Goal: Task Accomplishment & Management: Use online tool/utility

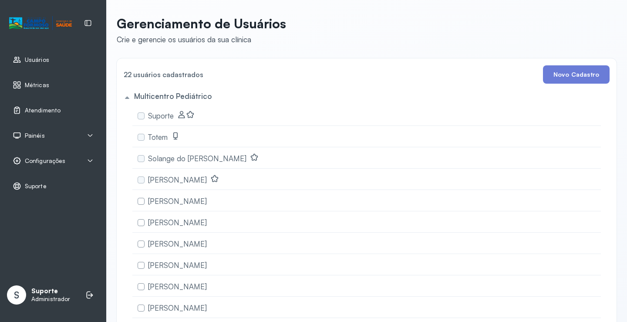
click at [35, 135] on span "Painéis" at bounding box center [35, 135] width 20 height 7
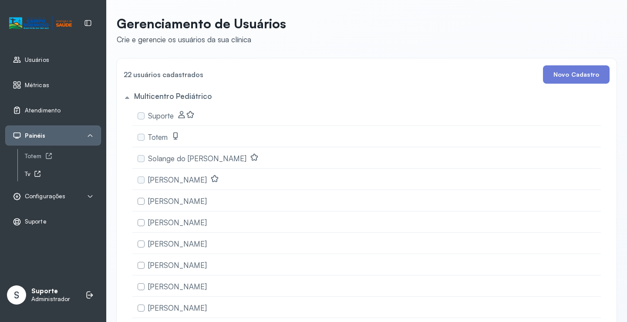
click at [30, 171] on div "Tv" at bounding box center [63, 173] width 76 height 7
click at [28, 113] on span "Atendimento" at bounding box center [43, 110] width 36 height 7
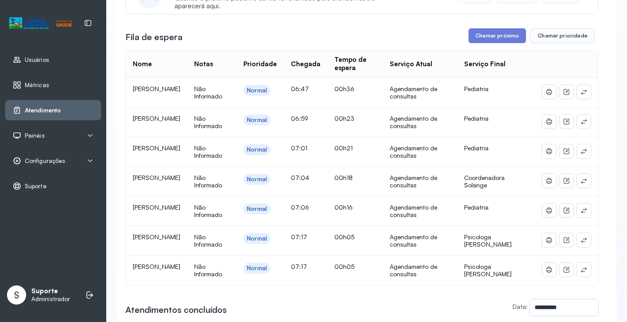
scroll to position [131, 0]
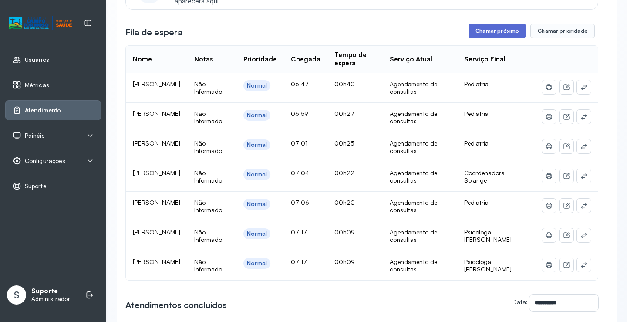
click at [483, 27] on button "Chamar próximo" at bounding box center [496, 30] width 57 height 15
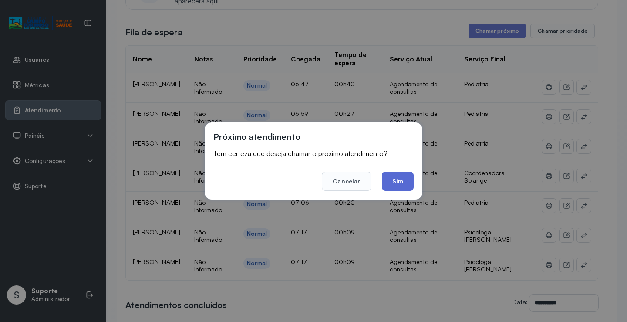
click at [402, 178] on button "Sim" at bounding box center [398, 180] width 32 height 19
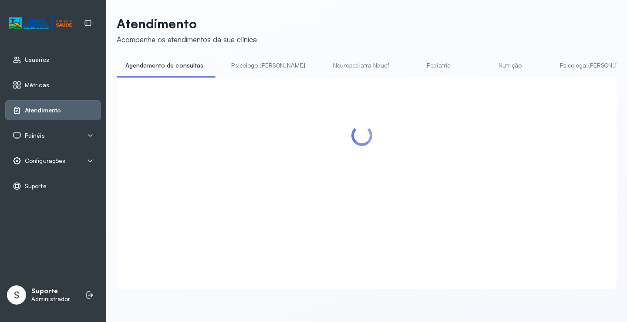
scroll to position [0, 0]
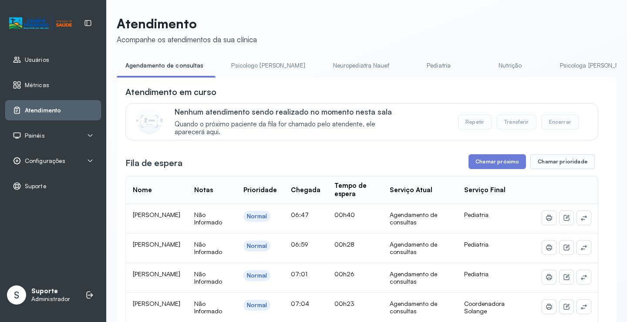
click at [52, 158] on span "Configurações" at bounding box center [45, 160] width 40 height 7
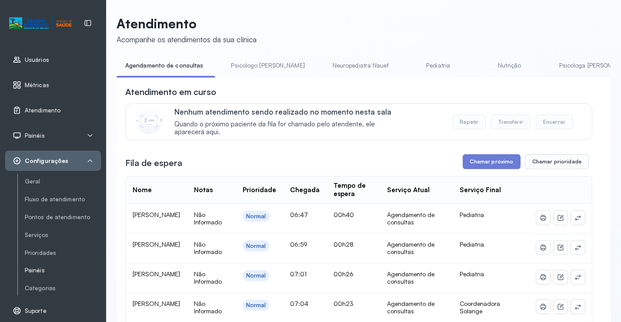
click at [38, 266] on link "Painéis" at bounding box center [63, 269] width 76 height 7
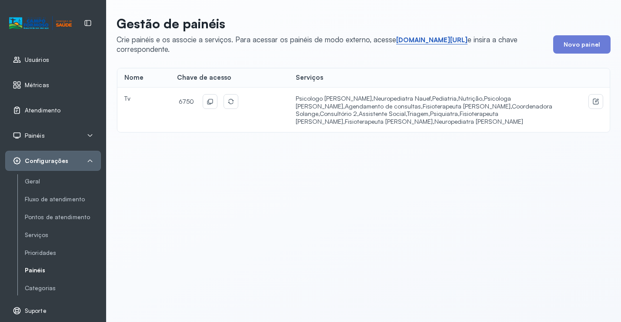
click at [430, 40] on link "short.sysvale.com/tv" at bounding box center [431, 40] width 71 height 9
click at [208, 103] on icon at bounding box center [210, 101] width 5 height 5
click at [40, 110] on span "Atendimento" at bounding box center [43, 110] width 36 height 7
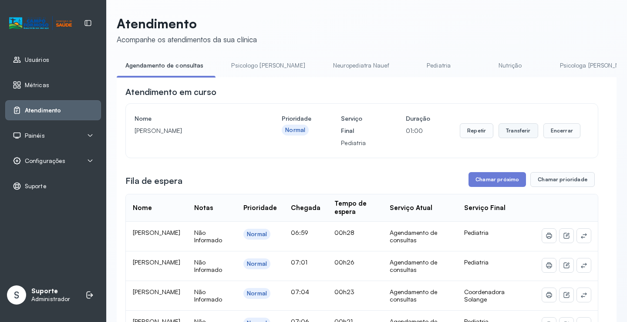
click at [506, 131] on button "Transferir" at bounding box center [518, 130] width 40 height 15
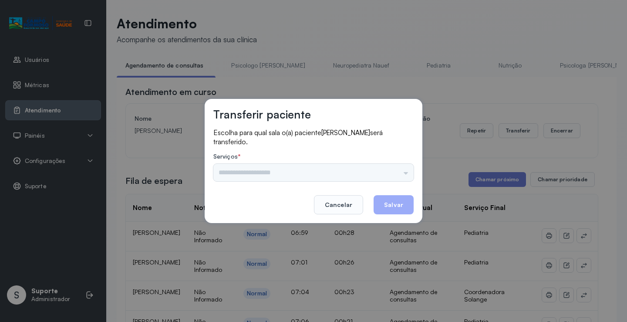
drag, startPoint x: 355, startPoint y: 164, endPoint x: 355, endPoint y: 170, distance: 5.7
click at [355, 168] on div "Nenhuma opção encontrada" at bounding box center [313, 172] width 200 height 17
click at [355, 171] on input "text" at bounding box center [313, 172] width 200 height 17
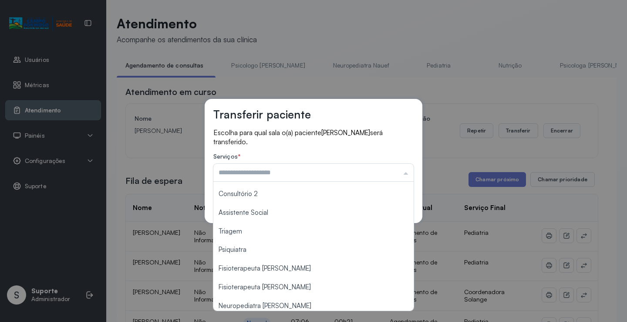
scroll to position [131, 0]
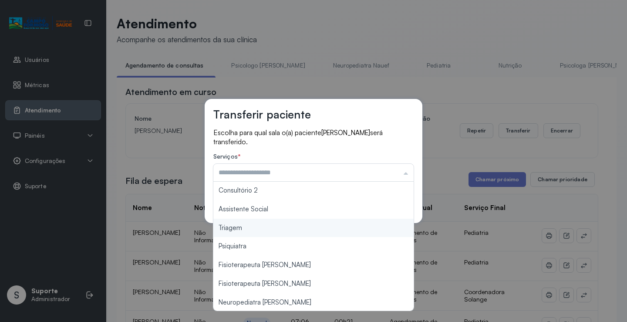
type input "*******"
click at [258, 227] on div "Transferir paciente Escolha para qual sala o(a) paciente Mayla pereira da silva…" at bounding box center [313, 161] width 627 height 322
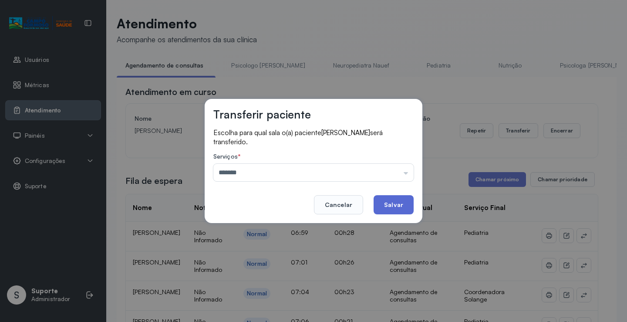
click at [399, 203] on button "Salvar" at bounding box center [393, 204] width 40 height 19
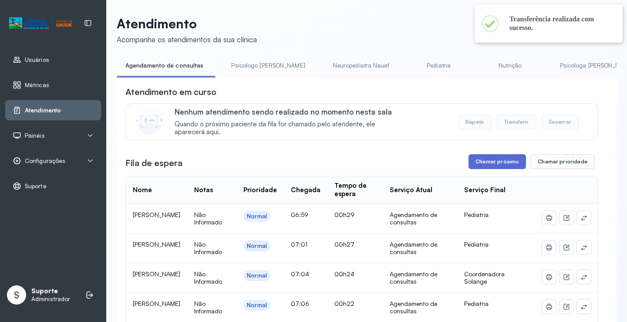
click at [495, 164] on button "Chamar próximo" at bounding box center [496, 161] width 57 height 15
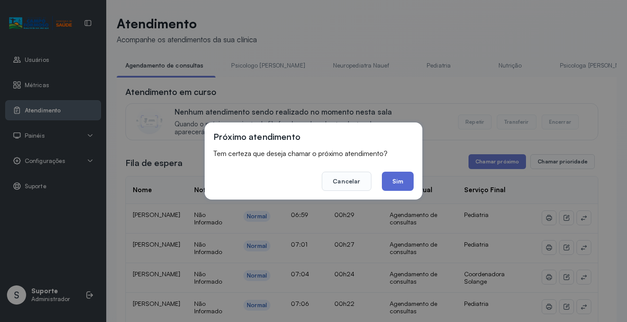
click at [402, 179] on button "Sim" at bounding box center [398, 180] width 32 height 19
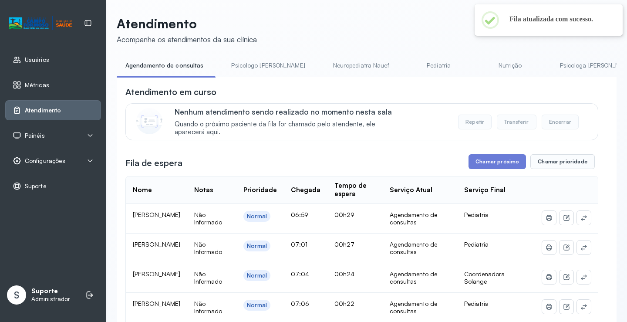
click at [244, 64] on link "Psicologo Pedro" at bounding box center [267, 65] width 91 height 14
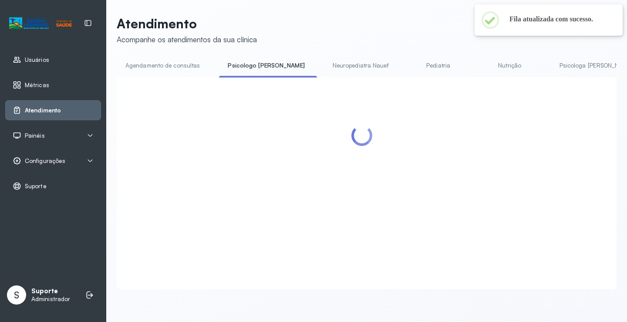
click at [180, 64] on link "Agendamento de consultas" at bounding box center [163, 65] width 92 height 14
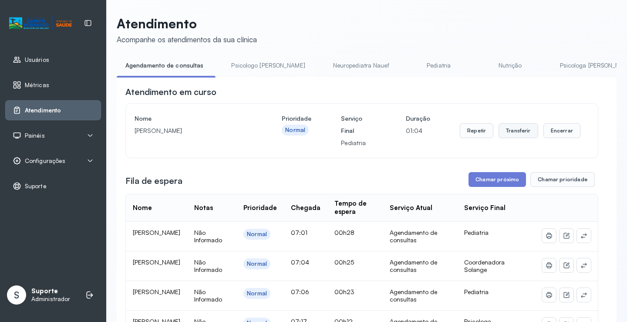
click at [509, 132] on button "Transferir" at bounding box center [518, 130] width 40 height 15
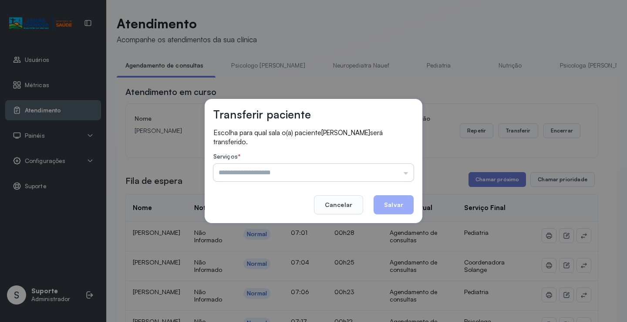
click at [370, 176] on input "text" at bounding box center [313, 172] width 200 height 17
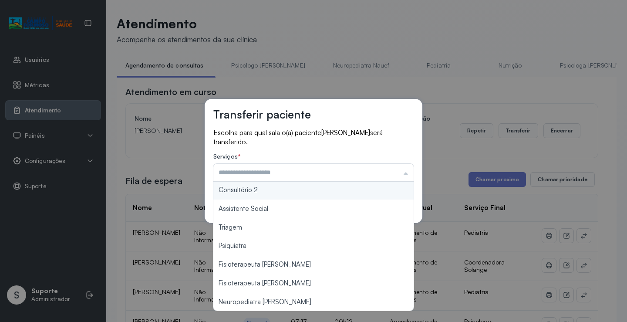
scroll to position [131, 0]
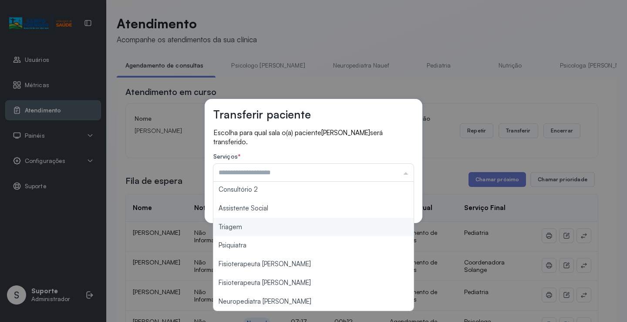
type input "*******"
drag, startPoint x: 258, startPoint y: 227, endPoint x: 267, endPoint y: 226, distance: 8.7
click at [262, 226] on div "Transferir paciente Escolha para qual sala o(a) paciente Pietro da silva vicent…" at bounding box center [313, 161] width 627 height 322
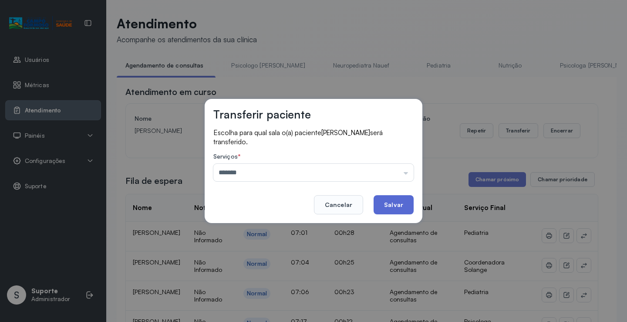
click at [389, 202] on button "Salvar" at bounding box center [393, 204] width 40 height 19
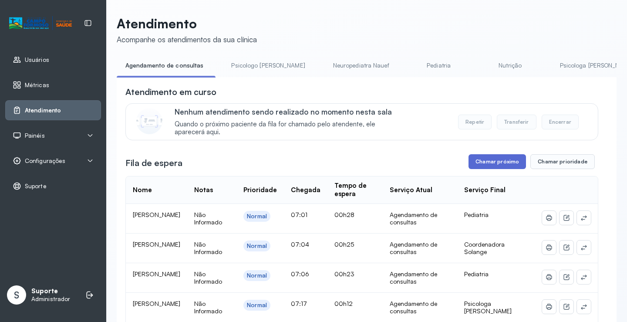
click at [489, 161] on button "Chamar próximo" at bounding box center [496, 161] width 57 height 15
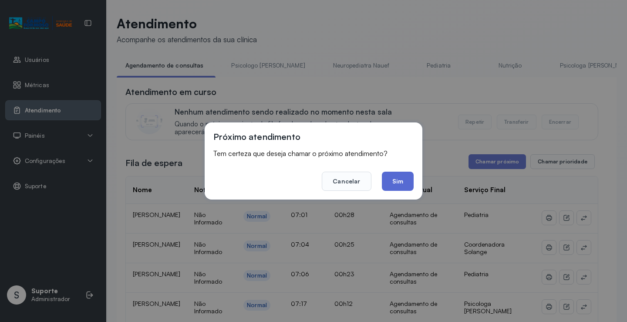
click at [396, 177] on button "Sim" at bounding box center [398, 180] width 32 height 19
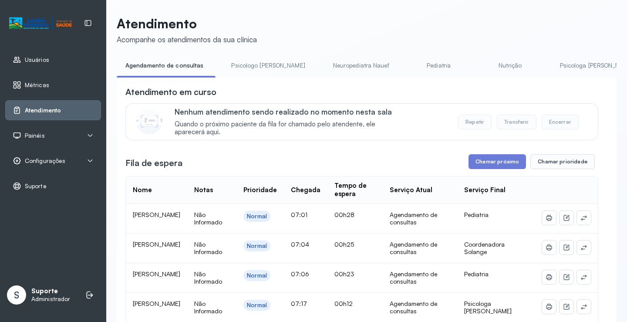
click at [239, 66] on link "Psicologo [PERSON_NAME]" at bounding box center [267, 65] width 91 height 14
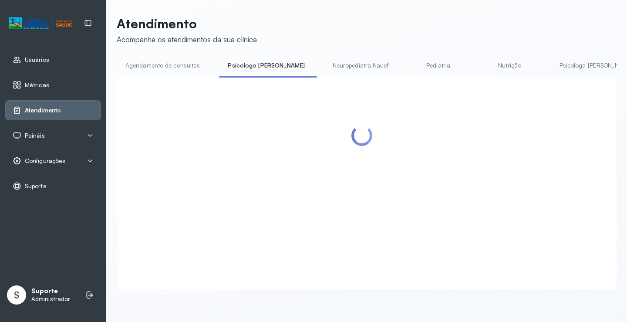
click at [173, 64] on link "Agendamento de consultas" at bounding box center [163, 65] width 92 height 14
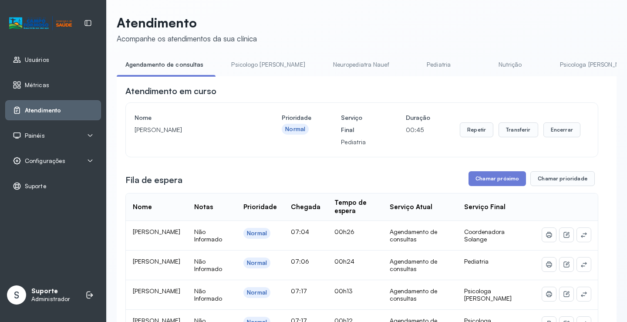
scroll to position [0, 0]
click at [503, 131] on button "Transferir" at bounding box center [518, 130] width 40 height 15
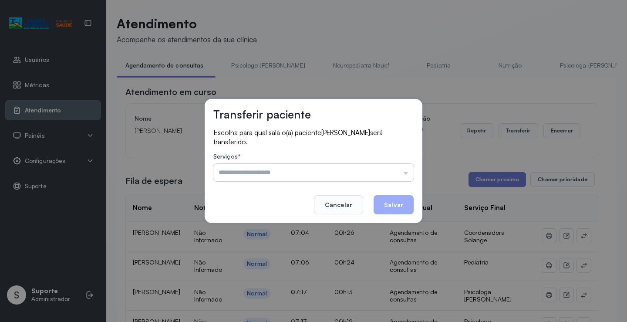
click at [371, 175] on input "text" at bounding box center [313, 172] width 200 height 17
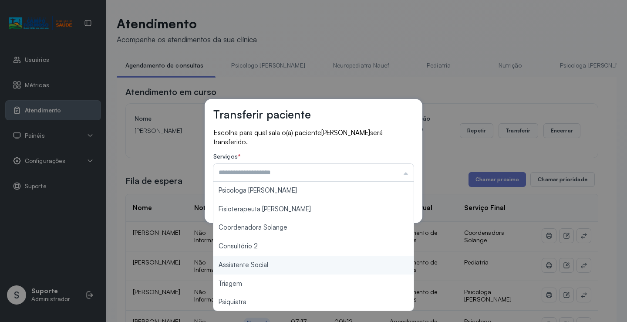
scroll to position [131, 0]
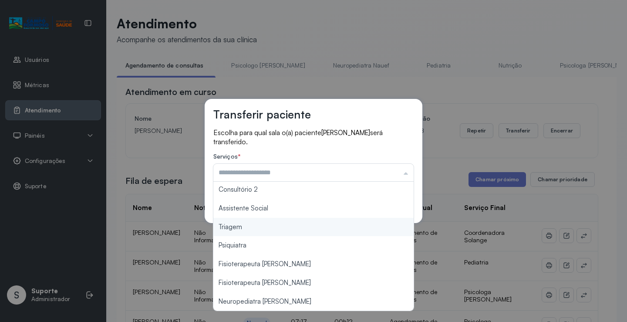
type input "*******"
drag, startPoint x: 290, startPoint y: 231, endPoint x: 386, endPoint y: 198, distance: 101.6
click at [305, 224] on div "Transferir paciente Escolha para qual sala o(a) paciente Levi Gabriel Vieira Ca…" at bounding box center [313, 161] width 627 height 322
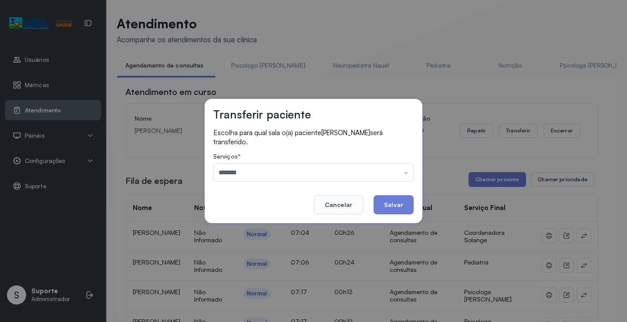
drag, startPoint x: 399, startPoint y: 207, endPoint x: 399, endPoint y: 212, distance: 4.8
click at [399, 212] on button "Salvar" at bounding box center [393, 204] width 40 height 19
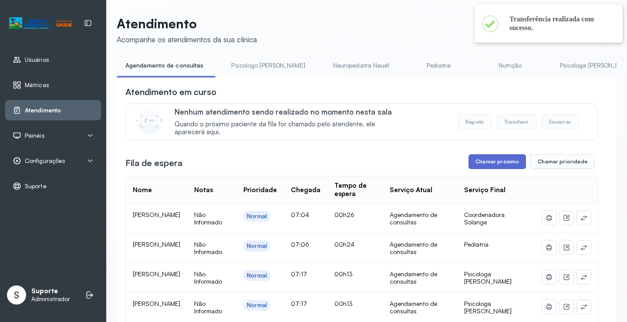
click at [487, 162] on button "Chamar próximo" at bounding box center [496, 161] width 57 height 15
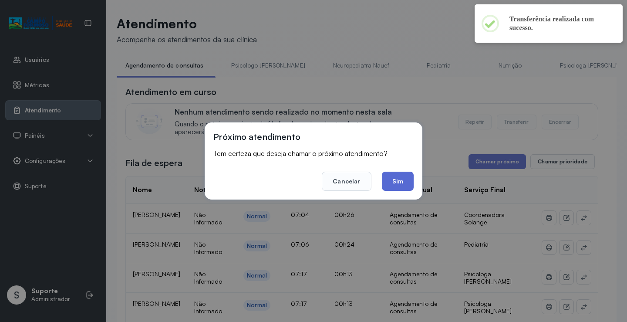
click at [394, 182] on button "Sim" at bounding box center [398, 180] width 32 height 19
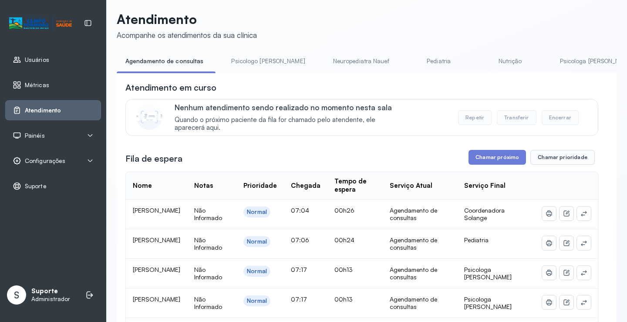
scroll to position [0, 0]
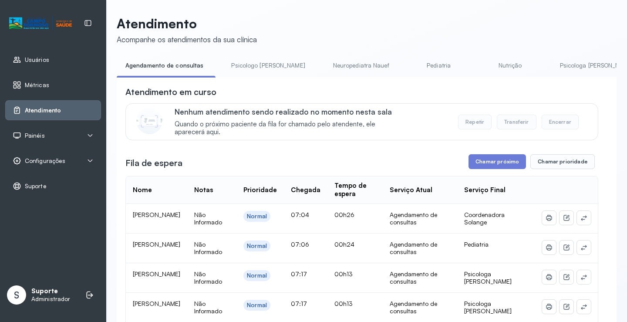
click at [247, 58] on link "Psicologo Pedro" at bounding box center [267, 65] width 91 height 14
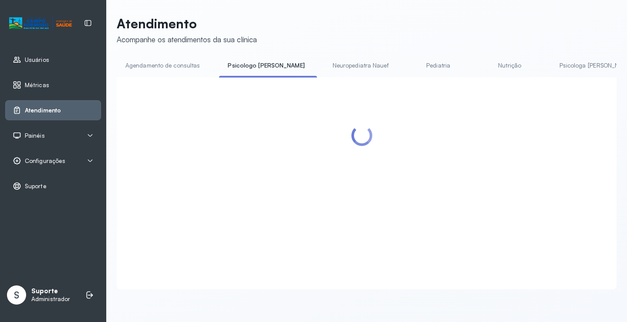
click at [189, 63] on link "Agendamento de consultas" at bounding box center [163, 65] width 92 height 14
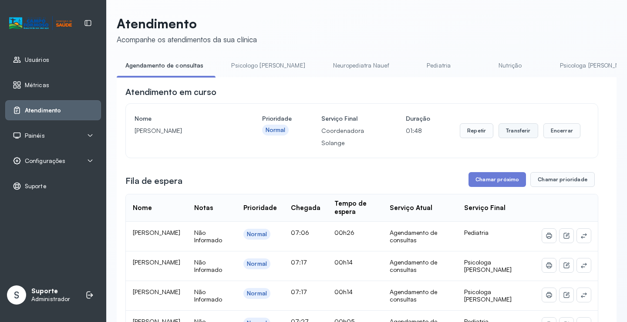
click at [520, 134] on button "Transferir" at bounding box center [518, 130] width 40 height 15
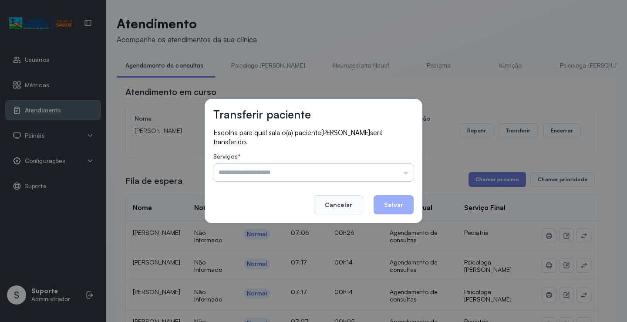
click at [350, 165] on input "text" at bounding box center [313, 172] width 200 height 17
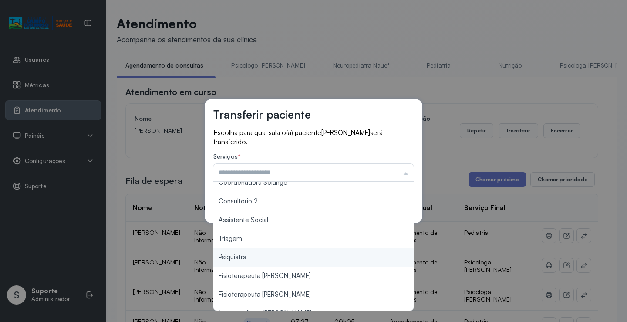
scroll to position [131, 0]
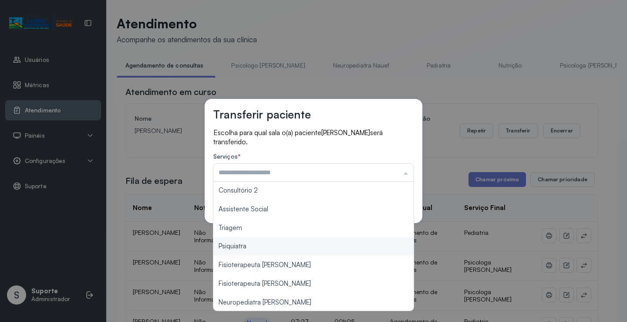
type input "*******"
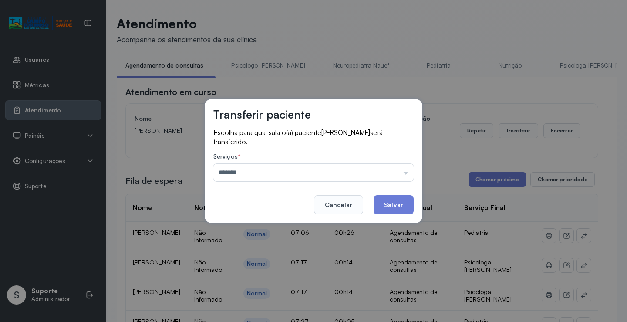
click at [252, 229] on div "Transferir paciente Escolha para qual sala o(a) paciente Evelyn raiane torres d…" at bounding box center [313, 161] width 627 height 322
click at [384, 204] on button "Salvar" at bounding box center [393, 204] width 40 height 19
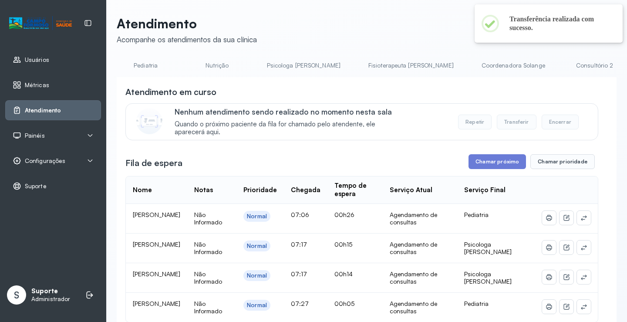
scroll to position [0, 416]
click at [585, 73] on li "Triagem" at bounding box center [617, 68] width 64 height 20
drag, startPoint x: 520, startPoint y: 70, endPoint x: 507, endPoint y: 74, distance: 13.5
click at [585, 70] on link "Triagem" at bounding box center [615, 65] width 61 height 14
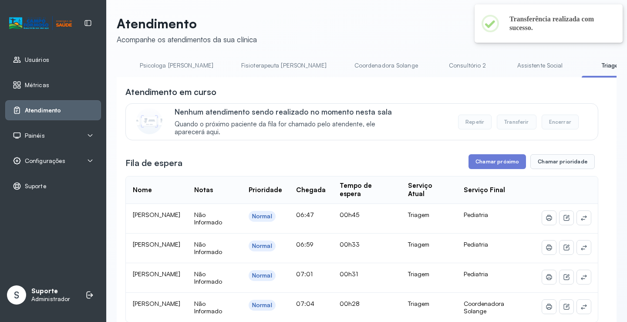
scroll to position [131, 0]
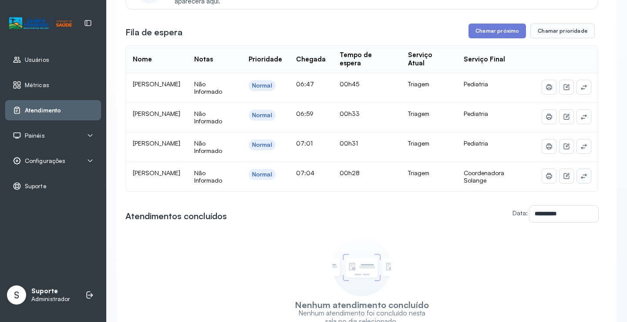
click at [580, 178] on icon at bounding box center [583, 175] width 6 height 5
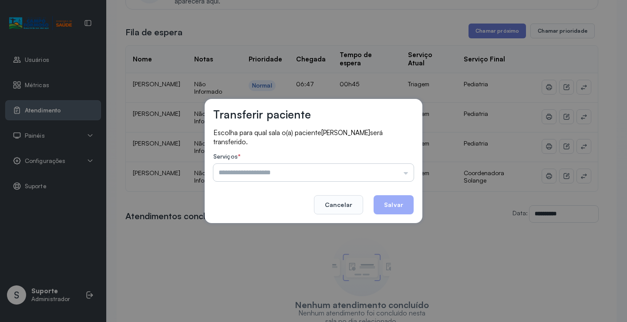
drag, startPoint x: 342, startPoint y: 177, endPoint x: 324, endPoint y: 184, distance: 20.1
click at [342, 177] on input "text" at bounding box center [313, 172] width 200 height 17
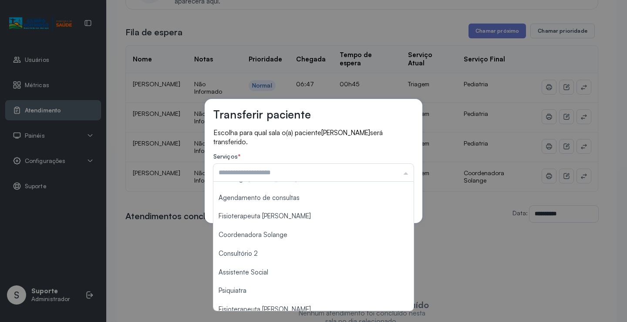
scroll to position [87, 0]
type input "**********"
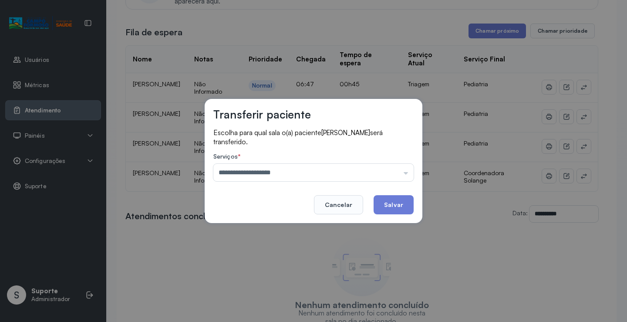
drag, startPoint x: 293, startPoint y: 233, endPoint x: 372, endPoint y: 205, distance: 84.4
click at [293, 232] on div "**********" at bounding box center [313, 161] width 627 height 322
click at [382, 201] on button "Salvar" at bounding box center [393, 204] width 40 height 19
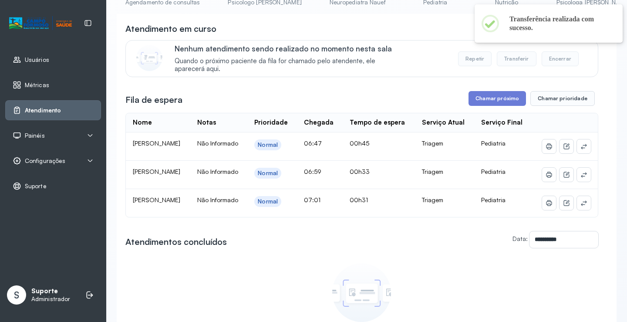
scroll to position [0, 0]
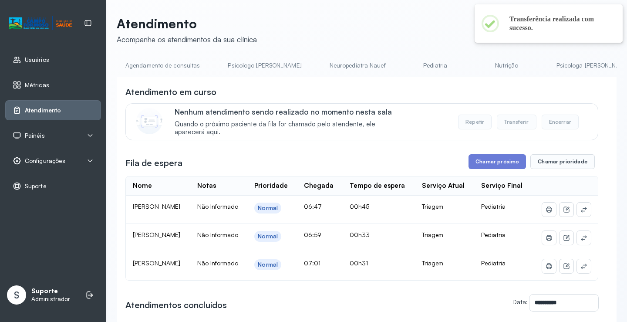
click at [180, 60] on link "Agendamento de consultas" at bounding box center [163, 65] width 92 height 14
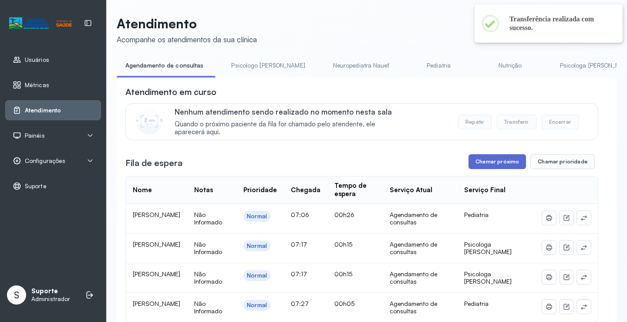
click at [511, 164] on button "Chamar próximo" at bounding box center [496, 161] width 57 height 15
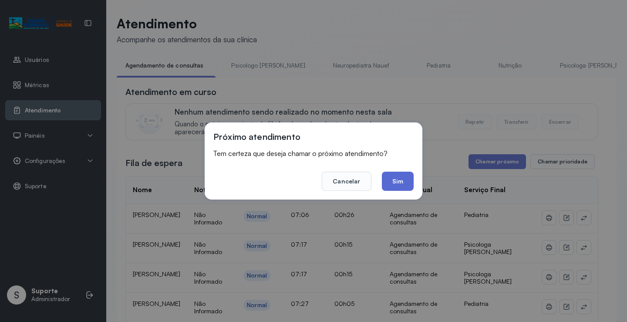
click at [396, 187] on button "Sim" at bounding box center [398, 180] width 32 height 19
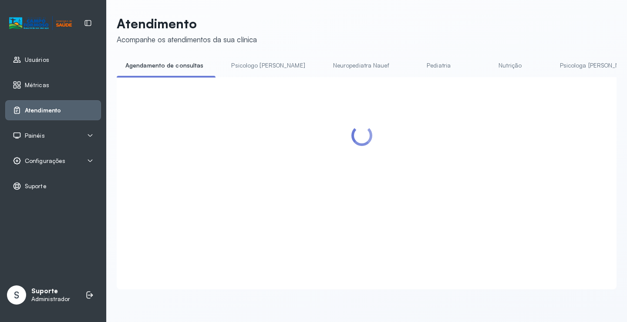
click at [245, 66] on link "Psicologo Pedro" at bounding box center [267, 65] width 91 height 14
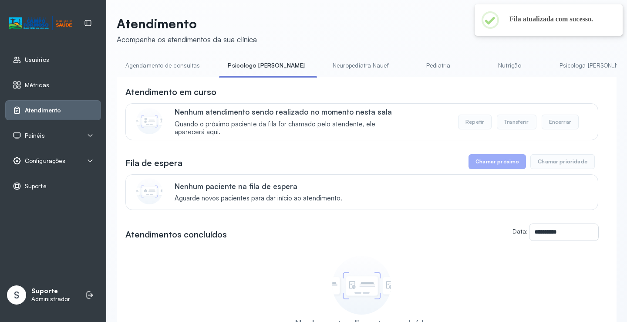
click at [170, 66] on link "Agendamento de consultas" at bounding box center [163, 65] width 92 height 14
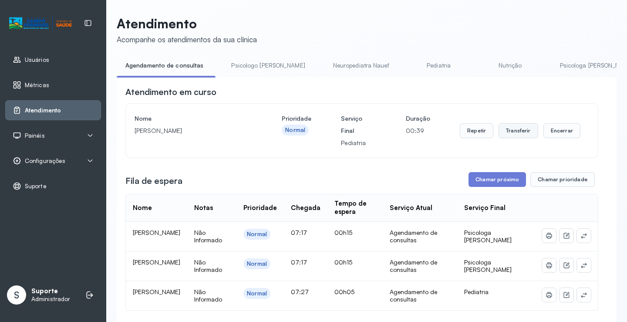
click at [520, 131] on button "Transferir" at bounding box center [518, 130] width 40 height 15
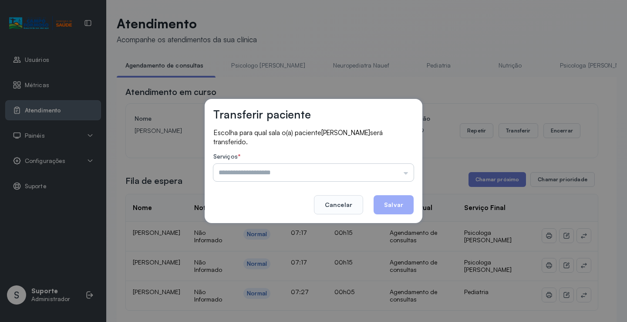
click at [370, 179] on input "text" at bounding box center [313, 172] width 200 height 17
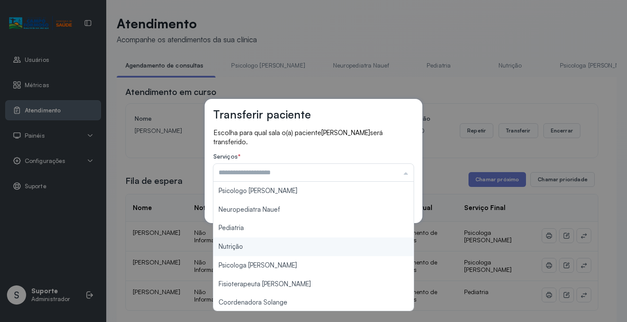
scroll to position [131, 0]
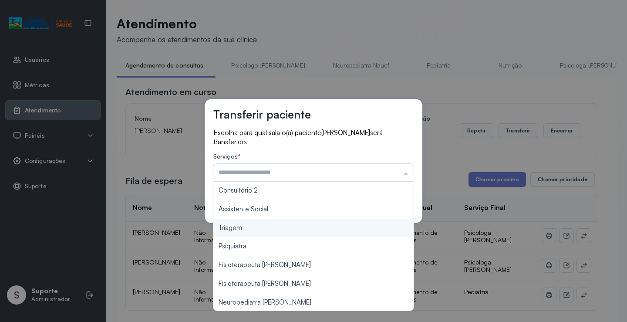
type input "*******"
drag, startPoint x: 261, startPoint y: 225, endPoint x: 273, endPoint y: 225, distance: 12.6
click at [261, 225] on div "Transferir paciente Escolha para qual sala o(a) paciente Henry luccas santos se…" at bounding box center [313, 161] width 627 height 322
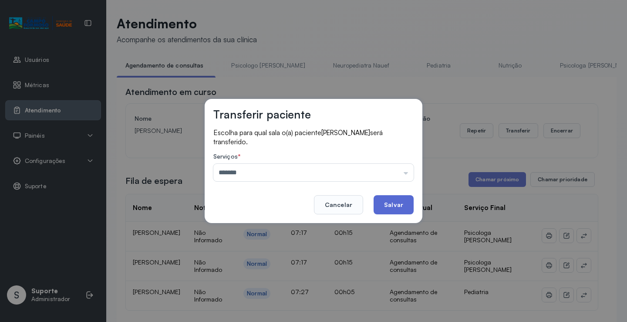
click at [394, 203] on button "Salvar" at bounding box center [393, 204] width 40 height 19
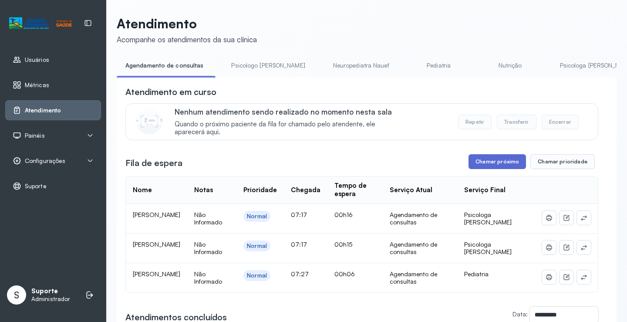
click at [486, 165] on button "Chamar próximo" at bounding box center [496, 161] width 57 height 15
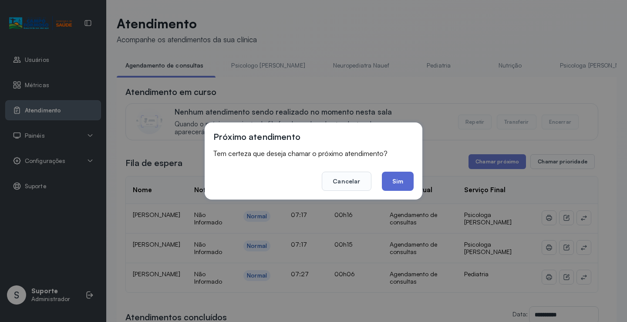
click at [403, 185] on button "Sim" at bounding box center [398, 180] width 32 height 19
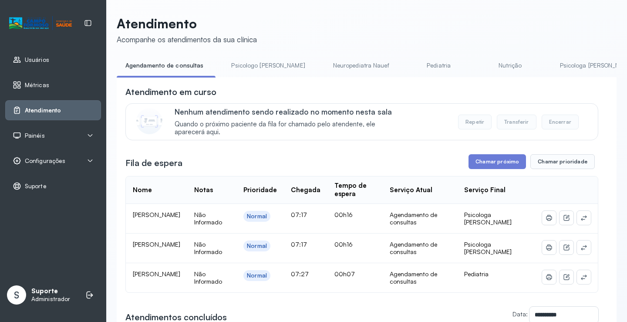
click at [227, 67] on link "Psicologo Pedro" at bounding box center [267, 65] width 91 height 14
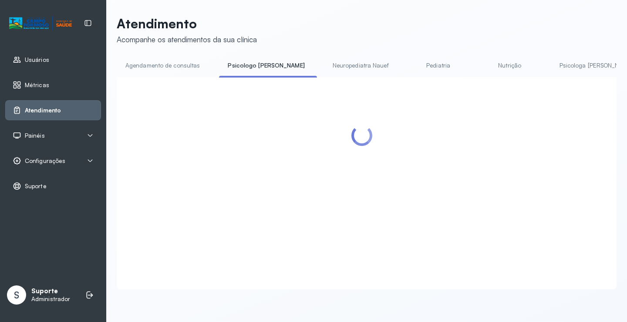
click at [195, 67] on link "Agendamento de consultas" at bounding box center [163, 65] width 92 height 14
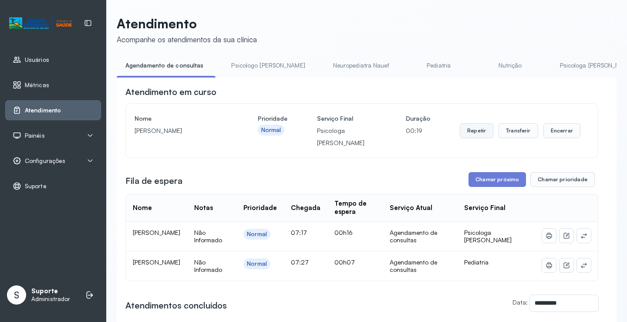
click at [475, 138] on button "Repetir" at bounding box center [476, 130] width 34 height 15
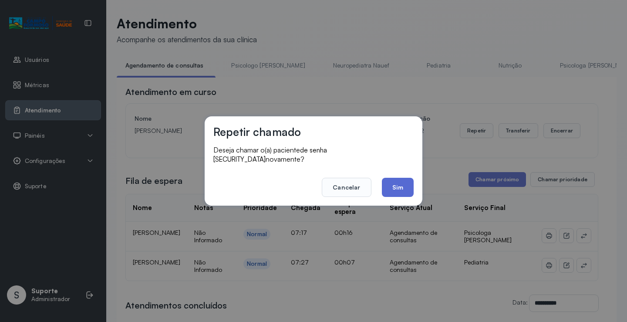
click at [408, 180] on button "Sim" at bounding box center [398, 187] width 32 height 19
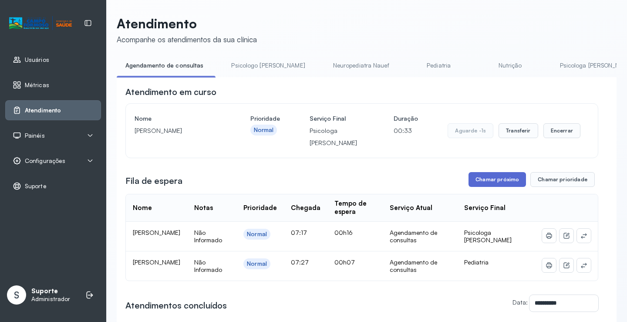
click at [486, 179] on button "Chamar próximo" at bounding box center [496, 179] width 57 height 15
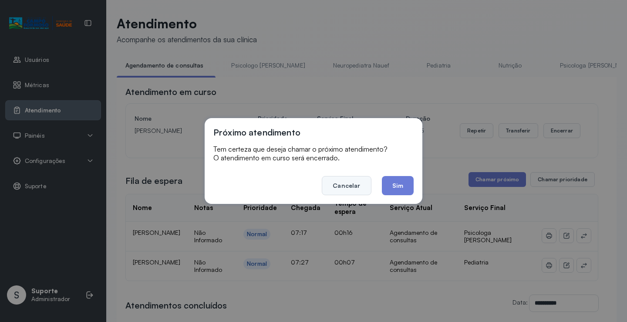
click at [349, 181] on button "Cancelar" at bounding box center [346, 185] width 49 height 19
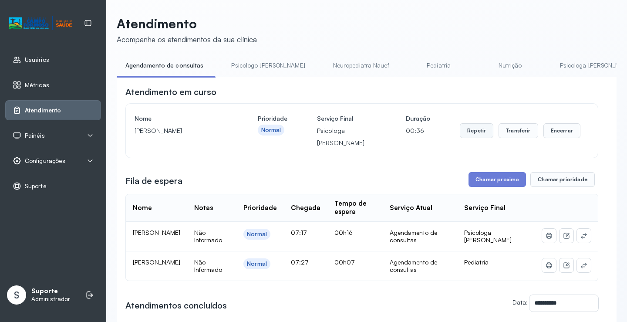
click at [470, 131] on button "Repetir" at bounding box center [476, 130] width 34 height 15
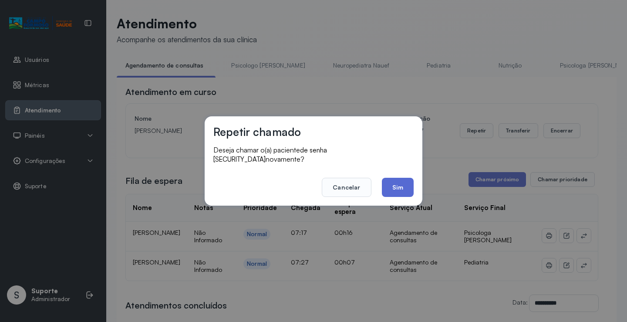
click at [389, 188] on button "Sim" at bounding box center [398, 187] width 32 height 19
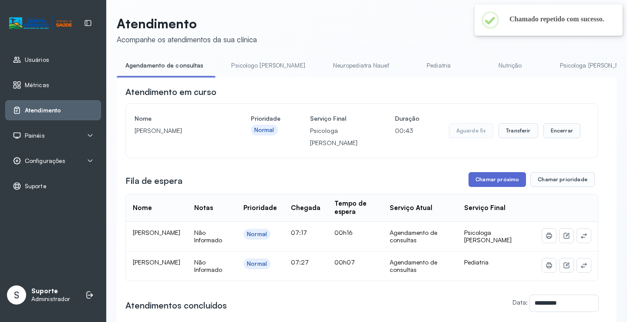
click at [495, 180] on button "Chamar próximo" at bounding box center [496, 179] width 57 height 15
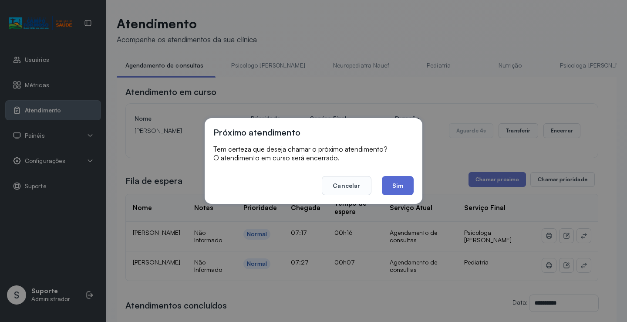
click at [404, 183] on button "Sim" at bounding box center [398, 185] width 32 height 19
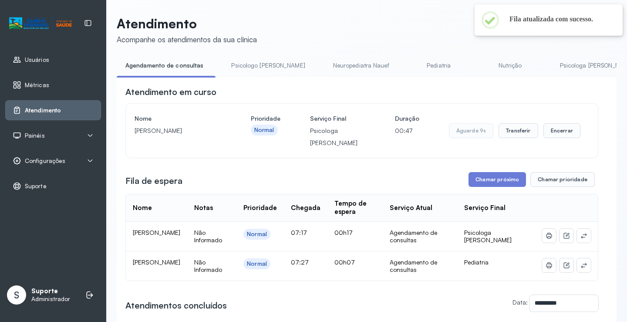
click at [255, 66] on link "Psicologo Pedro" at bounding box center [267, 65] width 91 height 14
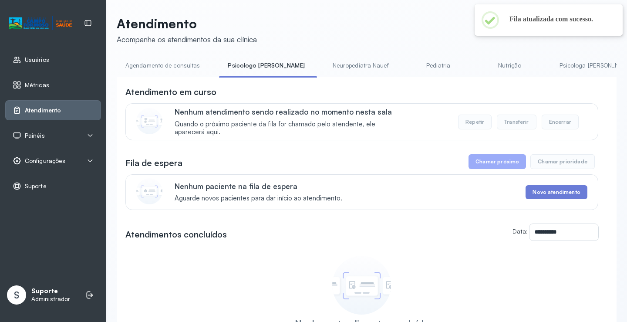
click at [189, 63] on link "Agendamento de consultas" at bounding box center [163, 65] width 92 height 14
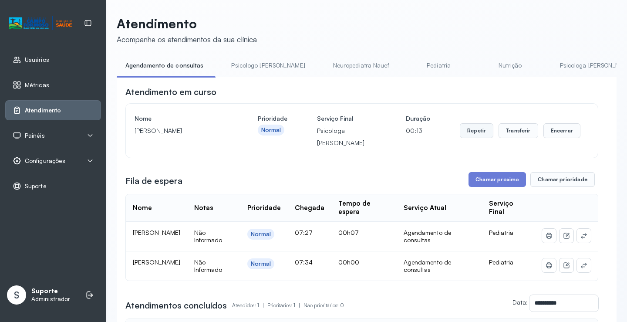
click at [476, 133] on button "Repetir" at bounding box center [476, 130] width 34 height 15
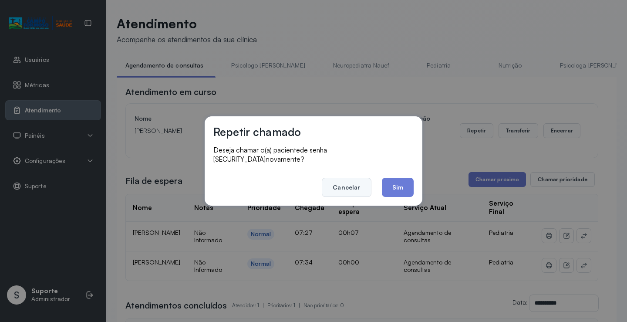
click at [338, 184] on button "Cancelar" at bounding box center [346, 187] width 49 height 19
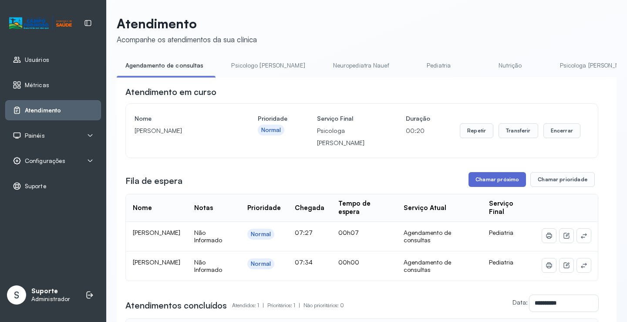
click at [491, 178] on button "Chamar próximo" at bounding box center [496, 179] width 57 height 15
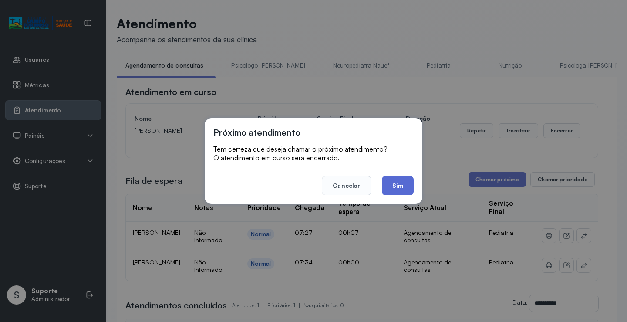
click at [392, 181] on button "Sim" at bounding box center [398, 185] width 32 height 19
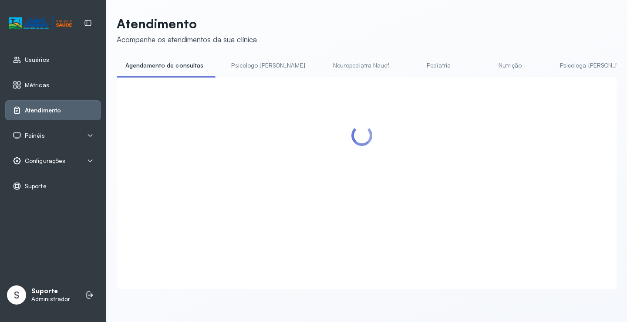
click at [230, 58] on link "Psicologo Pedro" at bounding box center [267, 65] width 91 height 14
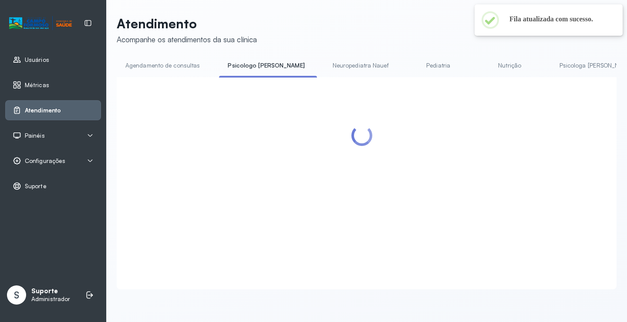
click at [202, 60] on link "Agendamento de consultas" at bounding box center [163, 65] width 92 height 14
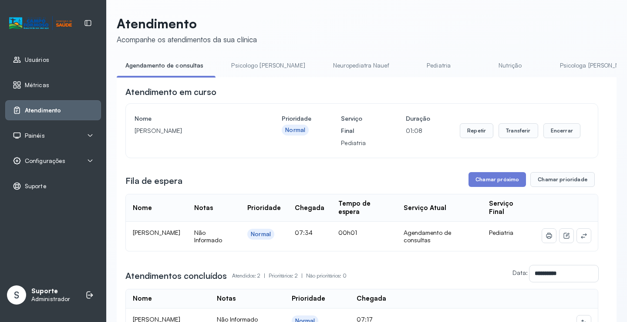
drag, startPoint x: 54, startPoint y: 146, endPoint x: 45, endPoint y: 137, distance: 12.9
click at [52, 145] on ul "Usuários Métricas Atendimento Painéis Totem Tv Configurações Geral Fluxo de ate…" at bounding box center [53, 123] width 96 height 146
click at [45, 137] on div "Painéis" at bounding box center [53, 135] width 81 height 9
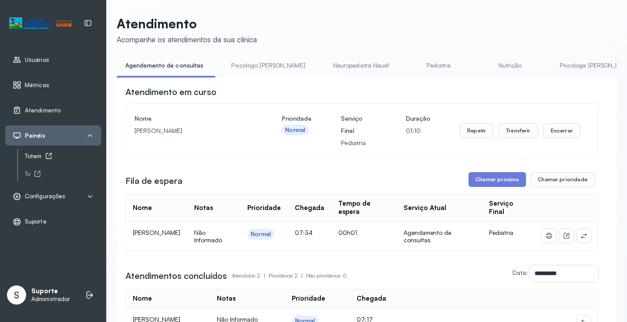
click at [42, 157] on div "Totem" at bounding box center [63, 155] width 76 height 7
drag, startPoint x: 245, startPoint y: 62, endPoint x: 199, endPoint y: 61, distance: 45.7
click at [244, 62] on link "Psicologo Pedro" at bounding box center [267, 65] width 91 height 14
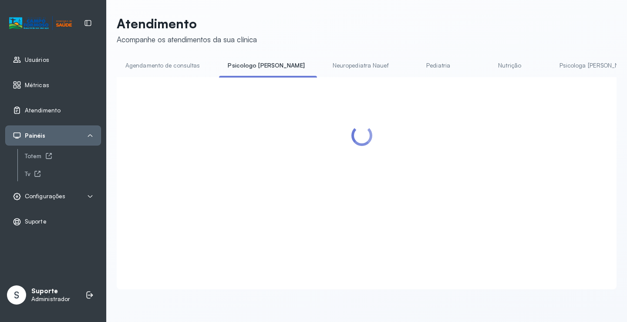
click at [185, 59] on link "Agendamento de consultas" at bounding box center [163, 65] width 92 height 14
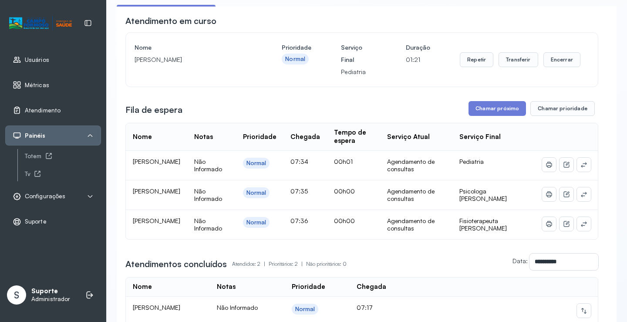
scroll to position [87, 0]
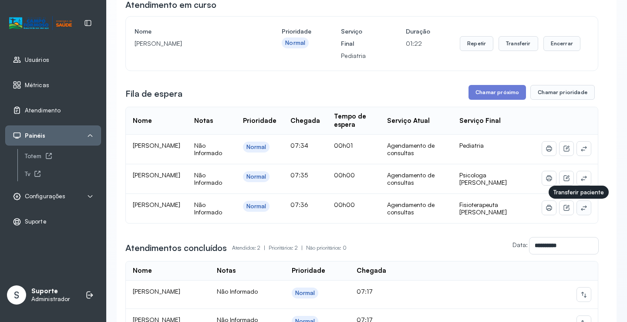
click at [580, 210] on icon at bounding box center [583, 207] width 6 height 5
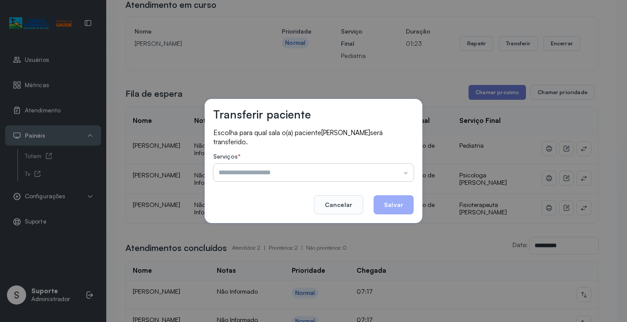
drag, startPoint x: 396, startPoint y: 173, endPoint x: 329, endPoint y: 191, distance: 69.5
click at [396, 173] on input "text" at bounding box center [313, 172] width 200 height 17
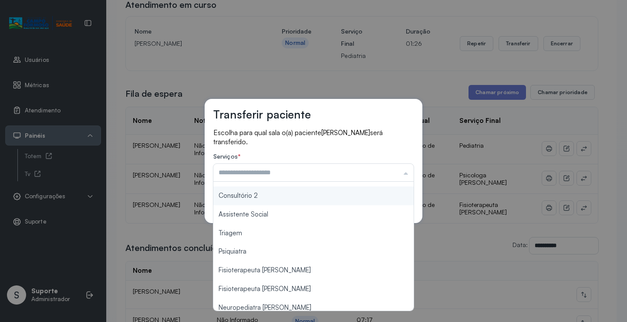
scroll to position [131, 0]
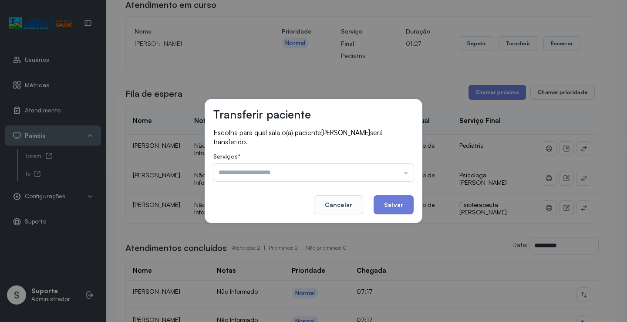
type input "**********"
drag, startPoint x: 292, startPoint y: 267, endPoint x: 366, endPoint y: 221, distance: 87.0
click at [293, 267] on div "**********" at bounding box center [313, 161] width 627 height 322
click at [378, 208] on button "Salvar" at bounding box center [393, 204] width 40 height 19
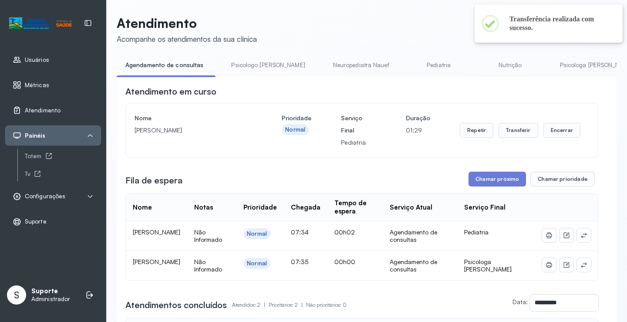
scroll to position [87, 0]
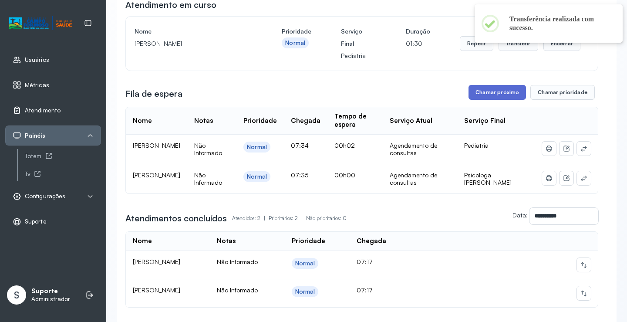
click at [486, 96] on button "Chamar próximo" at bounding box center [496, 92] width 57 height 15
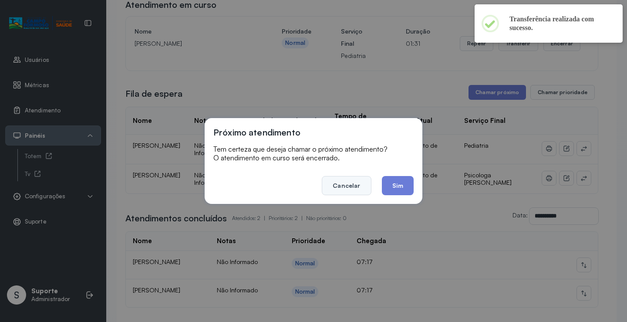
click at [351, 184] on button "Cancelar" at bounding box center [346, 185] width 49 height 19
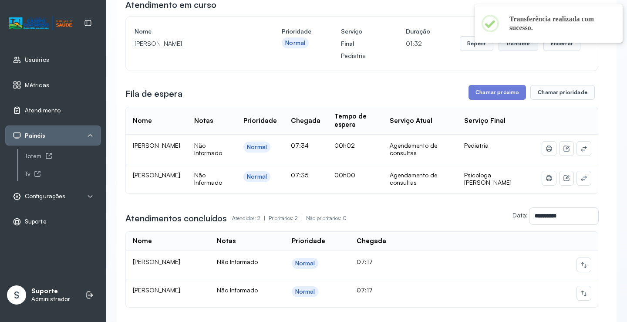
click at [516, 47] on button "Transferir" at bounding box center [518, 43] width 40 height 15
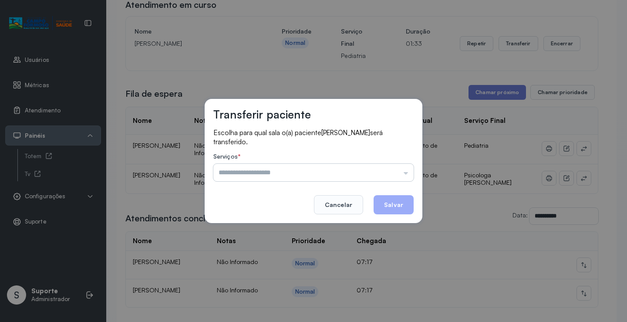
click at [390, 165] on input "text" at bounding box center [313, 172] width 200 height 17
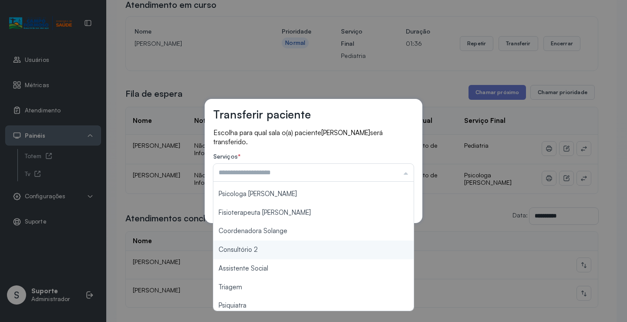
scroll to position [131, 0]
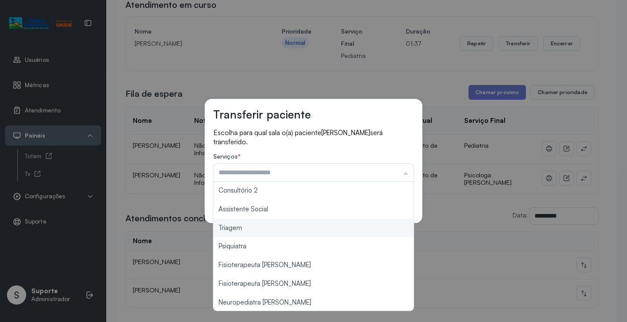
type input "*******"
click at [261, 227] on div "Transferir paciente Escolha para qual sala o(a) paciente Helena Borba cardoso s…" at bounding box center [313, 161] width 627 height 322
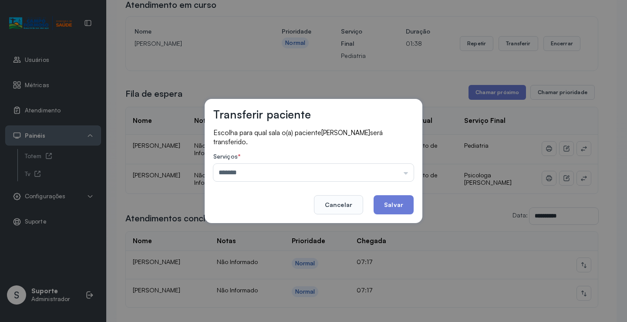
drag, startPoint x: 385, startPoint y: 206, endPoint x: 390, endPoint y: 206, distance: 4.8
click at [385, 207] on button "Salvar" at bounding box center [393, 204] width 40 height 19
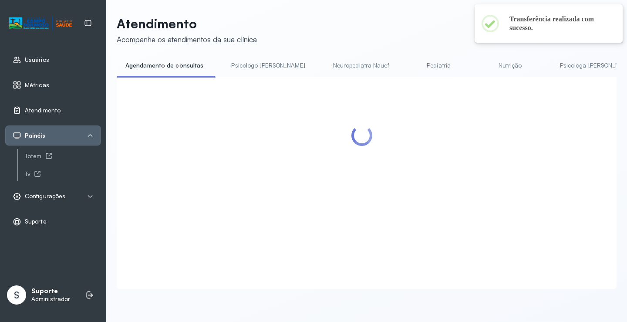
scroll to position [87, 0]
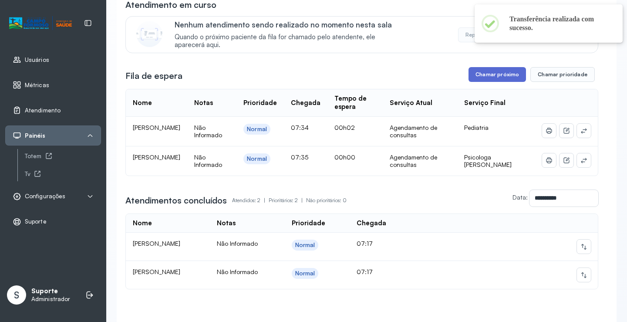
click at [491, 75] on button "Chamar próximo" at bounding box center [496, 74] width 57 height 15
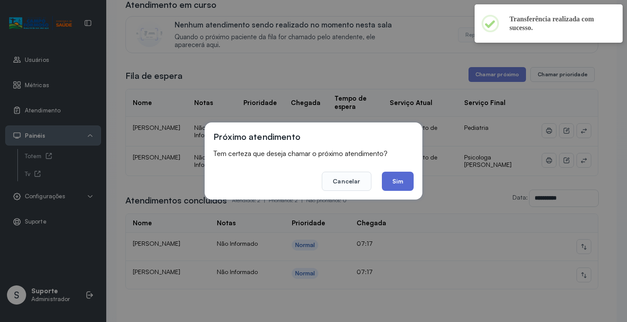
click at [401, 176] on button "Sim" at bounding box center [398, 180] width 32 height 19
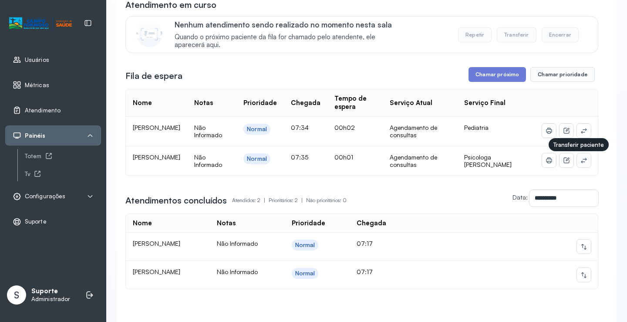
click at [580, 163] on icon at bounding box center [583, 160] width 7 height 7
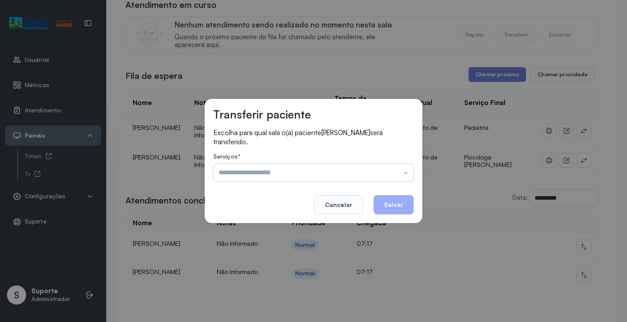
drag, startPoint x: 357, startPoint y: 167, endPoint x: 327, endPoint y: 187, distance: 36.3
click at [356, 167] on input "text" at bounding box center [313, 172] width 200 height 17
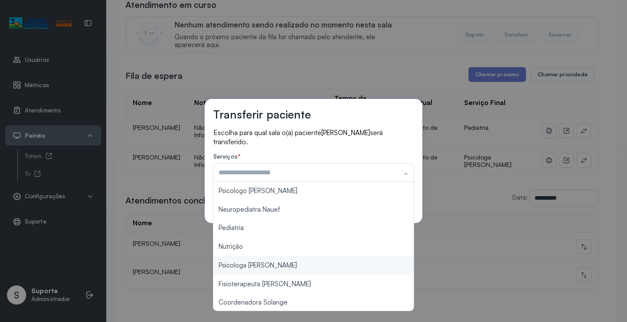
type input "**********"
drag, startPoint x: 289, startPoint y: 268, endPoint x: 345, endPoint y: 238, distance: 63.9
click at [289, 266] on div "**********" at bounding box center [313, 161] width 627 height 322
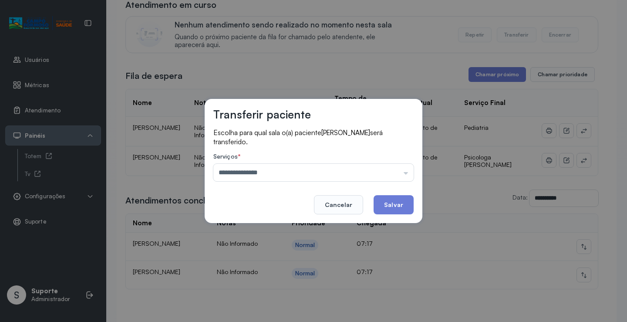
click at [406, 199] on button "Salvar" at bounding box center [393, 204] width 40 height 19
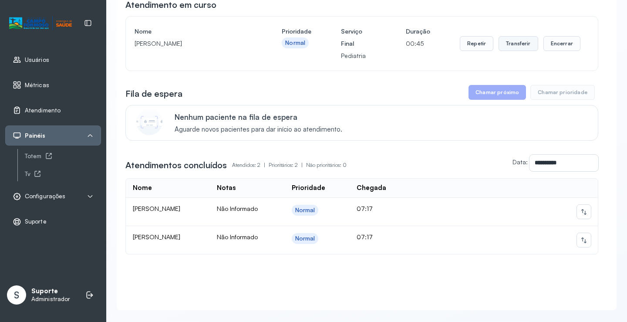
click at [511, 43] on button "Transferir" at bounding box center [518, 43] width 40 height 15
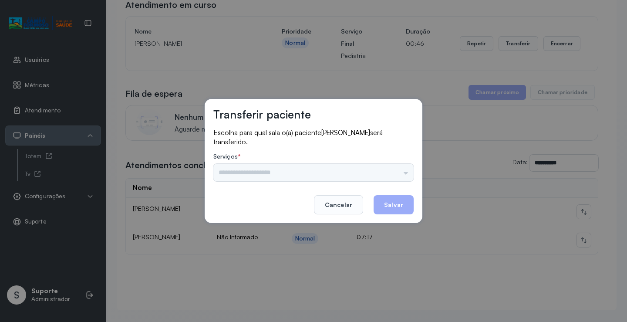
click at [377, 177] on div "Psicologo Pedro Neuropediatra Nauef Pediatria Nutrição Psicologa Alana Fisioter…" at bounding box center [313, 172] width 200 height 17
drag, startPoint x: 374, startPoint y: 171, endPoint x: 281, endPoint y: 196, distance: 96.4
click at [372, 171] on input "text" at bounding box center [313, 172] width 200 height 17
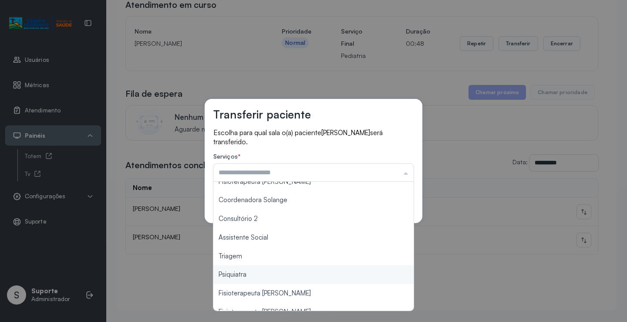
scroll to position [131, 0]
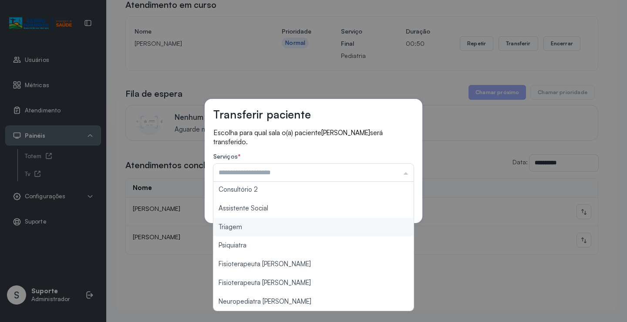
type input "*******"
click at [263, 227] on div "Transferir paciente Escolha para qual sala o(a) paciente Bryan Henrique da silv…" at bounding box center [313, 161] width 627 height 322
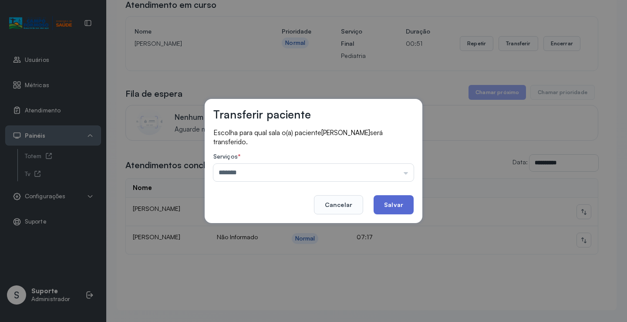
click at [382, 205] on button "Salvar" at bounding box center [393, 204] width 40 height 19
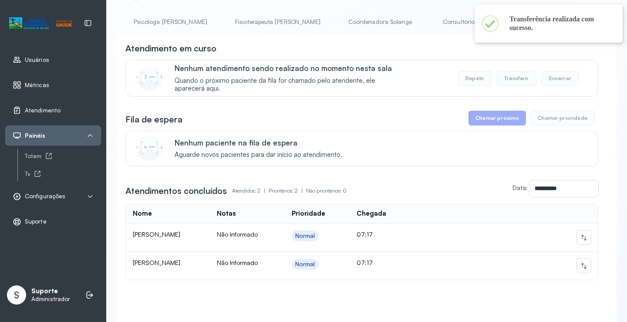
scroll to position [0, 0]
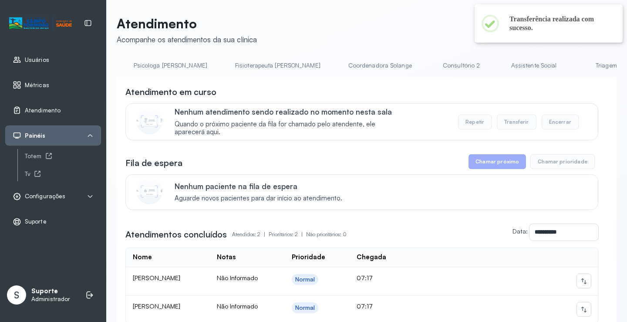
click at [575, 67] on link "Triagem" at bounding box center [605, 65] width 61 height 14
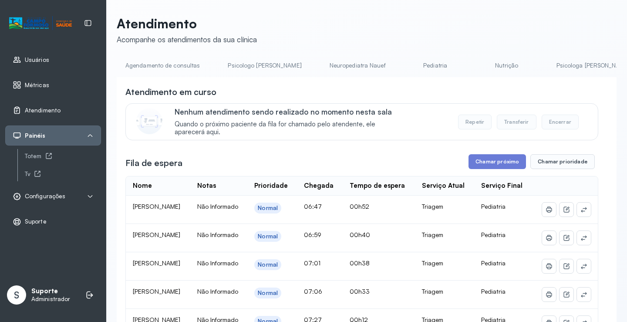
click at [160, 68] on link "Agendamento de consultas" at bounding box center [163, 65] width 92 height 14
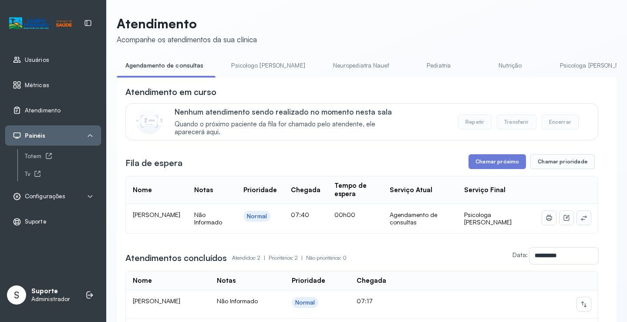
click at [580, 221] on icon at bounding box center [583, 217] width 7 height 7
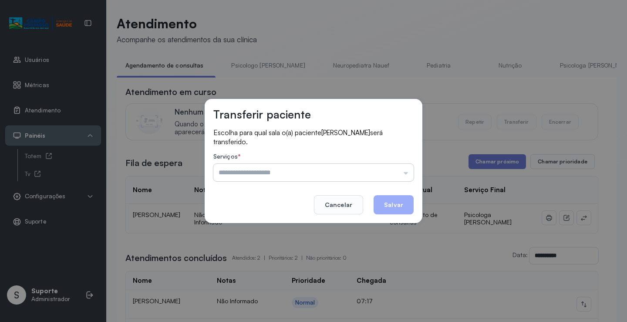
click at [364, 179] on input "text" at bounding box center [313, 172] width 200 height 17
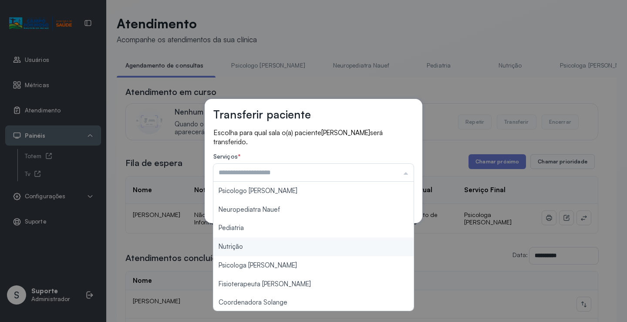
scroll to position [44, 0]
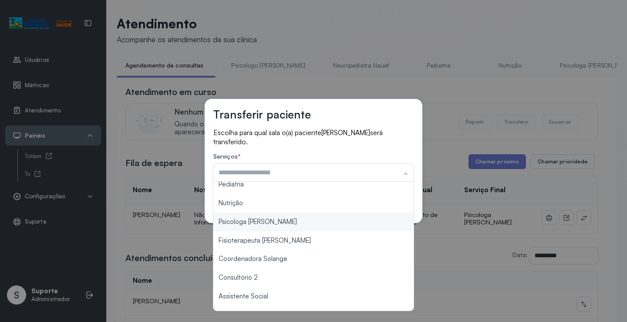
type input "**********"
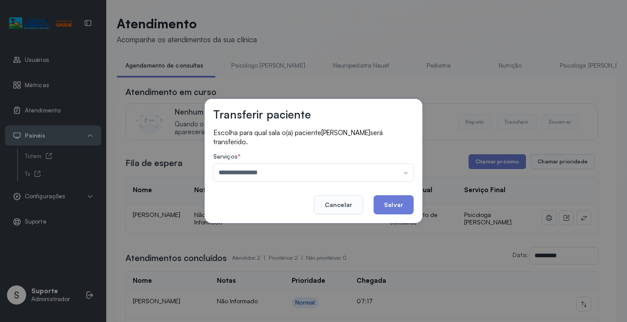
click at [305, 226] on div "**********" at bounding box center [313, 161] width 627 height 322
click at [401, 196] on button "Salvar" at bounding box center [393, 204] width 40 height 19
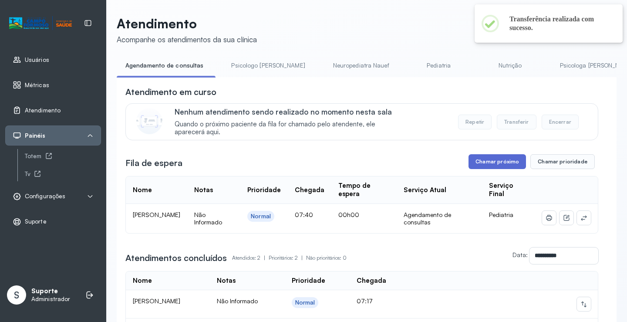
click at [492, 161] on button "Chamar próximo" at bounding box center [496, 161] width 57 height 15
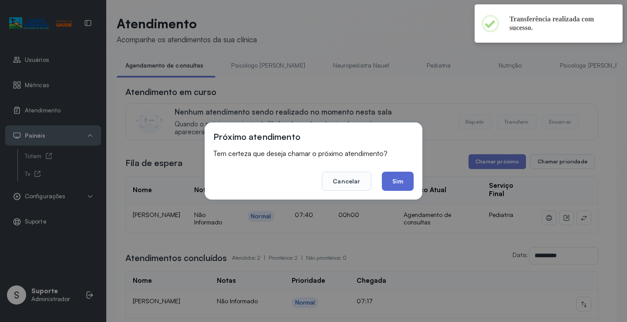
click at [395, 178] on button "Sim" at bounding box center [398, 180] width 32 height 19
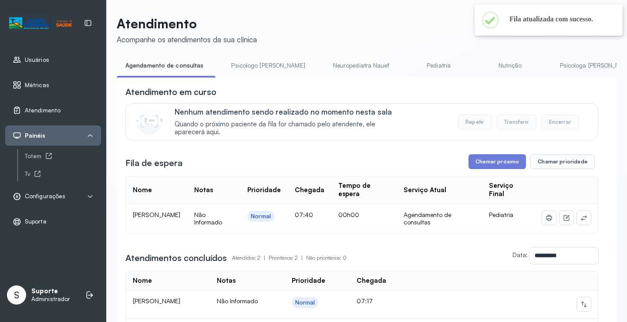
click at [249, 64] on link "Psicologo Pedro" at bounding box center [267, 65] width 91 height 14
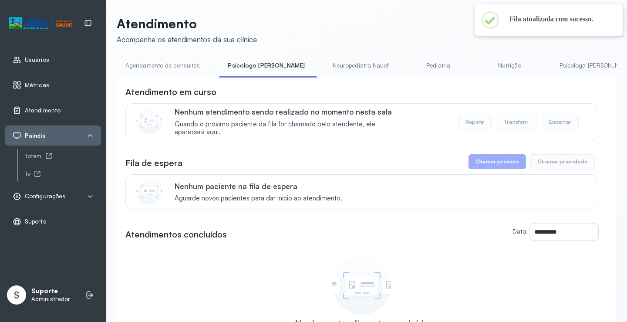
click at [171, 70] on link "Agendamento de consultas" at bounding box center [163, 65] width 92 height 14
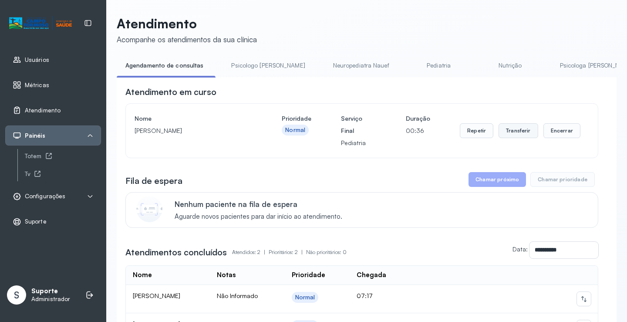
click at [518, 134] on button "Transferir" at bounding box center [518, 130] width 40 height 15
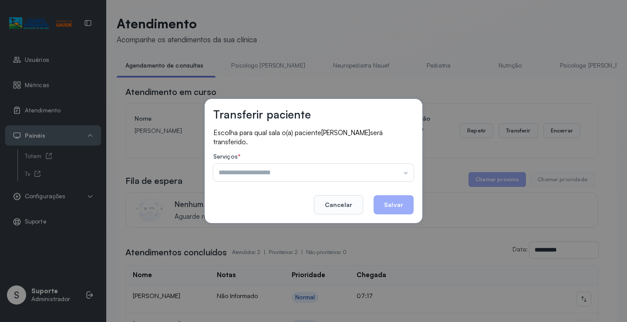
click at [362, 178] on input "text" at bounding box center [313, 172] width 200 height 17
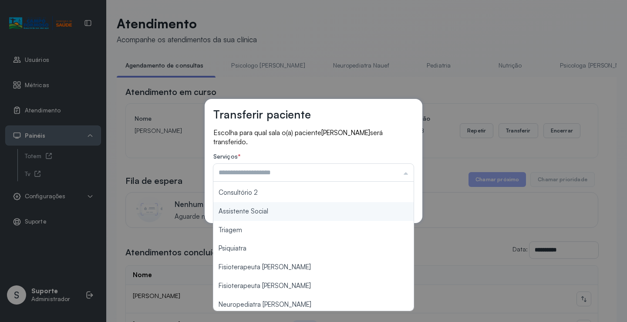
scroll to position [131, 0]
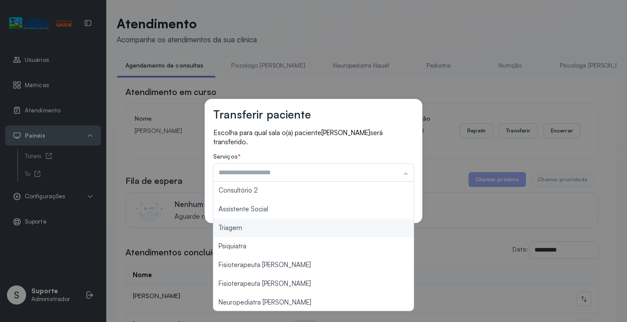
type input "*******"
click at [261, 231] on div "Transferir paciente Escolha para qual sala o(a) paciente Aleph benjamim da silv…" at bounding box center [313, 161] width 627 height 322
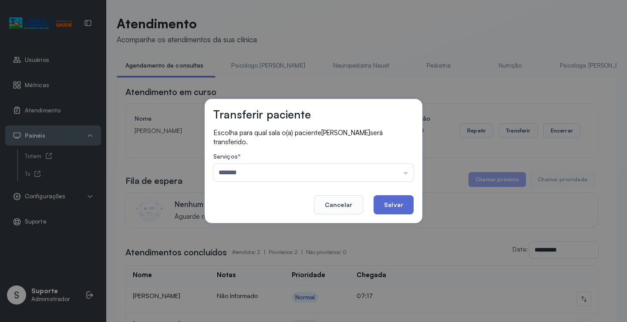
click at [398, 206] on button "Salvar" at bounding box center [393, 204] width 40 height 19
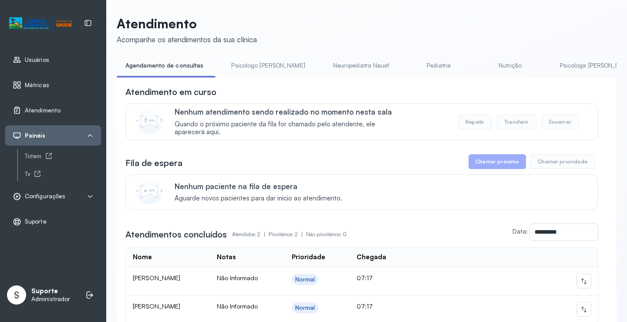
click at [253, 59] on link "Psicologo Pedro" at bounding box center [267, 65] width 91 height 14
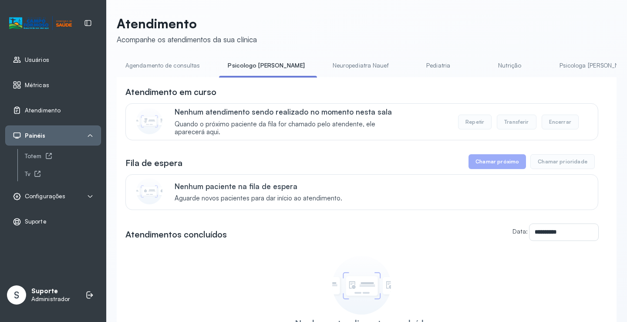
click at [178, 69] on link "Agendamento de consultas" at bounding box center [163, 65] width 92 height 14
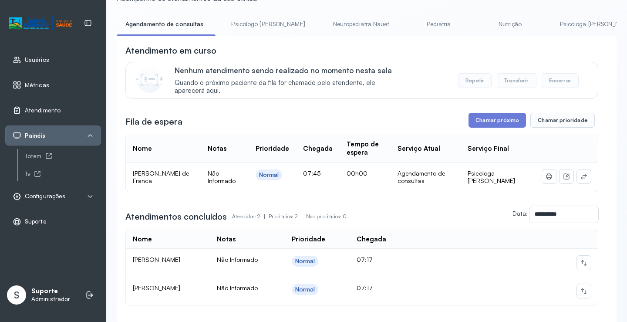
scroll to position [87, 0]
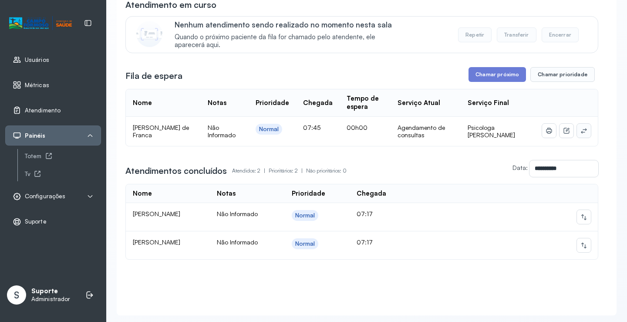
click at [580, 132] on icon at bounding box center [583, 130] width 7 height 7
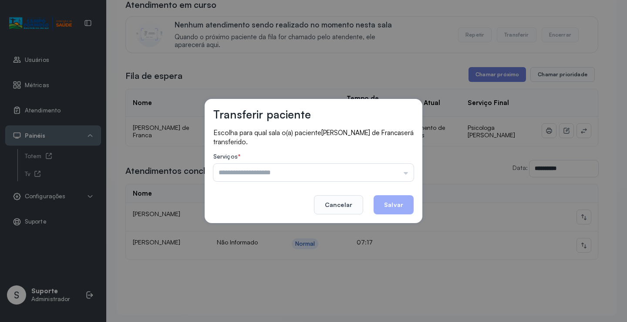
drag, startPoint x: 399, startPoint y: 174, endPoint x: 382, endPoint y: 187, distance: 20.5
click at [398, 174] on input "text" at bounding box center [313, 172] width 200 height 17
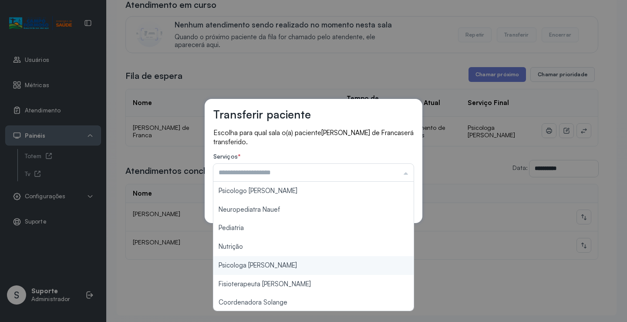
type input "**********"
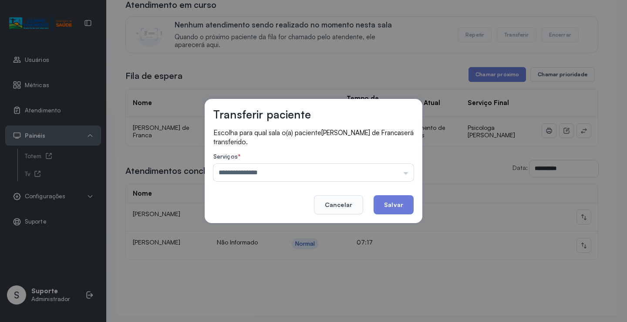
drag, startPoint x: 289, startPoint y: 265, endPoint x: 365, endPoint y: 215, distance: 90.4
click at [290, 265] on div "**********" at bounding box center [313, 161] width 627 height 322
drag, startPoint x: 378, startPoint y: 205, endPoint x: 382, endPoint y: 201, distance: 6.2
click at [378, 205] on button "Salvar" at bounding box center [393, 204] width 40 height 19
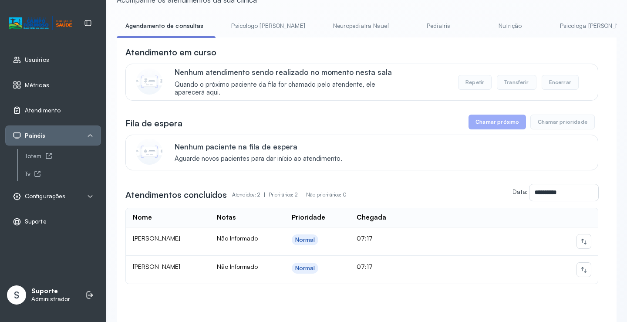
scroll to position [0, 0]
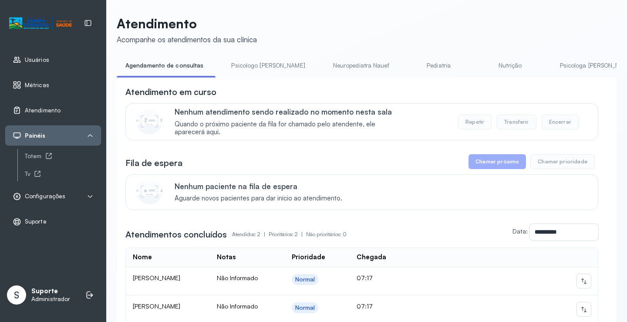
click at [240, 68] on link "Psicologo Pedro" at bounding box center [267, 65] width 91 height 14
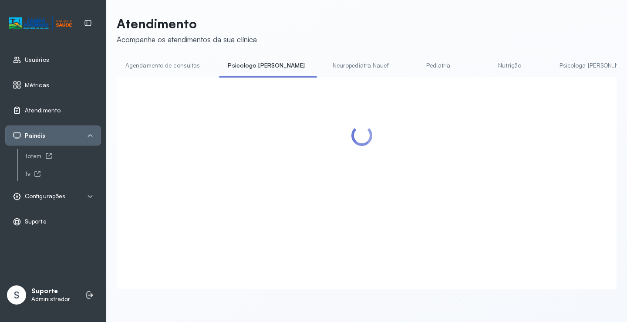
click at [193, 64] on link "Agendamento de consultas" at bounding box center [163, 65] width 92 height 14
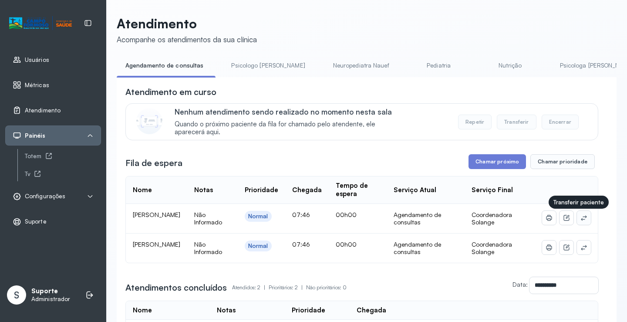
click at [580, 218] on icon at bounding box center [583, 217] width 7 height 7
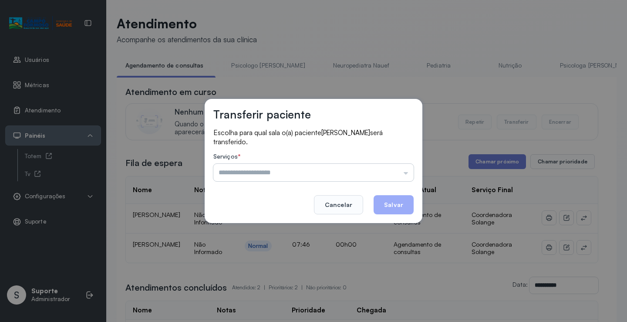
drag, startPoint x: 383, startPoint y: 165, endPoint x: 380, endPoint y: 169, distance: 5.2
click at [383, 165] on input "text" at bounding box center [313, 172] width 200 height 17
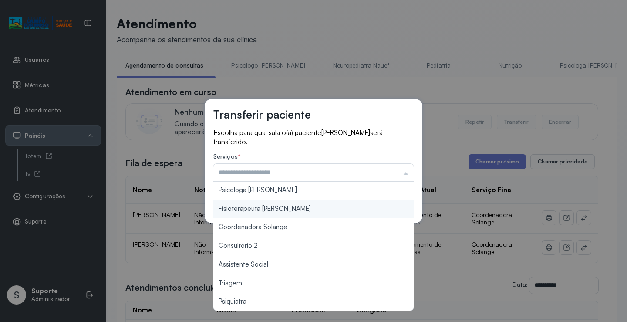
scroll to position [87, 0]
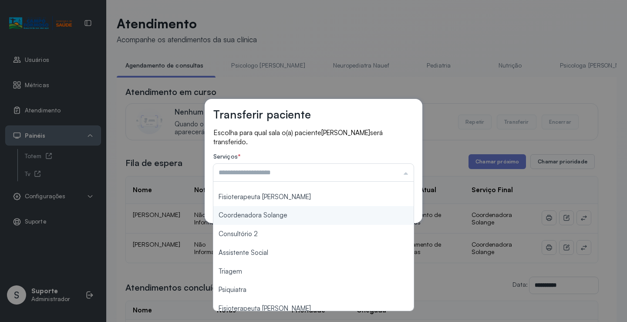
type input "**********"
click at [289, 216] on div "**********" at bounding box center [314, 161] width 218 height 124
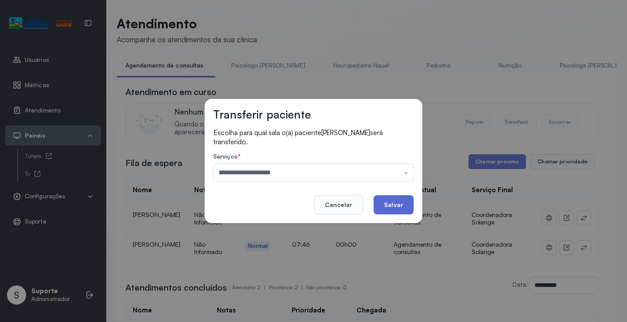
click at [400, 210] on button "Salvar" at bounding box center [393, 204] width 40 height 19
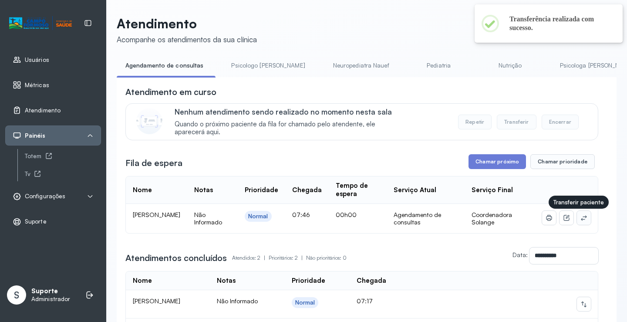
click at [580, 216] on icon at bounding box center [583, 217] width 7 height 7
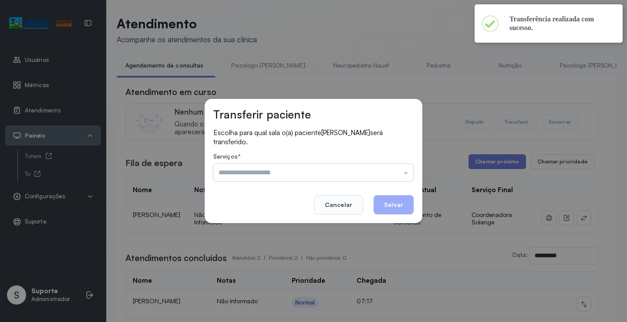
drag, startPoint x: 318, startPoint y: 169, endPoint x: 291, endPoint y: 178, distance: 27.8
click at [317, 169] on input "text" at bounding box center [313, 172] width 200 height 17
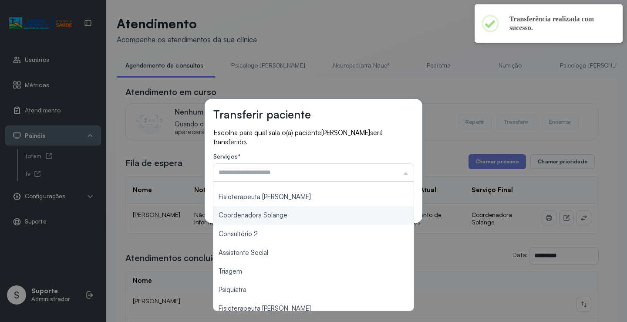
type input "**********"
click at [278, 217] on div "**********" at bounding box center [314, 161] width 218 height 124
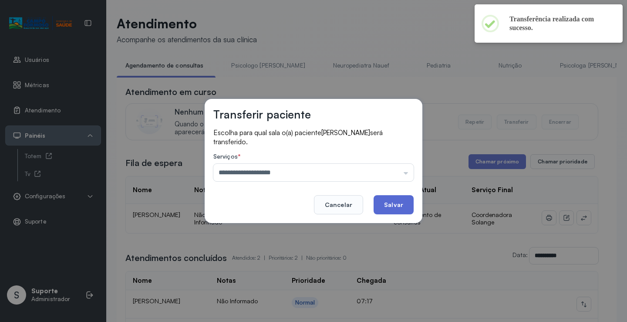
click at [402, 201] on button "Salvar" at bounding box center [393, 204] width 40 height 19
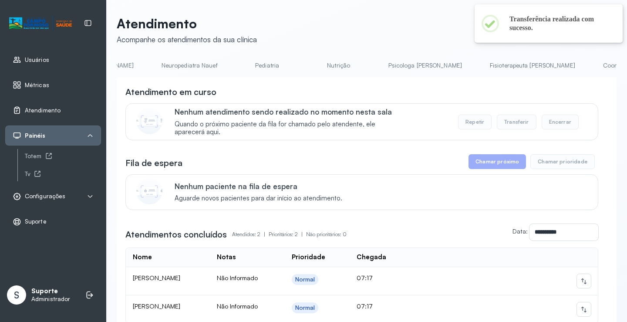
scroll to position [0, 243]
click at [523, 65] on link "Coordenadora Solange" at bounding box center [563, 65] width 81 height 14
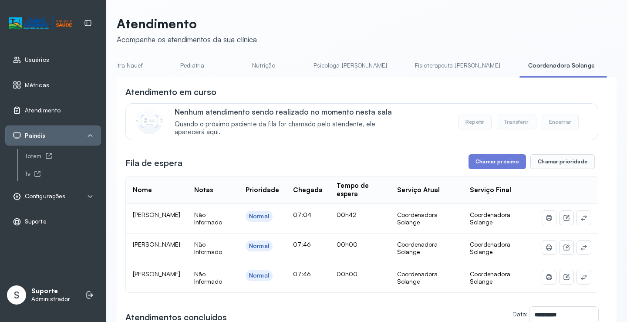
drag, startPoint x: 311, startPoint y: 80, endPoint x: 279, endPoint y: 80, distance: 32.2
click at [279, 80] on div "**********" at bounding box center [367, 279] width 500 height 404
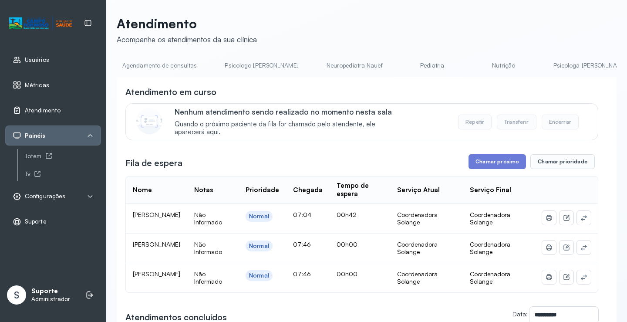
scroll to position [0, 0]
click at [153, 59] on link "Agendamento de consultas" at bounding box center [163, 65] width 92 height 14
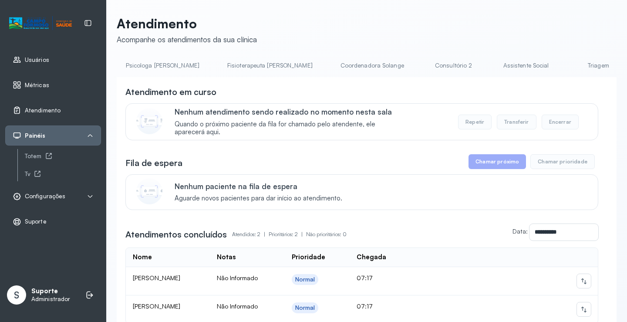
scroll to position [0, 437]
click at [564, 67] on link "Triagem" at bounding box center [594, 65] width 61 height 14
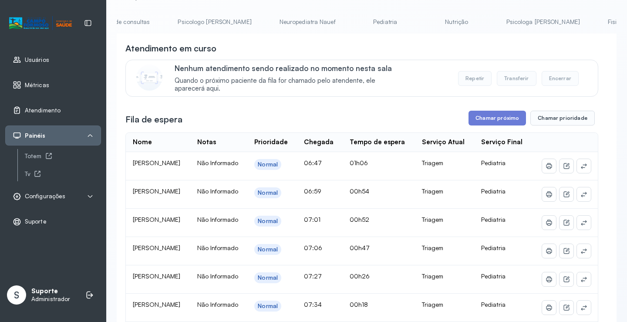
scroll to position [0, 0]
click at [141, 15] on link "Agendamento de consultas" at bounding box center [163, 22] width 92 height 14
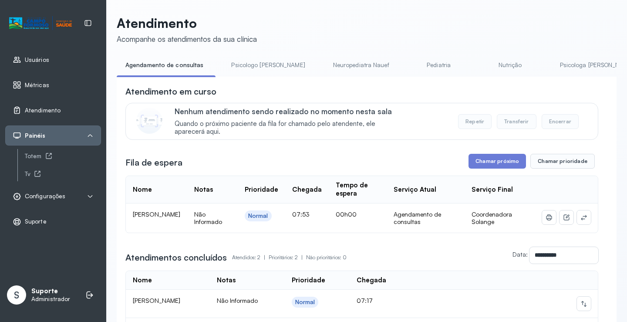
scroll to position [44, 0]
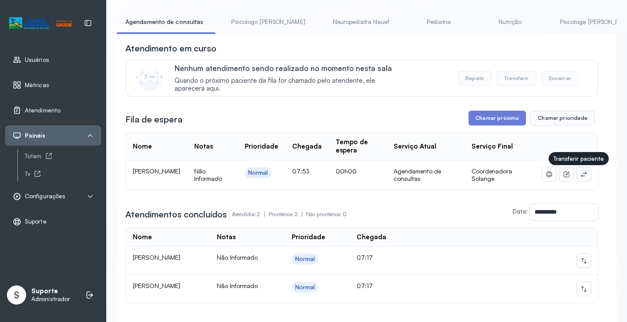
click at [580, 176] on icon at bounding box center [583, 174] width 7 height 7
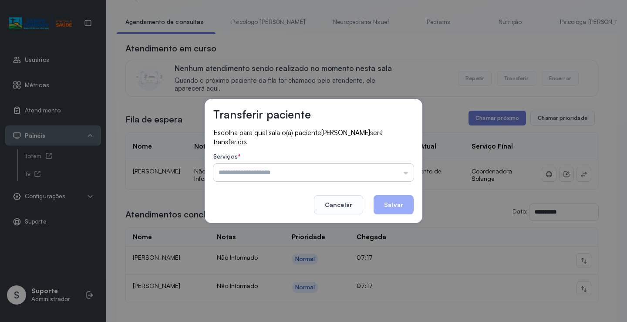
click at [312, 170] on input "text" at bounding box center [313, 172] width 200 height 17
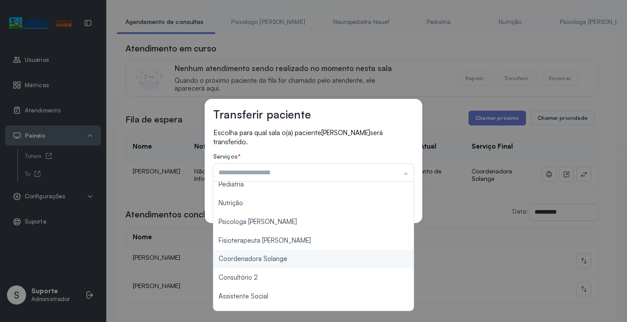
type input "**********"
drag, startPoint x: 287, startPoint y: 262, endPoint x: 338, endPoint y: 245, distance: 53.8
click at [288, 262] on div "**********" at bounding box center [313, 161] width 627 height 322
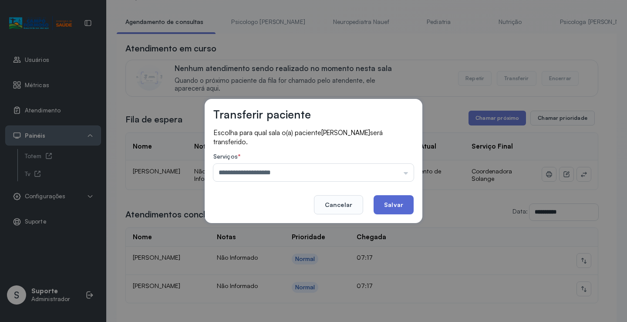
click at [404, 205] on button "Salvar" at bounding box center [393, 204] width 40 height 19
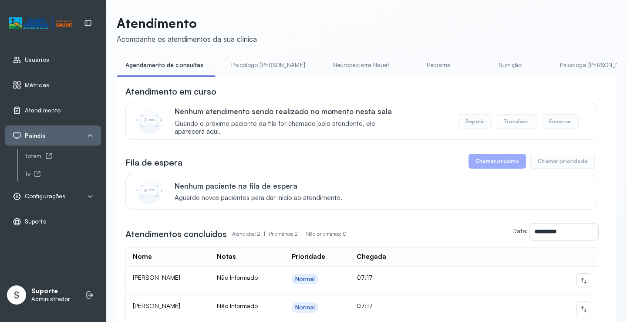
scroll to position [0, 0]
click at [247, 57] on div "**********" at bounding box center [367, 197] width 500 height 363
click at [236, 67] on link "Psicologo Pedro" at bounding box center [267, 65] width 91 height 14
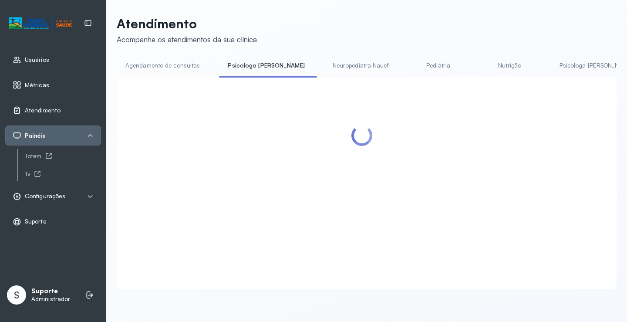
click at [174, 56] on div "Atendimento Acompanhe os atendimentos da sua clínica Agendamento de consultas P…" at bounding box center [367, 152] width 500 height 273
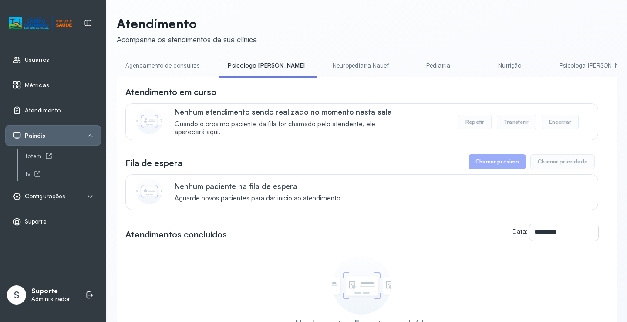
click at [158, 67] on link "Agendamento de consultas" at bounding box center [163, 65] width 92 height 14
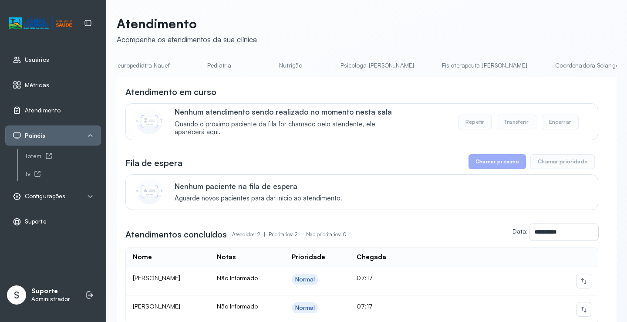
scroll to position [0, 187]
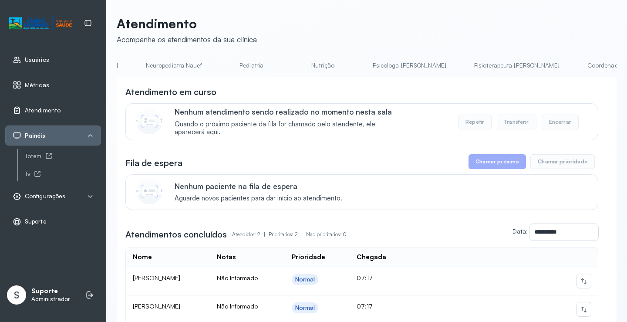
click at [371, 62] on link "Psicologa Alana" at bounding box center [409, 65] width 91 height 14
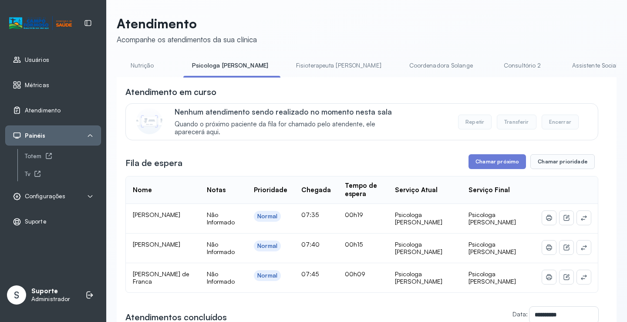
scroll to position [0, 372]
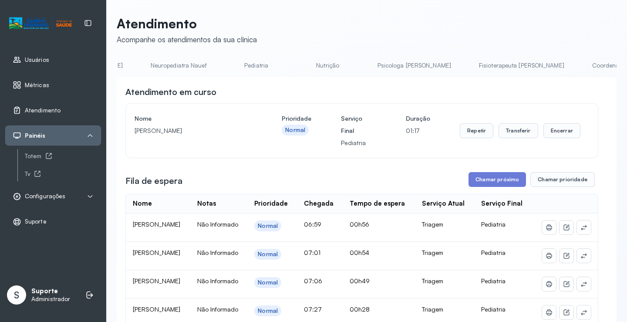
scroll to position [0, 0]
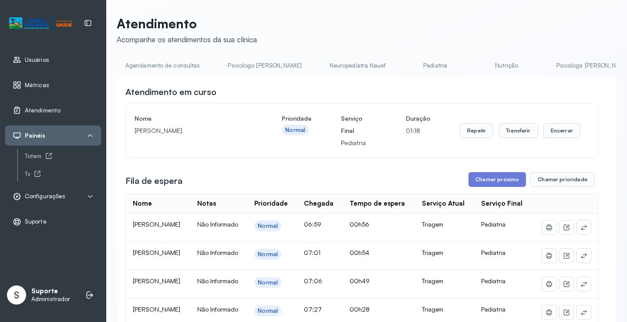
click at [144, 63] on link "Agendamento de consultas" at bounding box center [163, 65] width 92 height 14
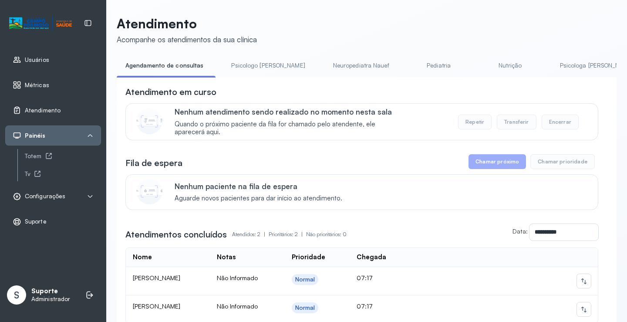
click at [259, 72] on link "Psicologo Pedro" at bounding box center [267, 65] width 91 height 14
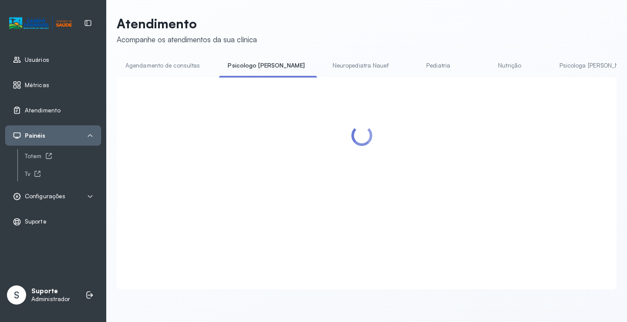
click at [324, 73] on li "Neuropediatra Nauef" at bounding box center [362, 68] width 77 height 20
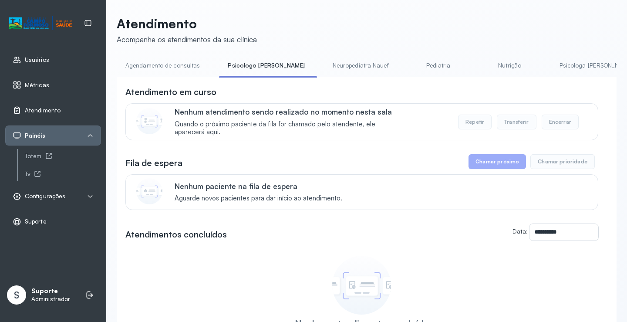
click at [324, 64] on link "Neuropediatra Nauef" at bounding box center [361, 65] width 74 height 14
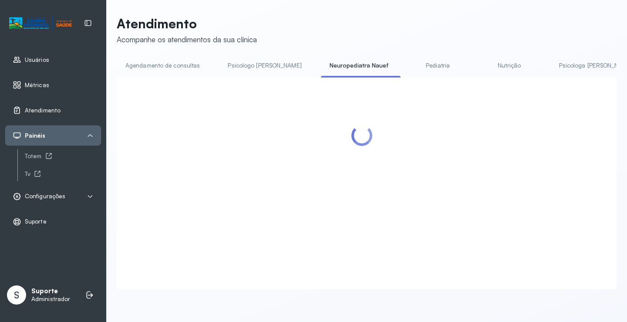
click at [176, 60] on link "Agendamento de consultas" at bounding box center [163, 65] width 92 height 14
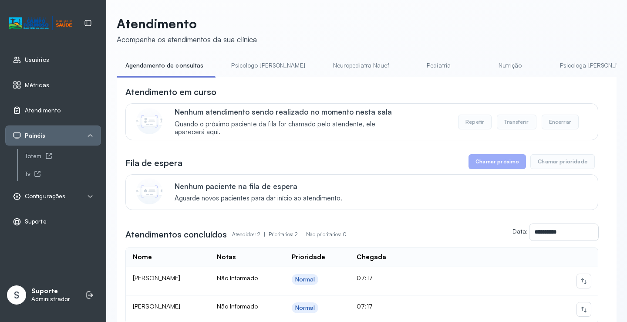
drag, startPoint x: 259, startPoint y: 67, endPoint x: 171, endPoint y: 65, distance: 87.9
click at [258, 67] on link "Psicologo Pedro" at bounding box center [267, 65] width 91 height 14
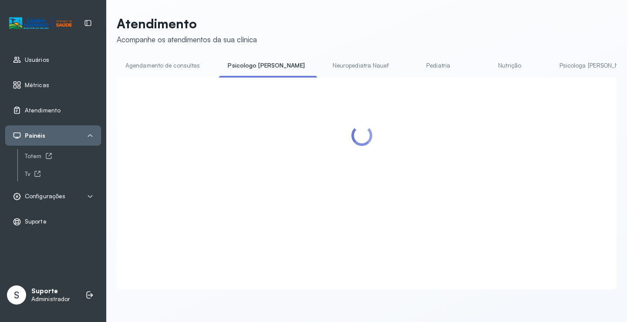
click at [150, 64] on link "Agendamento de consultas" at bounding box center [163, 65] width 92 height 14
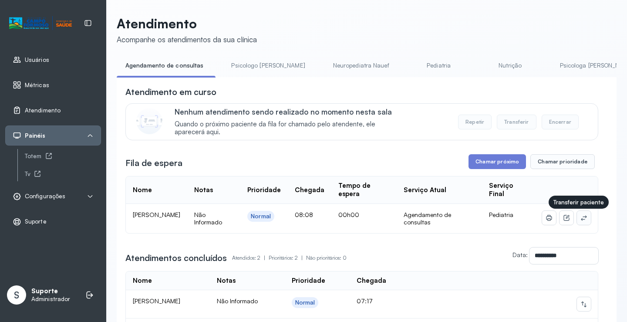
click at [580, 221] on icon at bounding box center [583, 217] width 7 height 7
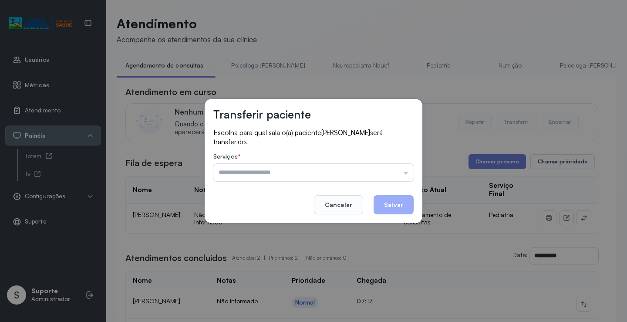
drag, startPoint x: 342, startPoint y: 166, endPoint x: 278, endPoint y: 189, distance: 68.0
click at [338, 167] on input "text" at bounding box center [313, 172] width 200 height 17
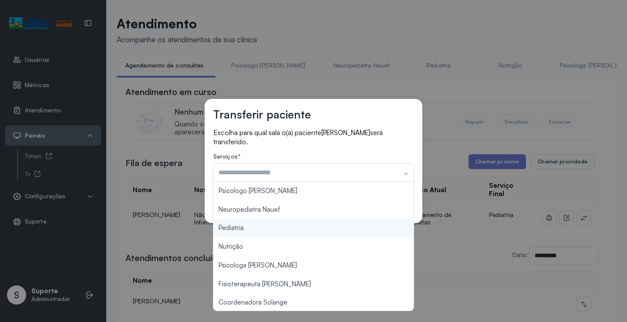
scroll to position [131, 0]
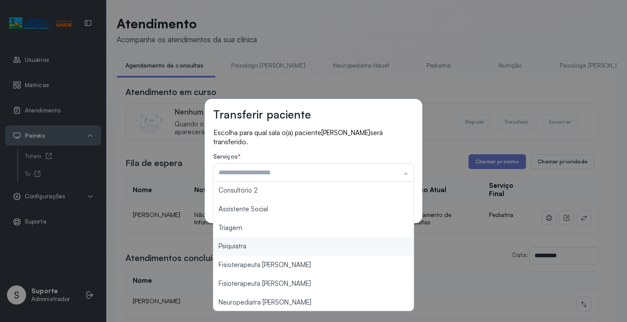
type input "*******"
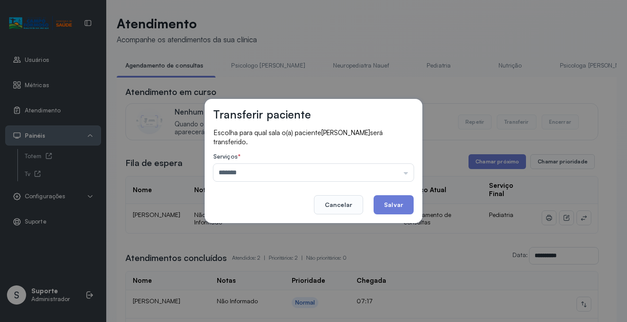
click at [254, 227] on div "Transferir paciente Escolha para qual sala o(a) paciente ELISA MUNIZ GONCALVES …" at bounding box center [313, 161] width 627 height 322
click at [397, 199] on button "Salvar" at bounding box center [393, 204] width 40 height 19
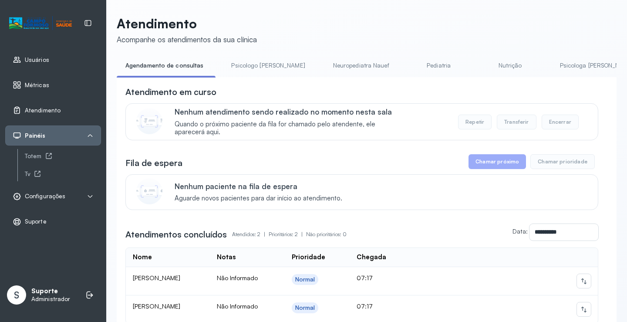
drag, startPoint x: 260, startPoint y: 65, endPoint x: 247, endPoint y: 65, distance: 13.5
click at [260, 65] on link "Psicologo Pedro" at bounding box center [267, 65] width 91 height 14
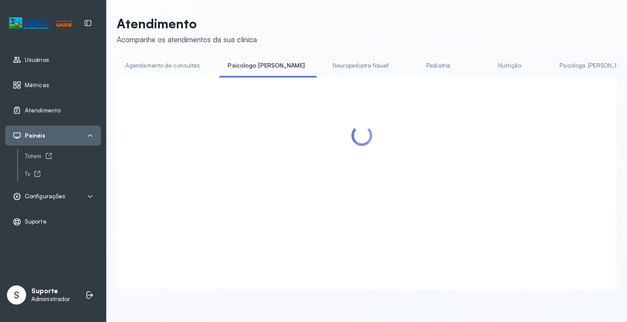
click at [188, 65] on link "Agendamento de consultas" at bounding box center [163, 65] width 92 height 14
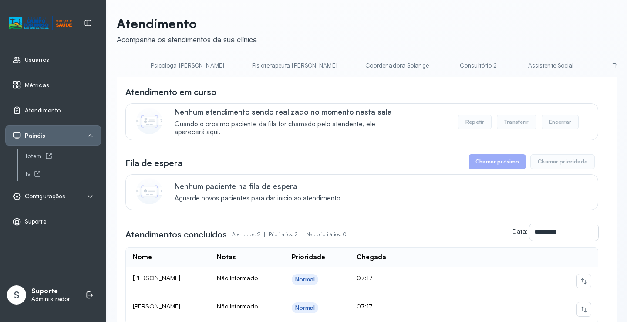
scroll to position [0, 435]
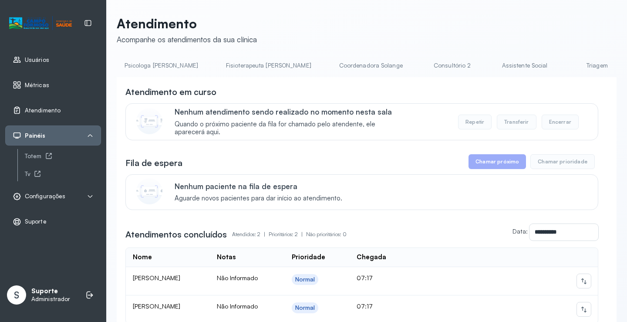
click at [566, 67] on link "Triagem" at bounding box center [596, 65] width 61 height 14
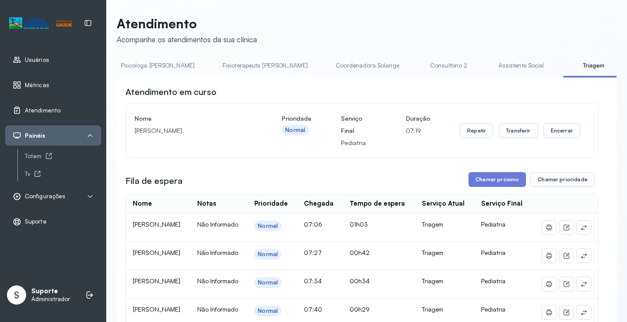
scroll to position [0, 0]
click at [138, 56] on div "**********" at bounding box center [367, 280] width 500 height 528
click at [156, 65] on link "Agendamento de consultas" at bounding box center [163, 65] width 92 height 14
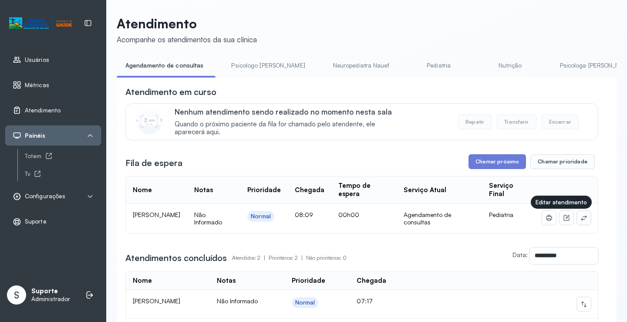
click at [580, 219] on icon at bounding box center [583, 217] width 7 height 7
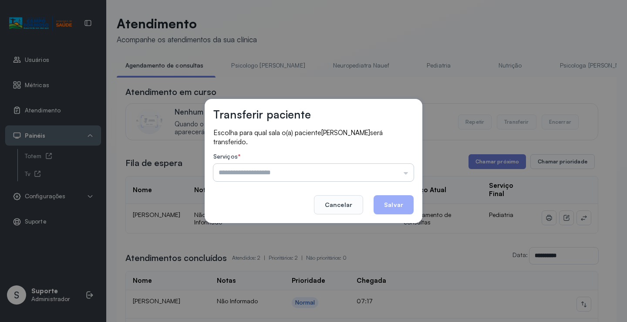
click at [346, 171] on input "text" at bounding box center [313, 172] width 200 height 17
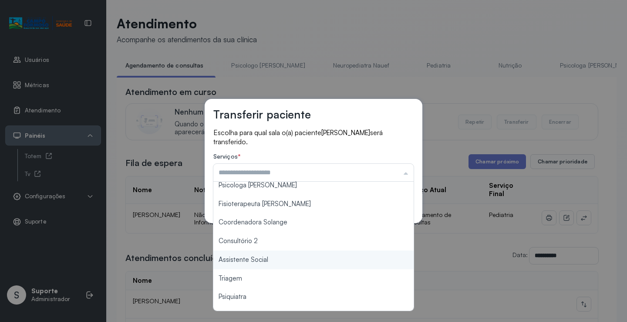
scroll to position [87, 0]
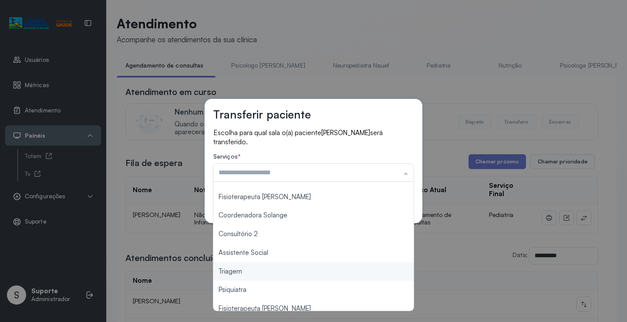
type input "*******"
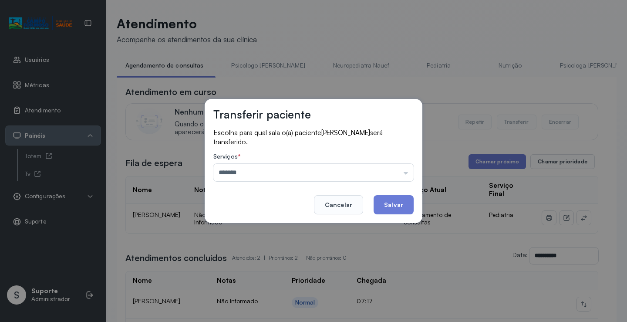
drag, startPoint x: 245, startPoint y: 273, endPoint x: 342, endPoint y: 244, distance: 100.4
click at [249, 269] on div "Transferir paciente Escolha para qual sala o(a) paciente ARTHUR MUNIZ GONÇALVES…" at bounding box center [313, 161] width 627 height 322
click at [390, 213] on button "Salvar" at bounding box center [393, 204] width 40 height 19
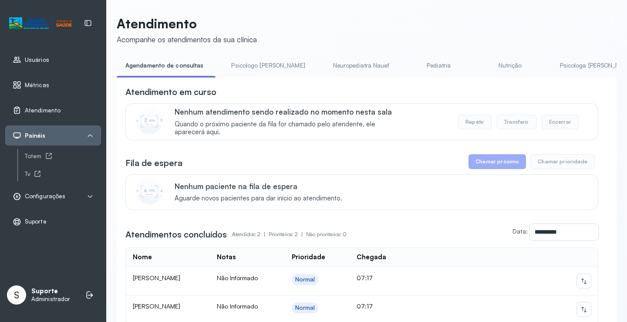
click at [246, 62] on link "Psicologo Pedro" at bounding box center [267, 65] width 91 height 14
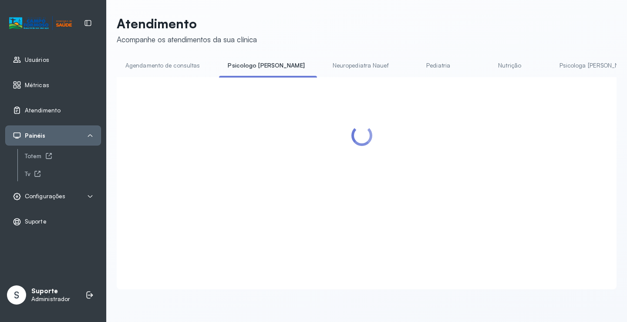
click at [180, 60] on link "Agendamento de consultas" at bounding box center [163, 65] width 92 height 14
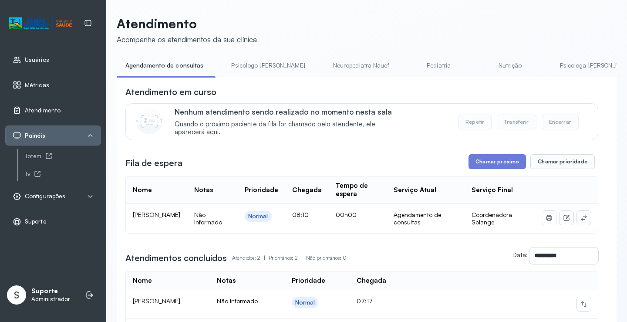
click at [577, 217] on button at bounding box center [584, 218] width 14 height 14
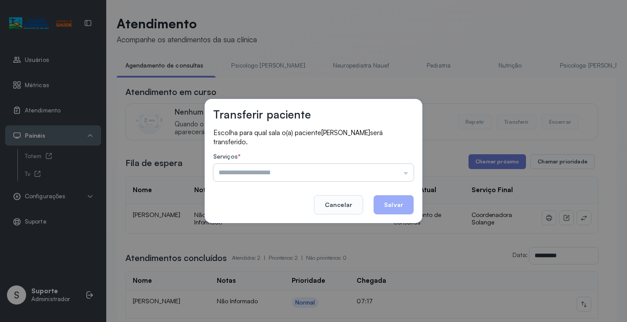
click at [367, 178] on input "text" at bounding box center [313, 172] width 200 height 17
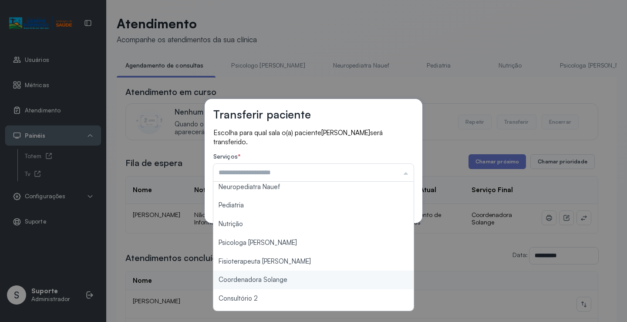
scroll to position [44, 0]
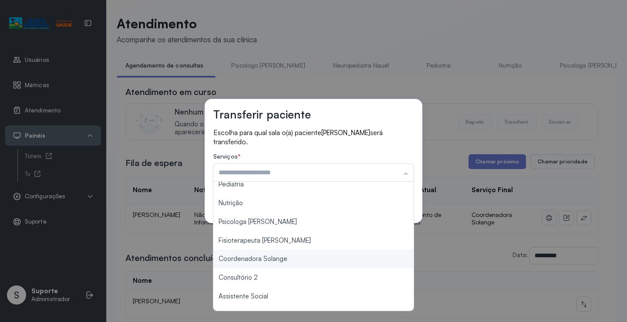
type input "**********"
drag, startPoint x: 283, startPoint y: 261, endPoint x: 310, endPoint y: 255, distance: 27.6
click at [293, 259] on div "**********" at bounding box center [313, 161] width 627 height 322
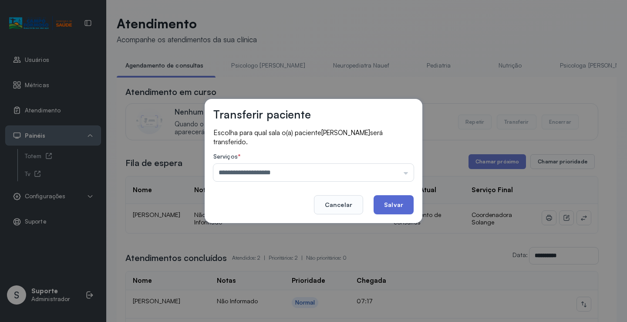
click at [399, 203] on button "Salvar" at bounding box center [393, 204] width 40 height 19
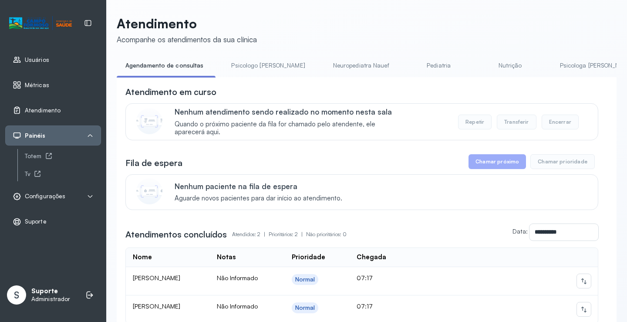
click at [247, 55] on div "**********" at bounding box center [367, 197] width 500 height 363
click at [249, 66] on link "Psicologo Pedro" at bounding box center [267, 65] width 91 height 14
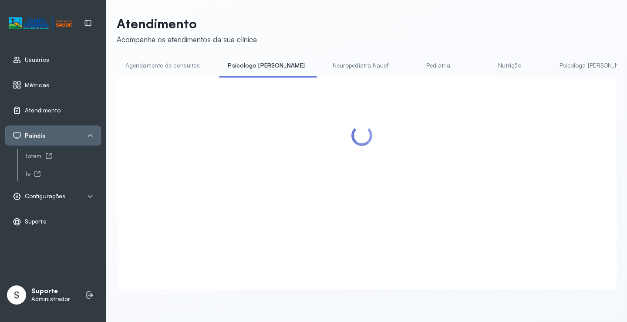
drag, startPoint x: 189, startPoint y: 65, endPoint x: 231, endPoint y: 65, distance: 42.6
click at [189, 65] on link "Agendamento de consultas" at bounding box center [163, 65] width 92 height 14
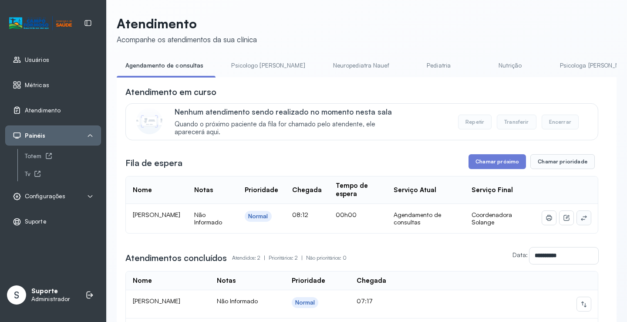
click at [580, 221] on icon at bounding box center [583, 217] width 7 height 7
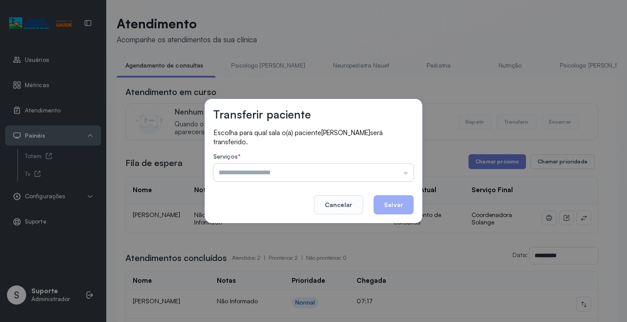
click at [380, 178] on input "text" at bounding box center [313, 172] width 200 height 17
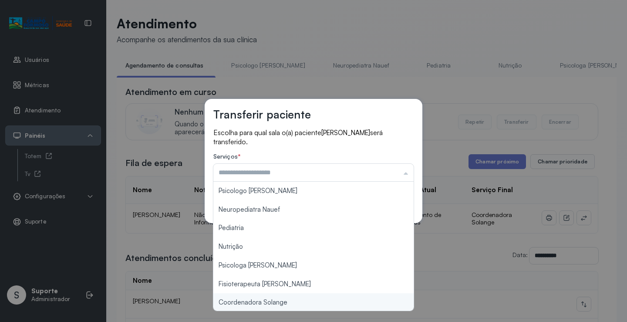
type input "**********"
click at [271, 303] on div "**********" at bounding box center [313, 161] width 627 height 322
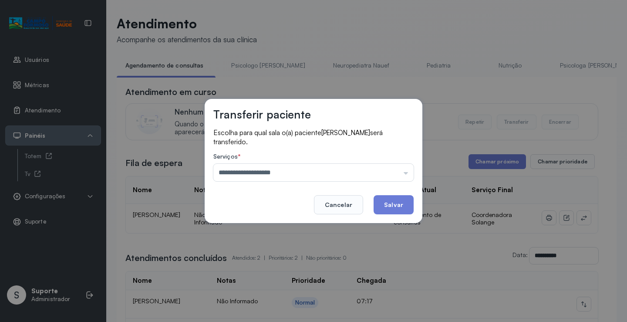
drag, startPoint x: 400, startPoint y: 198, endPoint x: 396, endPoint y: 211, distance: 14.2
click at [400, 198] on button "Salvar" at bounding box center [393, 204] width 40 height 19
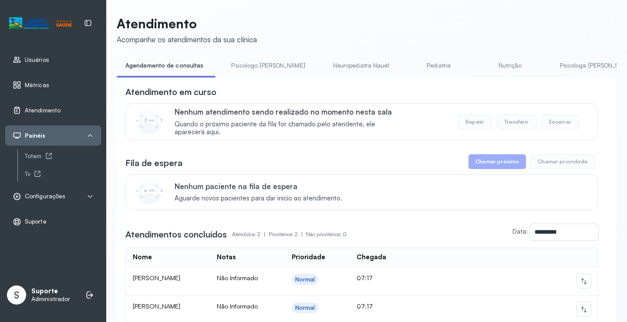
click at [264, 64] on link "Psicologo Pedro" at bounding box center [267, 65] width 91 height 14
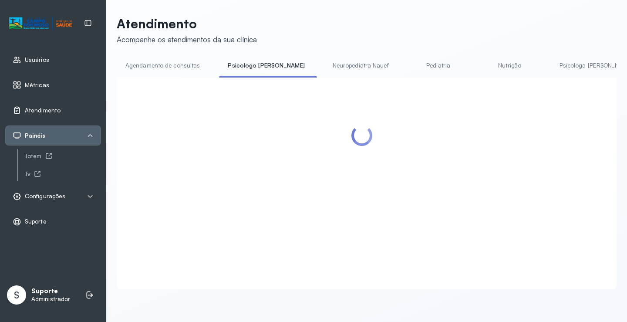
click at [175, 67] on link "Agendamento de consultas" at bounding box center [163, 65] width 92 height 14
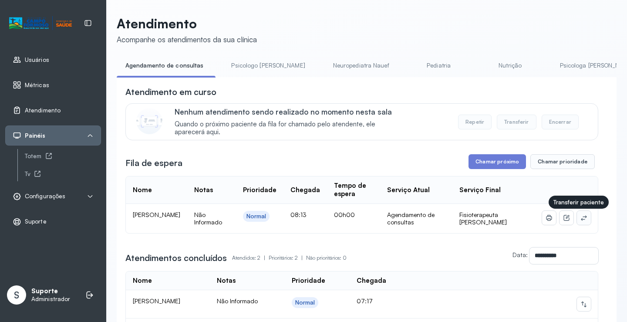
click at [577, 218] on button at bounding box center [584, 218] width 14 height 14
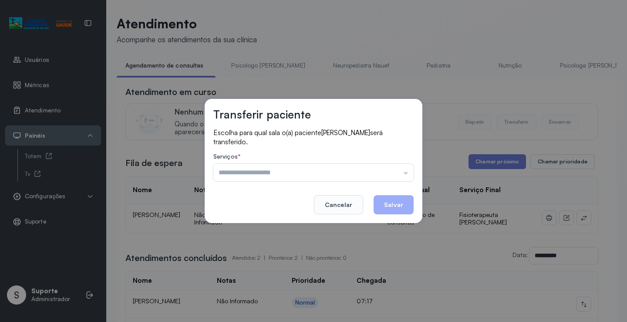
drag, startPoint x: 402, startPoint y: 167, endPoint x: 343, endPoint y: 181, distance: 60.5
click at [400, 167] on input "text" at bounding box center [313, 172] width 200 height 17
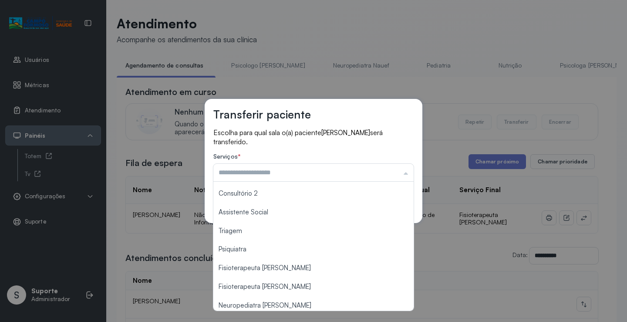
scroll to position [131, 0]
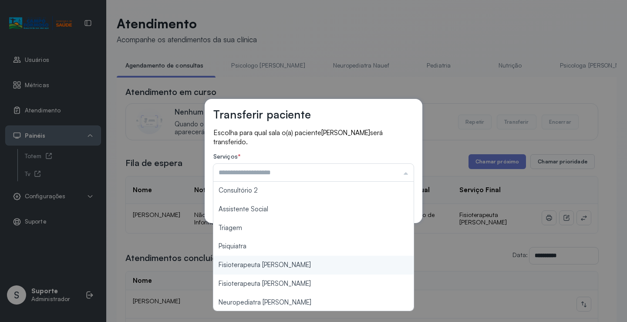
type input "**********"
drag, startPoint x: 289, startPoint y: 267, endPoint x: 366, endPoint y: 232, distance: 84.3
click at [290, 266] on div "**********" at bounding box center [313, 161] width 627 height 322
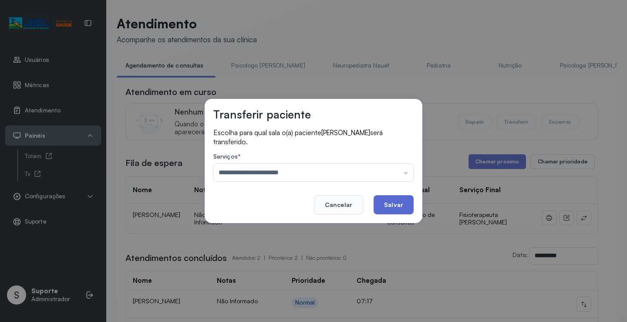
click at [406, 201] on button "Salvar" at bounding box center [393, 204] width 40 height 19
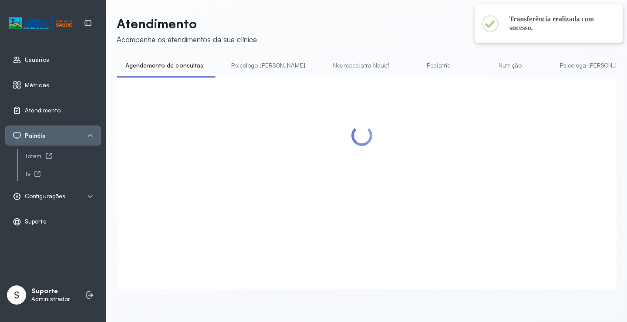
click at [324, 76] on li "Neuropediatra Nauef" at bounding box center [362, 68] width 77 height 20
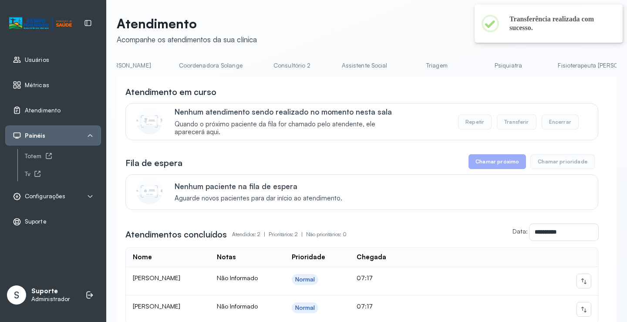
scroll to position [0, 598]
click at [546, 63] on link "Fisioterapeuta Francyne" at bounding box center [597, 65] width 103 height 14
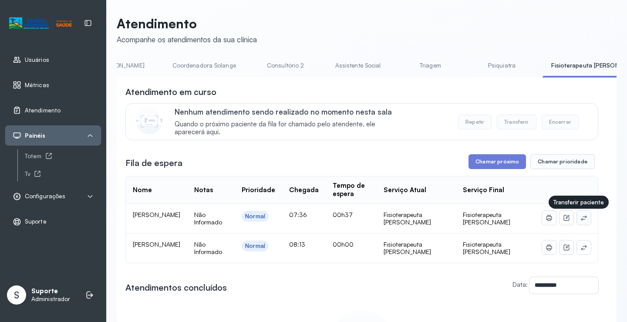
click at [580, 218] on icon at bounding box center [583, 217] width 7 height 7
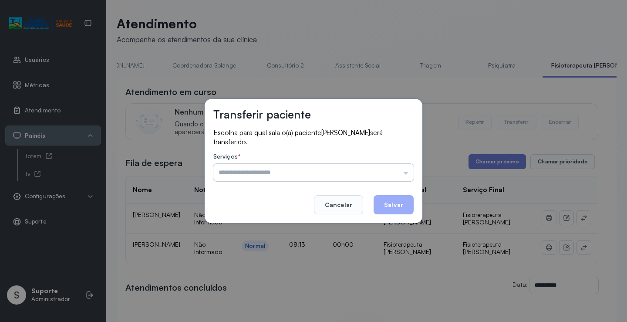
click at [352, 172] on input "text" at bounding box center [313, 172] width 200 height 17
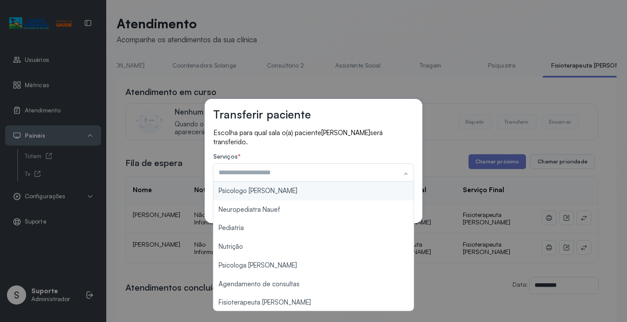
type input "**********"
click at [287, 194] on div "**********" at bounding box center [314, 161] width 218 height 124
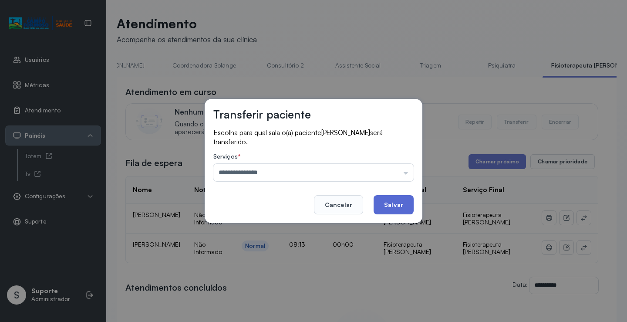
click at [385, 201] on button "Salvar" at bounding box center [393, 204] width 40 height 19
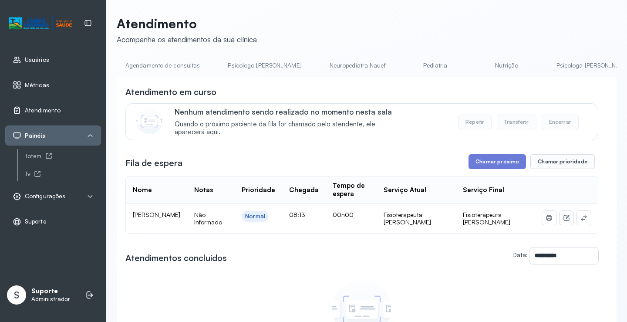
click at [243, 66] on link "Psicologo Pedro" at bounding box center [264, 65] width 91 height 14
click at [172, 60] on link "Agendamento de consultas" at bounding box center [163, 65] width 92 height 14
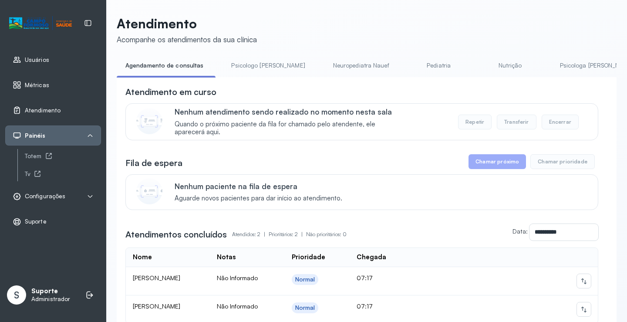
click at [246, 62] on link "Psicologo Pedro" at bounding box center [267, 65] width 91 height 14
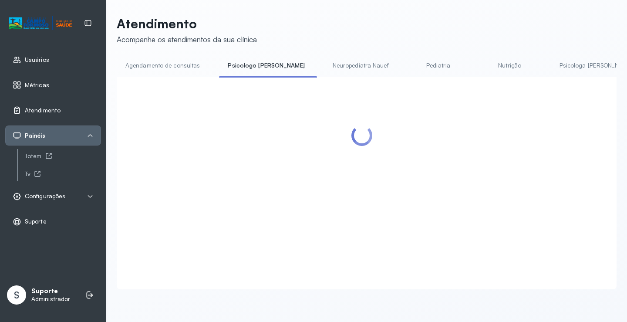
click at [174, 68] on link "Agendamento de consultas" at bounding box center [163, 65] width 92 height 14
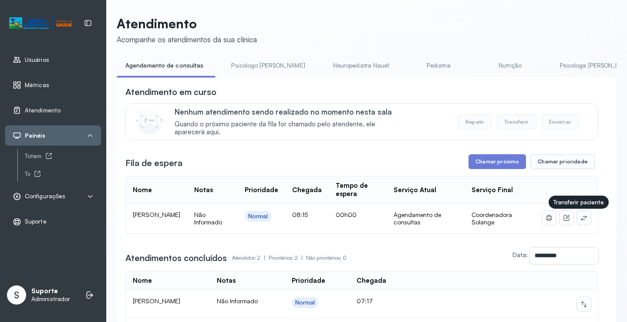
click at [582, 216] on button at bounding box center [584, 218] width 14 height 14
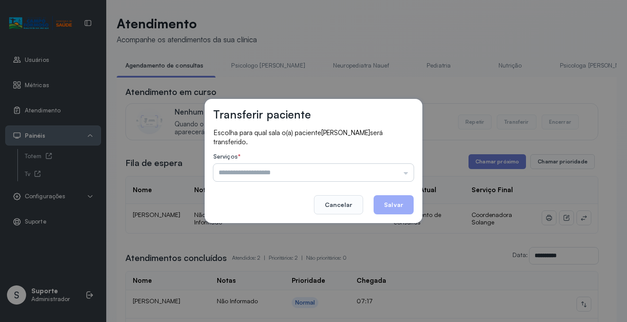
click at [407, 172] on input "text" at bounding box center [313, 172] width 200 height 17
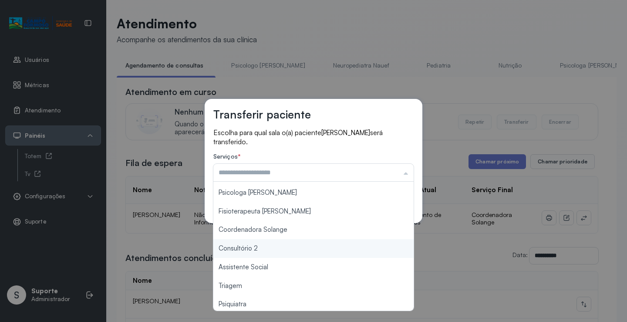
scroll to position [131, 0]
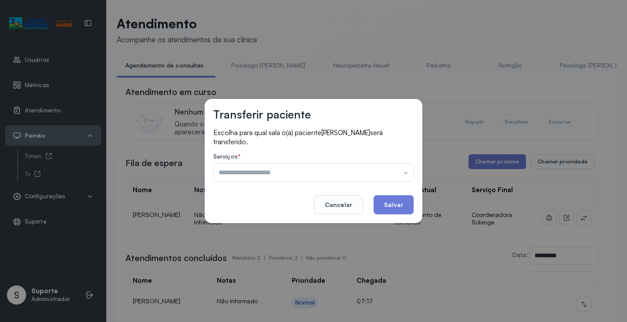
type input "*******"
drag, startPoint x: 305, startPoint y: 230, endPoint x: 385, endPoint y: 198, distance: 86.1
click at [305, 229] on div "Transferir paciente Escolha para qual sala o(a) paciente THEO SOUZA AVELINO DE …" at bounding box center [313, 161] width 627 height 322
click at [401, 201] on button "Salvar" at bounding box center [393, 204] width 40 height 19
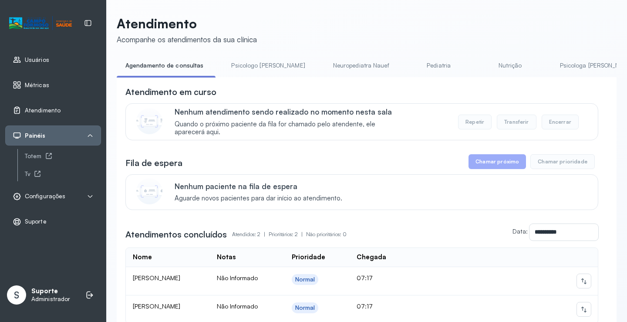
click at [245, 68] on link "Psicologo Pedro" at bounding box center [267, 65] width 91 height 14
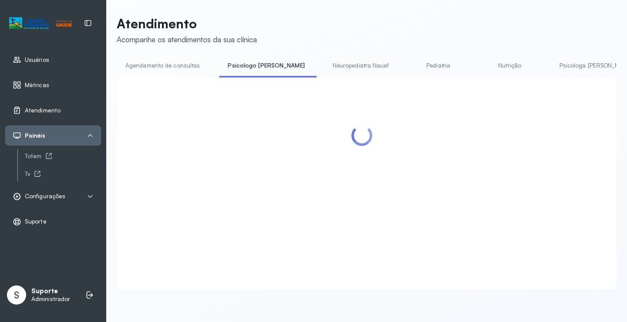
click at [173, 59] on link "Agendamento de consultas" at bounding box center [163, 65] width 92 height 14
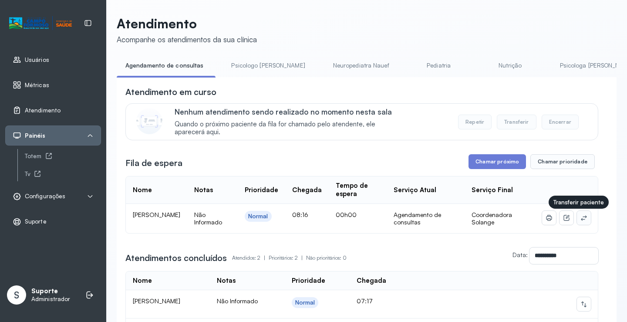
click at [580, 220] on icon at bounding box center [583, 217] width 6 height 5
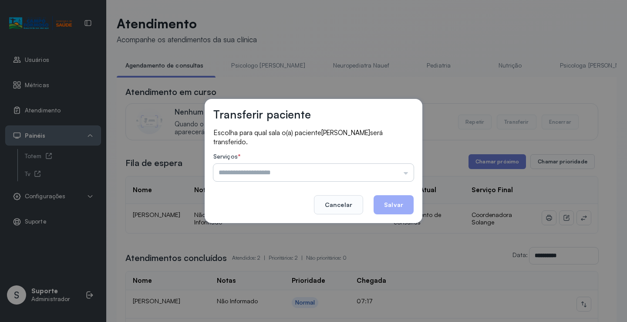
click at [354, 174] on input "text" at bounding box center [313, 172] width 200 height 17
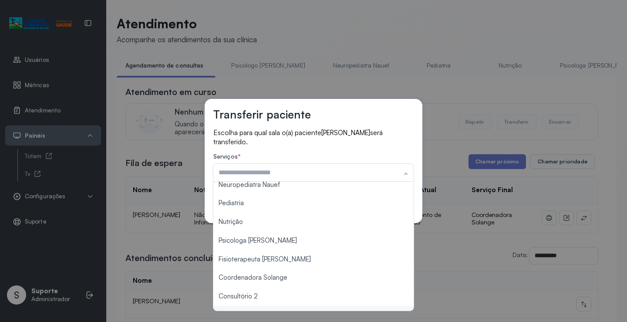
scroll to position [87, 0]
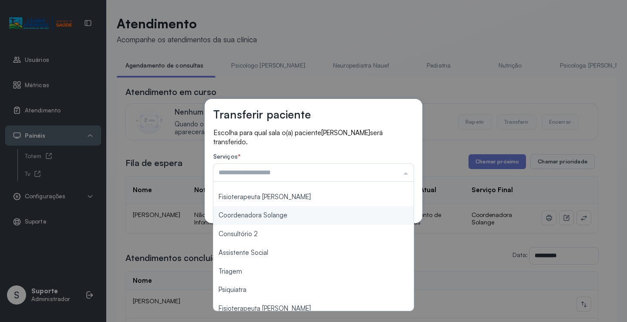
type input "**********"
click at [313, 219] on div "**********" at bounding box center [314, 161] width 218 height 124
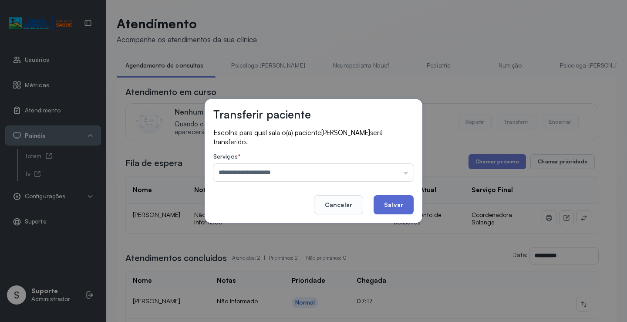
click at [387, 200] on button "Salvar" at bounding box center [393, 204] width 40 height 19
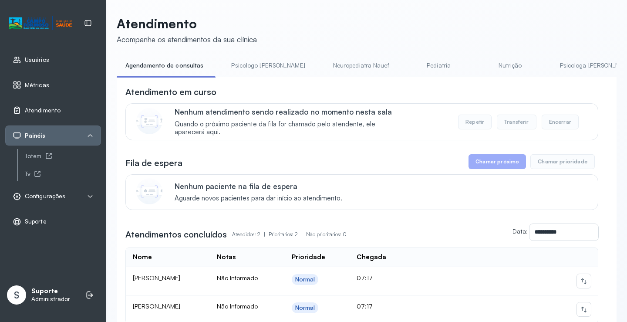
drag, startPoint x: 265, startPoint y: 64, endPoint x: 171, endPoint y: 64, distance: 94.4
click at [264, 64] on link "Psicologo Pedro" at bounding box center [267, 65] width 91 height 14
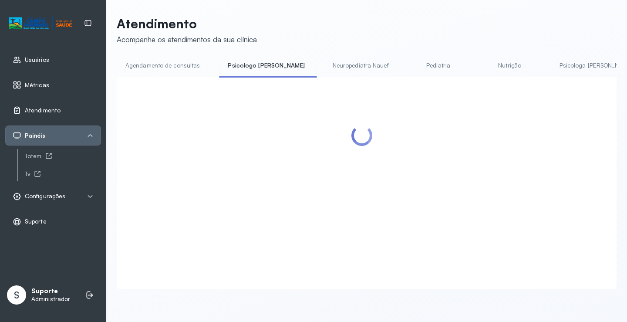
click at [166, 63] on link "Agendamento de consultas" at bounding box center [163, 65] width 92 height 14
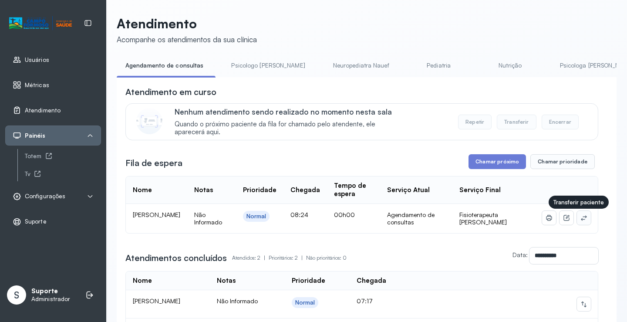
click at [580, 218] on icon at bounding box center [583, 217] width 7 height 7
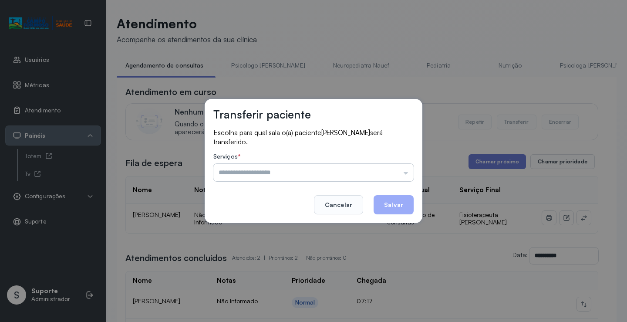
click at [364, 164] on input "text" at bounding box center [313, 172] width 200 height 17
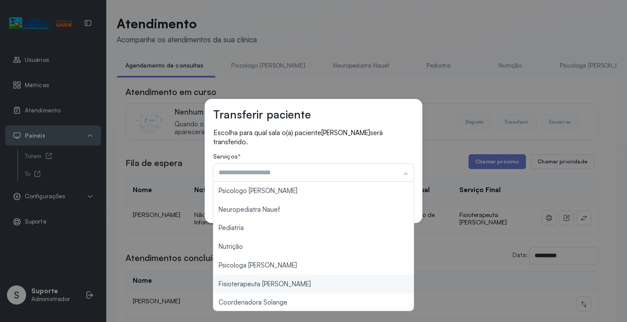
type input "**********"
drag, startPoint x: 289, startPoint y: 288, endPoint x: 329, endPoint y: 258, distance: 50.0
click at [292, 285] on div "**********" at bounding box center [313, 161] width 627 height 322
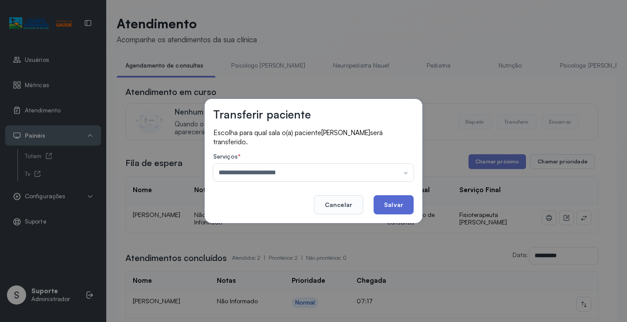
click at [384, 208] on button "Salvar" at bounding box center [393, 204] width 40 height 19
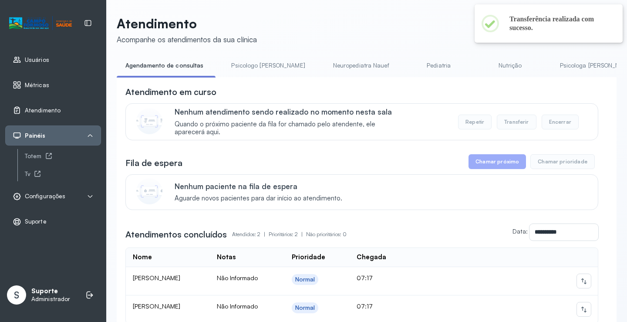
click at [255, 63] on link "Psicologo Pedro" at bounding box center [267, 65] width 91 height 14
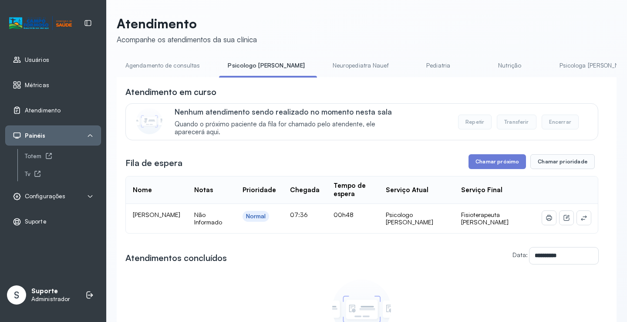
click at [152, 60] on link "Agendamento de consultas" at bounding box center [163, 65] width 92 height 14
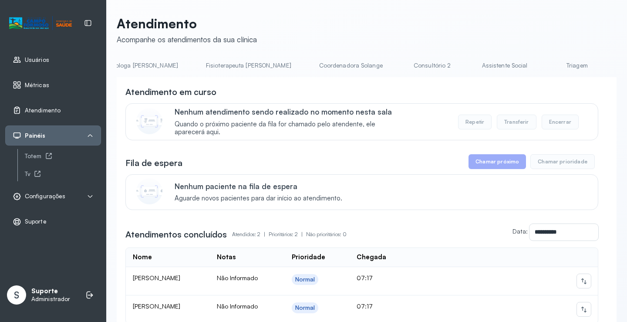
scroll to position [0, 692]
click at [452, 68] on link "Fisioterapeuta Francyne" at bounding box center [503, 65] width 103 height 14
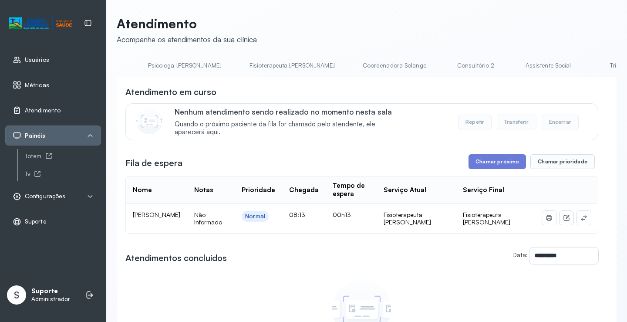
scroll to position [0, 375]
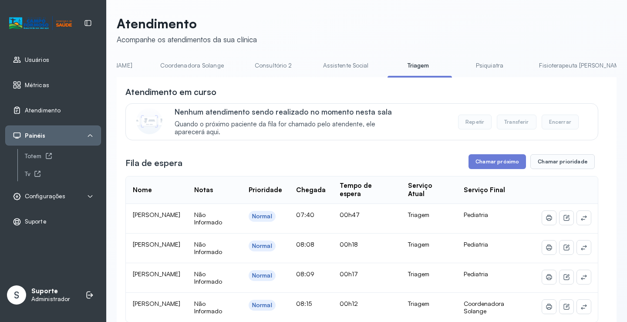
scroll to position [0, 690]
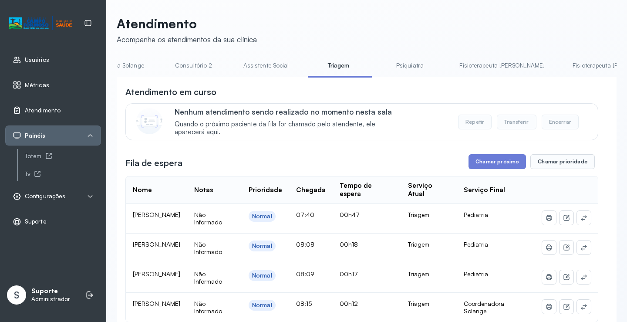
click at [450, 64] on link "Fisioterapeuta Francyne" at bounding box center [501, 65] width 103 height 14
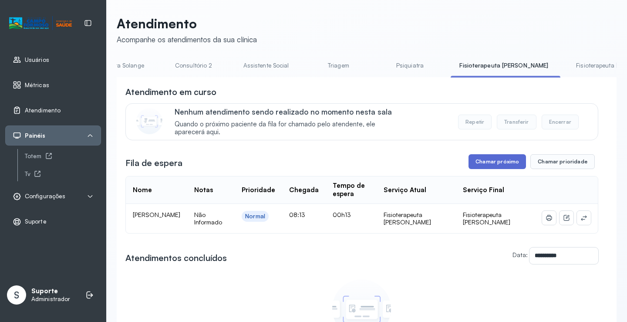
click at [506, 164] on button "Chamar próximo" at bounding box center [496, 161] width 57 height 15
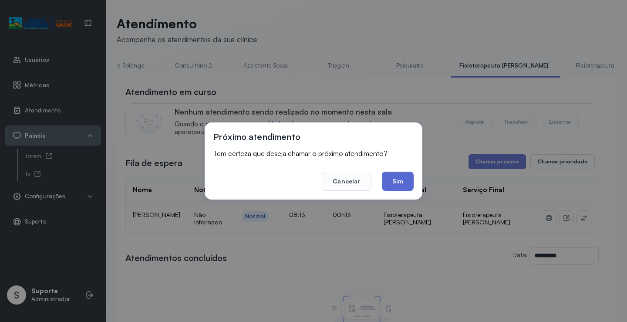
click at [397, 182] on button "Sim" at bounding box center [398, 180] width 32 height 19
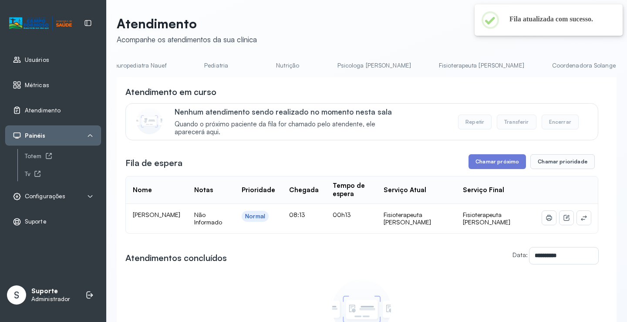
scroll to position [0, 0]
click at [258, 64] on link "Psicologo Pedro" at bounding box center [264, 65] width 91 height 14
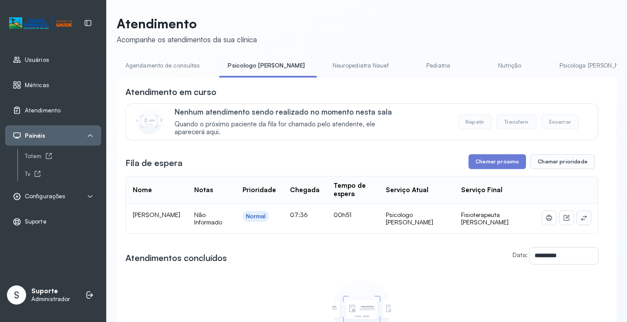
click at [580, 218] on icon at bounding box center [583, 217] width 6 height 5
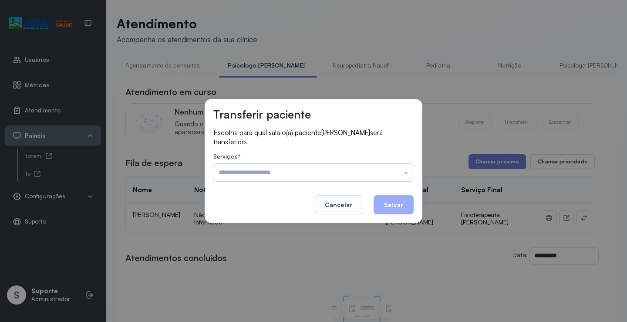
click at [373, 174] on input "text" at bounding box center [313, 172] width 200 height 17
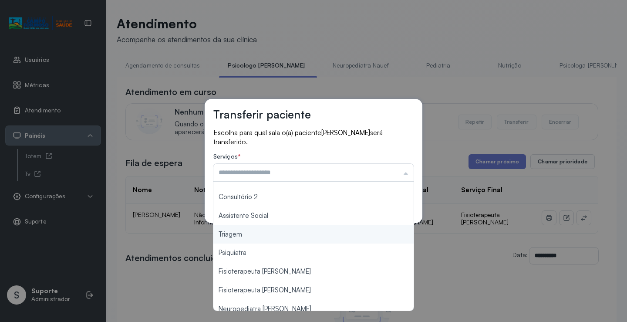
scroll to position [131, 0]
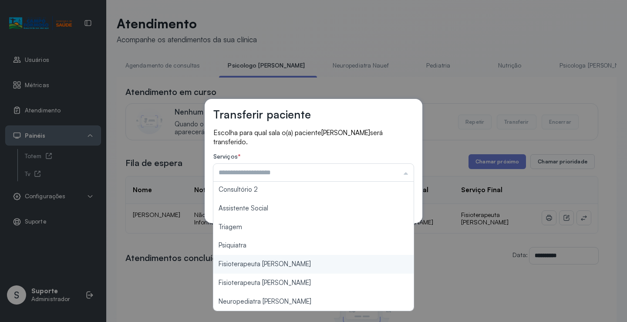
type input "**********"
drag, startPoint x: 293, startPoint y: 264, endPoint x: 357, endPoint y: 221, distance: 76.9
click at [293, 263] on div "**********" at bounding box center [313, 161] width 627 height 322
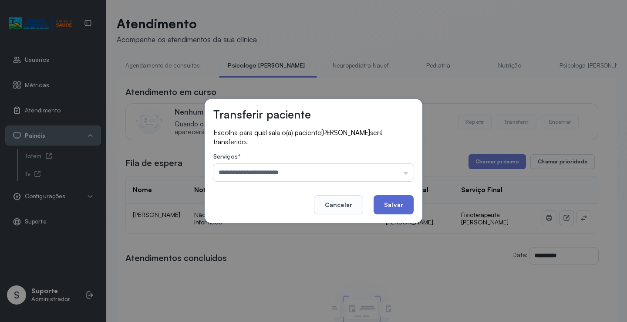
click at [397, 202] on button "Salvar" at bounding box center [393, 204] width 40 height 19
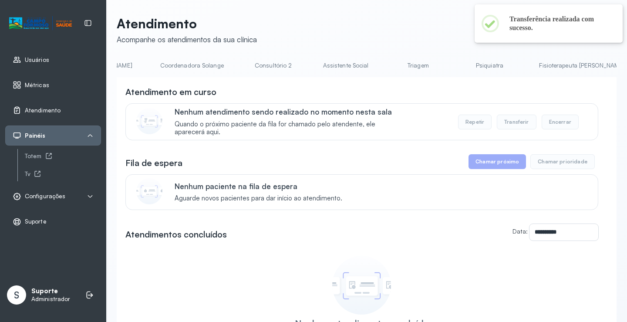
scroll to position [0, 691]
click at [453, 63] on link "Fisioterapeuta Francyne" at bounding box center [504, 65] width 103 height 14
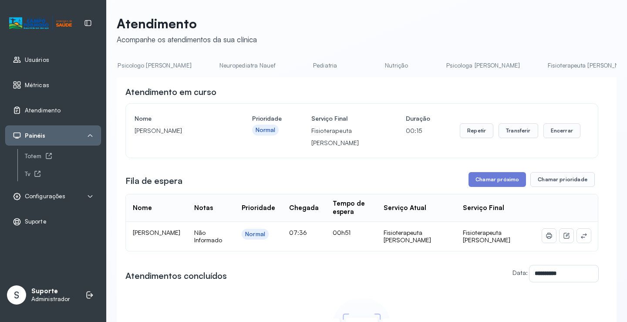
scroll to position [0, 0]
click at [163, 66] on link "Agendamento de consultas" at bounding box center [163, 65] width 92 height 14
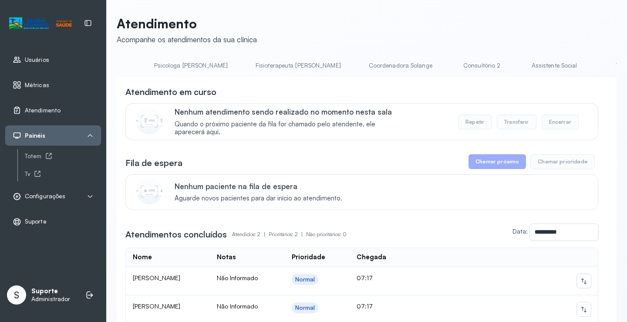
scroll to position [0, 442]
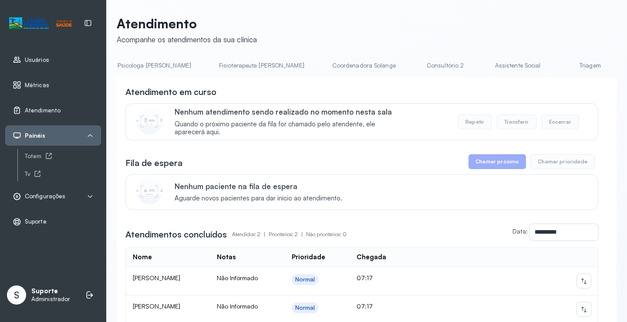
click at [415, 67] on link "Consultório 2" at bounding box center [445, 65] width 61 height 14
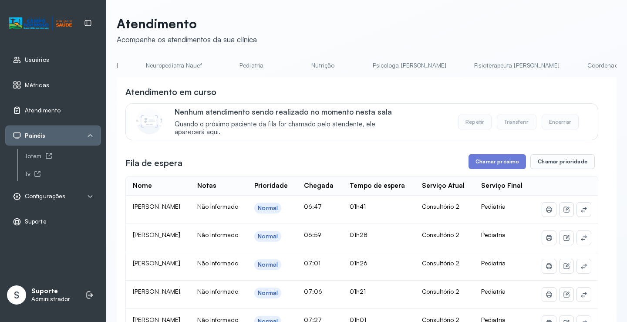
scroll to position [0, 137]
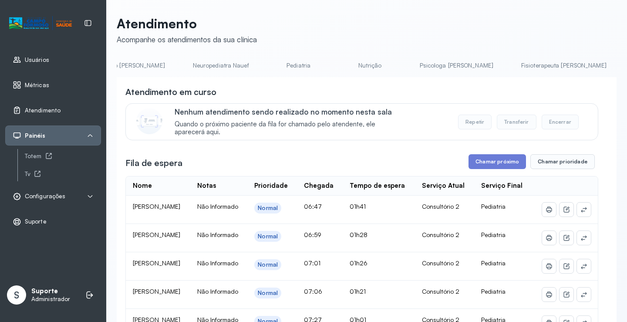
click at [268, 69] on link "Pediatria" at bounding box center [298, 65] width 61 height 14
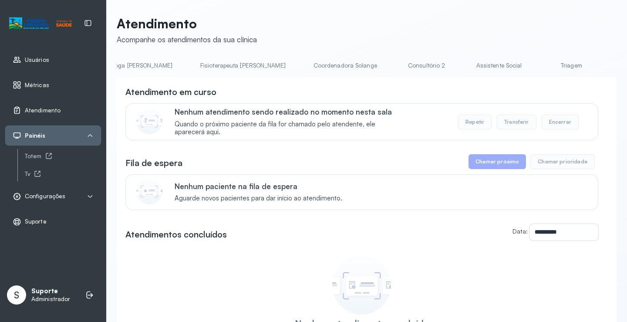
scroll to position [0, 480]
click at [518, 70] on link "Triagem" at bounding box center [548, 65] width 61 height 14
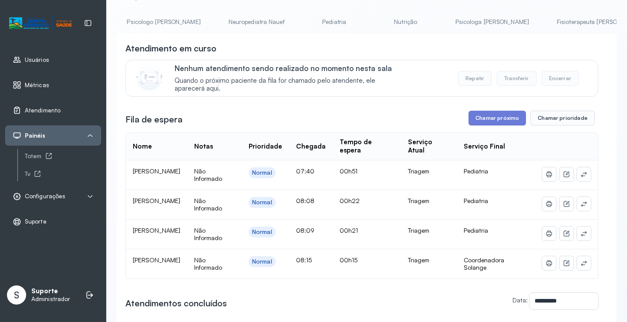
scroll to position [0, 0]
click at [151, 22] on link "Agendamento de consultas" at bounding box center [163, 22] width 92 height 14
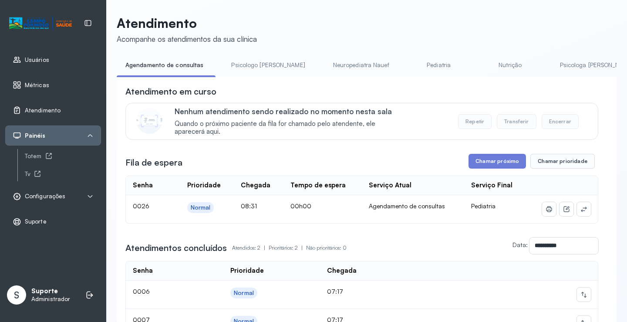
scroll to position [44, 0]
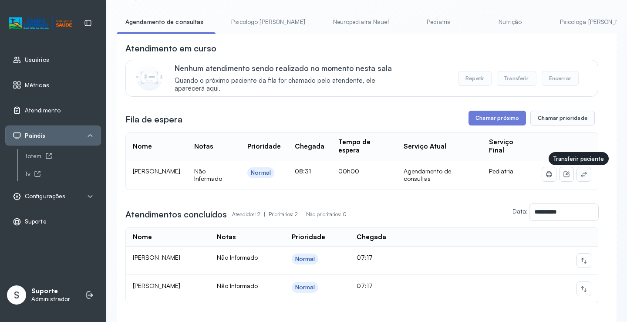
click at [581, 176] on button at bounding box center [584, 174] width 14 height 14
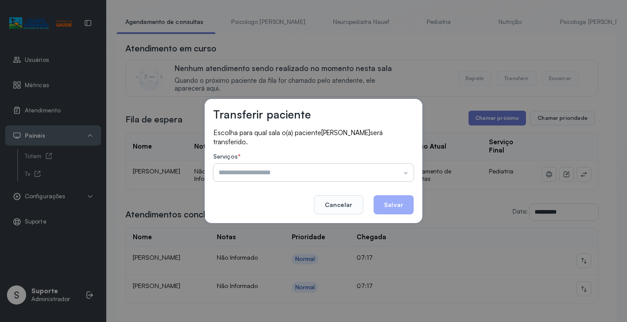
click at [357, 169] on input "text" at bounding box center [313, 172] width 200 height 17
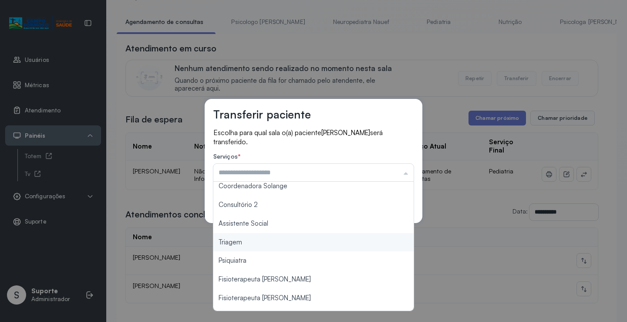
scroll to position [132, 0]
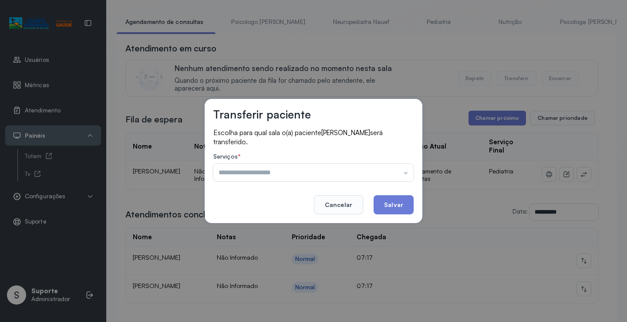
type input "*******"
click at [257, 223] on div "Transferir paciente Escolha para qual sala o(a) paciente BERNARDO NASCIMENTO SO…" at bounding box center [313, 161] width 627 height 322
click at [395, 198] on button "Salvar" at bounding box center [393, 204] width 40 height 19
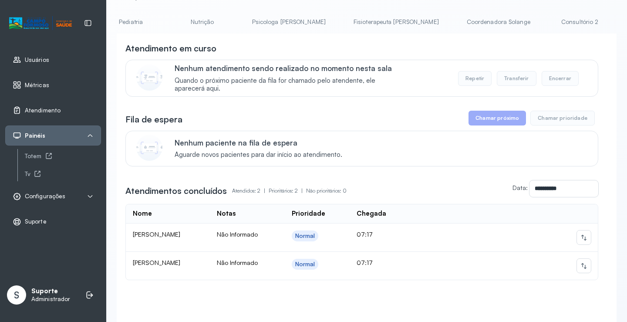
scroll to position [0, 318]
click at [448, 21] on link "Coordenadora Solange" at bounding box center [488, 22] width 81 height 14
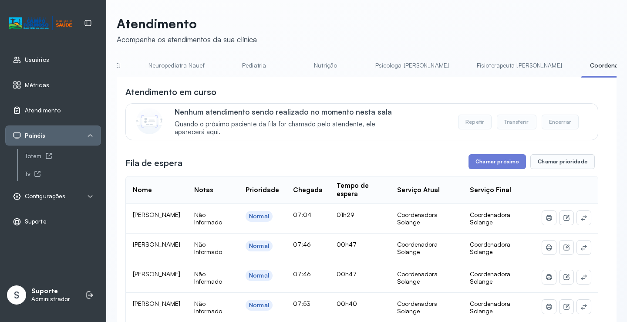
scroll to position [0, 178]
click at [379, 64] on link "Psicologa Alana" at bounding box center [415, 65] width 91 height 14
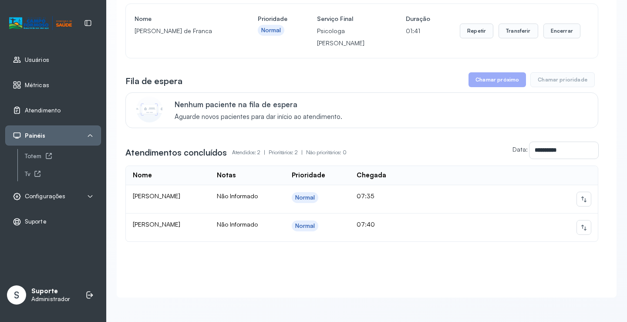
scroll to position [109, 0]
click at [553, 25] on button "Encerrar" at bounding box center [561, 30] width 37 height 15
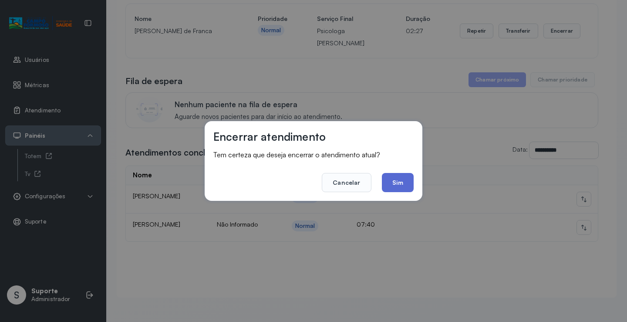
click at [399, 178] on button "Sim" at bounding box center [398, 182] width 32 height 19
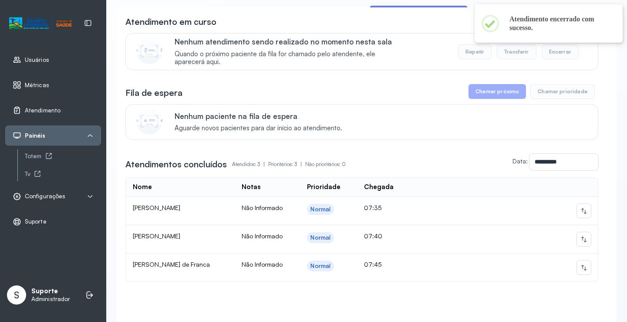
scroll to position [65, 0]
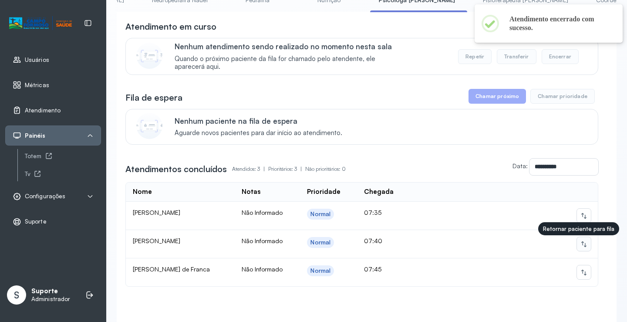
click at [581, 247] on icon at bounding box center [583, 244] width 5 height 6
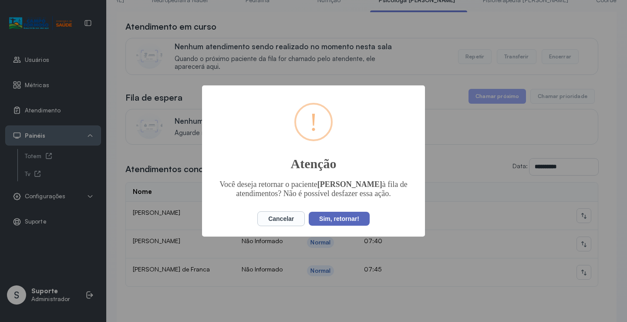
click at [331, 215] on button "Sim, retornar!" at bounding box center [339, 218] width 61 height 14
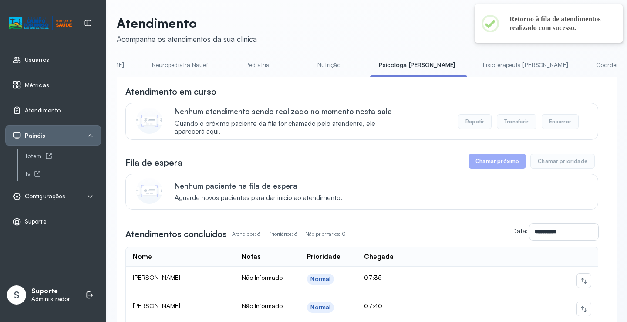
scroll to position [0, 0]
drag, startPoint x: 298, startPoint y: 66, endPoint x: 369, endPoint y: 77, distance: 71.7
click at [298, 66] on link "Nutrição" at bounding box center [328, 65] width 61 height 14
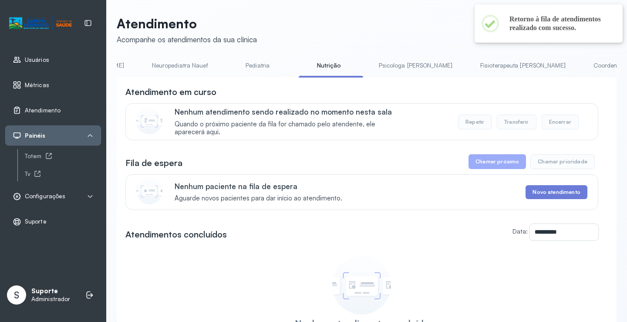
click at [471, 74] on li "Fisioterapeuta Janusia" at bounding box center [524, 68] width 106 height 20
click at [370, 69] on link "Psicologa Alana" at bounding box center [415, 65] width 91 height 14
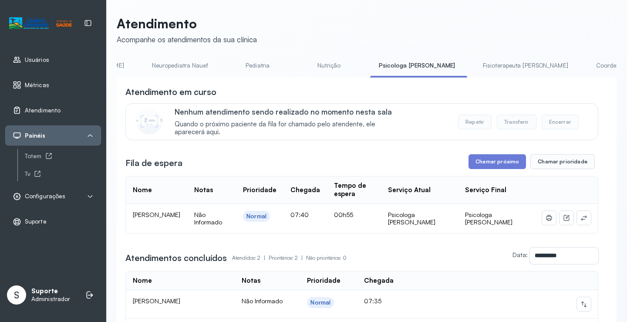
scroll to position [114, 0]
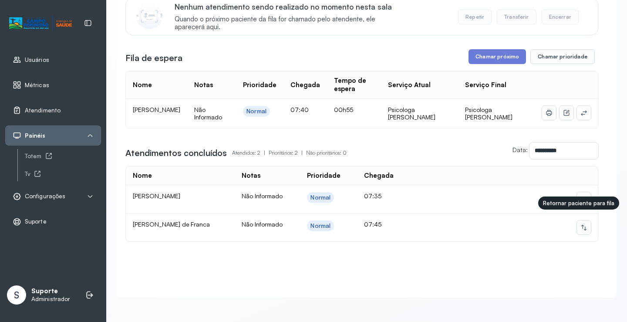
click at [580, 224] on icon at bounding box center [583, 227] width 7 height 7
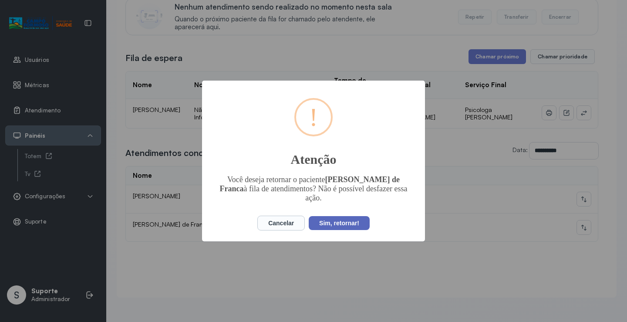
click at [335, 216] on button "Sim, retornar!" at bounding box center [339, 223] width 61 height 14
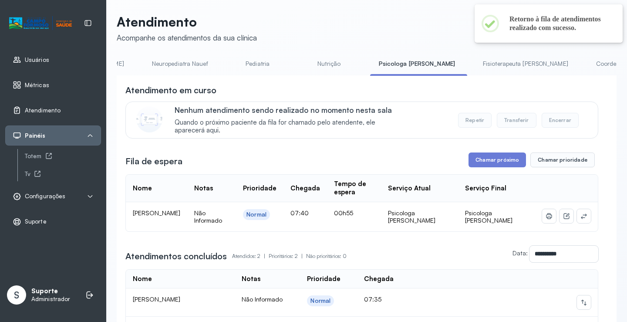
scroll to position [0, 0]
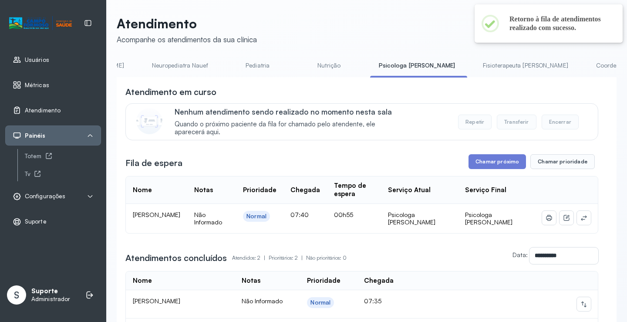
click at [299, 64] on link "Nutrição" at bounding box center [328, 65] width 61 height 14
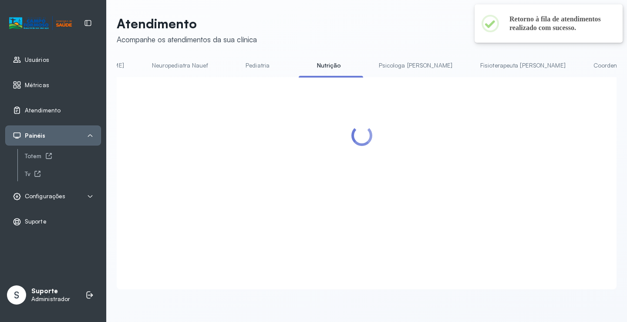
click at [370, 71] on link "Psicologa Alana" at bounding box center [415, 65] width 91 height 14
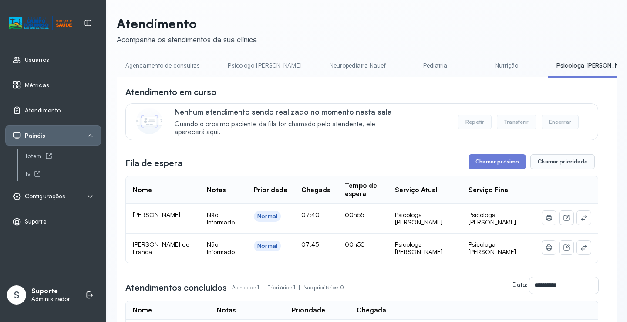
click at [144, 69] on link "Agendamento de consultas" at bounding box center [163, 65] width 92 height 14
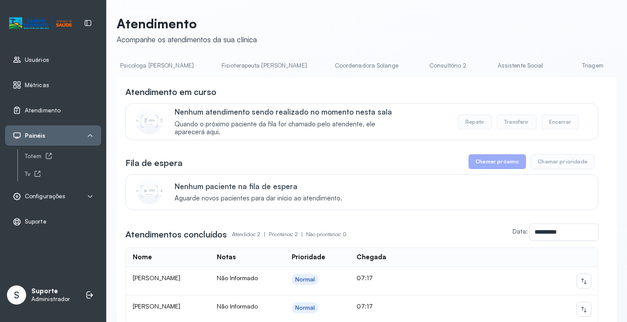
scroll to position [0, 446]
click at [555, 67] on link "Triagem" at bounding box center [585, 65] width 61 height 14
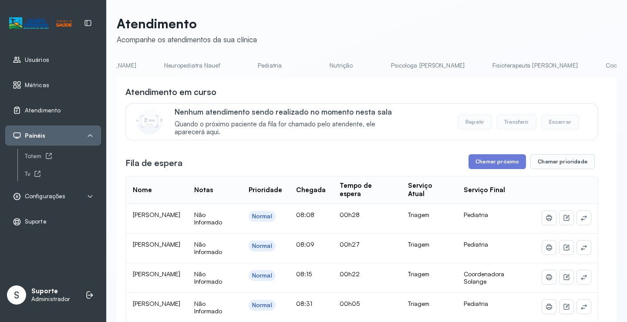
scroll to position [0, 0]
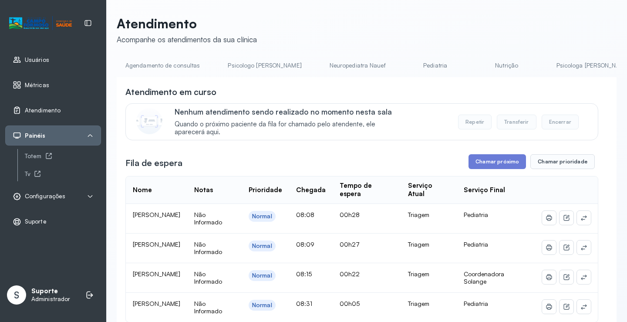
click at [153, 67] on link "Agendamento de consultas" at bounding box center [163, 65] width 92 height 14
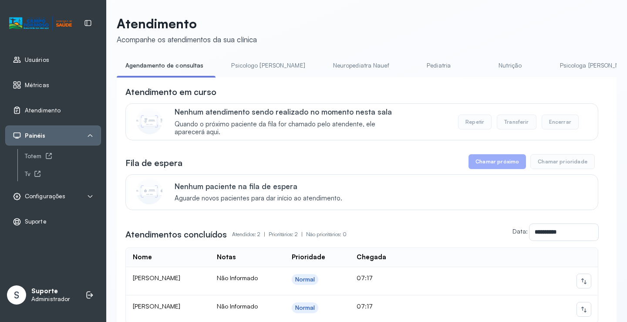
click at [249, 67] on link "Psicologo Pedro" at bounding box center [267, 65] width 91 height 14
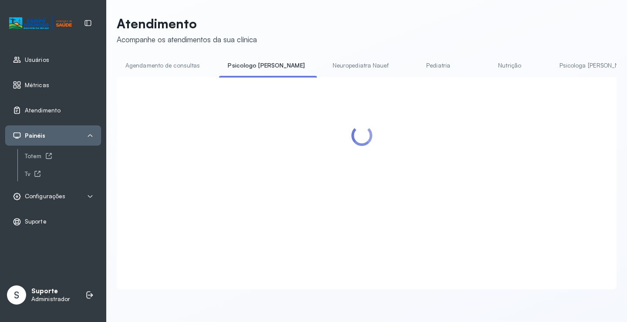
click at [333, 65] on link "Neuropediatra Nauef" at bounding box center [361, 65] width 74 height 14
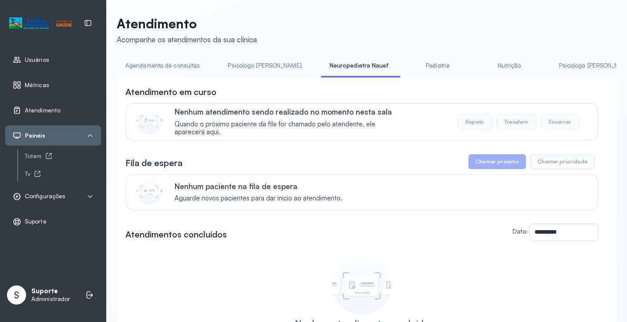
click at [173, 63] on link "Agendamento de consultas" at bounding box center [163, 65] width 92 height 14
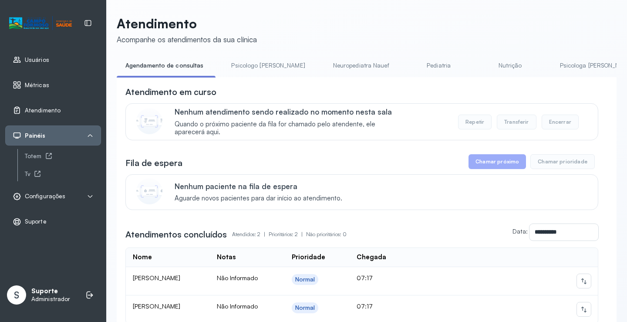
drag, startPoint x: 260, startPoint y: 68, endPoint x: 194, endPoint y: 66, distance: 65.7
click at [260, 68] on link "Psicologo Pedro" at bounding box center [267, 65] width 91 height 14
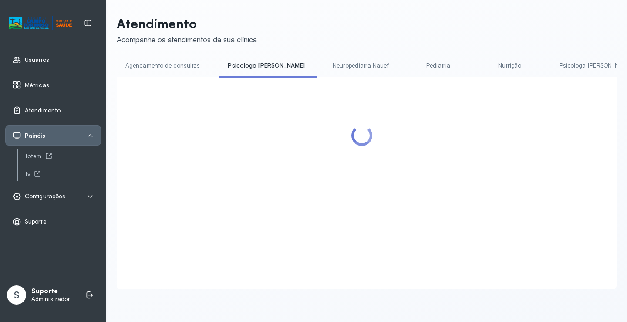
click at [178, 64] on link "Agendamento de consultas" at bounding box center [163, 65] width 92 height 14
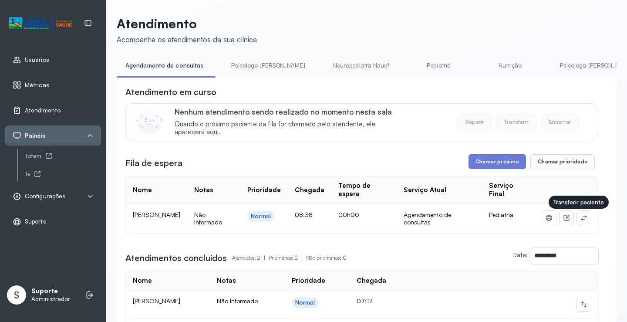
click at [580, 221] on icon at bounding box center [583, 217] width 7 height 7
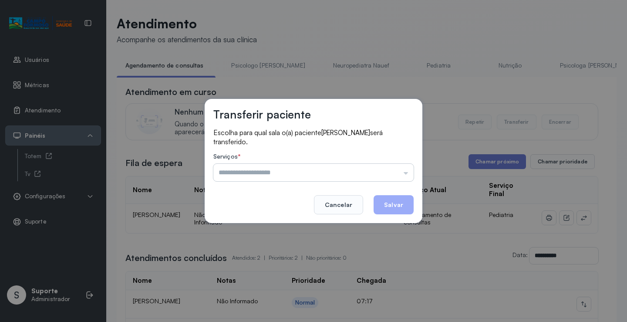
click at [357, 168] on input "text" at bounding box center [313, 172] width 200 height 17
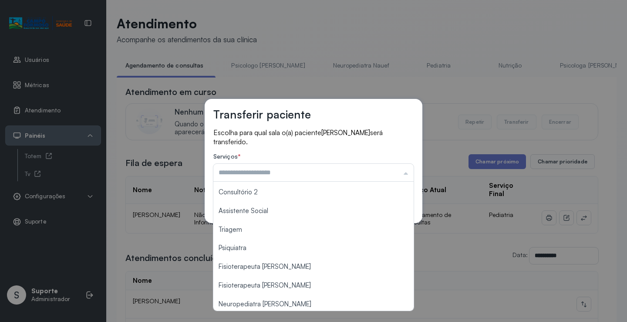
scroll to position [132, 0]
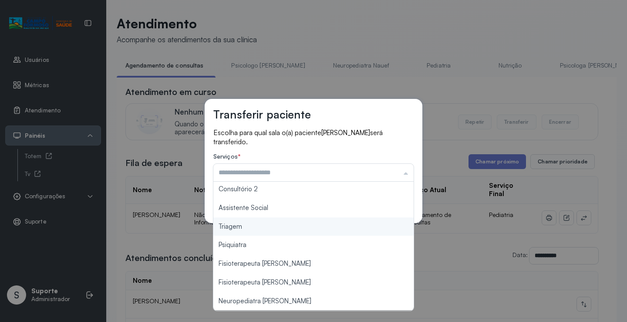
type input "*******"
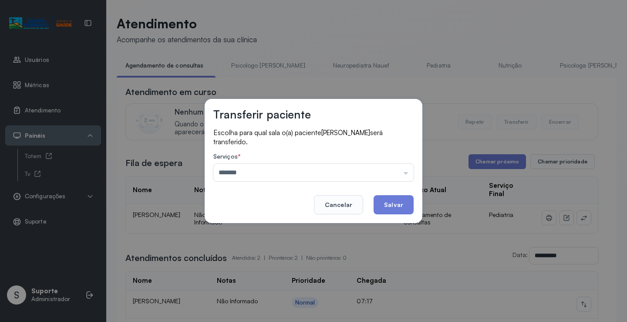
click at [258, 228] on div "Transferir paciente Escolha para qual sala o(a) paciente ANA JULLIA TEIXEIRA DA…" at bounding box center [313, 161] width 627 height 322
click at [399, 203] on button "Salvar" at bounding box center [393, 204] width 40 height 19
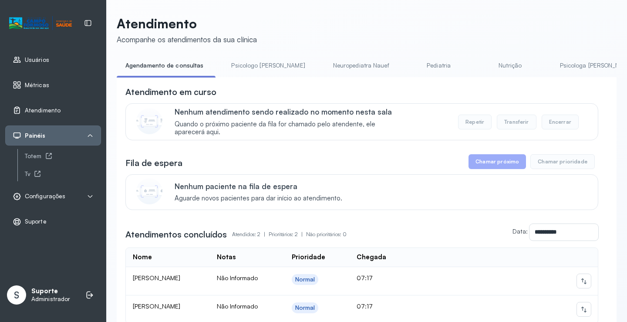
click at [245, 63] on link "Psicologo Pedro" at bounding box center [267, 65] width 91 height 14
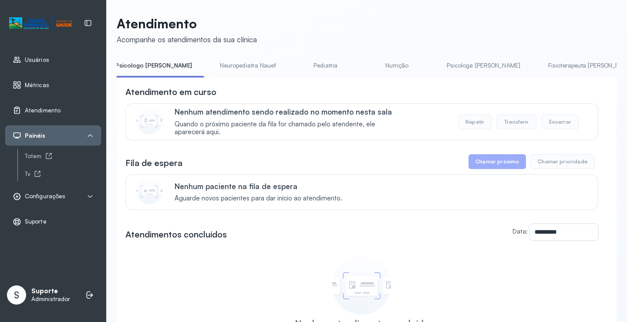
scroll to position [0, 159]
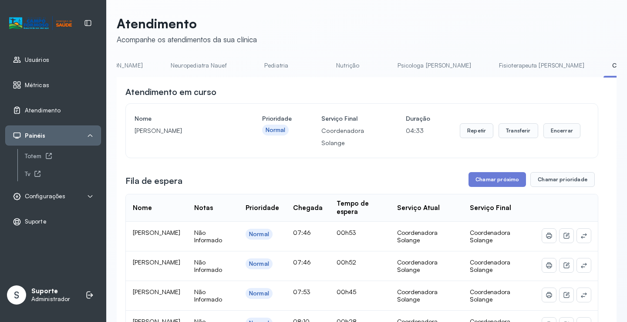
click at [246, 65] on link "Pediatria" at bounding box center [276, 65] width 61 height 14
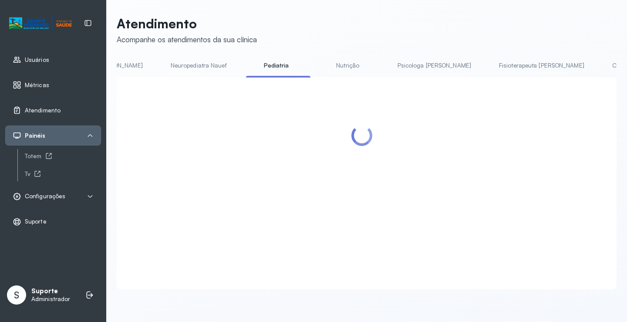
click at [176, 60] on link "Neuropediatra Nauef" at bounding box center [199, 65] width 74 height 14
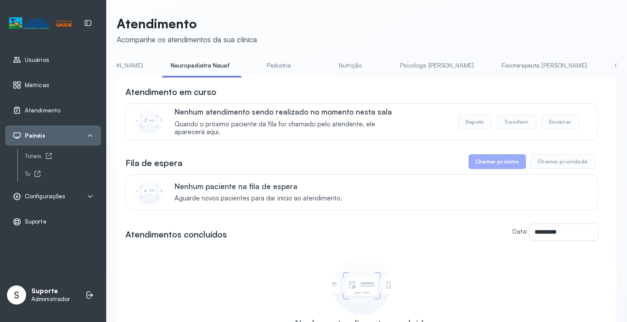
scroll to position [0, 0]
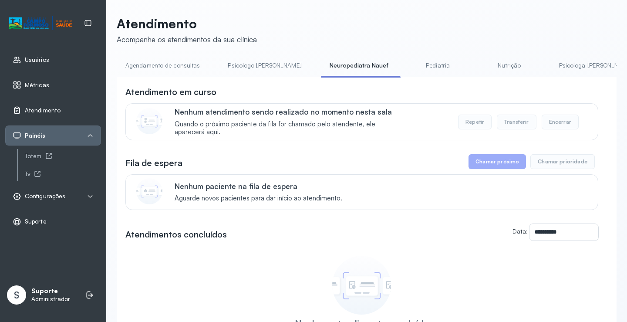
click at [148, 71] on link "Agendamento de consultas" at bounding box center [163, 65] width 92 height 14
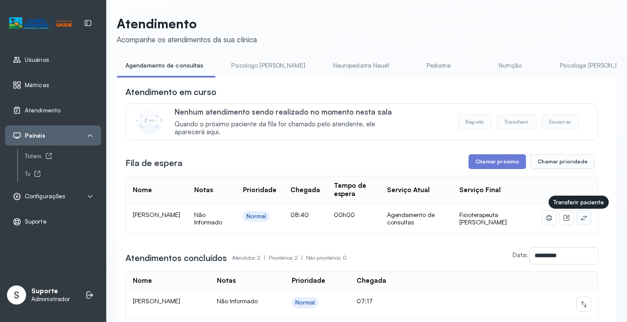
click at [580, 220] on icon at bounding box center [583, 217] width 7 height 7
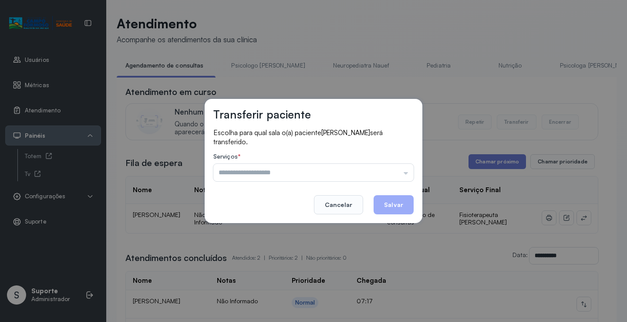
drag, startPoint x: 336, startPoint y: 175, endPoint x: 294, endPoint y: 184, distance: 42.6
click at [335, 176] on input "text" at bounding box center [313, 172] width 200 height 17
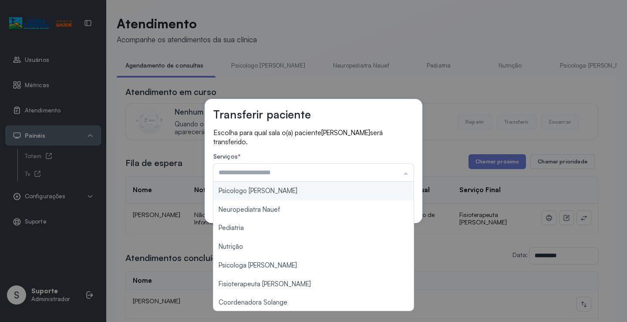
type input "**********"
click at [273, 190] on div "**********" at bounding box center [314, 161] width 218 height 124
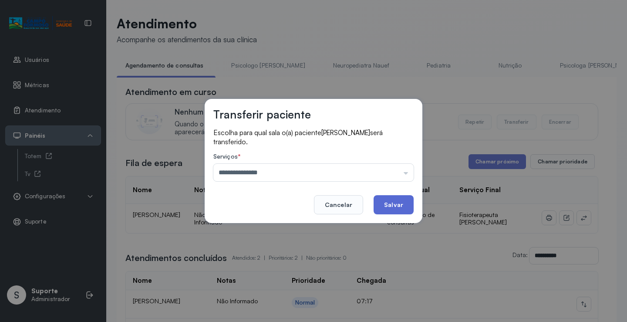
click at [386, 202] on button "Salvar" at bounding box center [393, 204] width 40 height 19
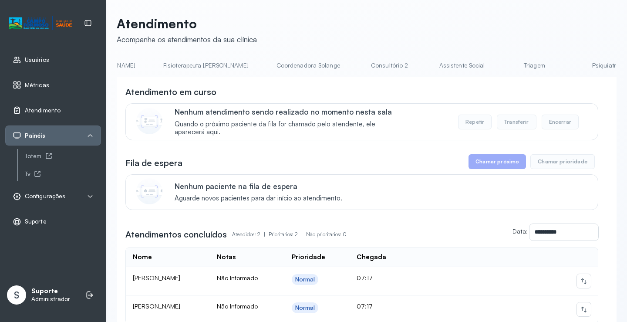
scroll to position [0, 499]
click at [503, 65] on link "Triagem" at bounding box center [533, 65] width 61 height 14
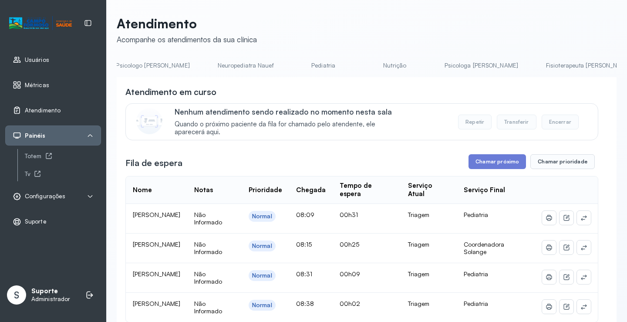
scroll to position [0, 0]
click at [174, 66] on link "Agendamento de consultas" at bounding box center [163, 65] width 92 height 14
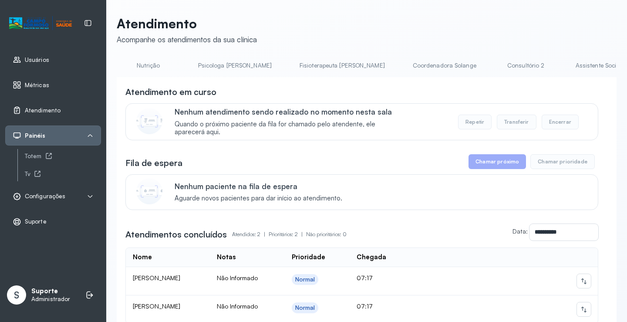
scroll to position [0, 402]
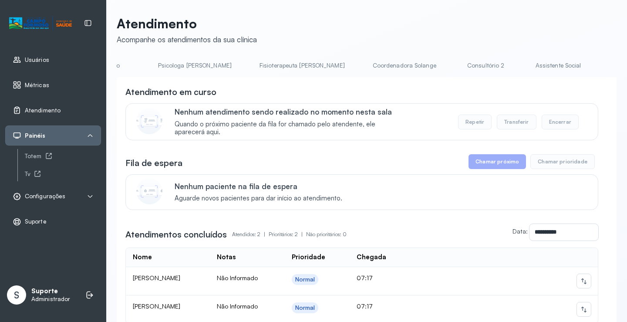
click at [455, 60] on link "Consultório 2" at bounding box center [485, 65] width 61 height 14
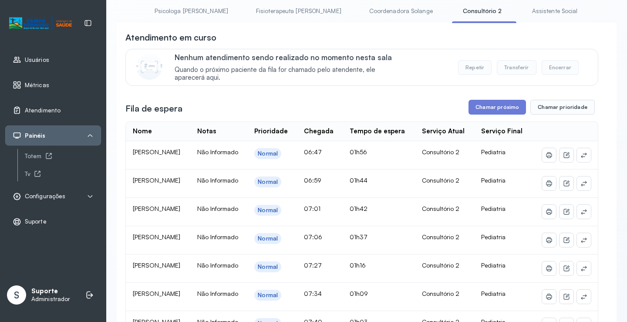
scroll to position [0, 0]
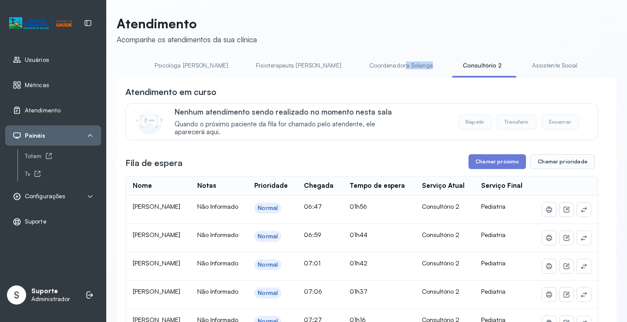
drag, startPoint x: 315, startPoint y: 77, endPoint x: 339, endPoint y: 77, distance: 24.4
click at [360, 77] on li "Coordenadora Solange" at bounding box center [402, 68] width 84 height 20
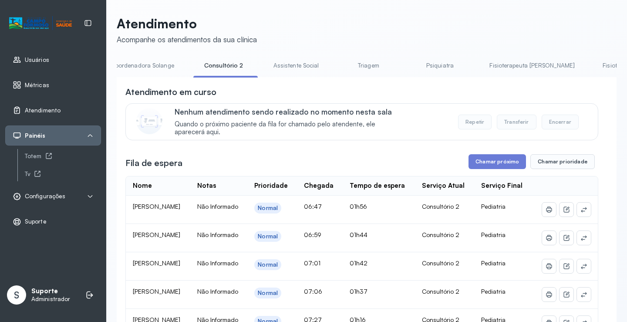
scroll to position [0, 690]
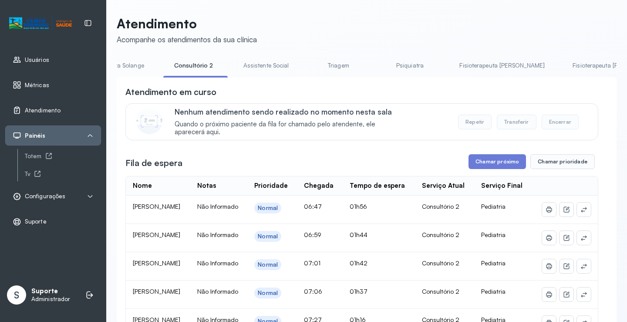
click at [308, 68] on link "Triagem" at bounding box center [338, 65] width 61 height 14
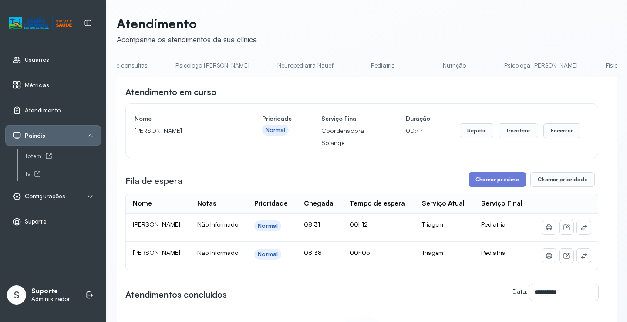
scroll to position [0, 0]
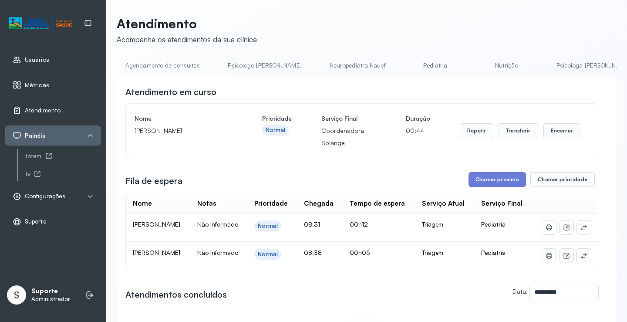
click at [148, 72] on link "Agendamento de consultas" at bounding box center [163, 65] width 92 height 14
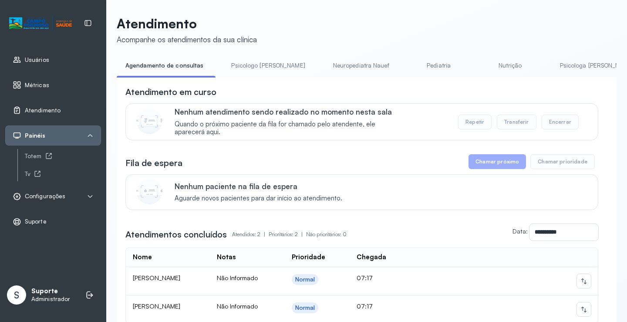
click at [256, 65] on link "Psicologo Pedro" at bounding box center [267, 65] width 91 height 14
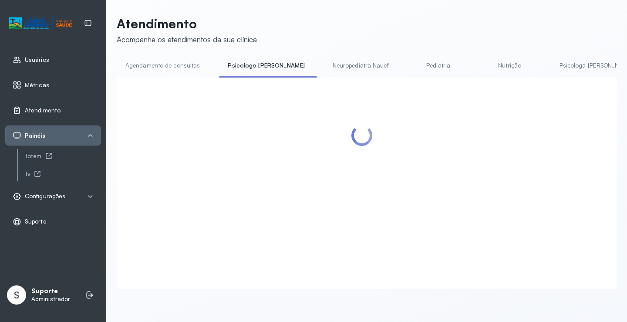
click at [183, 58] on link "Agendamento de consultas" at bounding box center [163, 65] width 92 height 14
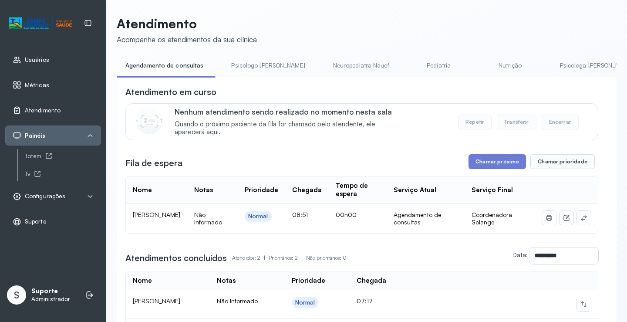
click at [580, 220] on icon at bounding box center [583, 217] width 7 height 7
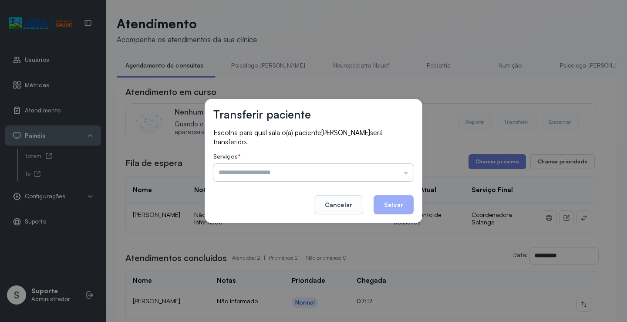
drag, startPoint x: 385, startPoint y: 167, endPoint x: 370, endPoint y: 170, distance: 15.1
click at [383, 167] on input "text" at bounding box center [313, 172] width 200 height 17
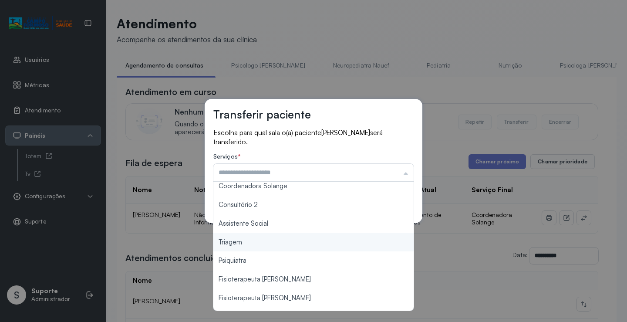
scroll to position [131, 0]
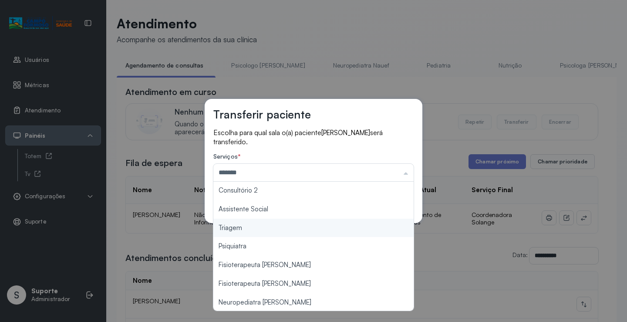
click at [265, 228] on div "Transferir paciente Escolha para qual sala o(a) paciente ARMANDO FELIPE BATISTA…" at bounding box center [313, 161] width 627 height 322
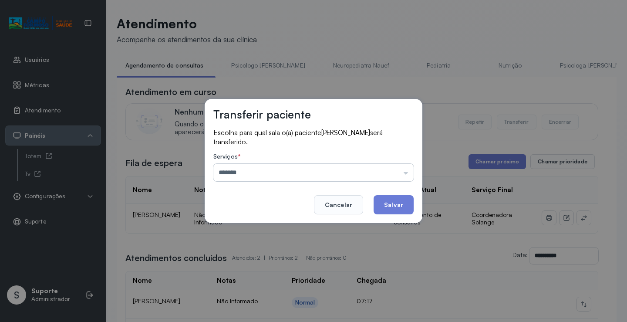
click at [339, 173] on input "*******" at bounding box center [313, 172] width 200 height 17
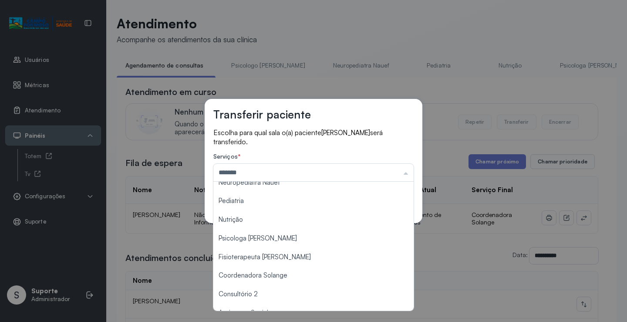
scroll to position [0, 0]
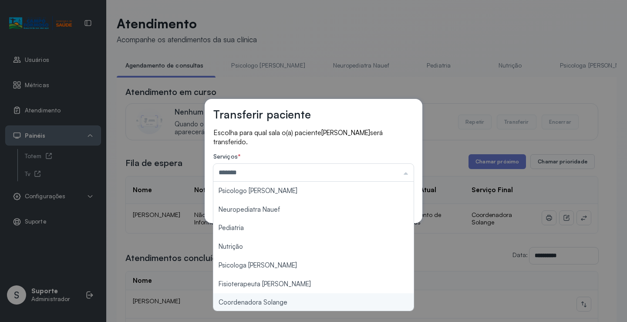
type input "**********"
click at [277, 300] on div "**********" at bounding box center [313, 161] width 627 height 322
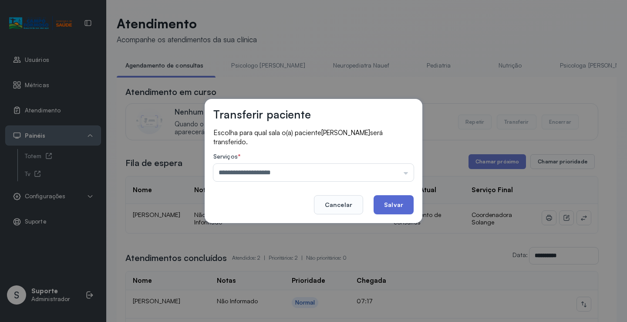
click at [383, 207] on button "Salvar" at bounding box center [393, 204] width 40 height 19
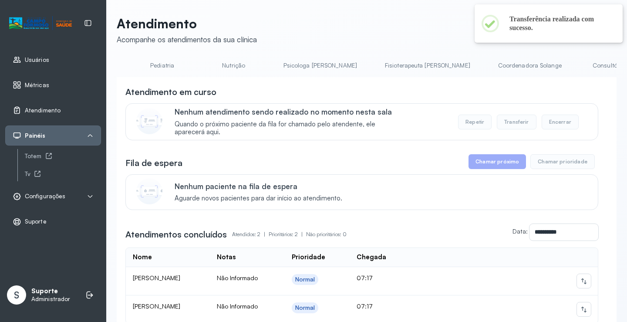
scroll to position [0, 288]
click at [478, 64] on link "Coordenadora Solange" at bounding box center [518, 65] width 81 height 14
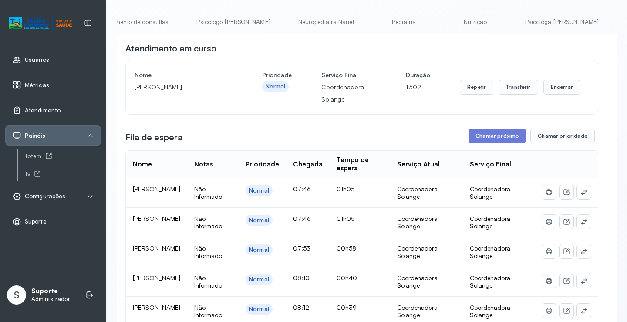
scroll to position [0, 0]
click at [157, 20] on link "Agendamento de consultas" at bounding box center [163, 22] width 92 height 14
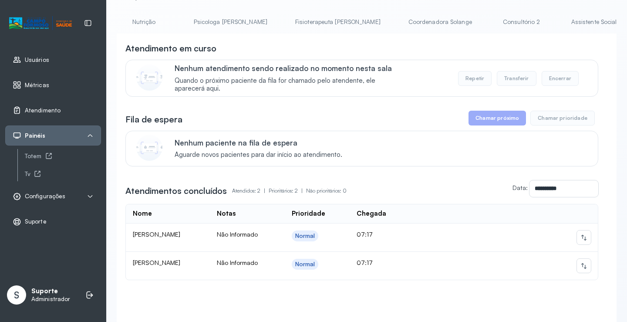
scroll to position [0, 369]
click at [396, 20] on link "Coordenadora Solange" at bounding box center [436, 22] width 81 height 14
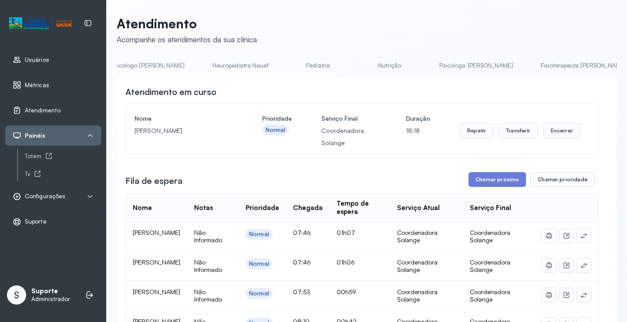
scroll to position [0, 0]
click at [144, 68] on link "Agendamento de consultas" at bounding box center [163, 65] width 92 height 14
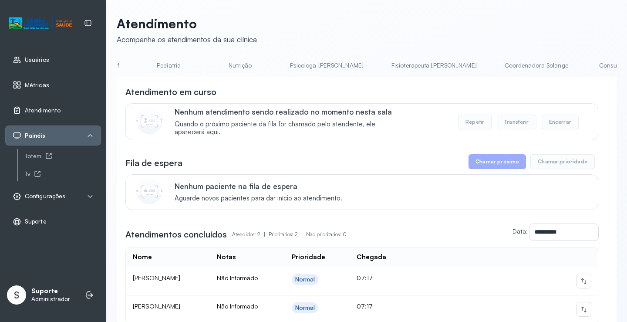
scroll to position [0, 327]
click at [438, 64] on link "Coordenadora Solange" at bounding box center [478, 65] width 81 height 14
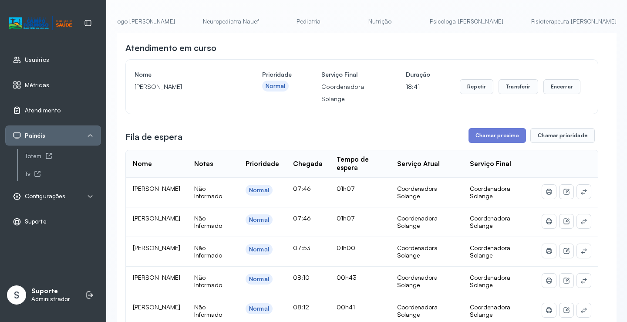
scroll to position [0, 0]
click at [141, 22] on link "Agendamento de consultas" at bounding box center [163, 21] width 92 height 14
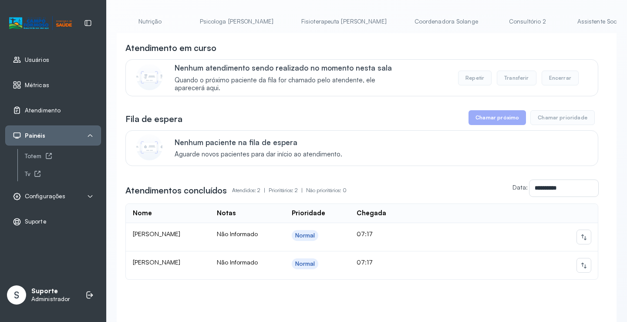
scroll to position [0, 363]
drag, startPoint x: 413, startPoint y: 36, endPoint x: 386, endPoint y: 34, distance: 27.5
click at [398, 36] on div "**********" at bounding box center [367, 184] width 500 height 302
click at [201, 13] on div "**********" at bounding box center [367, 153] width 500 height 363
click at [198, 18] on link "Psicologa Alana" at bounding box center [233, 21] width 91 height 14
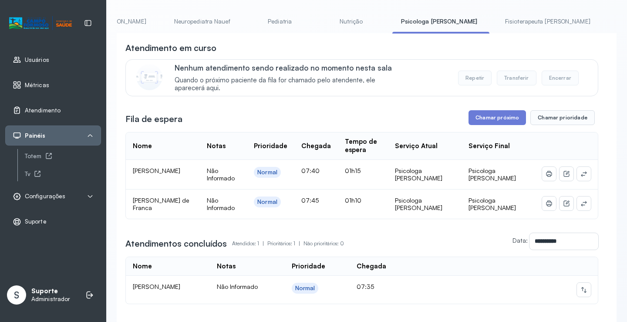
scroll to position [0, 0]
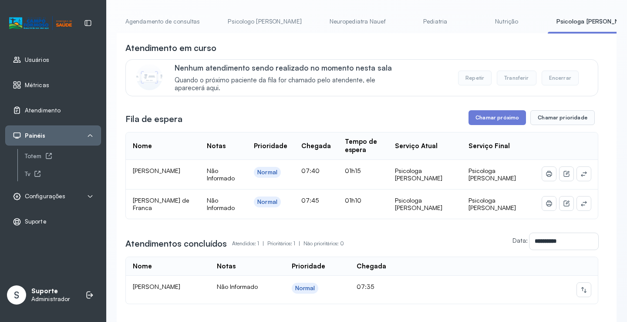
click at [177, 17] on link "Agendamento de consultas" at bounding box center [163, 21] width 92 height 14
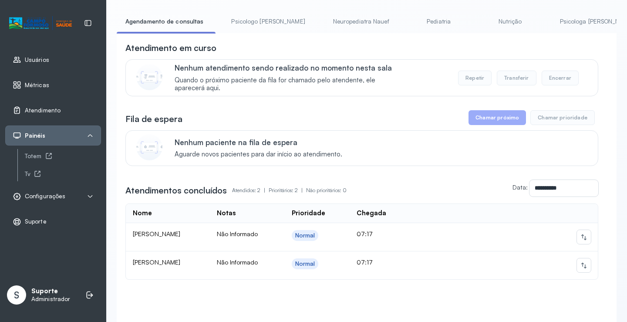
click at [254, 26] on link "Psicologo Pedro" at bounding box center [267, 21] width 91 height 14
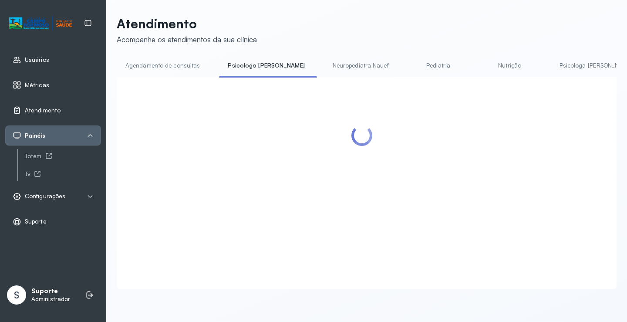
drag, startPoint x: 183, startPoint y: 27, endPoint x: 176, endPoint y: 39, distance: 14.6
click at [181, 30] on p "Atendimento" at bounding box center [187, 24] width 140 height 16
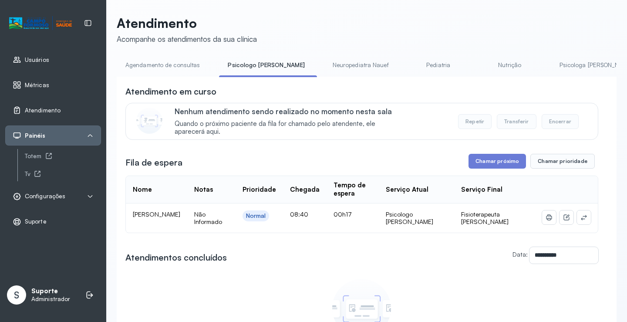
click at [167, 61] on link "Agendamento de consultas" at bounding box center [163, 65] width 92 height 14
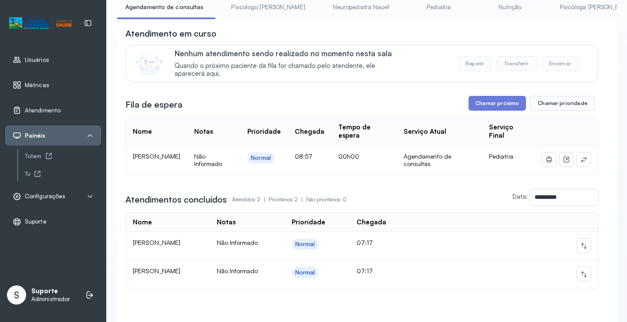
scroll to position [114, 0]
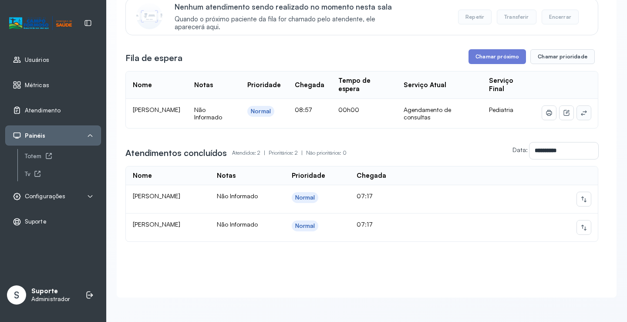
click at [580, 109] on icon at bounding box center [583, 112] width 7 height 7
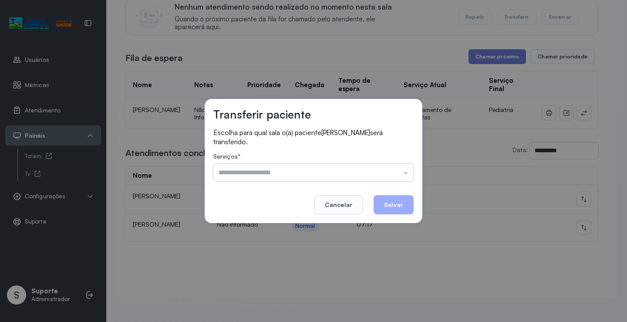
click at [333, 167] on input "text" at bounding box center [313, 172] width 200 height 17
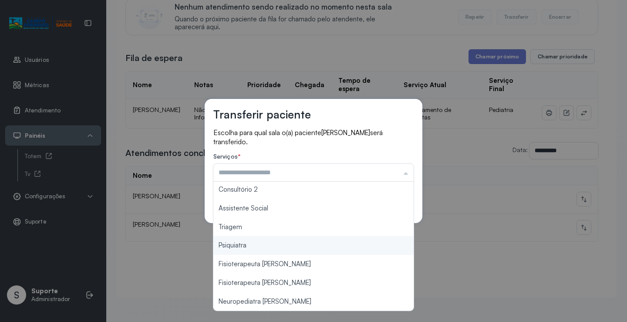
scroll to position [132, 0]
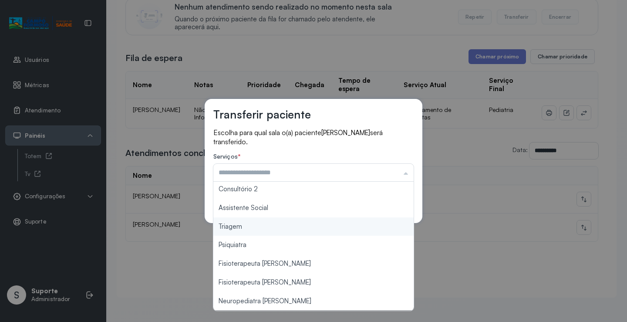
type input "*******"
click at [270, 229] on div "Transferir paciente Escolha para qual sala o(a) paciente ANTHONY EVANGELISTA FE…" at bounding box center [313, 161] width 627 height 322
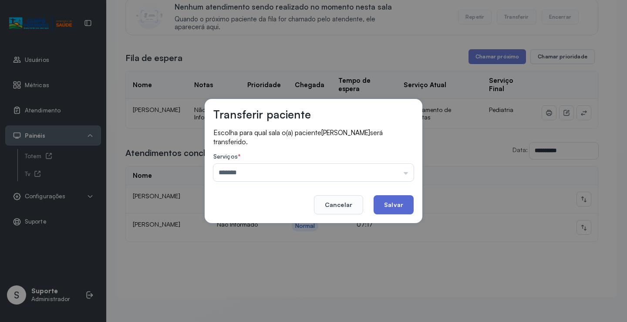
click at [394, 208] on button "Salvar" at bounding box center [393, 204] width 40 height 19
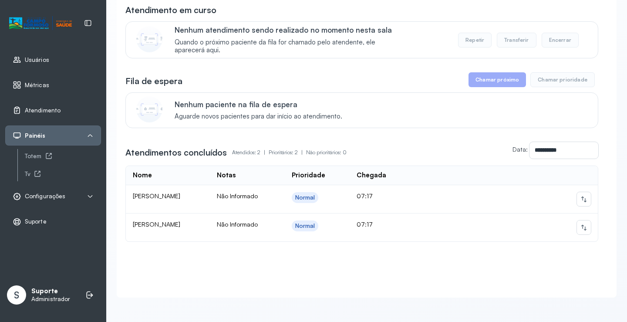
scroll to position [0, 0]
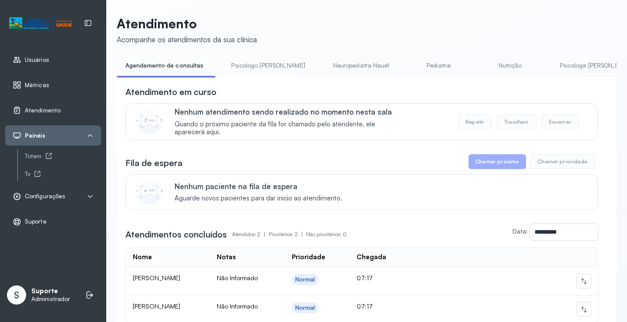
drag, startPoint x: 242, startPoint y: 68, endPoint x: 191, endPoint y: 71, distance: 51.8
click at [241, 68] on link "Psicologo Pedro" at bounding box center [267, 65] width 91 height 14
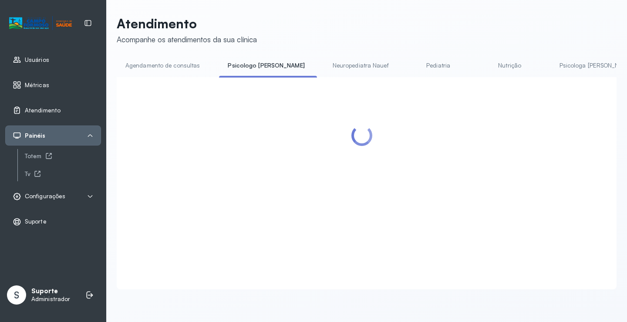
click at [191, 71] on link "Agendamento de consultas" at bounding box center [163, 65] width 92 height 14
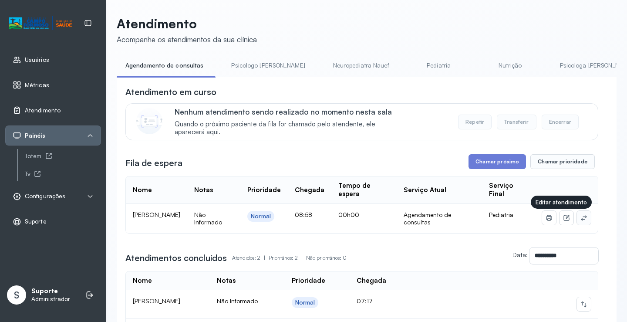
click at [580, 220] on icon at bounding box center [583, 217] width 7 height 7
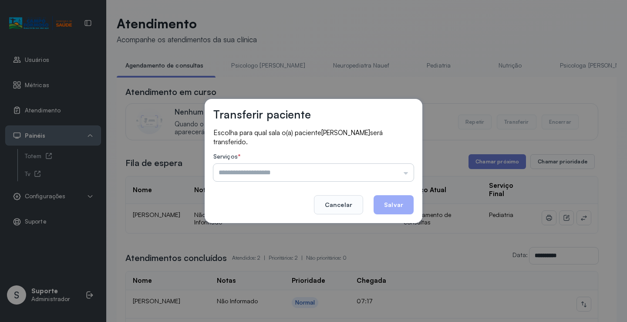
click at [345, 173] on input "text" at bounding box center [313, 172] width 200 height 17
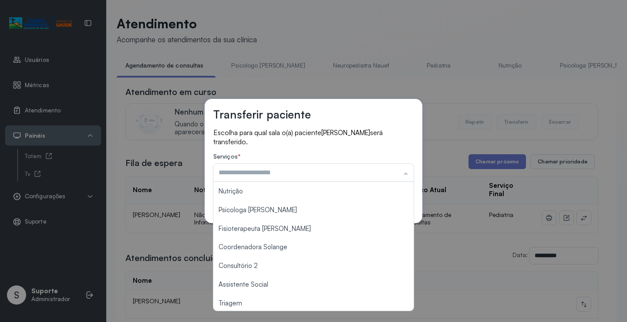
scroll to position [131, 0]
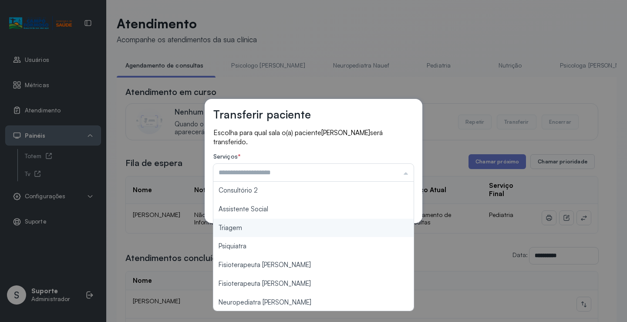
type input "*******"
drag, startPoint x: 271, startPoint y: 228, endPoint x: 342, endPoint y: 214, distance: 72.8
click at [272, 227] on div "Transferir paciente Escolha para qual sala o(a) paciente CELINA RIBEIRO DOS SAN…" at bounding box center [313, 161] width 627 height 322
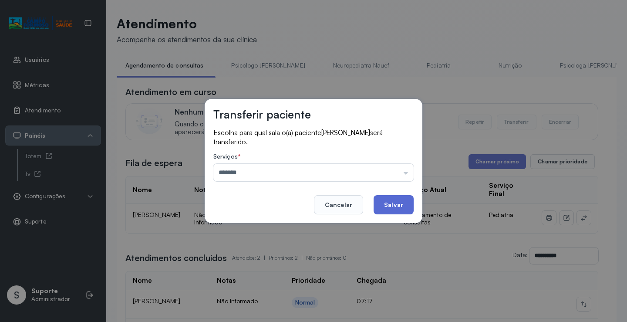
click at [391, 208] on button "Salvar" at bounding box center [393, 204] width 40 height 19
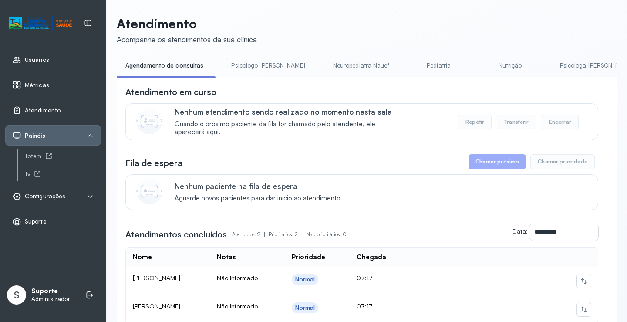
click at [245, 68] on link "Psicologo Pedro" at bounding box center [267, 65] width 91 height 14
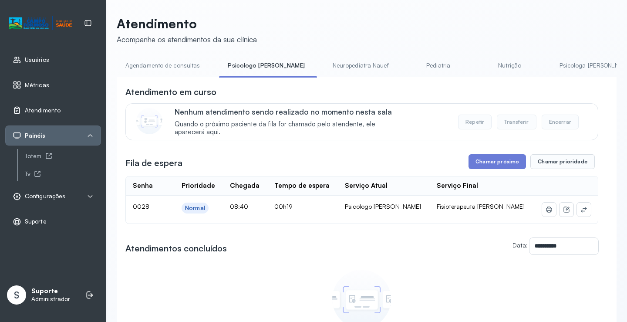
click at [179, 63] on link "Agendamento de consultas" at bounding box center [163, 65] width 92 height 14
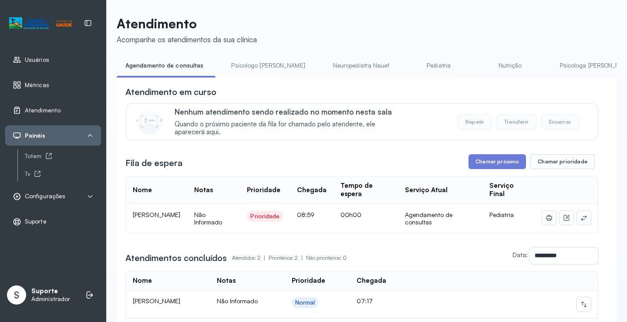
click at [580, 219] on icon at bounding box center [583, 217] width 7 height 7
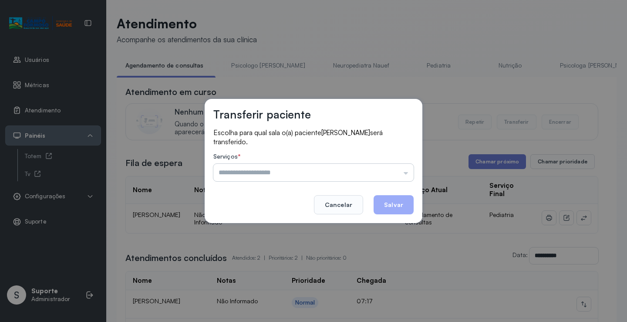
click at [381, 167] on input "text" at bounding box center [313, 172] width 200 height 17
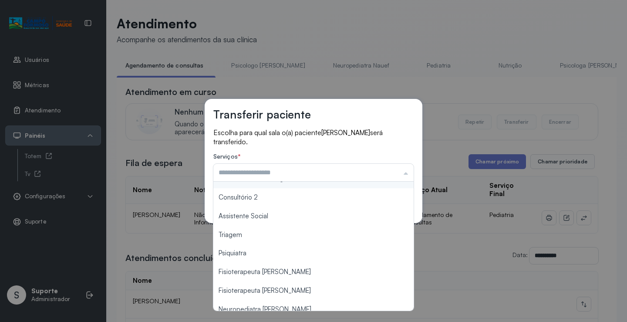
scroll to position [132, 0]
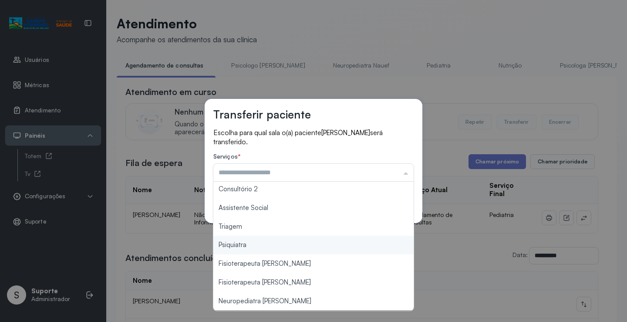
type input "*******"
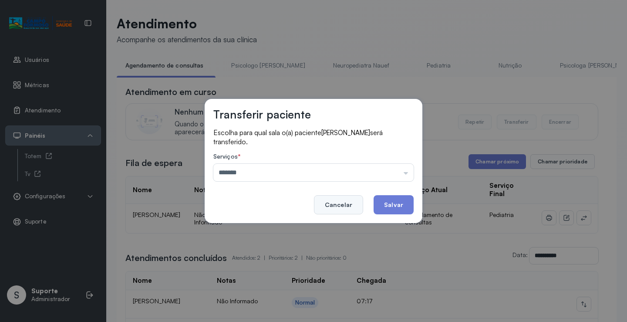
drag, startPoint x: 257, startPoint y: 227, endPoint x: 353, endPoint y: 207, distance: 98.1
click at [257, 225] on div "Transferir paciente Escolha para qual sala o(a) paciente FERNANDA GABRIELLY FER…" at bounding box center [313, 161] width 627 height 322
drag, startPoint x: 391, startPoint y: 204, endPoint x: 395, endPoint y: 197, distance: 7.4
click at [394, 198] on button "Salvar" at bounding box center [393, 204] width 40 height 19
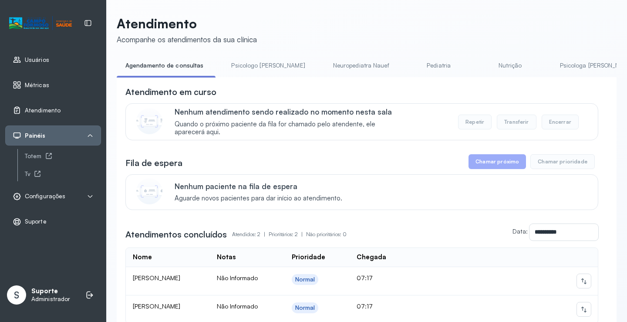
click at [248, 62] on link "Psicologo Pedro" at bounding box center [267, 65] width 91 height 14
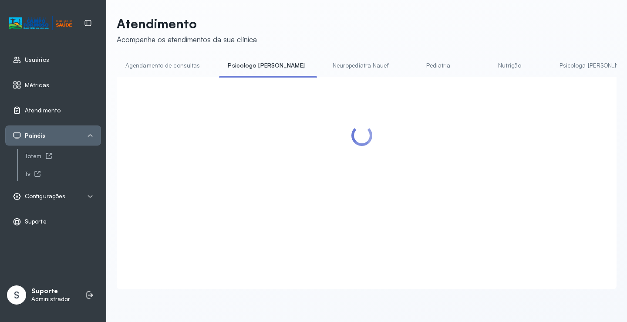
click at [199, 63] on link "Agendamento de consultas" at bounding box center [163, 65] width 92 height 14
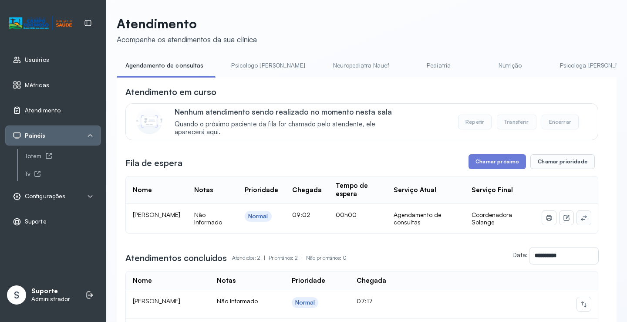
click at [580, 218] on icon at bounding box center [583, 217] width 7 height 7
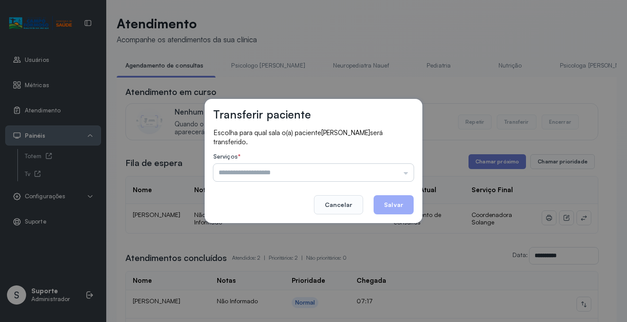
drag, startPoint x: 366, startPoint y: 163, endPoint x: 350, endPoint y: 169, distance: 16.2
click at [365, 164] on input "text" at bounding box center [313, 172] width 200 height 17
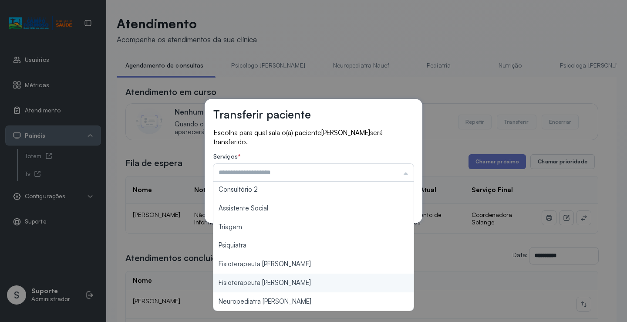
scroll to position [44, 0]
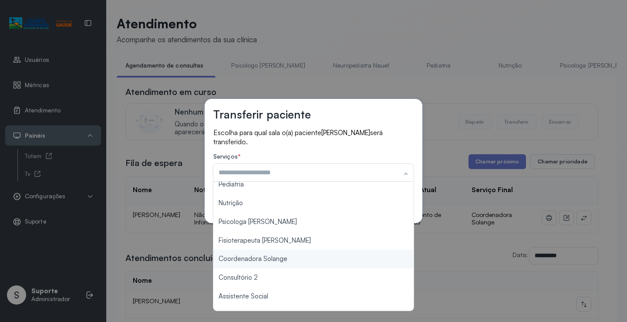
type input "**********"
drag, startPoint x: 296, startPoint y: 254, endPoint x: 316, endPoint y: 251, distance: 20.3
click at [296, 255] on div "**********" at bounding box center [313, 161] width 627 height 322
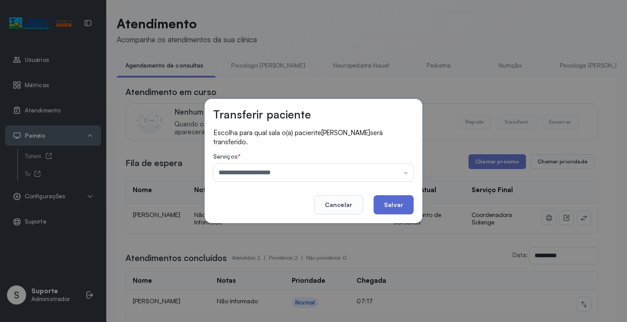
click at [390, 200] on button "Salvar" at bounding box center [393, 204] width 40 height 19
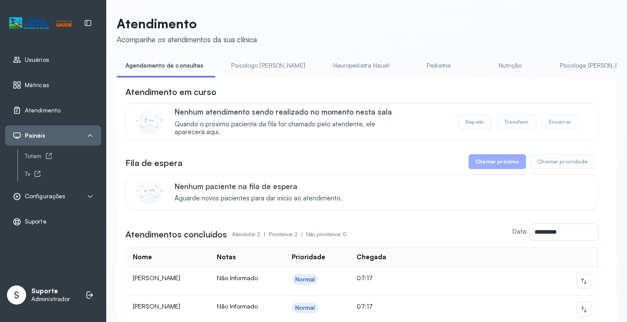
click at [248, 63] on link "Psicologo Pedro" at bounding box center [267, 65] width 91 height 14
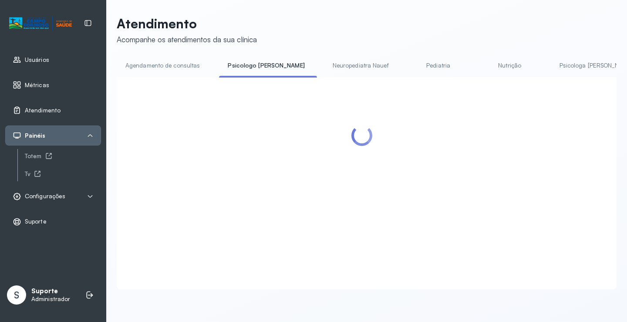
click at [183, 66] on link "Agendamento de consultas" at bounding box center [163, 65] width 92 height 14
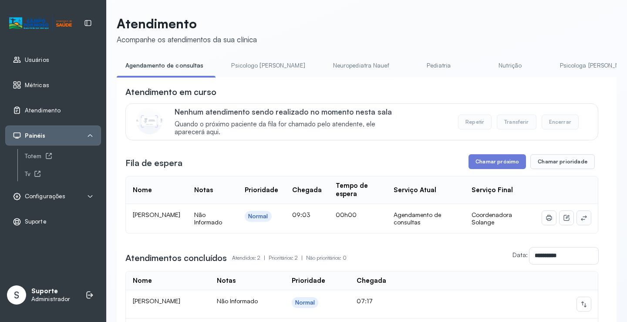
drag, startPoint x: 585, startPoint y: 215, endPoint x: 579, endPoint y: 217, distance: 6.2
click at [582, 217] on td at bounding box center [566, 218] width 63 height 29
click at [580, 217] on icon at bounding box center [583, 217] width 7 height 7
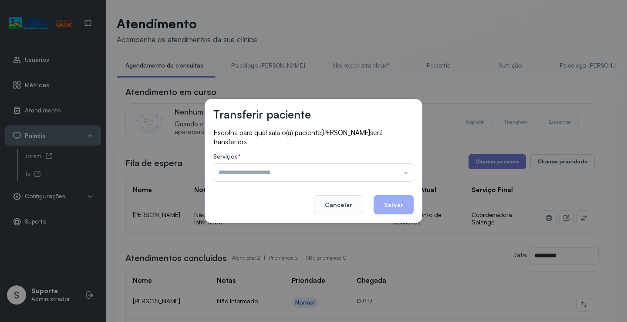
drag, startPoint x: 352, startPoint y: 168, endPoint x: 297, endPoint y: 188, distance: 58.6
click at [350, 168] on input "text" at bounding box center [313, 172] width 200 height 17
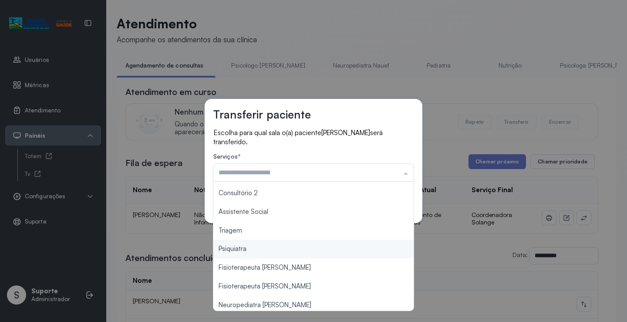
scroll to position [131, 0]
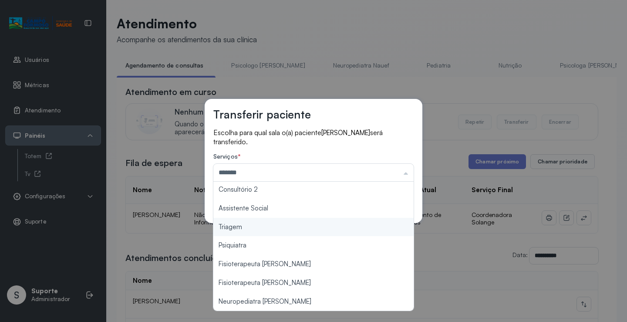
drag, startPoint x: 260, startPoint y: 226, endPoint x: 338, endPoint y: 213, distance: 79.0
click at [261, 226] on div "Transferir paciente Escolha para qual sala o(a) paciente SOPHIA SILVA CARVALHO …" at bounding box center [313, 161] width 627 height 322
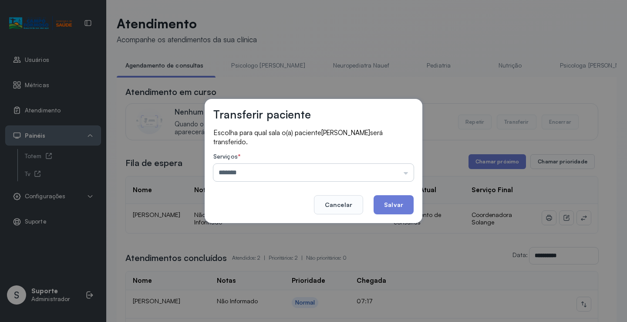
click at [349, 174] on input "*******" at bounding box center [313, 172] width 200 height 17
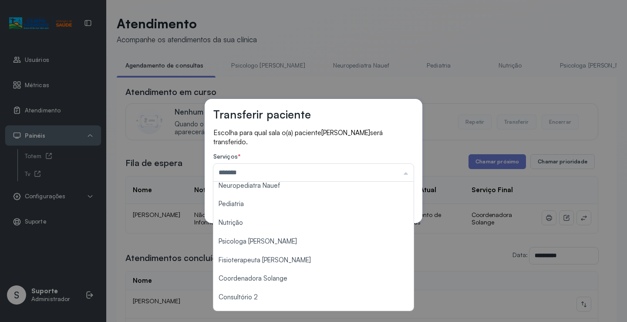
scroll to position [1, 0]
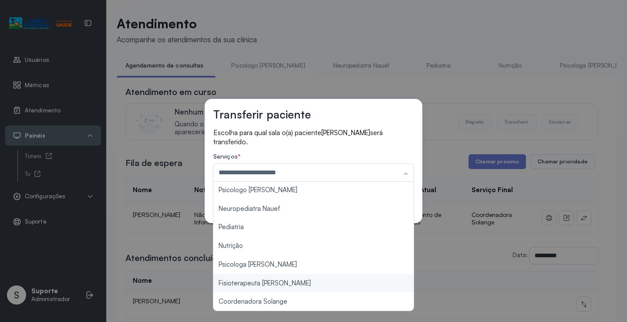
click at [298, 282] on div "**********" at bounding box center [313, 161] width 627 height 322
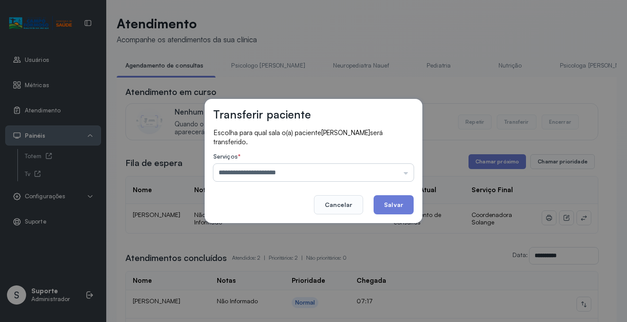
click at [309, 168] on input "**********" at bounding box center [313, 172] width 200 height 17
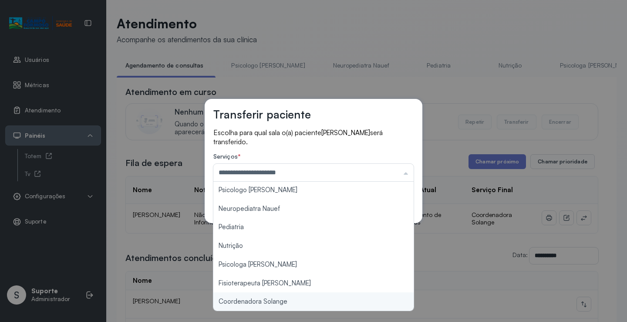
type input "**********"
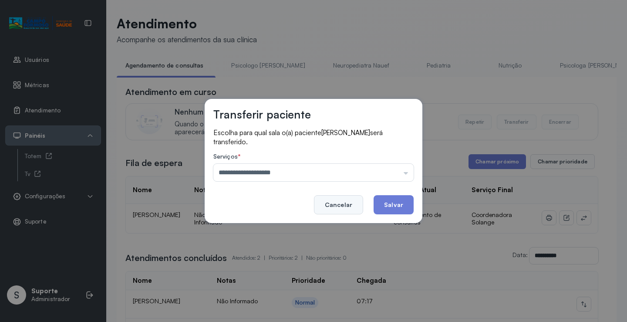
drag, startPoint x: 283, startPoint y: 299, endPoint x: 360, endPoint y: 214, distance: 115.2
click at [285, 297] on div "**********" at bounding box center [313, 161] width 627 height 322
click at [386, 204] on button "Salvar" at bounding box center [393, 204] width 40 height 19
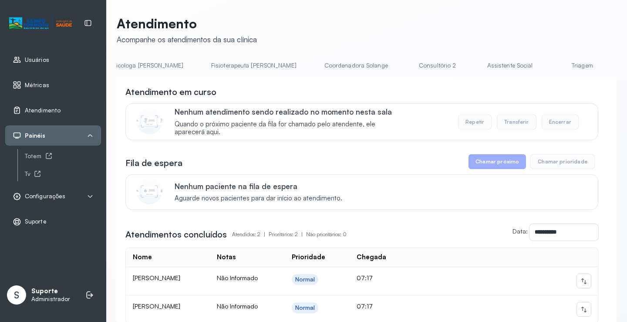
scroll to position [0, 493]
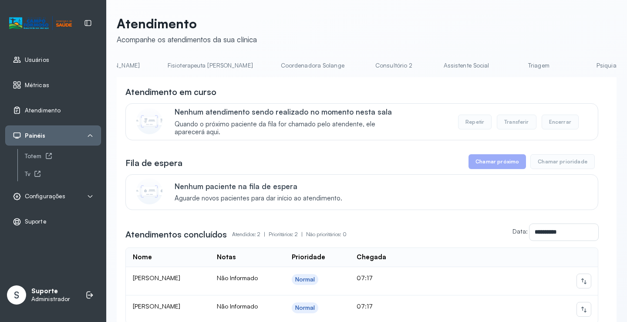
click at [508, 59] on link "Triagem" at bounding box center [538, 65] width 61 height 14
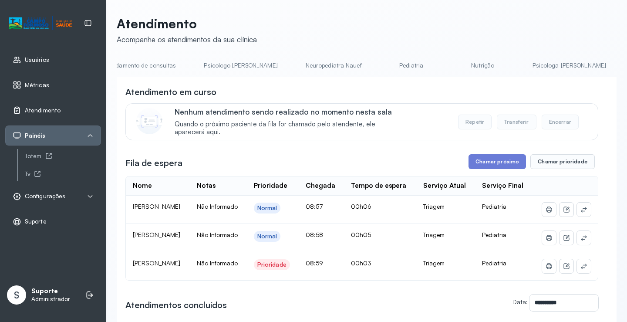
scroll to position [0, 7]
click at [145, 63] on link "Agendamento de consultas" at bounding box center [155, 65] width 92 height 14
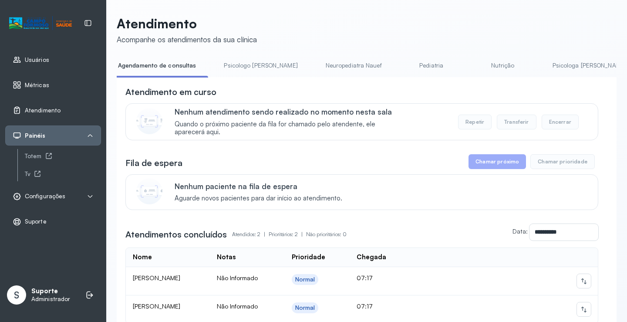
drag, startPoint x: 250, startPoint y: 69, endPoint x: 220, endPoint y: 67, distance: 29.6
click at [249, 69] on link "Psicologo Pedro" at bounding box center [260, 65] width 91 height 14
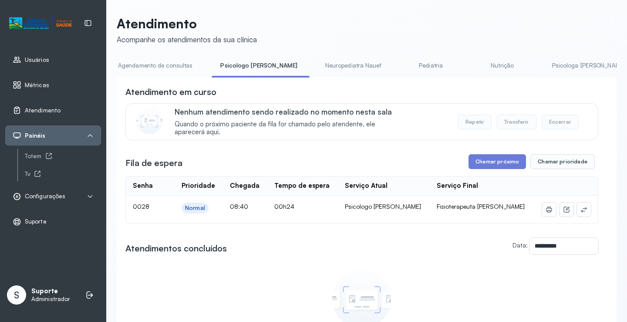
click at [183, 67] on link "Agendamento de consultas" at bounding box center [155, 65] width 92 height 14
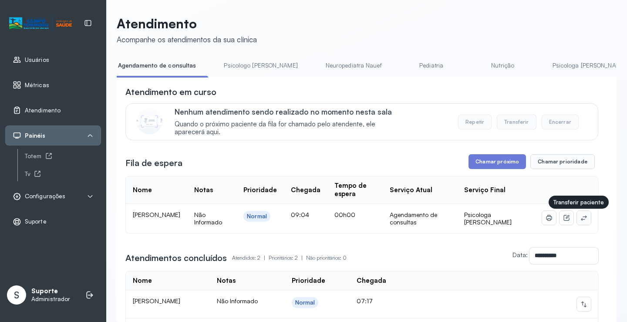
click at [577, 223] on button at bounding box center [584, 218] width 14 height 14
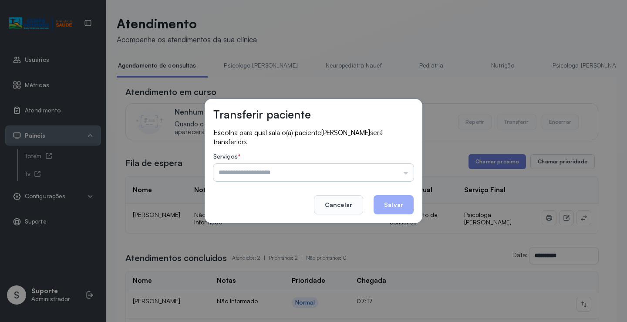
click at [350, 168] on input "text" at bounding box center [313, 172] width 200 height 17
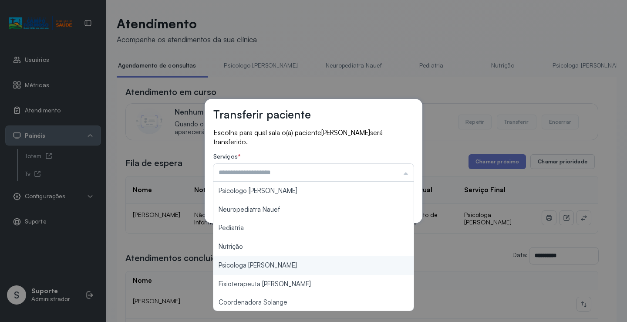
type input "**********"
drag, startPoint x: 284, startPoint y: 265, endPoint x: 312, endPoint y: 249, distance: 32.0
click at [288, 263] on div "**********" at bounding box center [313, 161] width 627 height 322
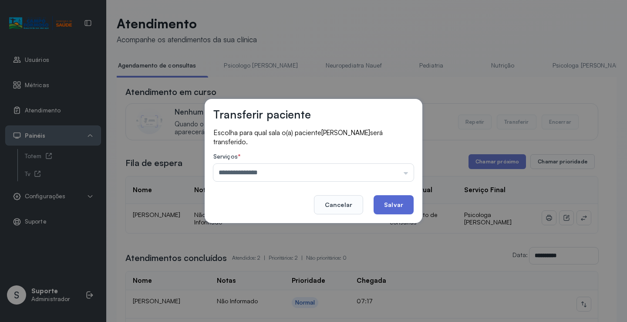
click at [403, 197] on button "Salvar" at bounding box center [393, 204] width 40 height 19
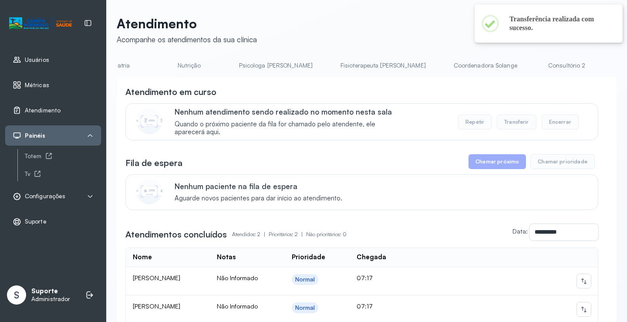
scroll to position [0, 321]
click at [239, 68] on link "Psicologa Alana" at bounding box center [275, 65] width 91 height 14
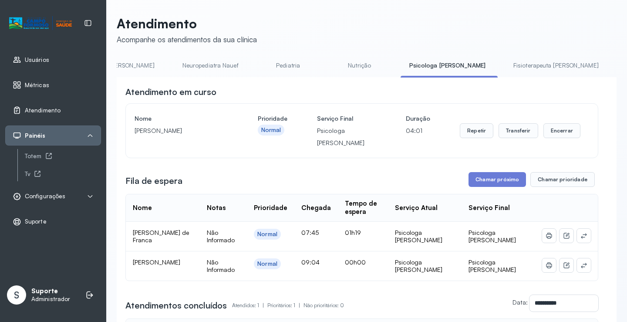
scroll to position [0, 0]
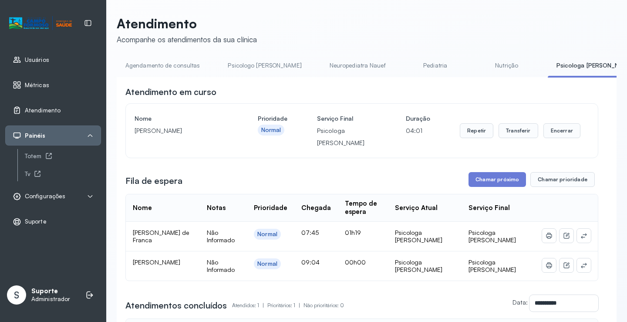
click at [145, 68] on link "Agendamento de consultas" at bounding box center [163, 65] width 92 height 14
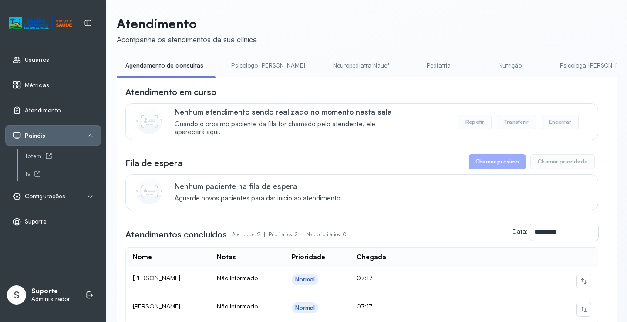
click at [252, 61] on link "Psicologo Pedro" at bounding box center [267, 65] width 91 height 14
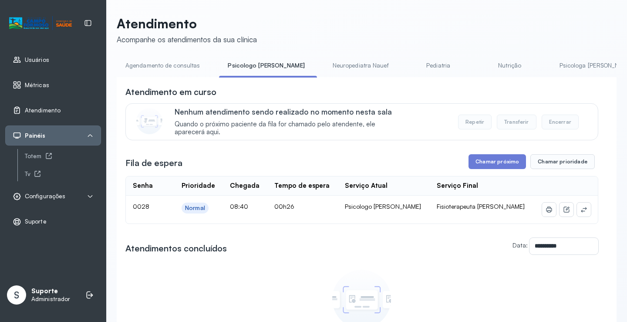
click at [176, 66] on link "Agendamento de consultas" at bounding box center [163, 65] width 92 height 14
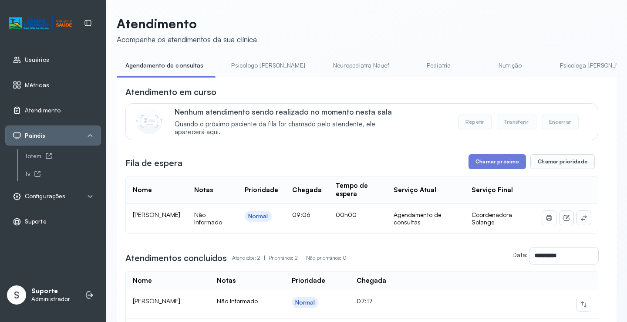
click at [580, 221] on icon at bounding box center [583, 217] width 7 height 7
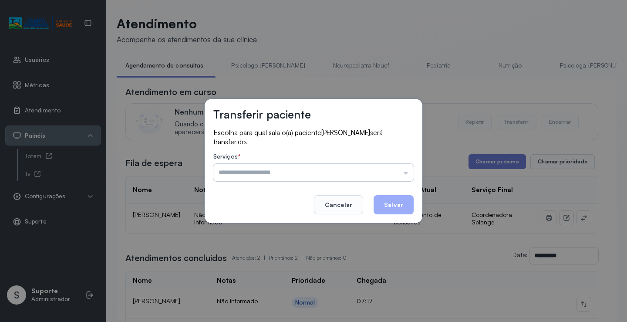
click at [339, 171] on input "text" at bounding box center [313, 172] width 200 height 17
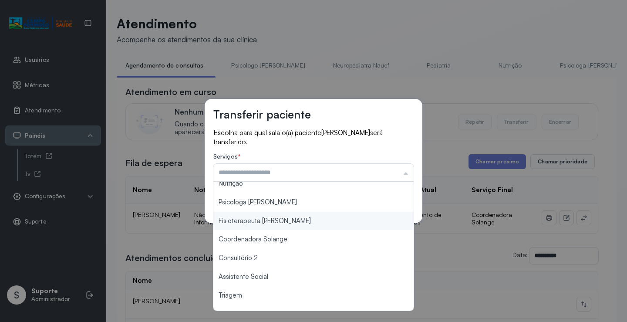
scroll to position [131, 0]
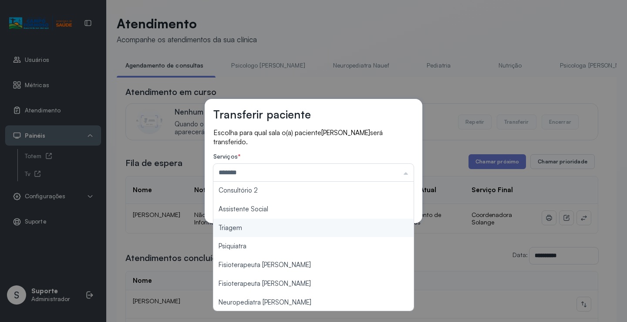
click at [252, 229] on div "Transferir paciente Escolha para qual sala o(a) paciente ADILA SOFIA DOS SANTOS…" at bounding box center [313, 161] width 627 height 322
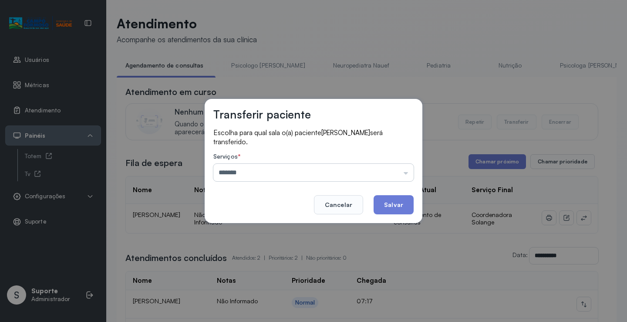
click at [369, 174] on input "*******" at bounding box center [313, 172] width 200 height 17
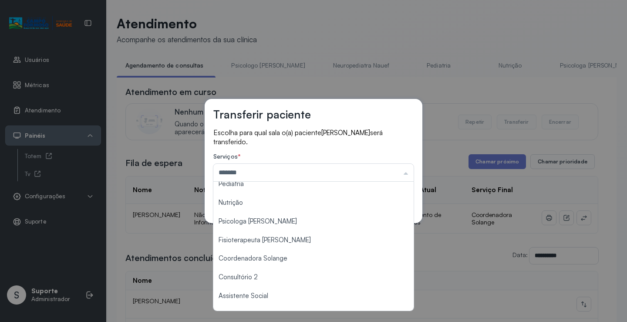
scroll to position [44, 0]
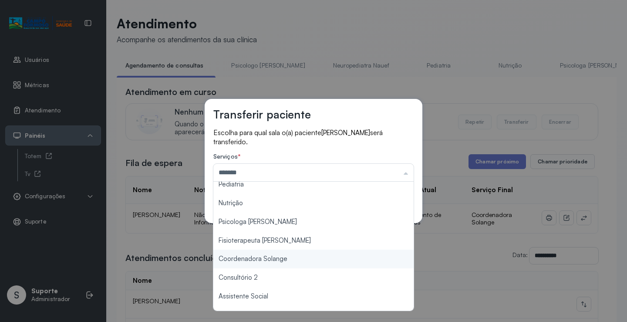
type input "**********"
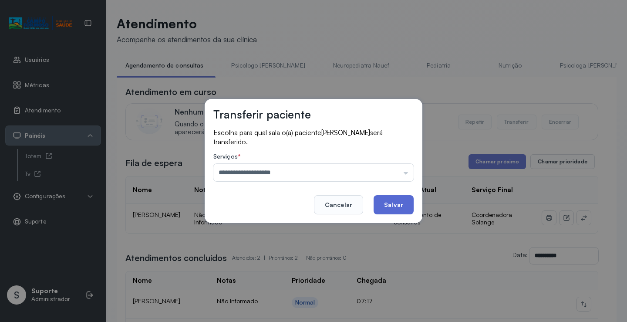
drag, startPoint x: 289, startPoint y: 258, endPoint x: 397, endPoint y: 213, distance: 117.0
click at [291, 256] on div "**********" at bounding box center [313, 161] width 627 height 322
click at [398, 204] on button "Salvar" at bounding box center [393, 204] width 40 height 19
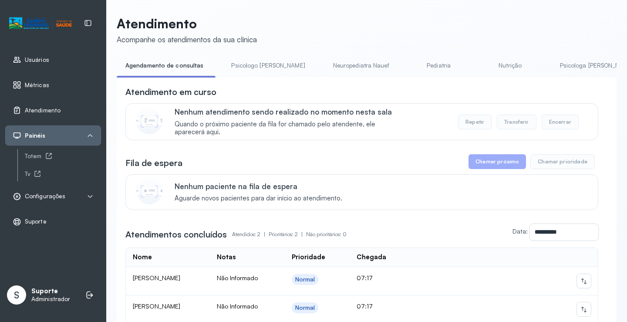
drag, startPoint x: 257, startPoint y: 64, endPoint x: 299, endPoint y: 70, distance: 42.3
click at [256, 63] on link "Psicologo Pedro" at bounding box center [267, 65] width 91 height 14
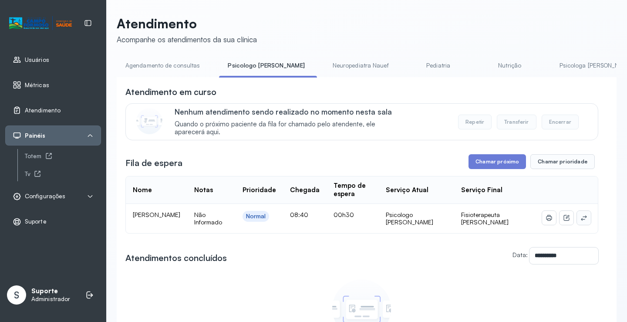
click at [580, 217] on icon at bounding box center [583, 217] width 7 height 7
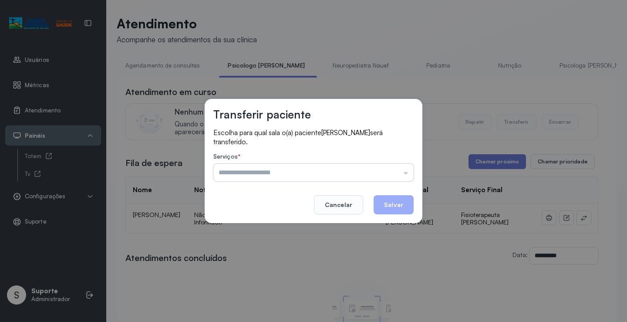
click at [390, 167] on input "text" at bounding box center [313, 172] width 200 height 17
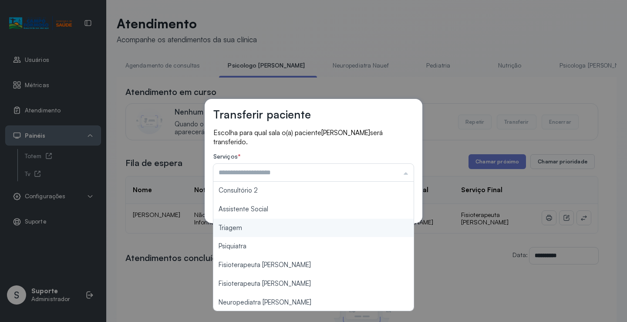
scroll to position [87, 0]
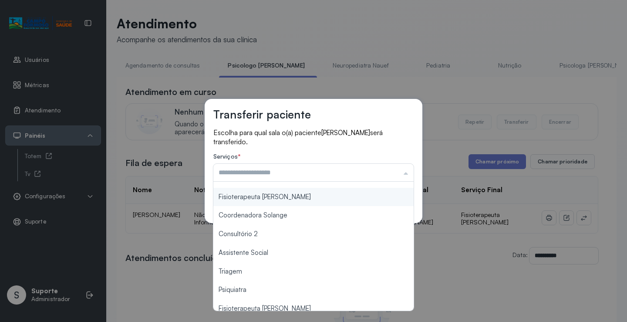
type input "**********"
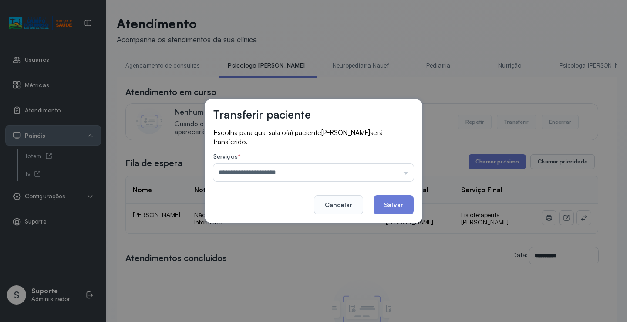
click at [317, 198] on div "**********" at bounding box center [314, 161] width 218 height 124
click at [381, 204] on button "Salvar" at bounding box center [393, 204] width 40 height 19
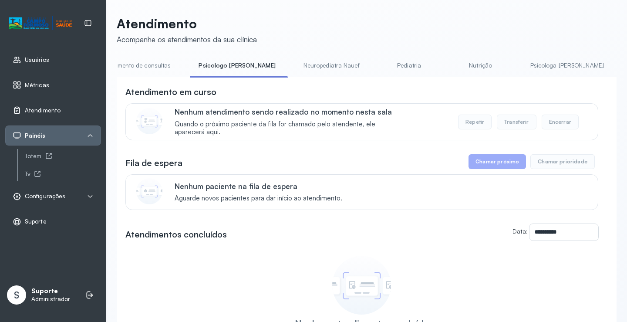
scroll to position [0, 17]
click at [146, 66] on link "Agendamento de consultas" at bounding box center [145, 65] width 92 height 14
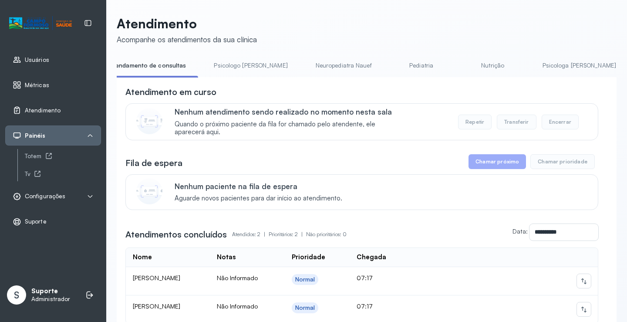
scroll to position [0, 0]
click at [249, 69] on link "Psicologo Pedro" at bounding box center [267, 65] width 91 height 14
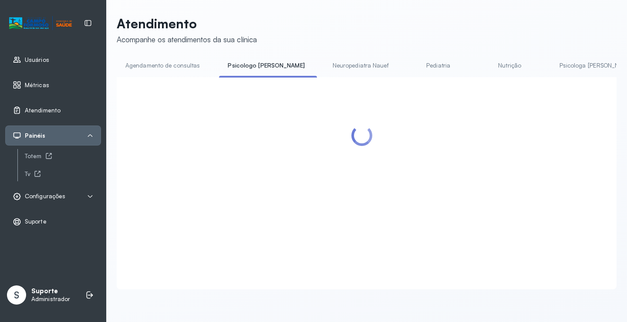
click at [189, 68] on link "Agendamento de consultas" at bounding box center [163, 65] width 92 height 14
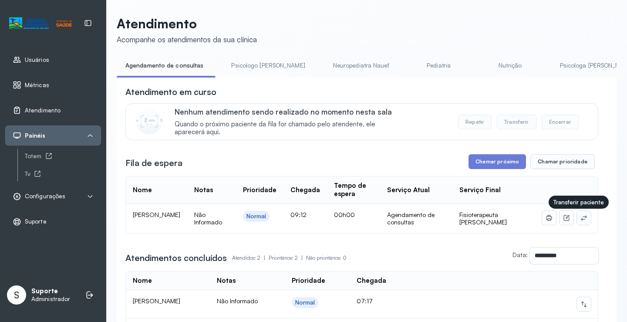
click at [582, 217] on button at bounding box center [584, 218] width 14 height 14
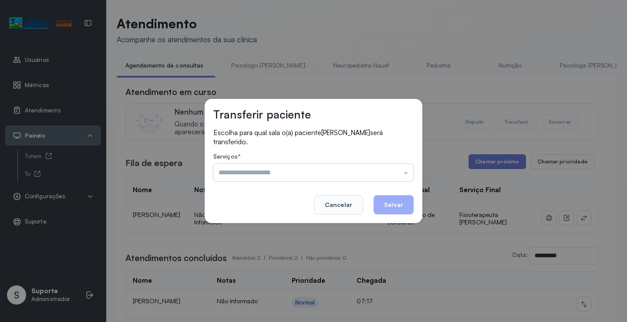
drag, startPoint x: 367, startPoint y: 175, endPoint x: 359, endPoint y: 175, distance: 8.3
click at [366, 175] on input "text" at bounding box center [313, 172] width 200 height 17
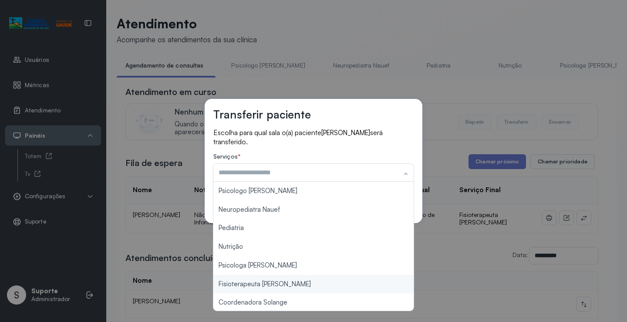
type input "**********"
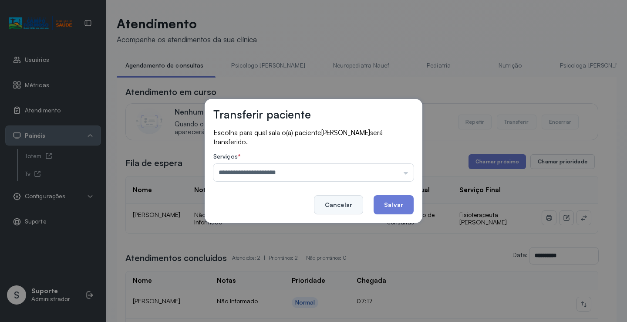
drag, startPoint x: 298, startPoint y: 282, endPoint x: 361, endPoint y: 213, distance: 94.2
click at [299, 282] on div "**********" at bounding box center [313, 161] width 627 height 322
click at [387, 201] on button "Salvar" at bounding box center [393, 204] width 40 height 19
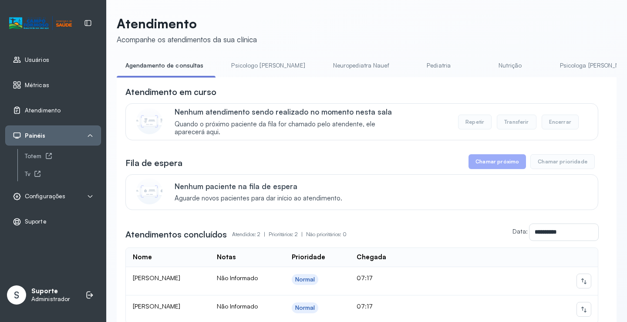
drag, startPoint x: 293, startPoint y: 50, endPoint x: 247, endPoint y: 60, distance: 47.2
click at [288, 53] on div "**********" at bounding box center [367, 197] width 500 height 363
click at [246, 60] on link "Psicologo Pedro" at bounding box center [267, 65] width 91 height 14
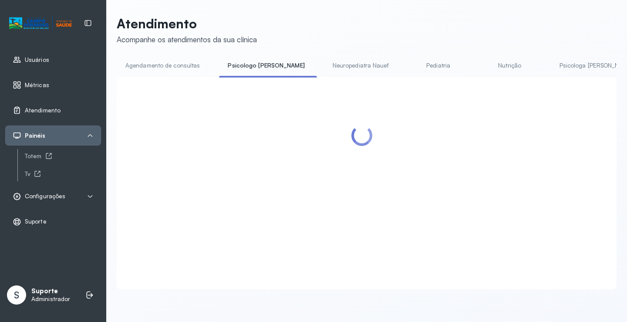
click at [176, 62] on link "Agendamento de consultas" at bounding box center [163, 65] width 92 height 14
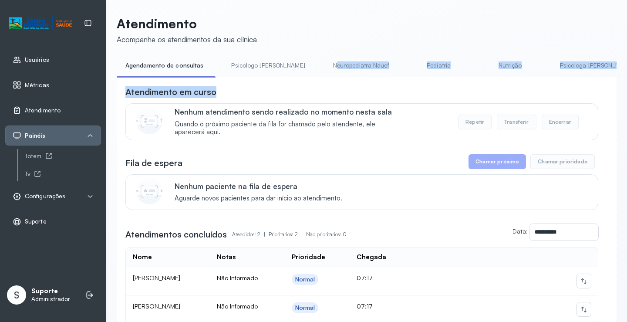
drag, startPoint x: 302, startPoint y: 77, endPoint x: 436, endPoint y: 82, distance: 134.1
click at [436, 82] on div "**********" at bounding box center [367, 218] width 500 height 321
click at [304, 84] on div "**********" at bounding box center [367, 228] width 500 height 302
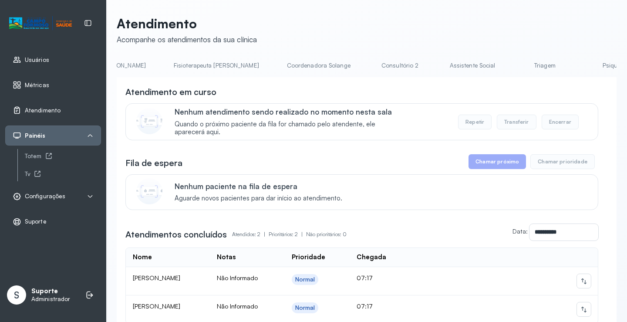
scroll to position [0, 490]
click at [512, 68] on link "Triagem" at bounding box center [542, 65] width 61 height 14
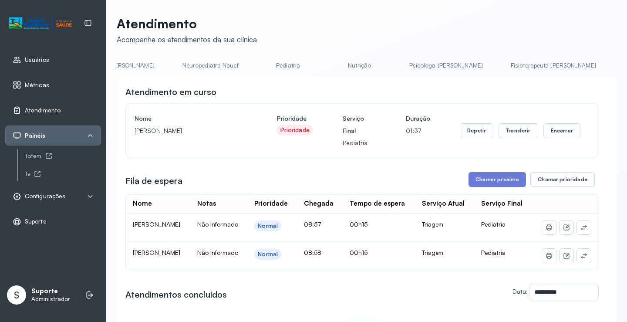
scroll to position [0, 0]
click at [144, 65] on link "Agendamento de consultas" at bounding box center [163, 65] width 92 height 14
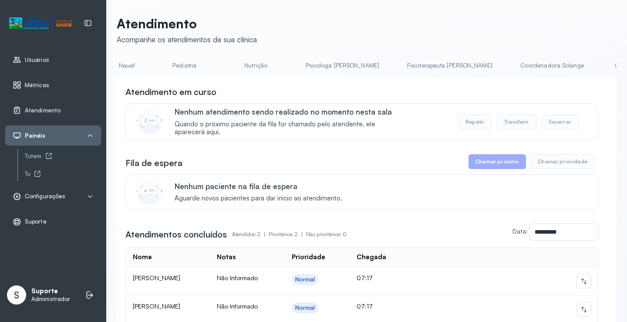
scroll to position [0, 315]
click at [450, 64] on link "Coordenadora Solange" at bounding box center [490, 65] width 81 height 14
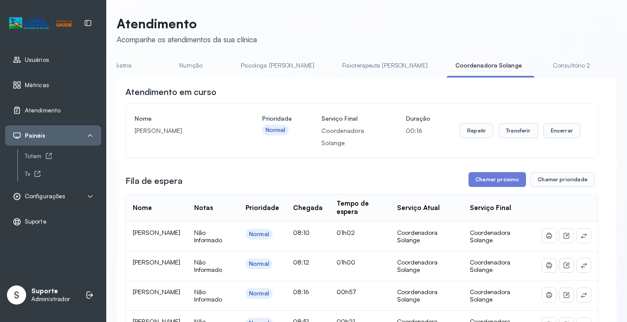
scroll to position [0, 0]
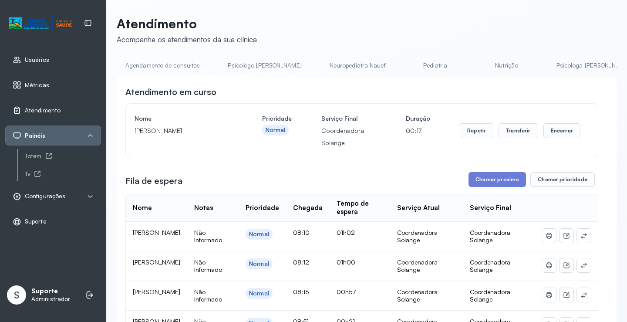
click at [159, 65] on link "Agendamento de consultas" at bounding box center [163, 65] width 92 height 14
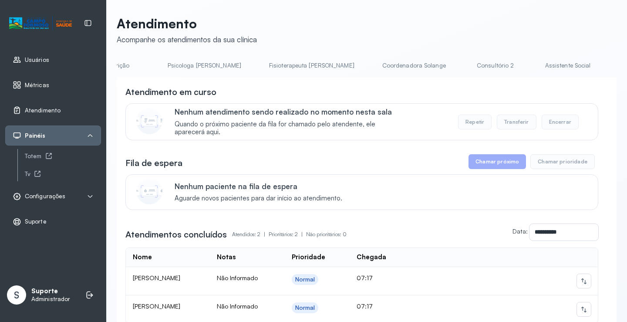
scroll to position [0, 396]
click at [414, 57] on div "**********" at bounding box center [367, 197] width 500 height 363
click at [460, 61] on link "Consultório 2" at bounding box center [490, 65] width 61 height 14
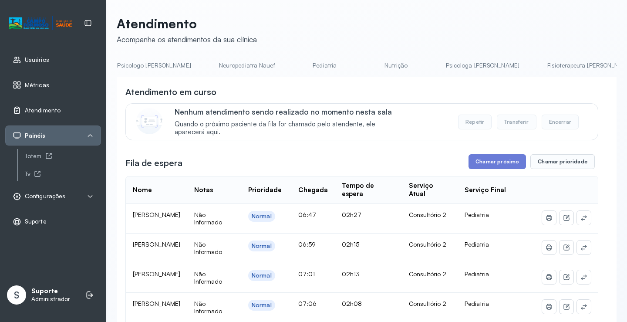
scroll to position [0, 0]
click at [156, 61] on link "Agendamento de consultas" at bounding box center [163, 65] width 92 height 14
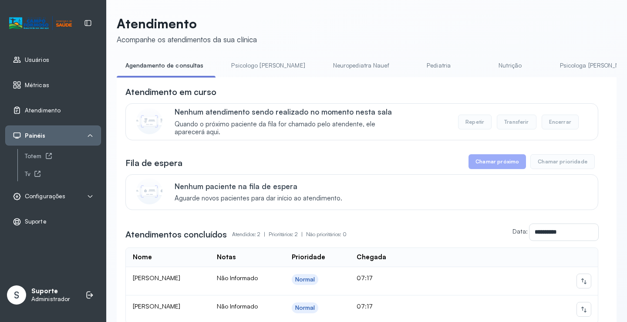
click at [228, 63] on link "Psicologo Pedro" at bounding box center [267, 65] width 91 height 14
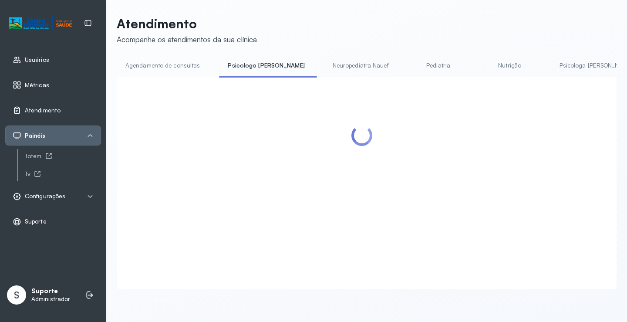
click at [180, 71] on link "Agendamento de consultas" at bounding box center [163, 65] width 92 height 14
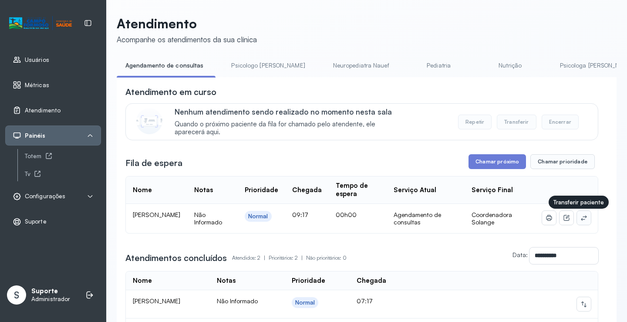
click at [582, 219] on button at bounding box center [584, 218] width 14 height 14
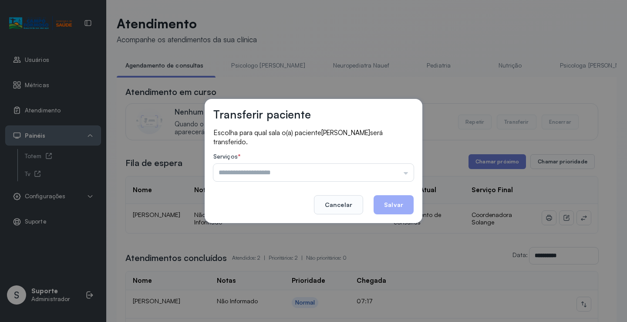
drag, startPoint x: 362, startPoint y: 170, endPoint x: 294, endPoint y: 200, distance: 74.0
click at [361, 170] on input "text" at bounding box center [313, 172] width 200 height 17
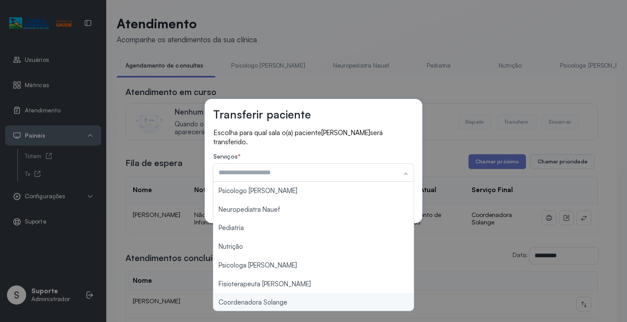
type input "**********"
drag, startPoint x: 293, startPoint y: 307, endPoint x: 311, endPoint y: 289, distance: 24.6
click at [293, 307] on div "**********" at bounding box center [313, 161] width 627 height 322
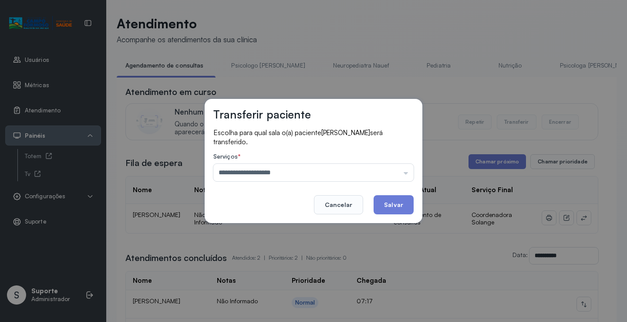
click at [386, 209] on button "Salvar" at bounding box center [393, 204] width 40 height 19
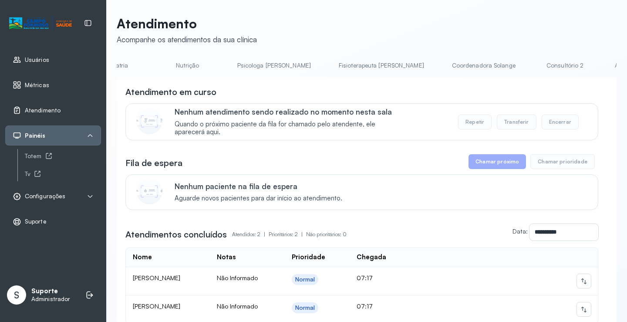
scroll to position [0, 326]
click at [439, 66] on link "Coordenadora Solange" at bounding box center [479, 65] width 81 height 14
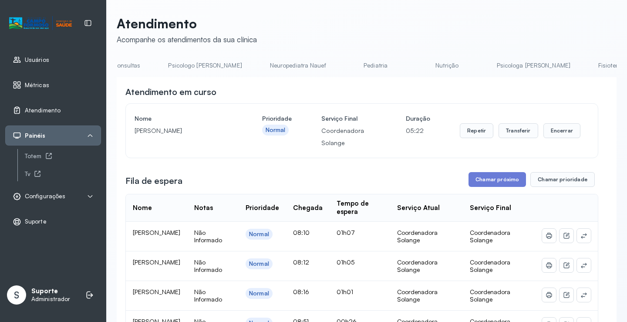
scroll to position [0, 0]
click at [148, 65] on link "Agendamento de consultas" at bounding box center [163, 65] width 92 height 14
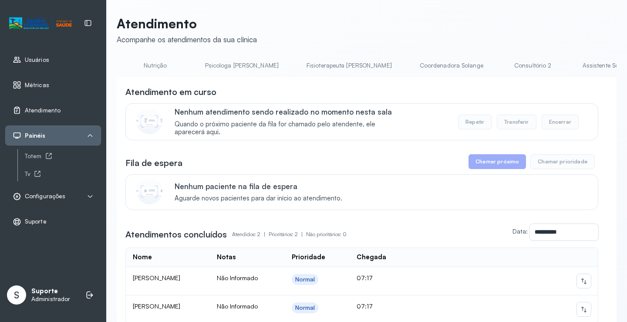
scroll to position [0, 359]
click at [498, 67] on link "Consultório 2" at bounding box center [528, 65] width 61 height 14
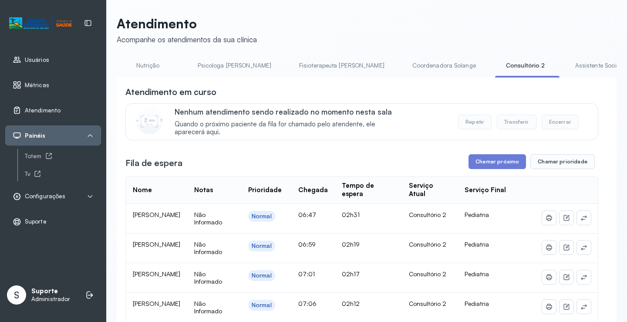
scroll to position [0, 0]
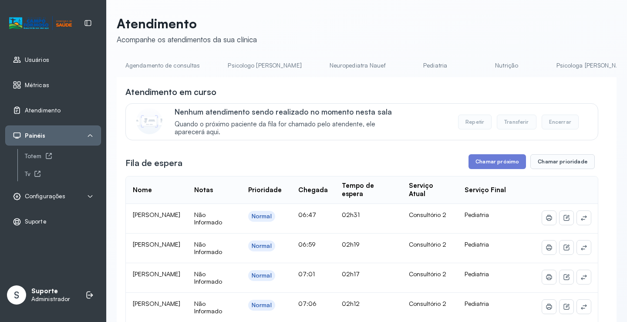
click at [151, 69] on link "Agendamento de consultas" at bounding box center [163, 65] width 92 height 14
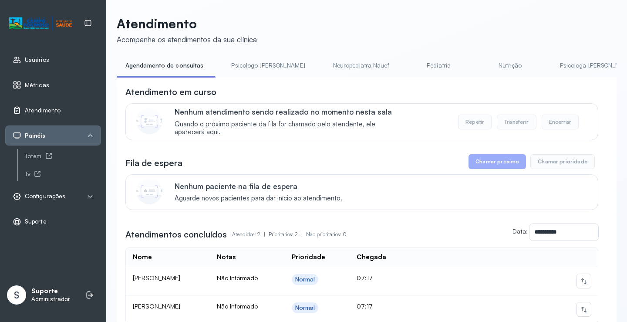
drag, startPoint x: 285, startPoint y: 80, endPoint x: 366, endPoint y: 77, distance: 80.5
click at [366, 77] on div "**********" at bounding box center [367, 218] width 500 height 321
click at [551, 68] on link "Psicologa Alana" at bounding box center [596, 65] width 91 height 14
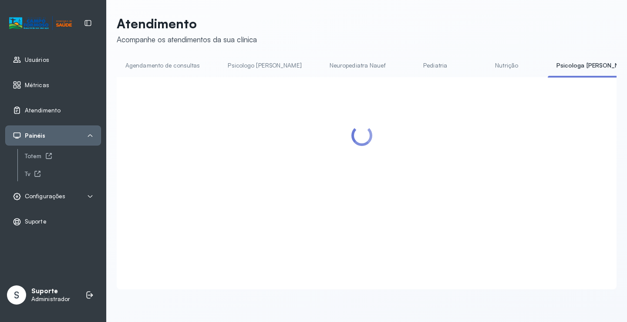
click at [501, 41] on header "Atendimento Acompanhe os atendimentos da sua clínica" at bounding box center [367, 30] width 500 height 29
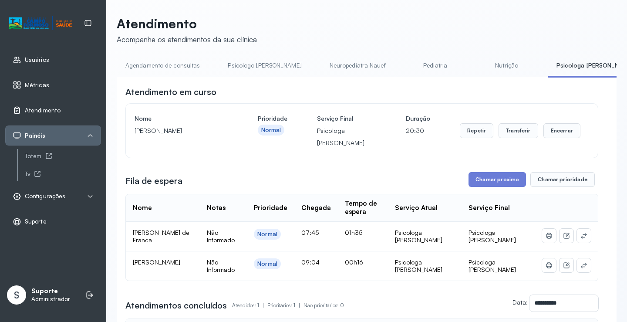
drag, startPoint x: 181, startPoint y: 55, endPoint x: 179, endPoint y: 62, distance: 6.8
click at [180, 56] on div "**********" at bounding box center [367, 219] width 500 height 406
click at [177, 64] on link "Agendamento de consultas" at bounding box center [163, 65] width 92 height 14
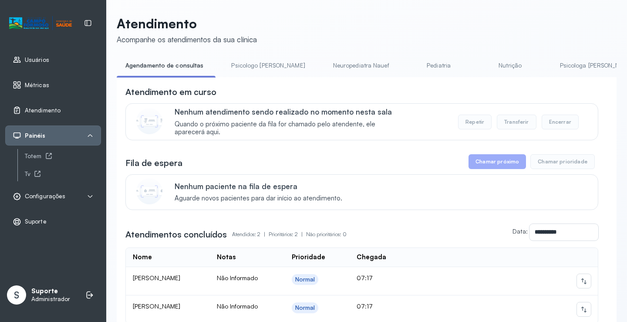
click at [249, 69] on link "Psicologo Pedro" at bounding box center [267, 65] width 91 height 14
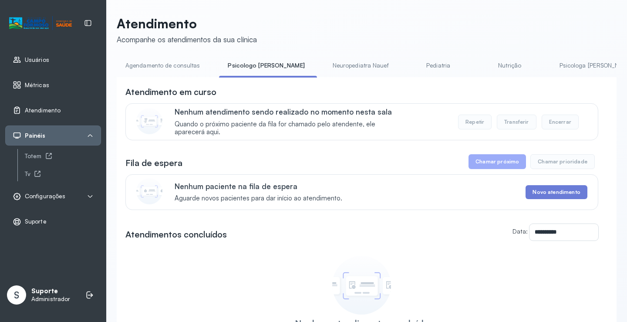
click at [171, 77] on li "Agendamento de consultas" at bounding box center [164, 68] width 95 height 20
click at [171, 63] on link "Agendamento de consultas" at bounding box center [163, 65] width 92 height 14
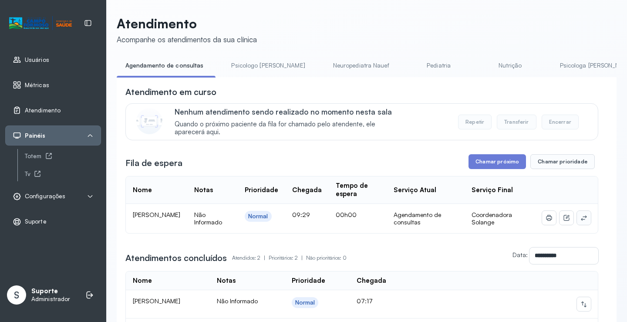
click at [577, 219] on button at bounding box center [584, 218] width 14 height 14
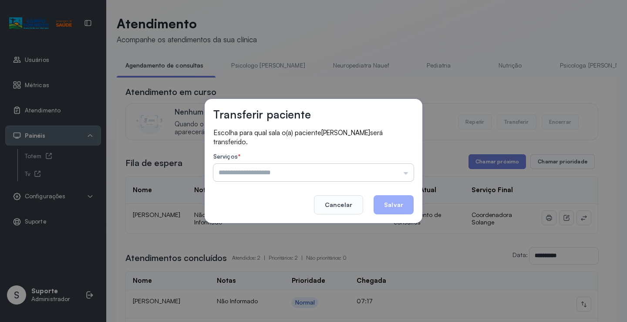
click at [360, 165] on input "text" at bounding box center [313, 172] width 200 height 17
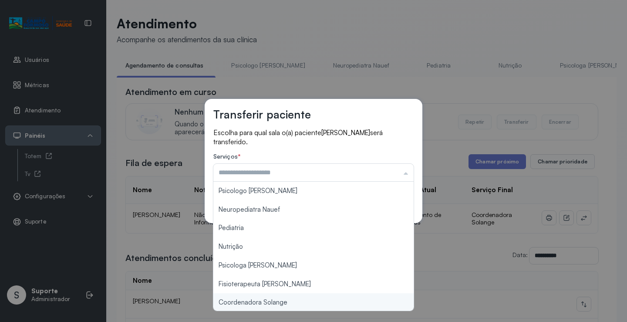
type input "**********"
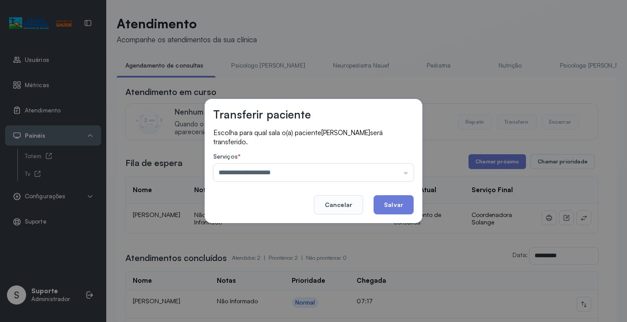
drag, startPoint x: 276, startPoint y: 304, endPoint x: 372, endPoint y: 219, distance: 127.6
click at [281, 298] on div "**********" at bounding box center [313, 161] width 627 height 322
click at [384, 201] on button "Salvar" at bounding box center [393, 204] width 40 height 19
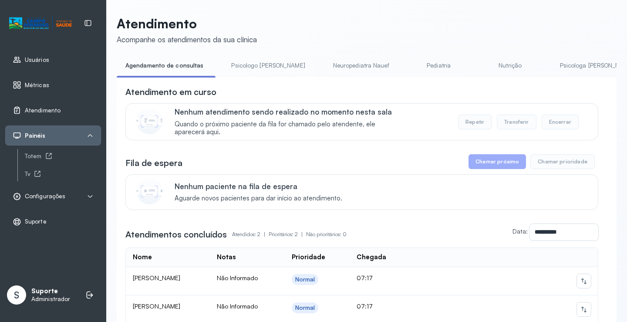
click at [251, 59] on link "Psicologo Pedro" at bounding box center [267, 65] width 91 height 14
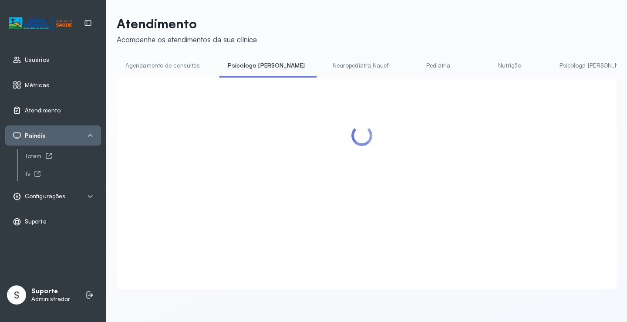
drag, startPoint x: 188, startPoint y: 61, endPoint x: 185, endPoint y: 56, distance: 5.8
click at [188, 61] on link "Agendamento de consultas" at bounding box center [163, 65] width 92 height 14
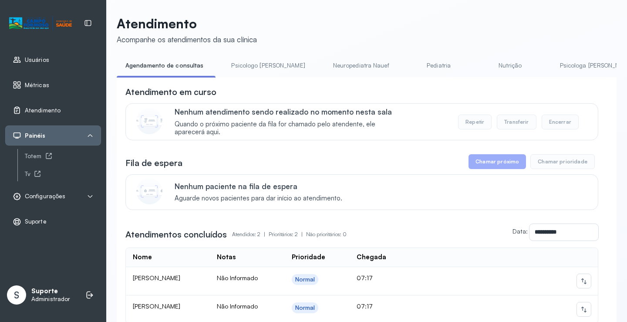
drag, startPoint x: 241, startPoint y: 59, endPoint x: 188, endPoint y: 65, distance: 53.8
click at [241, 60] on link "Psicologo Pedro" at bounding box center [267, 65] width 91 height 14
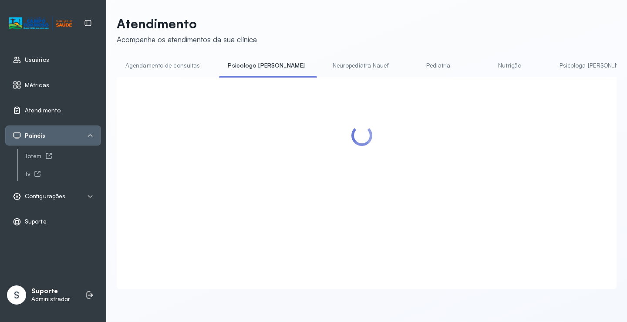
click at [181, 65] on link "Agendamento de consultas" at bounding box center [163, 65] width 92 height 14
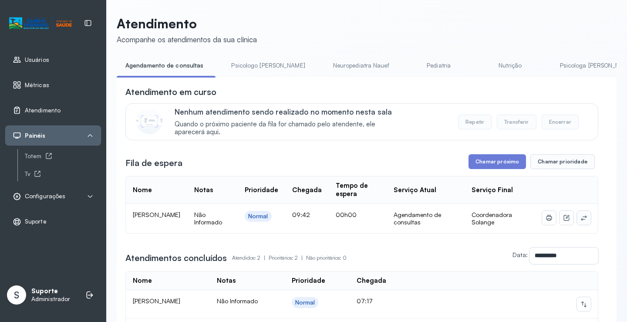
click at [580, 220] on icon at bounding box center [583, 217] width 6 height 5
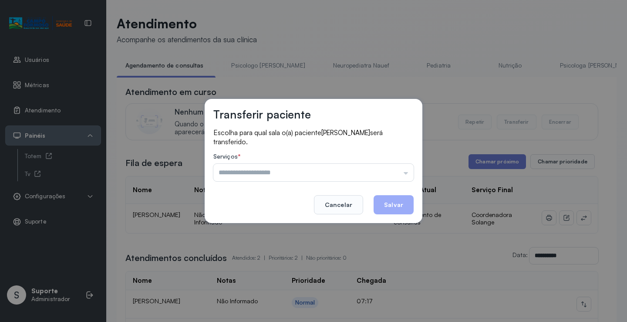
click at [375, 180] on input "text" at bounding box center [313, 172] width 200 height 17
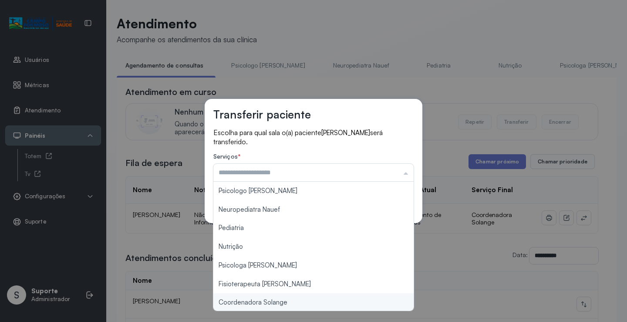
type input "**********"
drag, startPoint x: 278, startPoint y: 305, endPoint x: 293, endPoint y: 287, distance: 22.9
click at [281, 297] on div "**********" at bounding box center [313, 161] width 627 height 322
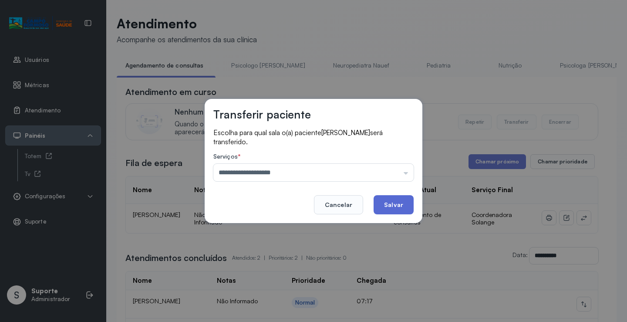
click at [402, 209] on button "Salvar" at bounding box center [393, 204] width 40 height 19
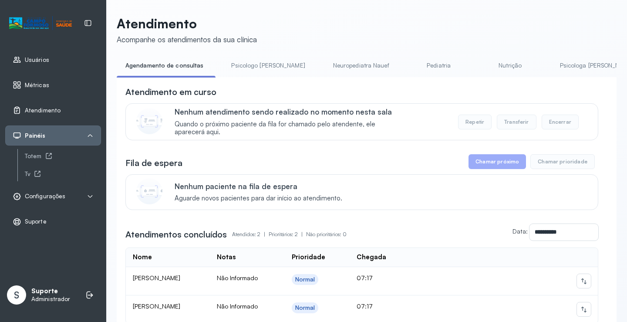
click at [247, 65] on link "Psicologo Pedro" at bounding box center [267, 65] width 91 height 14
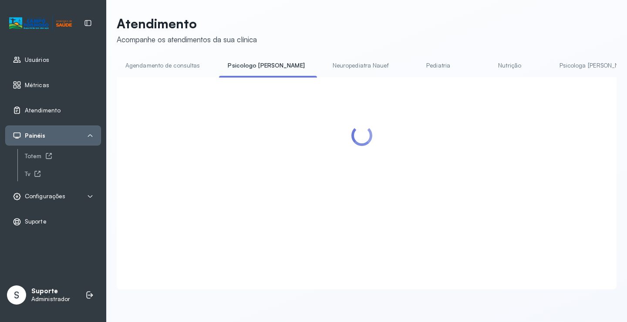
click at [173, 73] on li "Agendamento de consultas" at bounding box center [164, 68] width 95 height 20
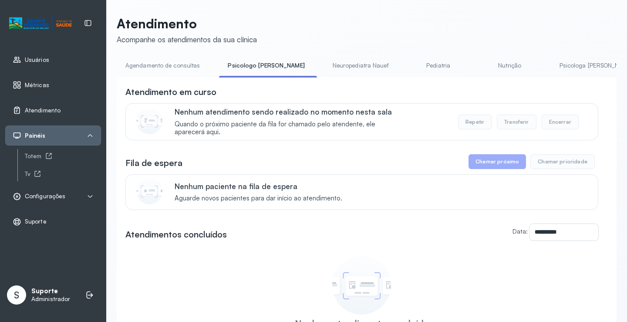
click at [173, 67] on link "Agendamento de consultas" at bounding box center [163, 65] width 92 height 14
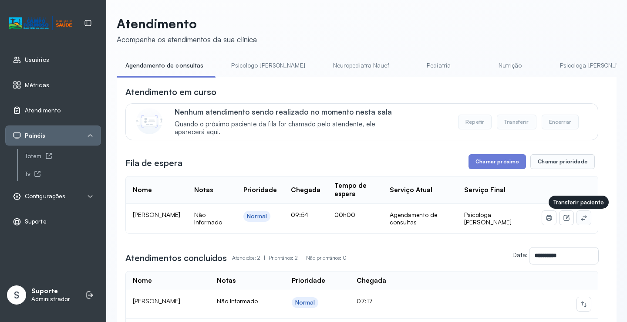
click at [580, 221] on icon at bounding box center [583, 217] width 7 height 7
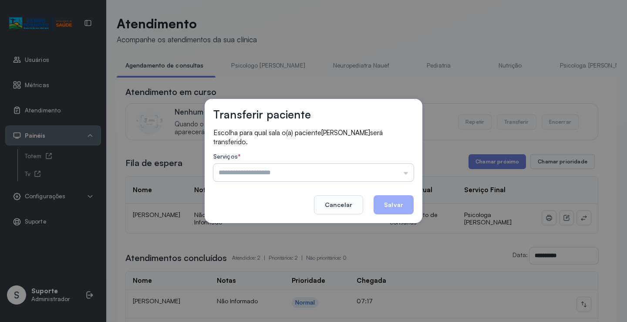
drag, startPoint x: 386, startPoint y: 175, endPoint x: 327, endPoint y: 195, distance: 62.7
click at [386, 175] on input "text" at bounding box center [313, 172] width 200 height 17
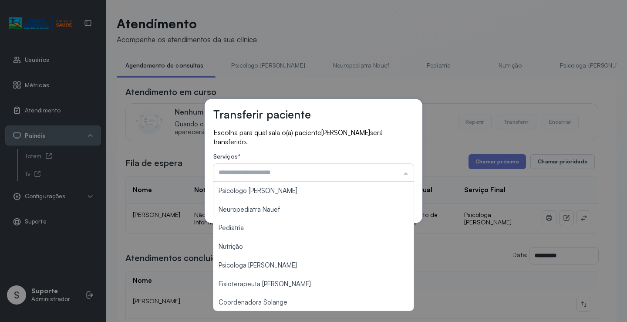
type input "**********"
click at [260, 265] on div "**********" at bounding box center [313, 161] width 627 height 322
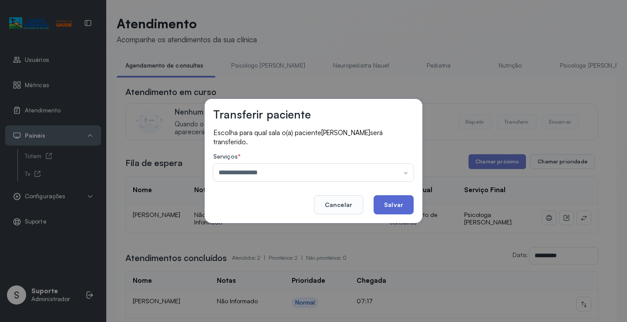
click at [397, 199] on button "Salvar" at bounding box center [393, 204] width 40 height 19
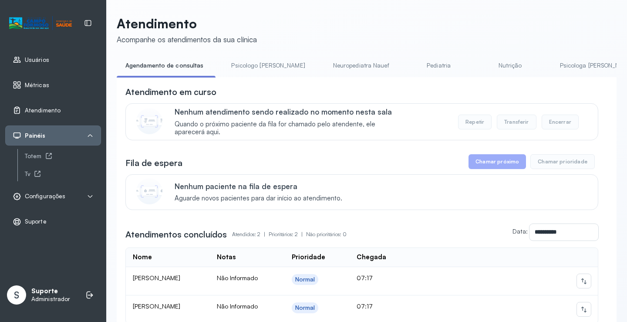
click at [248, 61] on link "Psicologo Pedro" at bounding box center [267, 65] width 91 height 14
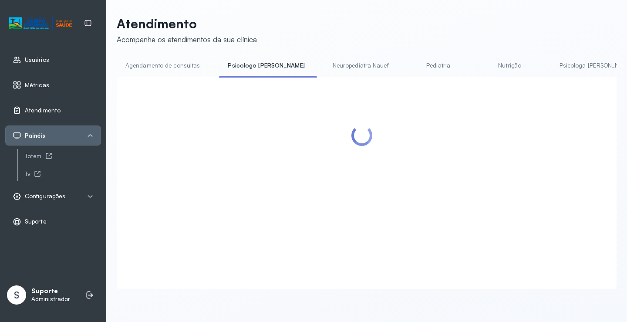
click at [157, 67] on link "Agendamento de consultas" at bounding box center [163, 65] width 92 height 14
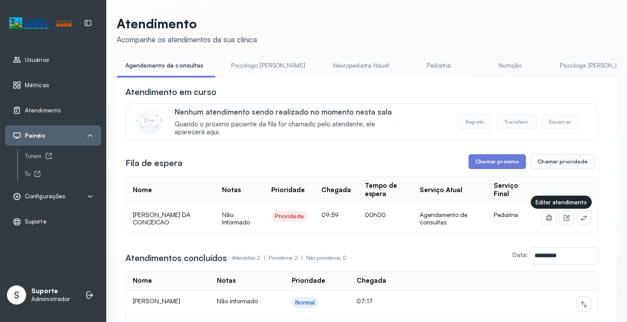
click at [580, 218] on icon at bounding box center [583, 217] width 7 height 7
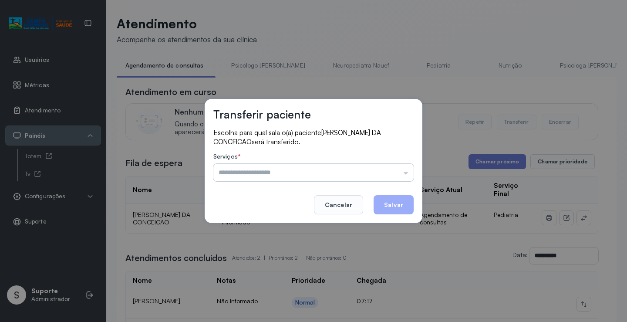
click at [335, 168] on input "text" at bounding box center [313, 172] width 200 height 17
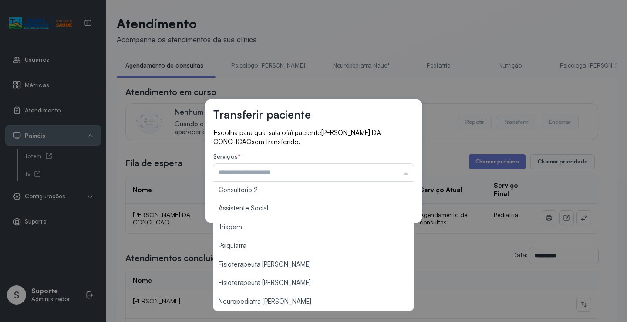
scroll to position [132, 0]
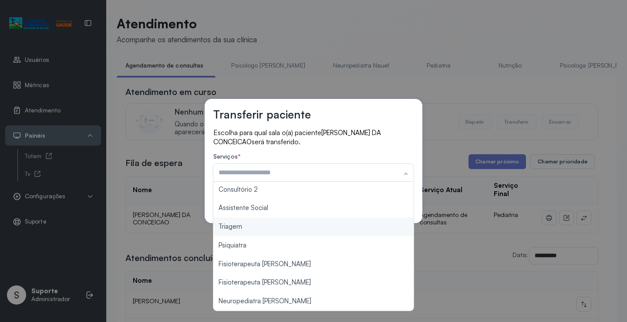
type input "*******"
drag, startPoint x: 289, startPoint y: 225, endPoint x: 294, endPoint y: 223, distance: 5.7
click at [289, 225] on div "Transferir paciente Escolha para qual sala o(a) paciente HANNAH LOYSE COSTA DA …" at bounding box center [313, 161] width 627 height 322
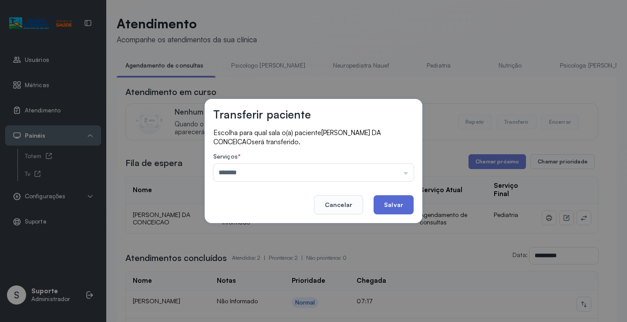
click at [405, 204] on button "Salvar" at bounding box center [393, 204] width 40 height 19
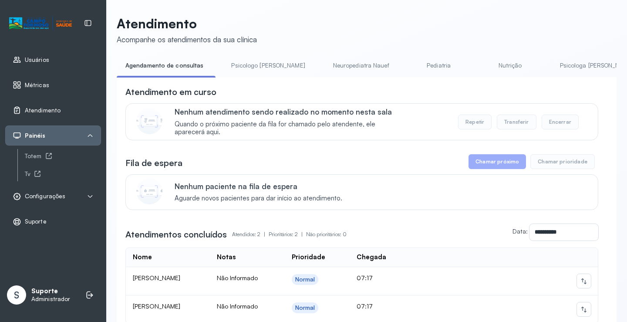
click at [249, 57] on div "**********" at bounding box center [367, 197] width 500 height 363
click at [271, 67] on link "Psicologo Pedro" at bounding box center [267, 65] width 91 height 14
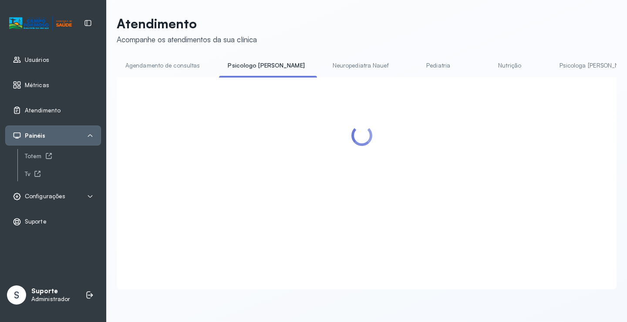
click at [175, 62] on link "Agendamento de consultas" at bounding box center [163, 65] width 92 height 14
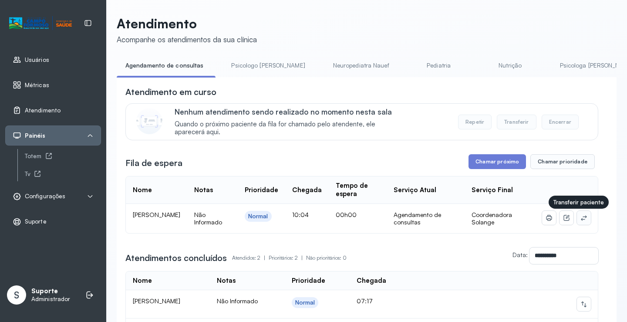
click at [580, 221] on icon at bounding box center [583, 217] width 7 height 7
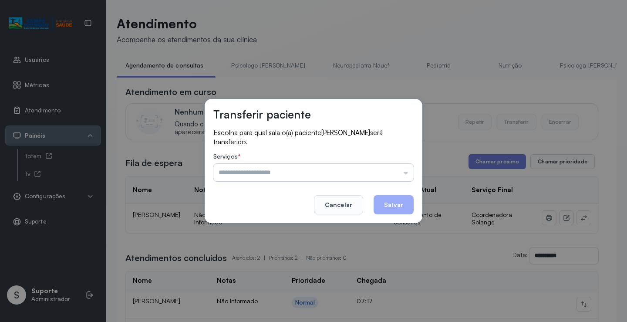
click at [391, 165] on input "text" at bounding box center [313, 172] width 200 height 17
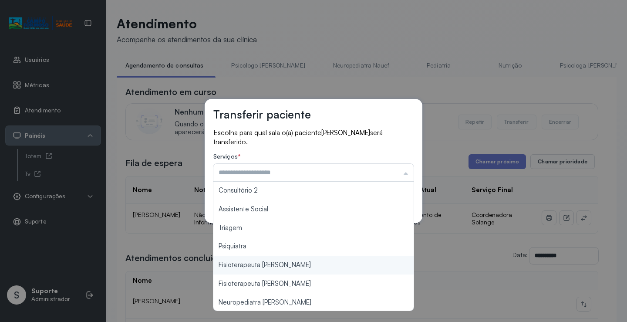
scroll to position [44, 0]
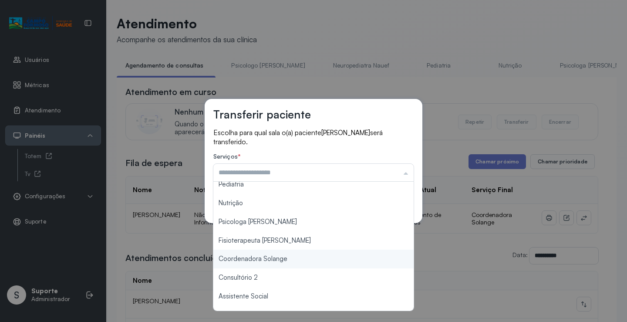
type input "**********"
click at [289, 254] on div "**********" at bounding box center [313, 161] width 627 height 322
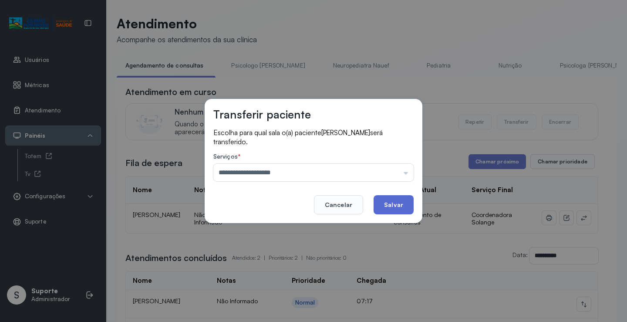
click at [398, 203] on button "Salvar" at bounding box center [393, 204] width 40 height 19
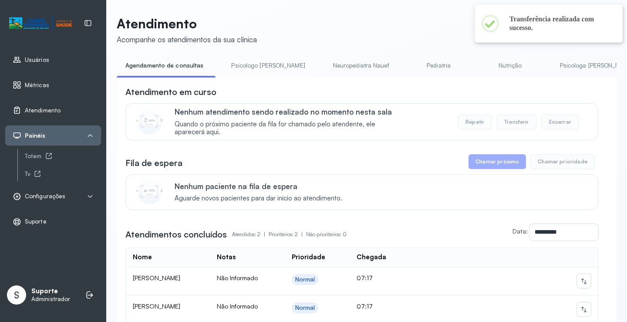
drag, startPoint x: 260, startPoint y: 59, endPoint x: 257, endPoint y: 66, distance: 7.6
click at [260, 59] on link "Psicologo Pedro" at bounding box center [267, 65] width 91 height 14
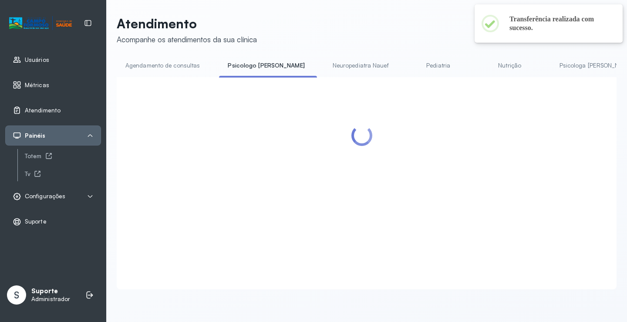
click at [183, 69] on link "Agendamento de consultas" at bounding box center [163, 65] width 92 height 14
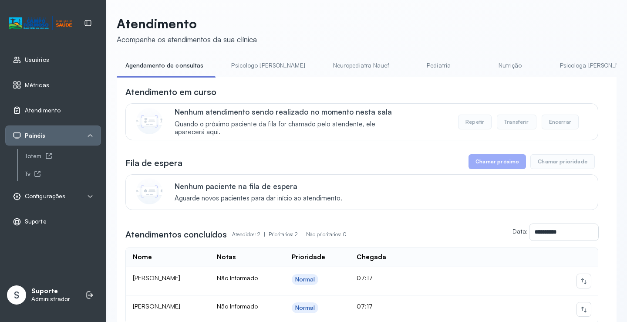
click at [255, 64] on link "Psicologo Pedro" at bounding box center [267, 65] width 91 height 14
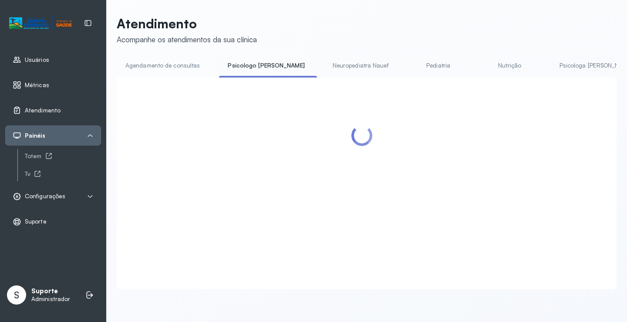
click at [174, 61] on link "Agendamento de consultas" at bounding box center [163, 65] width 92 height 14
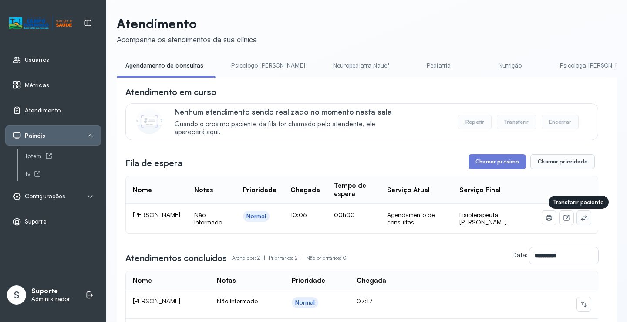
click at [580, 218] on icon at bounding box center [583, 217] width 7 height 7
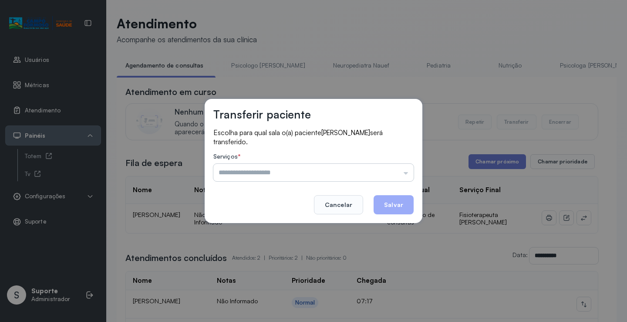
drag, startPoint x: 366, startPoint y: 175, endPoint x: 312, endPoint y: 177, distance: 53.6
click at [362, 174] on input "text" at bounding box center [313, 172] width 200 height 17
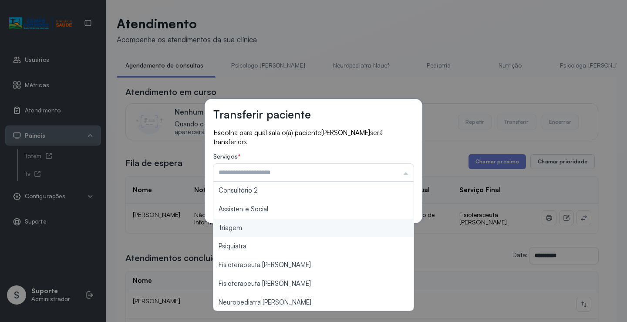
scroll to position [131, 0]
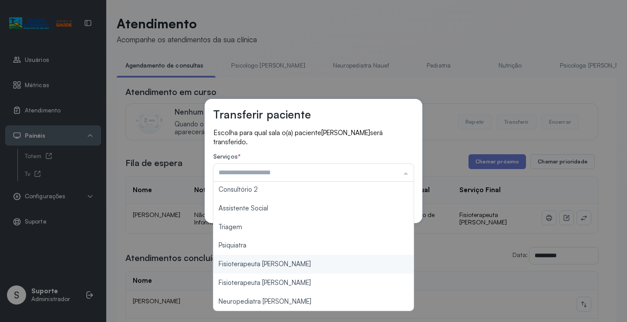
type input "**********"
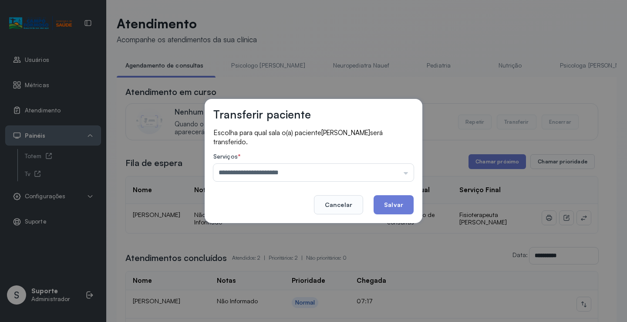
drag, startPoint x: 288, startPoint y: 262, endPoint x: 379, endPoint y: 219, distance: 101.6
click at [288, 262] on div "**********" at bounding box center [313, 161] width 627 height 322
click at [392, 203] on button "Salvar" at bounding box center [393, 204] width 40 height 19
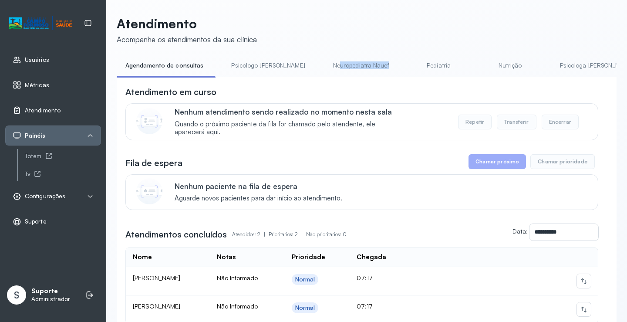
drag, startPoint x: 307, startPoint y: 77, endPoint x: 364, endPoint y: 77, distance: 57.4
click at [364, 77] on li "Neuropediatra Nauef" at bounding box center [362, 68] width 77 height 20
click at [345, 77] on li "Neuropediatra Nauef" at bounding box center [362, 68] width 77 height 20
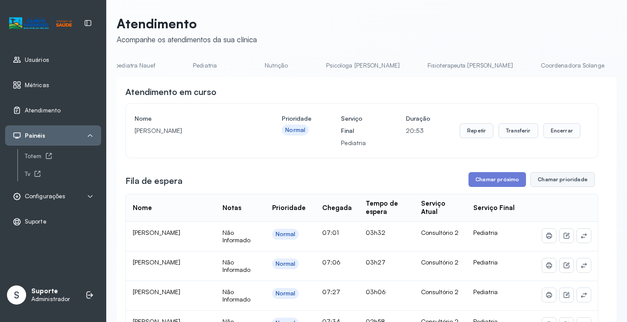
click at [559, 180] on button "Chamar prioridade" at bounding box center [562, 179] width 64 height 15
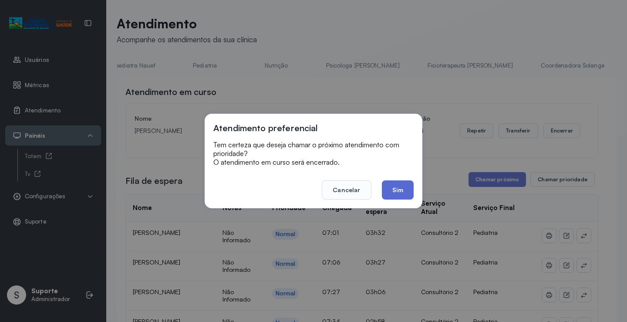
click at [408, 187] on button "Sim" at bounding box center [398, 189] width 32 height 19
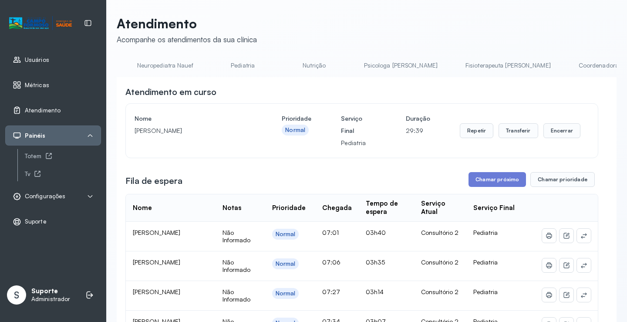
scroll to position [0, 234]
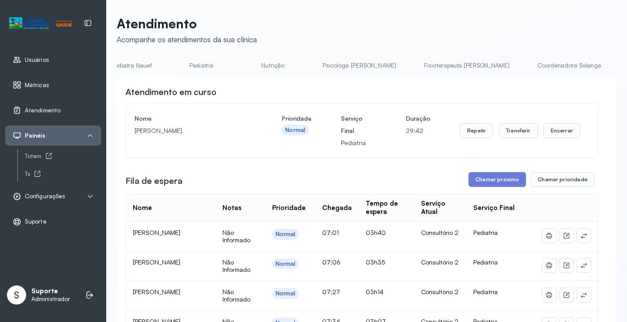
click at [528, 59] on link "Coordenadora Solange" at bounding box center [568, 65] width 81 height 14
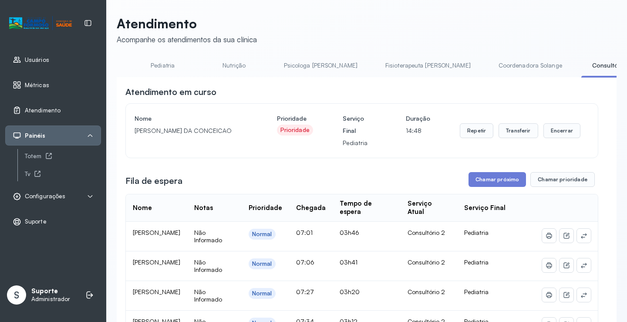
scroll to position [0, 436]
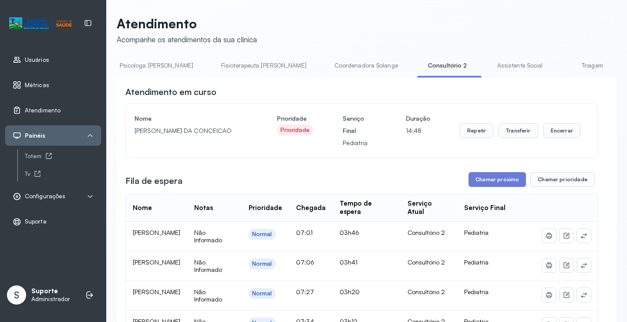
click at [488, 64] on link "Assistente Social" at bounding box center [519, 65] width 63 height 14
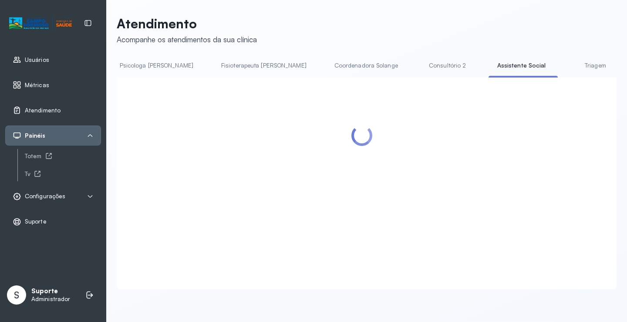
click at [417, 64] on link "Consultório 2" at bounding box center [447, 65] width 61 height 14
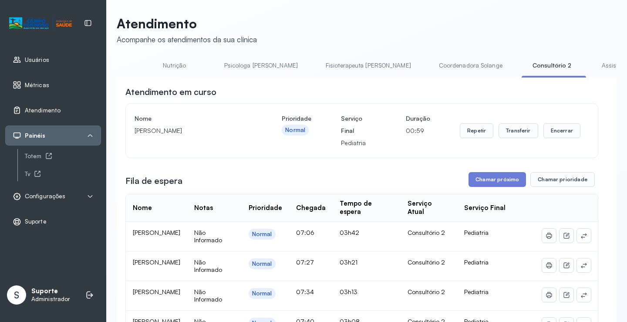
scroll to position [0, 355]
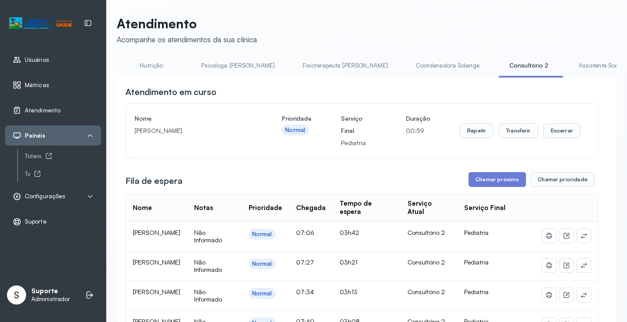
drag, startPoint x: 352, startPoint y: 56, endPoint x: 354, endPoint y: 60, distance: 4.5
click at [407, 60] on link "Coordenadora Solange" at bounding box center [447, 65] width 81 height 14
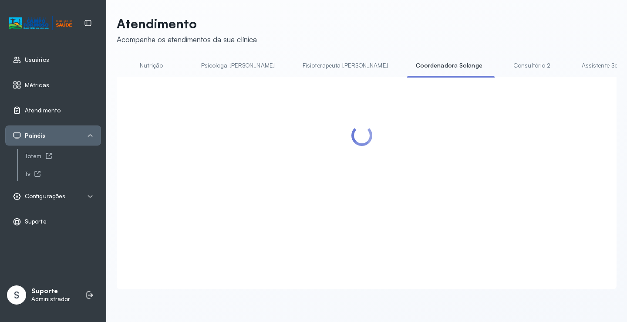
click at [415, 29] on header "Atendimento Acompanhe os atendimentos da sua clínica" at bounding box center [367, 30] width 500 height 29
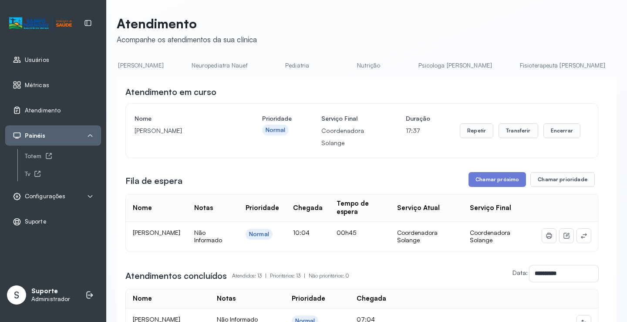
scroll to position [0, 0]
click at [155, 64] on link "Agendamento de consultas" at bounding box center [163, 65] width 92 height 14
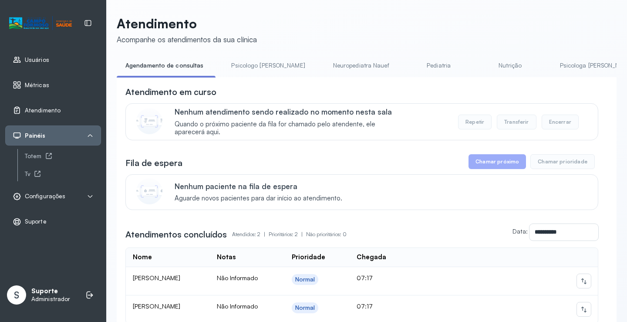
click at [47, 60] on span "Usuários" at bounding box center [37, 59] width 24 height 7
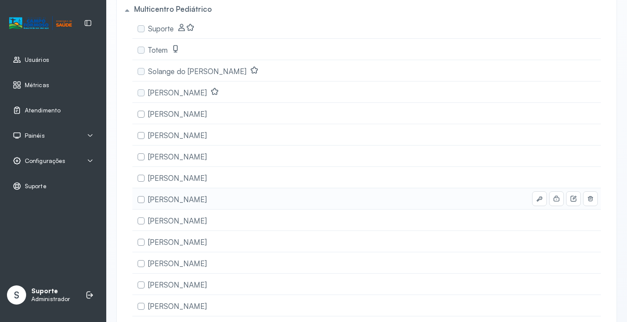
scroll to position [131, 0]
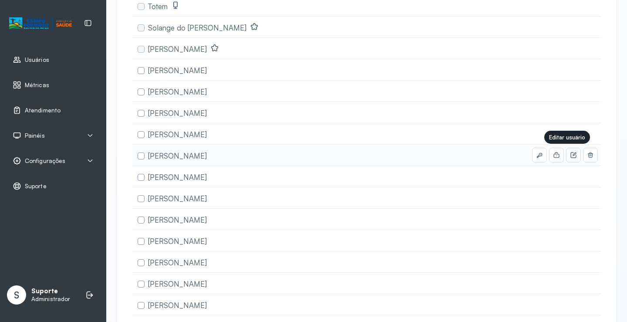
click at [570, 152] on icon at bounding box center [573, 155] width 6 height 6
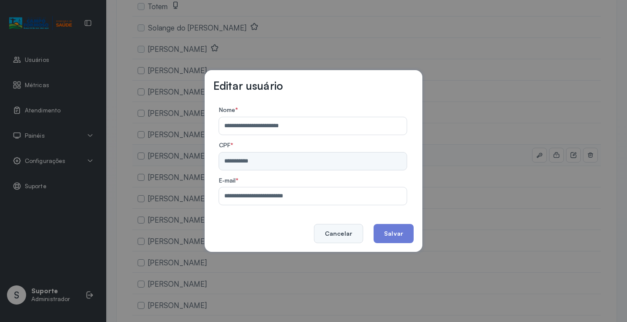
click at [344, 230] on button "Cancelar" at bounding box center [338, 233] width 49 height 19
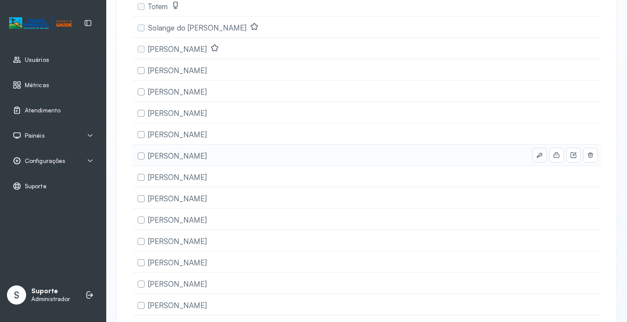
click at [536, 156] on icon at bounding box center [539, 154] width 7 height 7
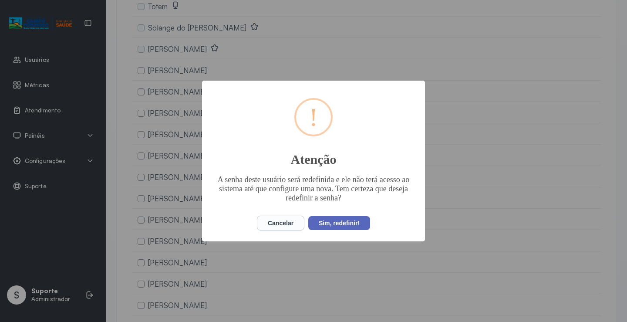
click at [343, 223] on button "Sim, redefinir!" at bounding box center [339, 223] width 62 height 14
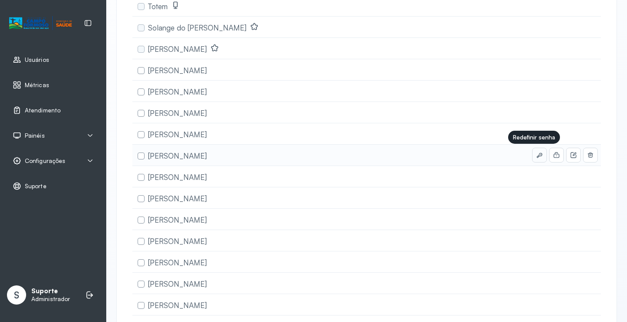
click at [536, 156] on icon at bounding box center [539, 154] width 7 height 7
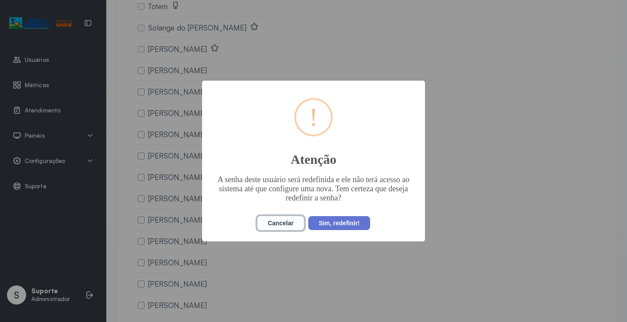
drag, startPoint x: 278, startPoint y: 224, endPoint x: 246, endPoint y: 200, distance: 39.5
click at [277, 223] on button "Cancelar" at bounding box center [280, 222] width 47 height 15
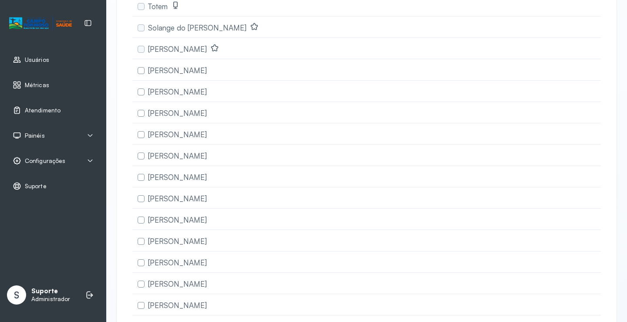
click at [0, 0] on icon at bounding box center [0, 0] width 0 height 0
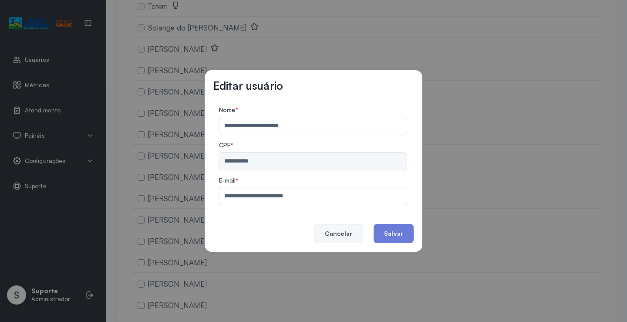
click at [335, 225] on button "Cancelar" at bounding box center [338, 233] width 49 height 19
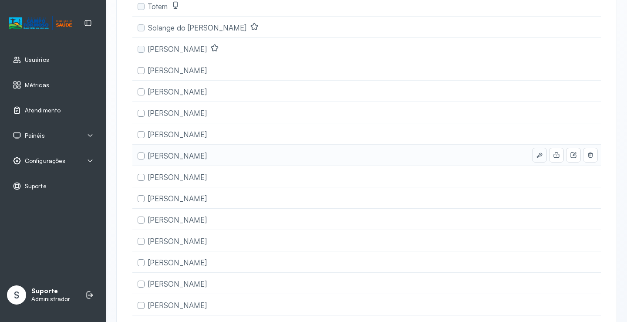
click at [537, 154] on button at bounding box center [539, 155] width 14 height 14
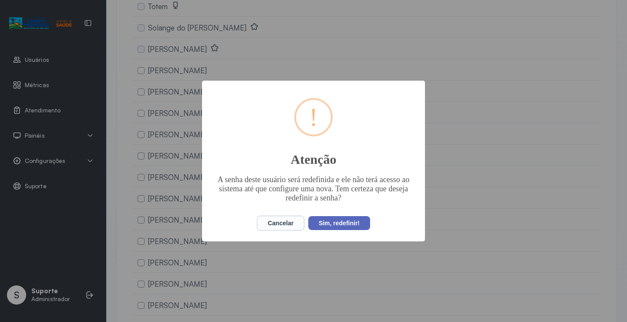
click at [336, 218] on button "Sim, redefinir!" at bounding box center [339, 223] width 62 height 14
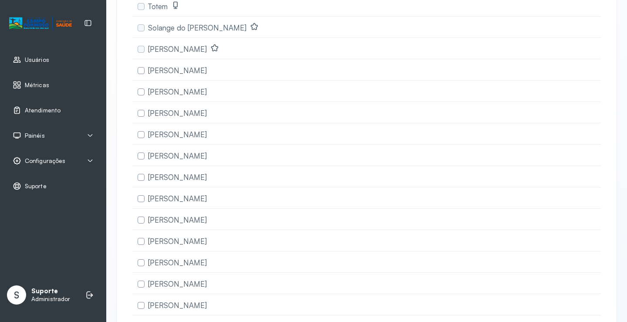
click at [0, 0] on button at bounding box center [0, 0] width 0 height 0
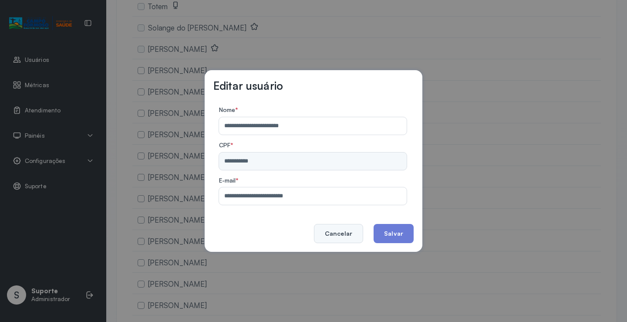
click at [337, 235] on button "Cancelar" at bounding box center [338, 233] width 49 height 19
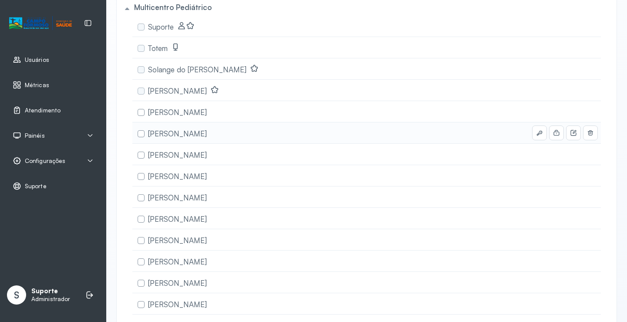
scroll to position [0, 0]
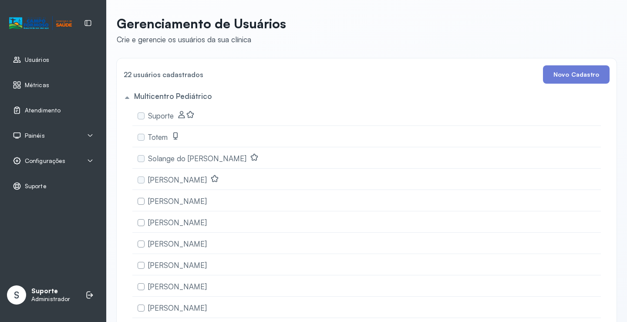
click at [64, 67] on div "Usuários" at bounding box center [53, 60] width 96 height 20
click at [37, 81] on span "Métricas" at bounding box center [37, 84] width 24 height 7
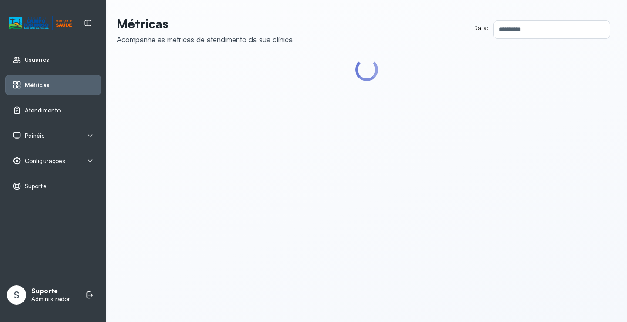
click at [52, 61] on link "Usuários" at bounding box center [53, 59] width 81 height 9
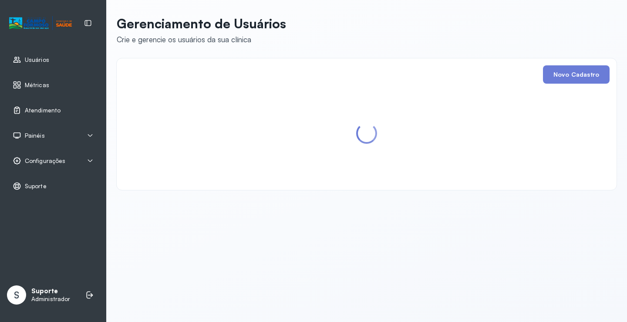
click at [50, 111] on span "Atendimento" at bounding box center [43, 110] width 36 height 7
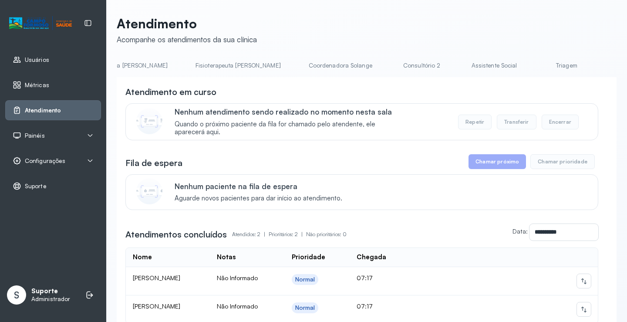
scroll to position [0, 470]
click at [386, 59] on link "Consultório 2" at bounding box center [416, 65] width 61 height 14
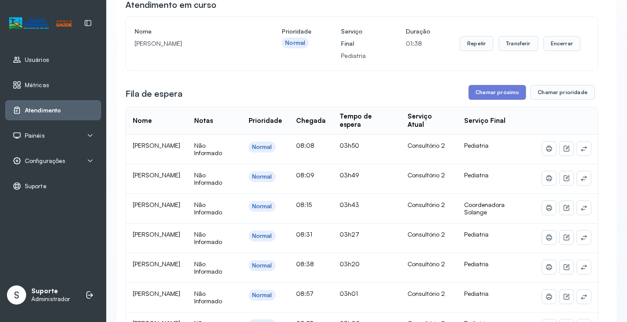
scroll to position [218, 0]
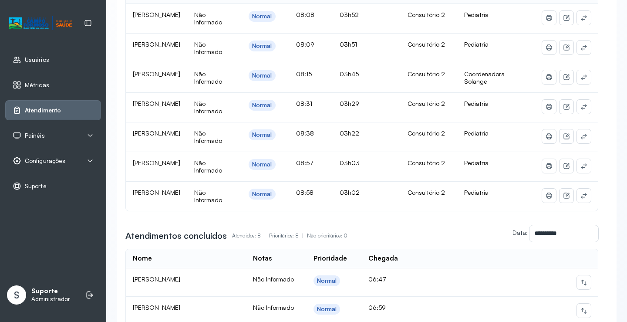
click at [187, 66] on td "THEO SOUZA AVELINO DE ALENCAR" at bounding box center [156, 78] width 61 height 30
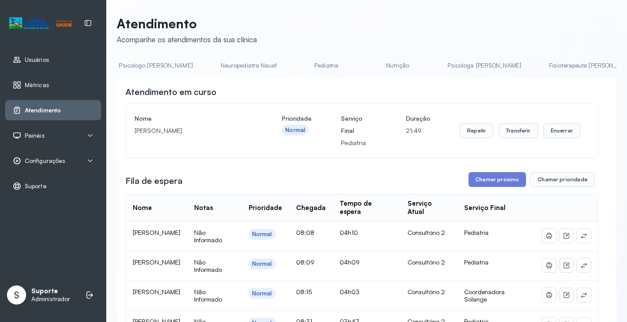
scroll to position [0, 0]
click at [151, 71] on link "Agendamento de consultas" at bounding box center [163, 65] width 92 height 14
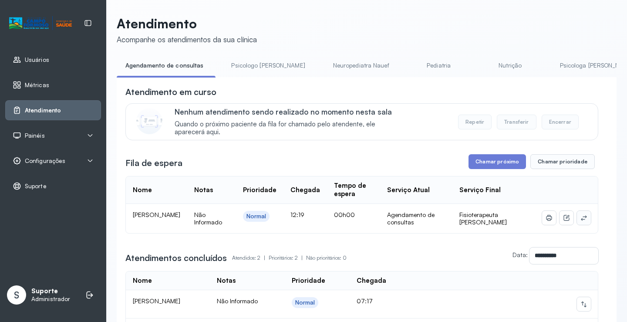
click at [578, 222] on button at bounding box center [584, 218] width 14 height 14
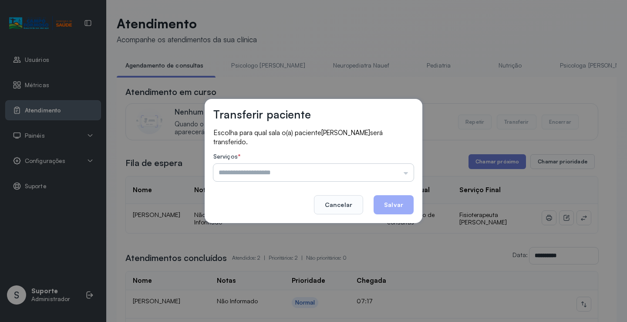
click at [393, 176] on input "text" at bounding box center [313, 172] width 200 height 17
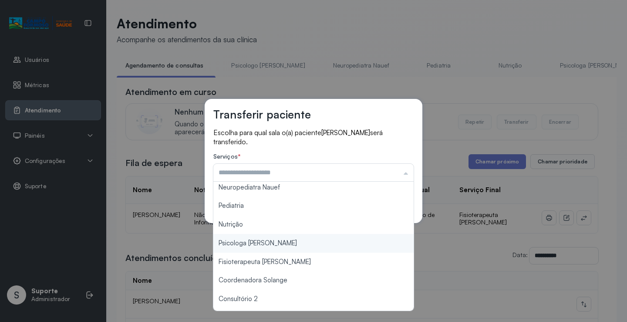
scroll to position [131, 0]
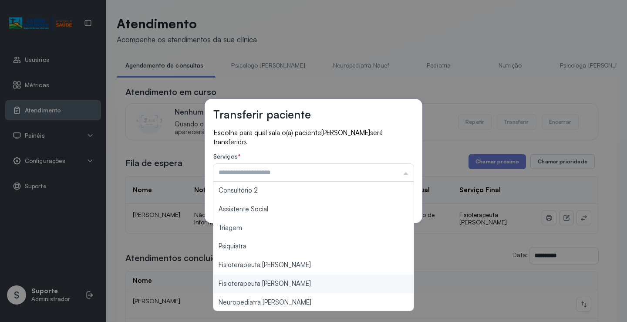
type input "**********"
drag, startPoint x: 290, startPoint y: 285, endPoint x: 337, endPoint y: 257, distance: 54.5
click at [290, 284] on div "**********" at bounding box center [313, 161] width 627 height 322
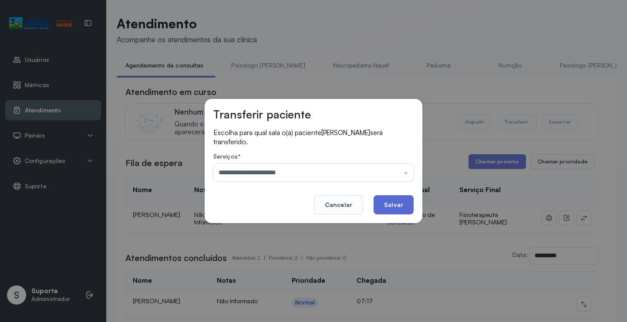
click at [392, 206] on button "Salvar" at bounding box center [393, 204] width 40 height 19
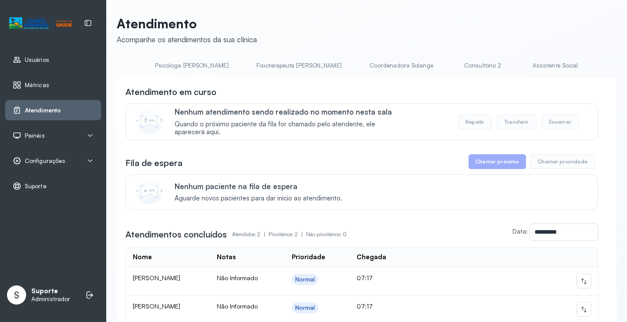
scroll to position [0, 423]
click at [433, 62] on link "Consultório 2" at bounding box center [463, 65] width 61 height 14
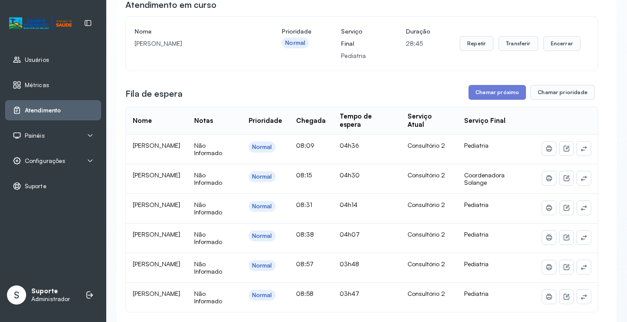
scroll to position [0, 0]
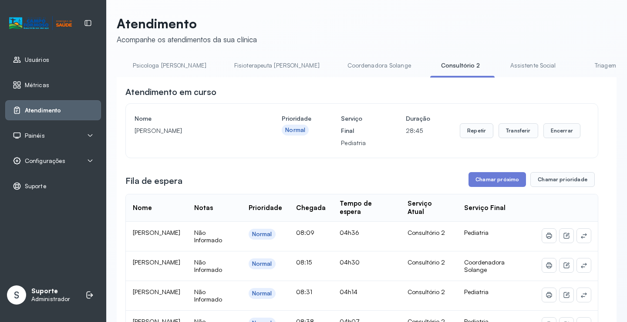
click at [501, 66] on link "Assistente Social" at bounding box center [532, 65] width 63 height 14
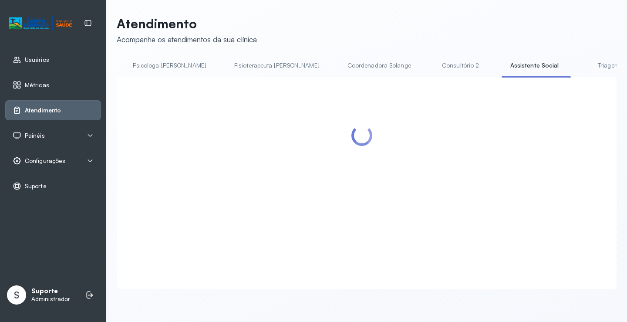
click at [430, 67] on link "Consultório 2" at bounding box center [460, 65] width 61 height 14
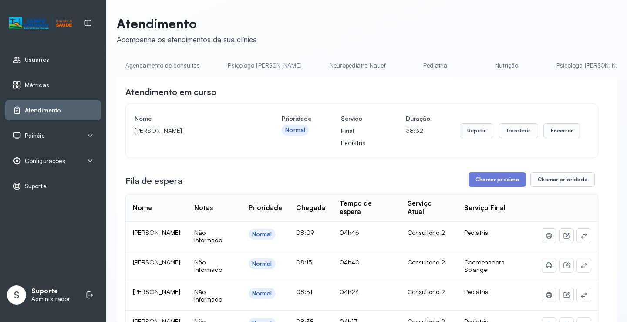
click at [164, 59] on link "Agendamento de consultas" at bounding box center [163, 65] width 92 height 14
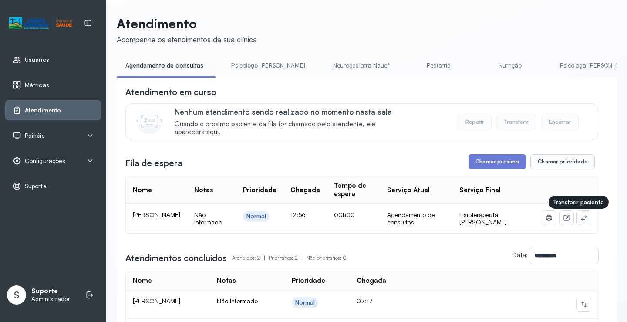
click at [582, 221] on button at bounding box center [584, 218] width 14 height 14
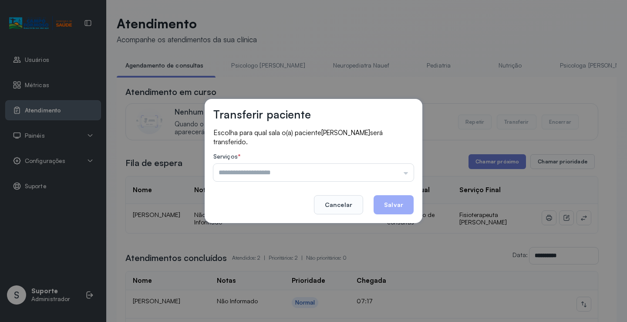
drag, startPoint x: 370, startPoint y: 164, endPoint x: 318, endPoint y: 192, distance: 59.2
click at [366, 165] on input "text" at bounding box center [313, 172] width 200 height 17
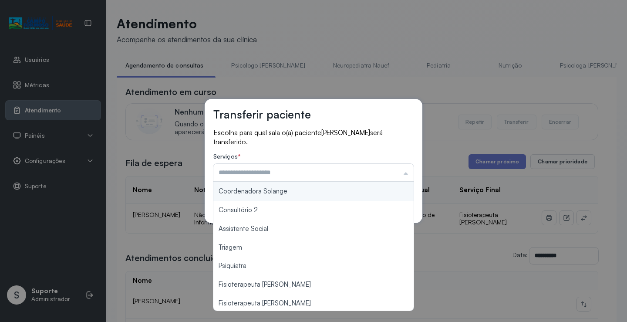
scroll to position [131, 0]
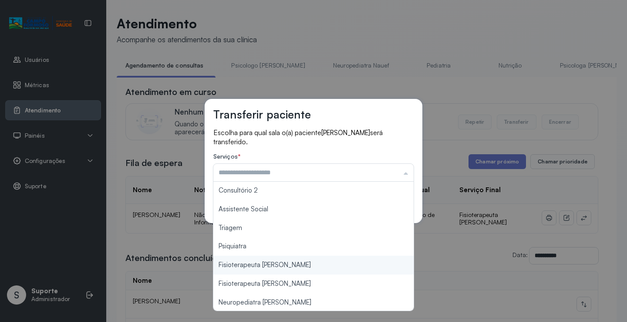
type input "**********"
drag, startPoint x: 286, startPoint y: 262, endPoint x: 332, endPoint y: 233, distance: 54.4
click at [289, 260] on div "**********" at bounding box center [313, 161] width 627 height 322
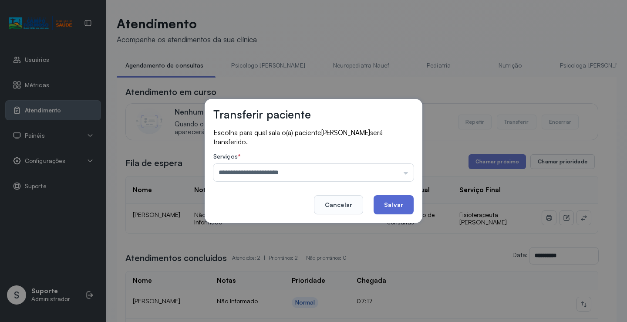
click at [390, 208] on button "Salvar" at bounding box center [393, 204] width 40 height 19
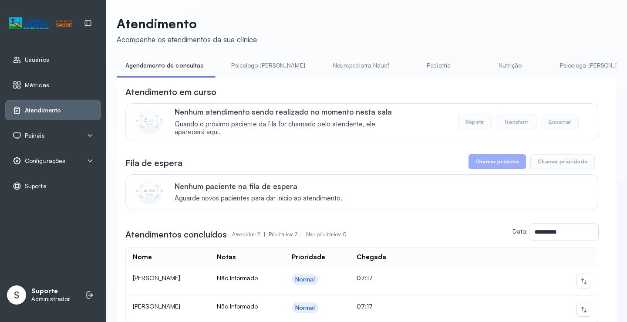
click at [243, 63] on link "Psicologo Pedro" at bounding box center [267, 65] width 91 height 14
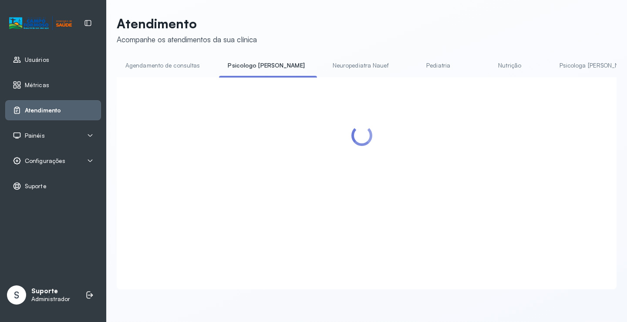
click at [198, 63] on link "Agendamento de consultas" at bounding box center [163, 65] width 92 height 14
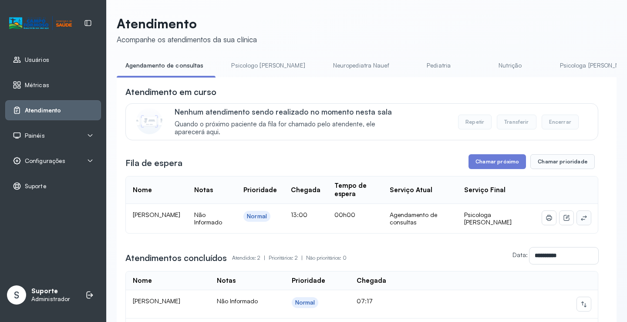
click at [580, 219] on icon at bounding box center [583, 217] width 7 height 7
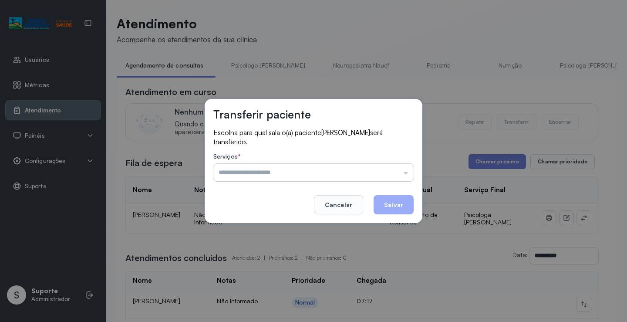
click at [385, 174] on input "text" at bounding box center [313, 172] width 200 height 17
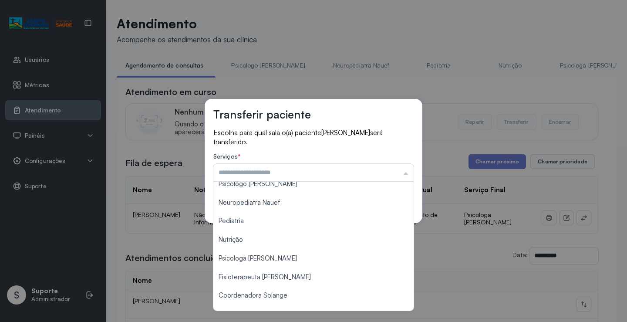
scroll to position [0, 0]
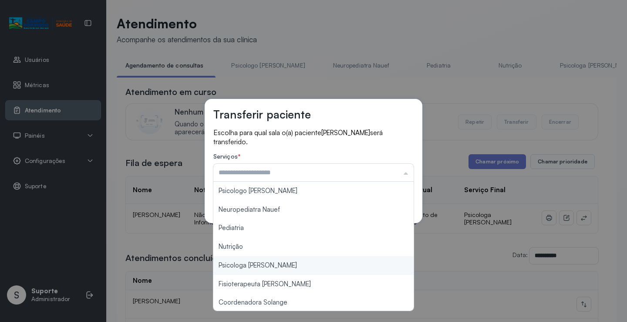
type input "**********"
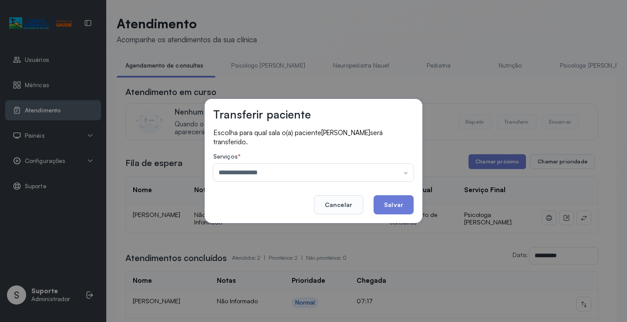
drag, startPoint x: 276, startPoint y: 267, endPoint x: 341, endPoint y: 247, distance: 68.0
click at [276, 267] on div "**********" at bounding box center [313, 161] width 627 height 322
click at [386, 205] on button "Salvar" at bounding box center [393, 204] width 40 height 19
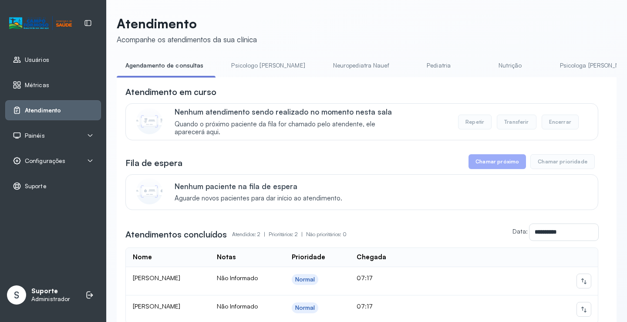
click at [248, 64] on link "Psicologo Pedro" at bounding box center [267, 65] width 91 height 14
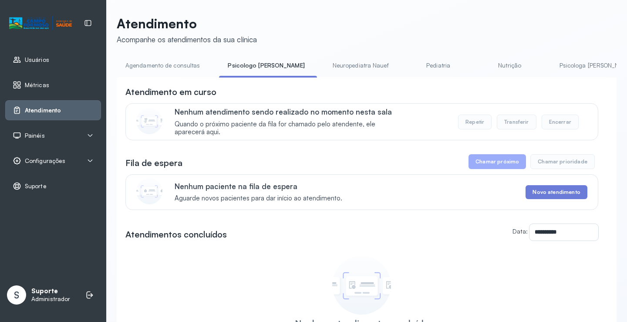
click at [185, 61] on link "Agendamento de consultas" at bounding box center [163, 65] width 92 height 14
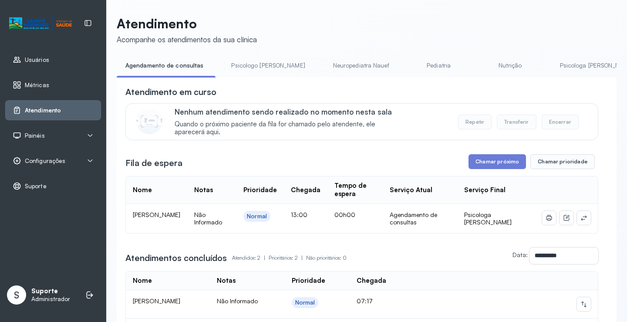
click at [585, 219] on td at bounding box center [566, 218] width 63 height 29
click at [580, 218] on icon at bounding box center [583, 217] width 6 height 5
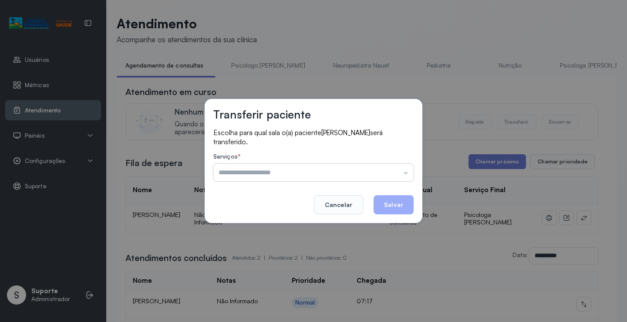
click at [365, 177] on input "text" at bounding box center [313, 172] width 200 height 17
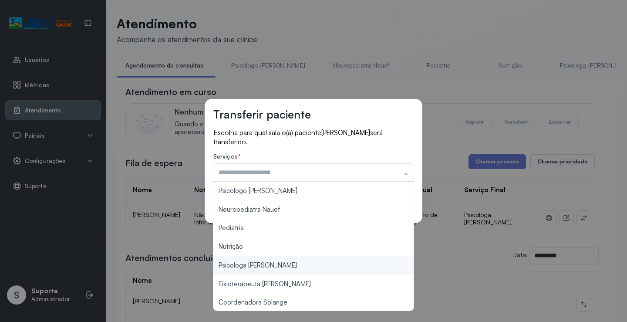
type input "**********"
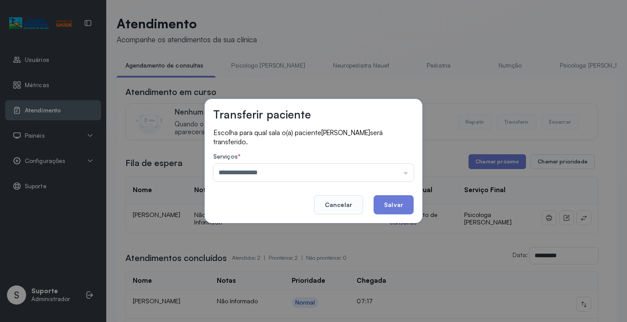
drag, startPoint x: 255, startPoint y: 264, endPoint x: 353, endPoint y: 215, distance: 109.9
click at [255, 264] on div "**********" at bounding box center [313, 161] width 627 height 322
click at [391, 200] on button "Salvar" at bounding box center [393, 204] width 40 height 19
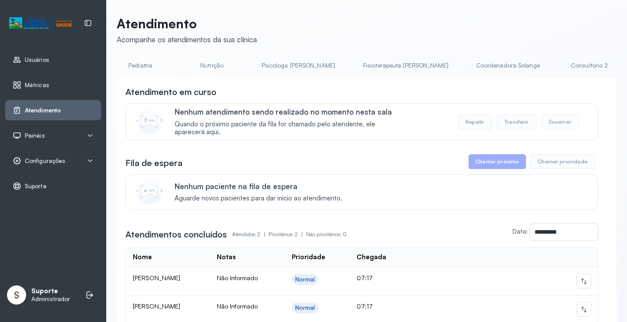
scroll to position [0, 322]
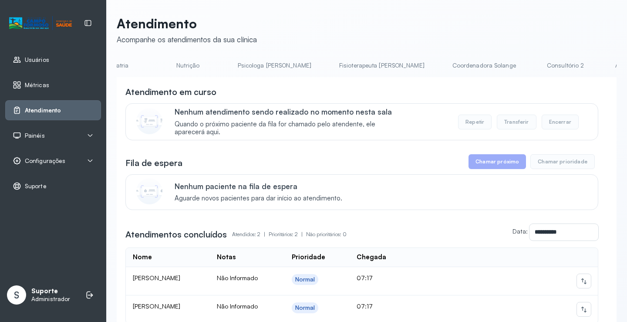
click at [535, 63] on link "Consultório 2" at bounding box center [565, 65] width 61 height 14
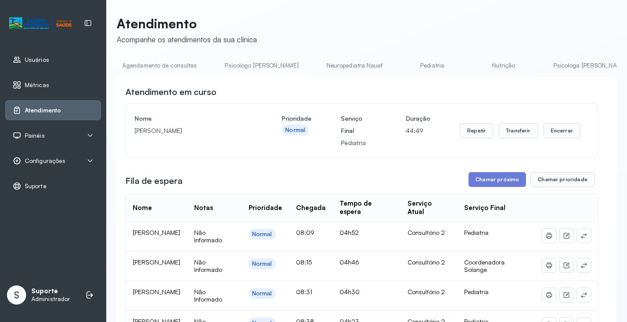
scroll to position [0, 0]
click at [153, 64] on link "Agendamento de consultas" at bounding box center [163, 65] width 92 height 14
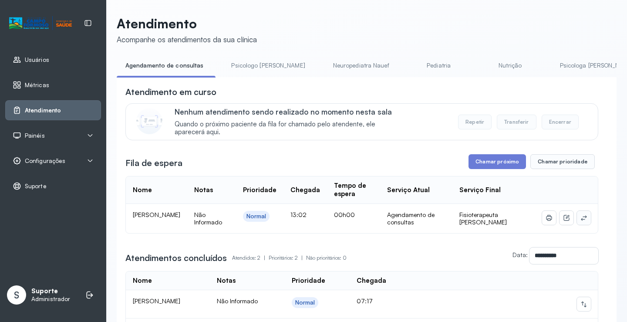
click at [580, 218] on icon at bounding box center [583, 217] width 7 height 7
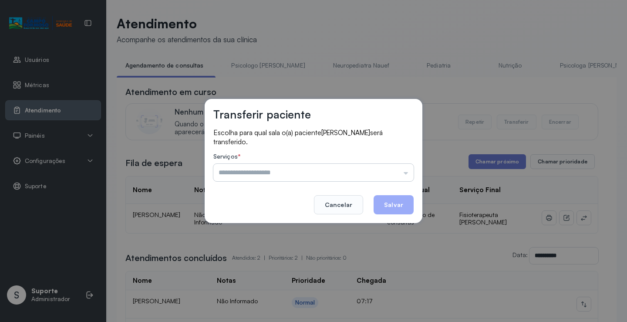
click at [375, 170] on input "text" at bounding box center [313, 172] width 200 height 17
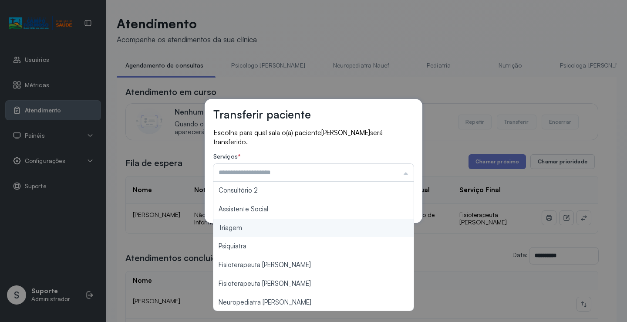
scroll to position [131, 0]
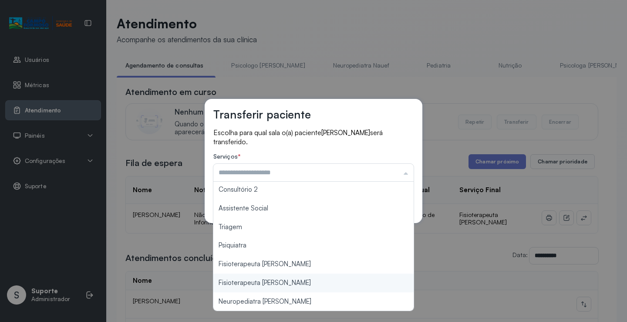
type input "**********"
drag, startPoint x: 287, startPoint y: 282, endPoint x: 388, endPoint y: 231, distance: 113.3
click at [287, 282] on div "**********" at bounding box center [313, 161] width 627 height 322
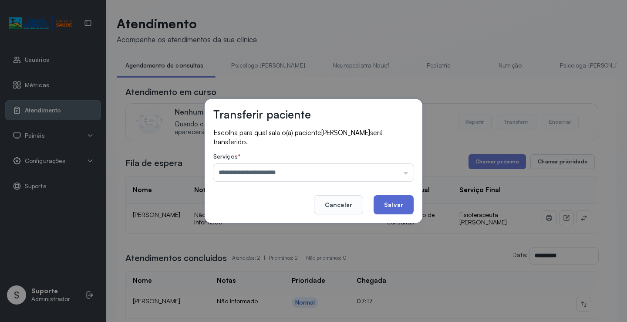
click at [400, 205] on button "Salvar" at bounding box center [393, 204] width 40 height 19
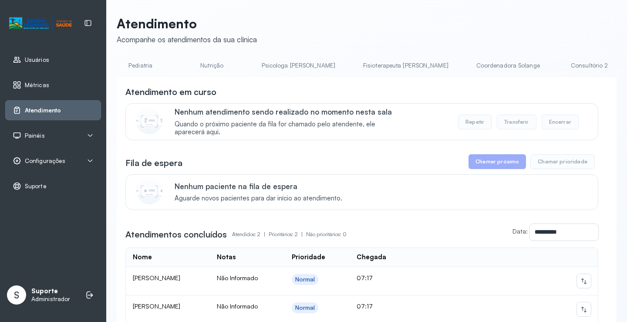
scroll to position [0, 296]
click at [255, 63] on link "Psicologa Alana" at bounding box center [300, 65] width 91 height 14
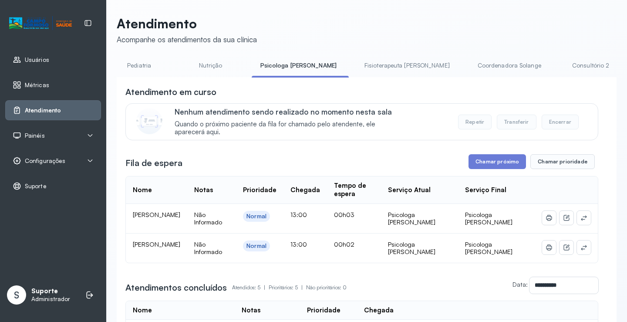
scroll to position [0, 0]
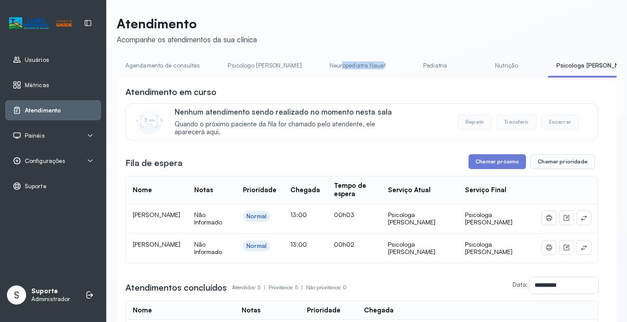
drag, startPoint x: 310, startPoint y: 77, endPoint x: 350, endPoint y: 77, distance: 40.0
click at [350, 77] on li "Neuropediatra Nauef" at bounding box center [359, 68] width 77 height 20
click at [345, 85] on div "**********" at bounding box center [367, 296] width 500 height 439
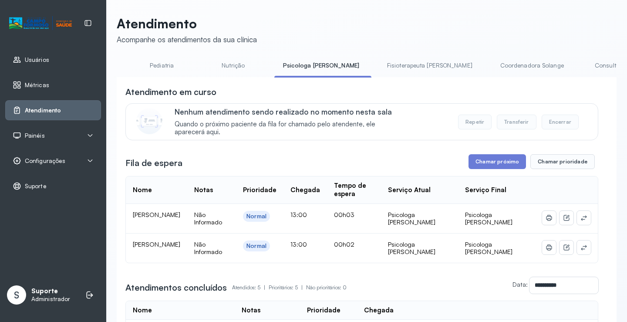
scroll to position [0, 376]
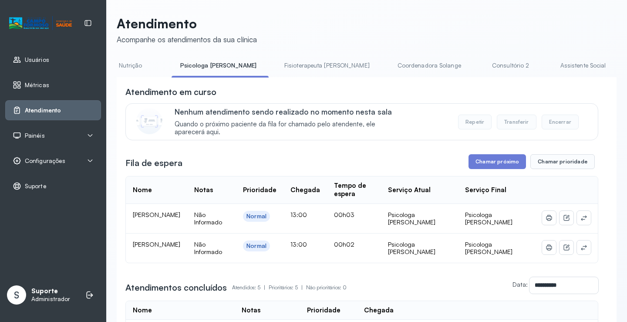
click at [480, 67] on link "Consultório 2" at bounding box center [510, 65] width 61 height 14
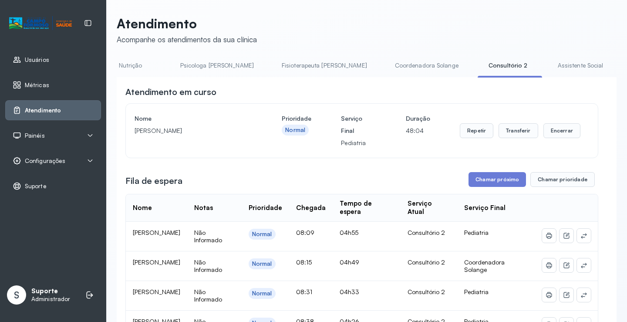
scroll to position [0, 0]
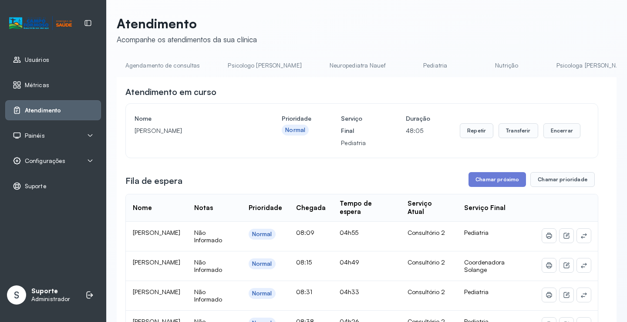
click at [158, 64] on link "Agendamento de consultas" at bounding box center [163, 65] width 92 height 14
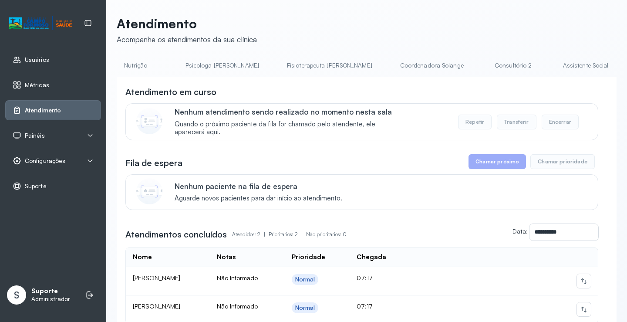
scroll to position [0, 373]
click at [483, 65] on link "Consultório 2" at bounding box center [513, 65] width 61 height 14
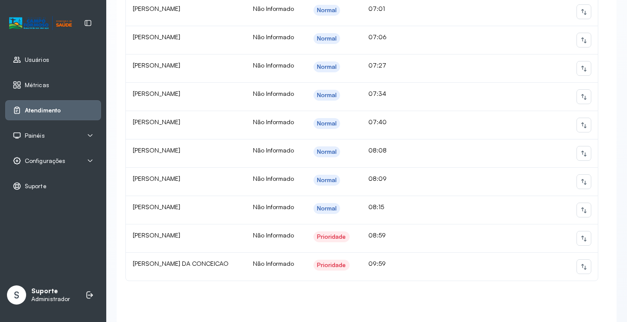
scroll to position [435, 0]
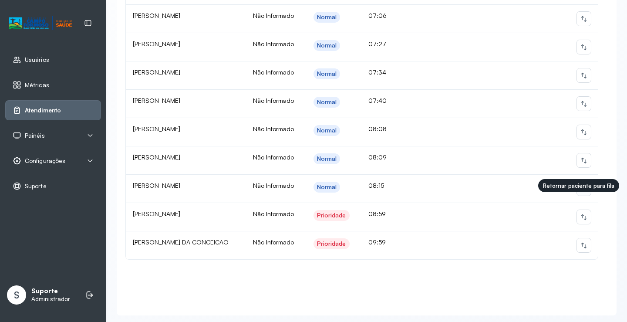
click at [580, 192] on icon at bounding box center [583, 188] width 7 height 7
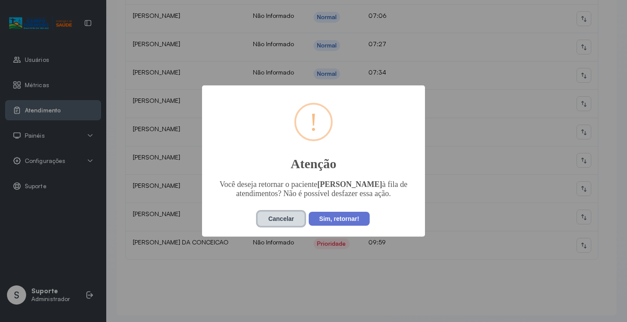
click at [281, 226] on button "Cancelar" at bounding box center [280, 218] width 47 height 15
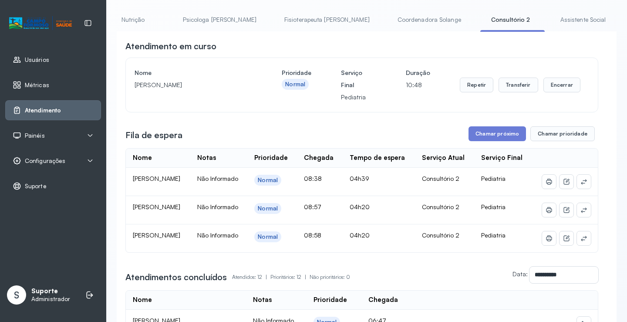
scroll to position [0, 0]
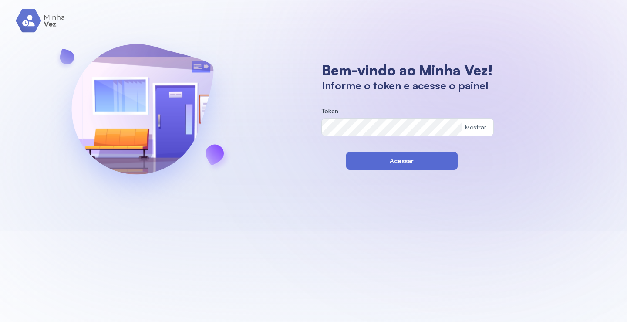
click at [352, 163] on button "Acessar" at bounding box center [401, 160] width 111 height 18
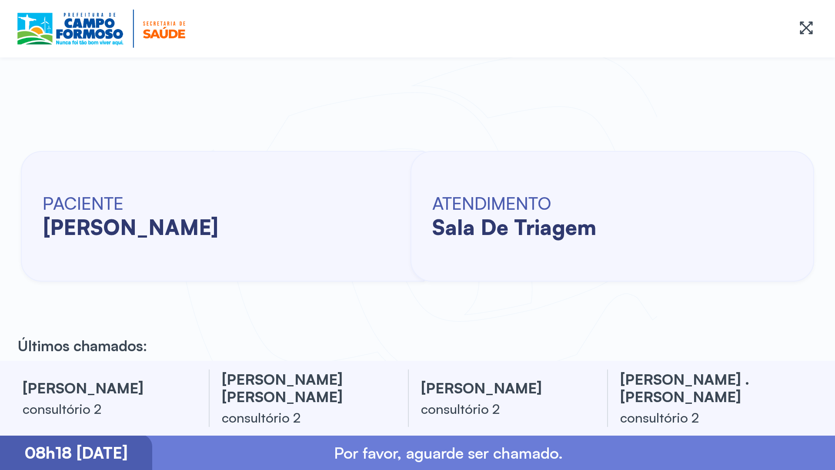
click at [0, 2] on div at bounding box center [417, 28] width 835 height 57
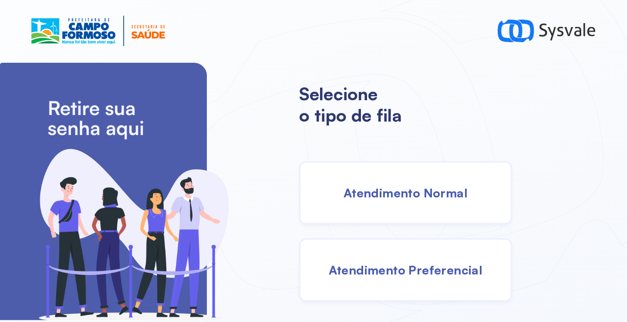
click at [400, 201] on div "Atendimento Normal" at bounding box center [405, 192] width 213 height 63
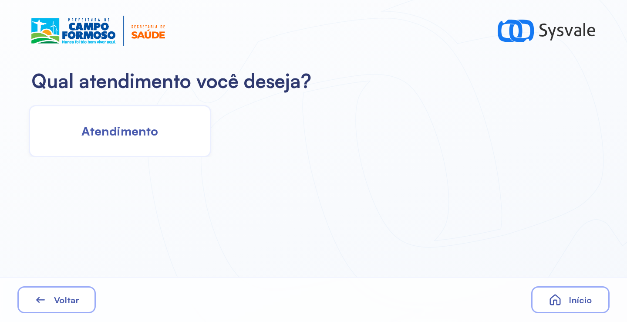
click at [150, 134] on span "Atendimento" at bounding box center [119, 130] width 77 height 15
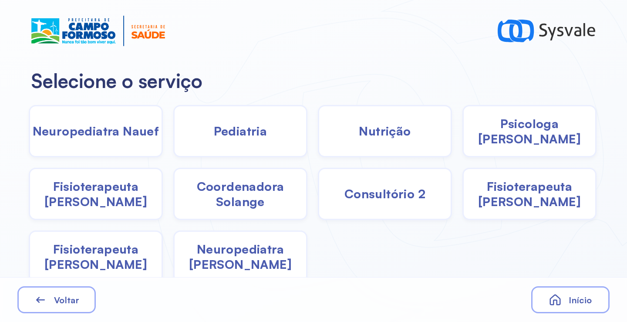
click at [515, 204] on span "Fisioterapeuta [PERSON_NAME]" at bounding box center [528, 193] width 131 height 30
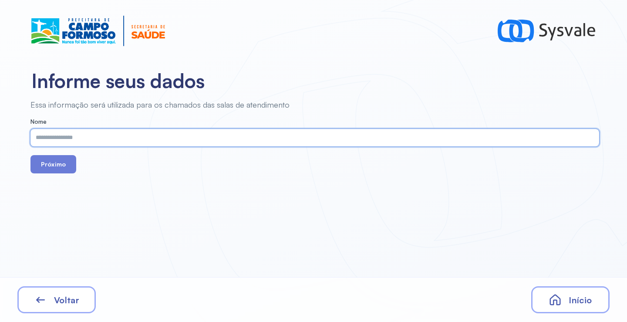
paste input "**********"
type input "**********"
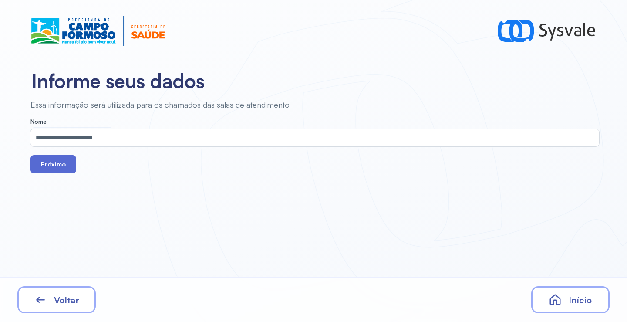
click at [61, 161] on button "Próximo" at bounding box center [53, 164] width 46 height 18
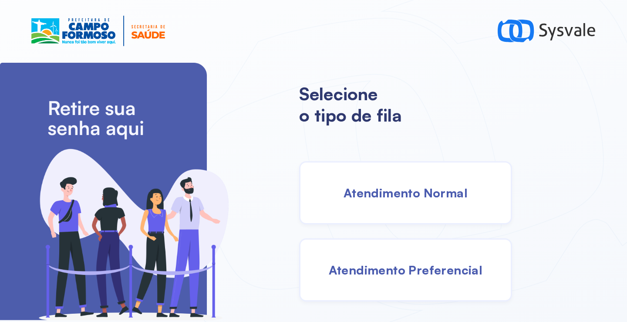
drag, startPoint x: 390, startPoint y: 181, endPoint x: 386, endPoint y: 180, distance: 4.4
click at [386, 180] on div "Atendimento Normal" at bounding box center [405, 192] width 213 height 63
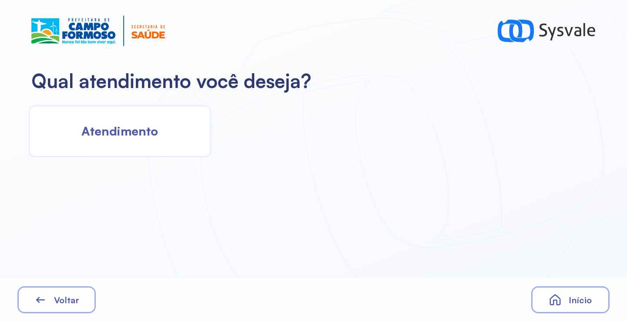
drag, startPoint x: 127, startPoint y: 151, endPoint x: 123, endPoint y: 148, distance: 5.2
click at [123, 148] on div "Atendimento" at bounding box center [120, 131] width 182 height 52
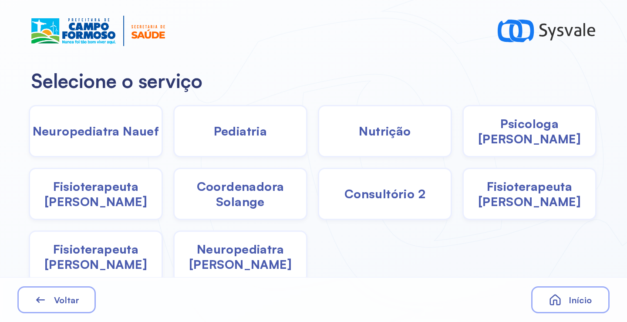
click at [505, 133] on span "Psicologa Alana" at bounding box center [528, 131] width 131 height 30
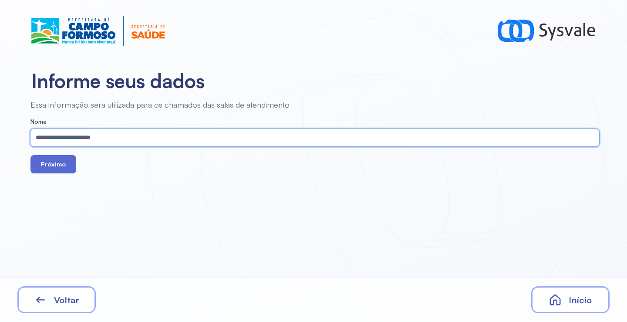
type input "**********"
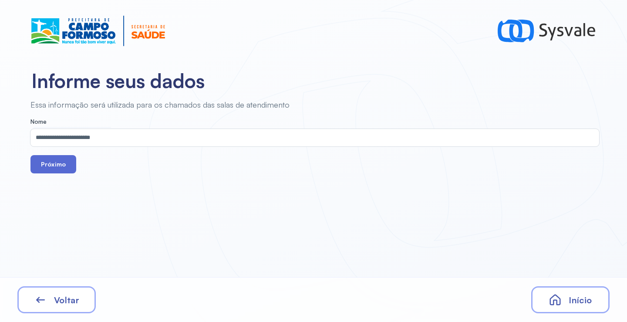
click at [64, 167] on button "Próximo" at bounding box center [53, 164] width 46 height 18
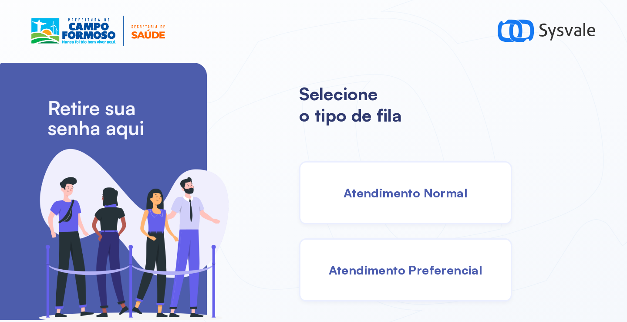
click at [389, 191] on span "Atendimento Normal" at bounding box center [405, 192] width 124 height 15
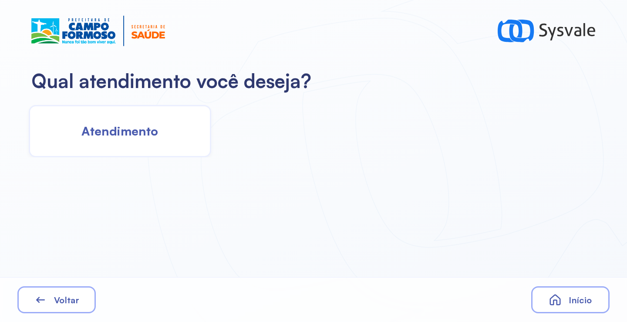
click at [153, 139] on div "Atendimento" at bounding box center [120, 131] width 182 height 52
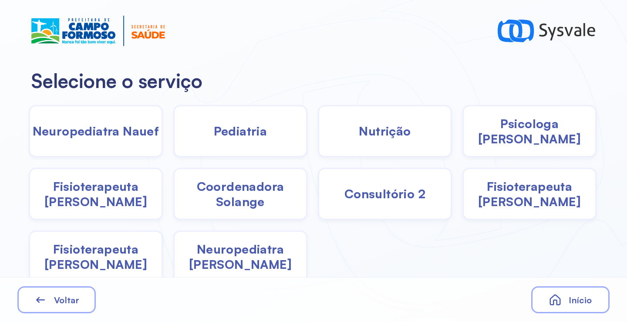
click at [537, 140] on div "Psicologa [PERSON_NAME]" at bounding box center [529, 131] width 134 height 52
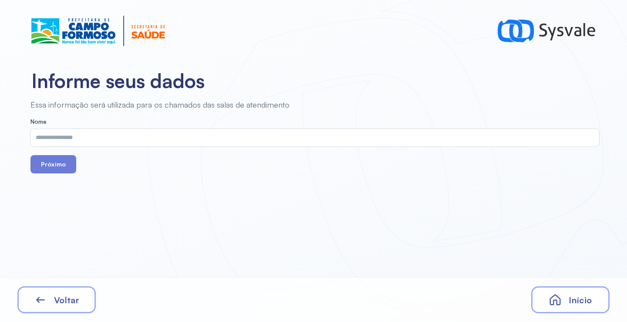
drag, startPoint x: 537, startPoint y: 140, endPoint x: 429, endPoint y: 130, distance: 107.5
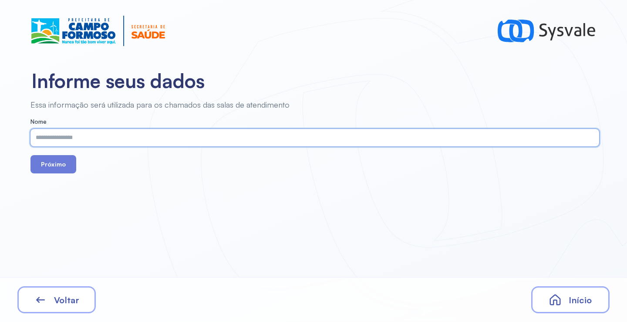
paste input "**********"
type input "**********"
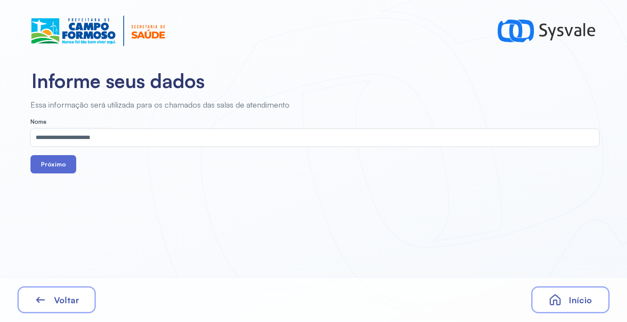
click at [47, 162] on button "Próximo" at bounding box center [53, 164] width 46 height 18
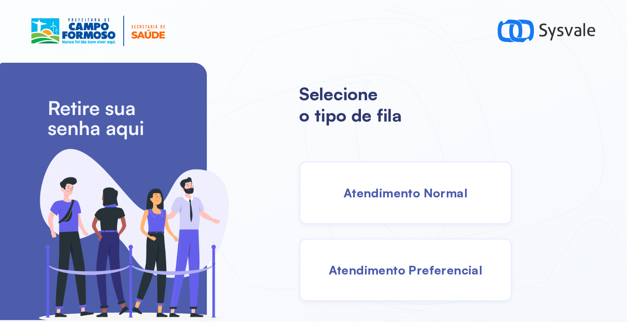
drag, startPoint x: 413, startPoint y: 202, endPoint x: 408, endPoint y: 201, distance: 4.4
click at [408, 201] on div "Atendimento Normal" at bounding box center [405, 192] width 213 height 63
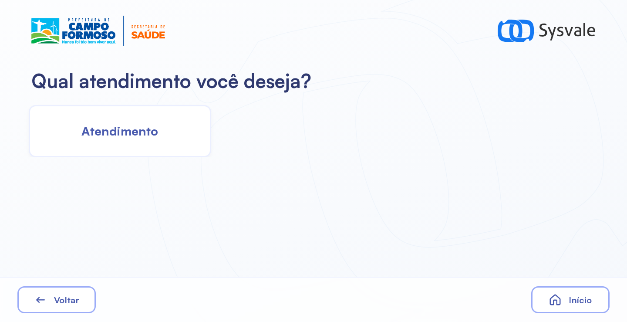
click at [151, 125] on span "Atendimento" at bounding box center [119, 130] width 77 height 15
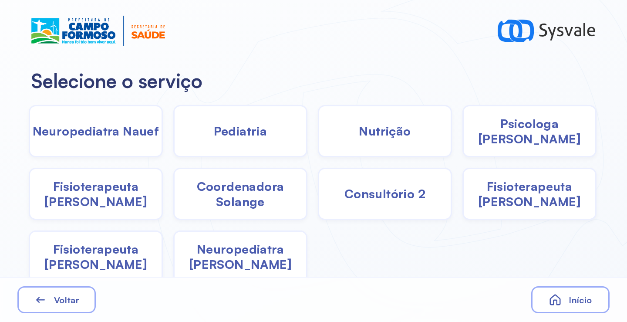
click at [245, 192] on span "Coordenadora Solange" at bounding box center [239, 193] width 131 height 30
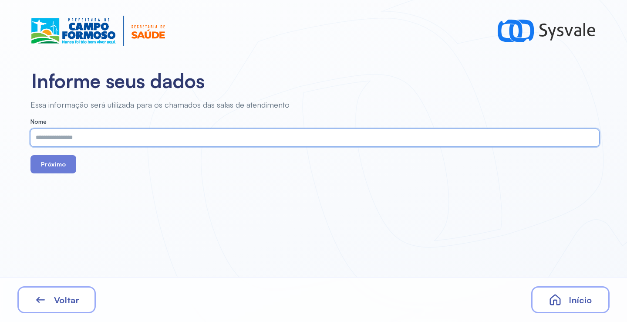
paste input "**********"
type input "**********"
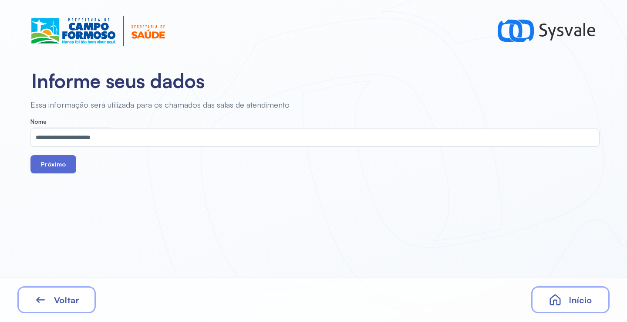
click at [58, 160] on button "Próximo" at bounding box center [53, 164] width 46 height 18
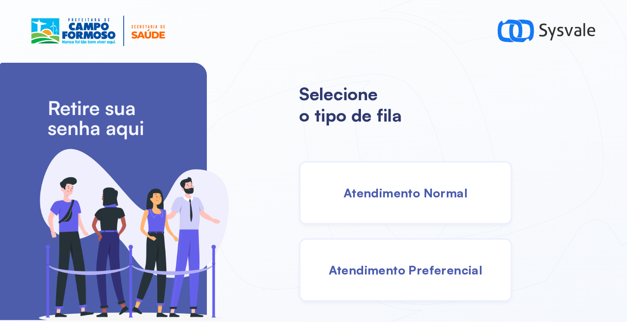
click at [365, 188] on span "Atendimento Normal" at bounding box center [405, 192] width 124 height 15
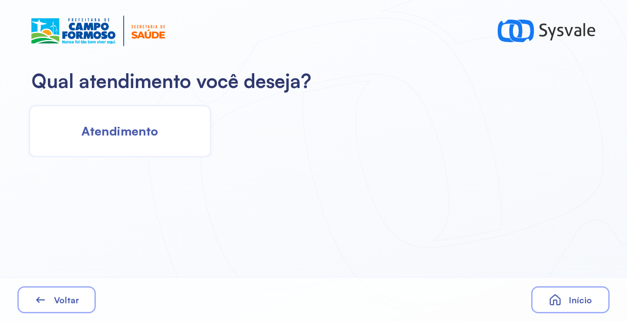
click at [154, 125] on span "Atendimento" at bounding box center [119, 130] width 77 height 15
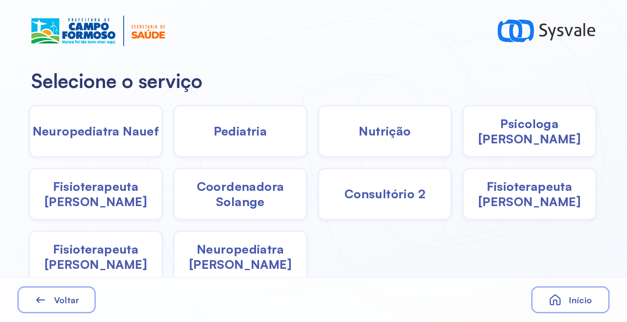
click at [220, 201] on span "Coordenadora Solange" at bounding box center [239, 193] width 131 height 30
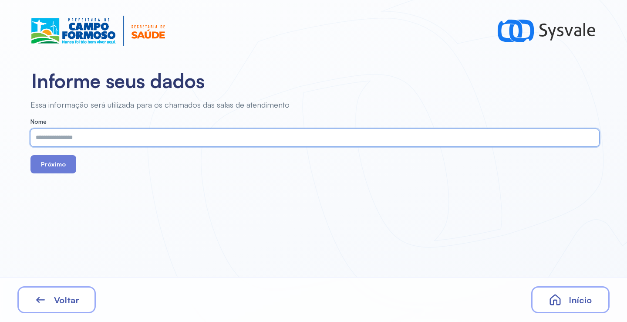
paste input "**********"
type input "**********"
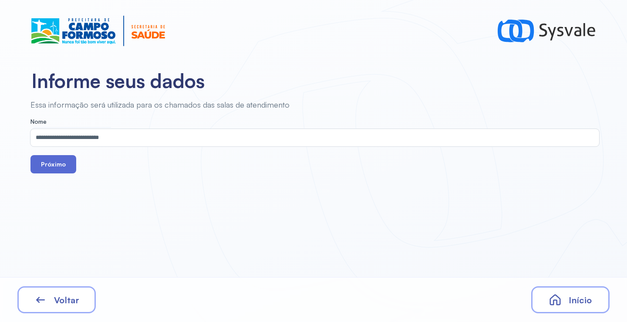
click at [64, 161] on button "Próximo" at bounding box center [53, 164] width 46 height 18
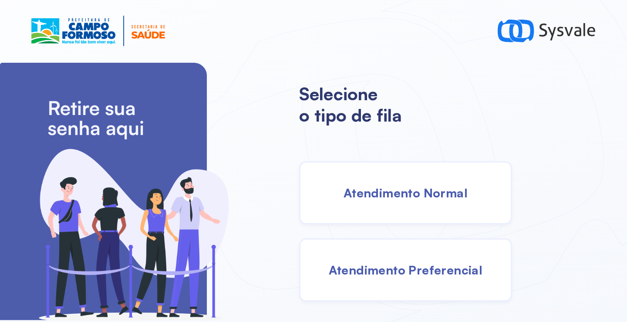
click at [395, 185] on span "Atendimento Normal" at bounding box center [405, 192] width 124 height 15
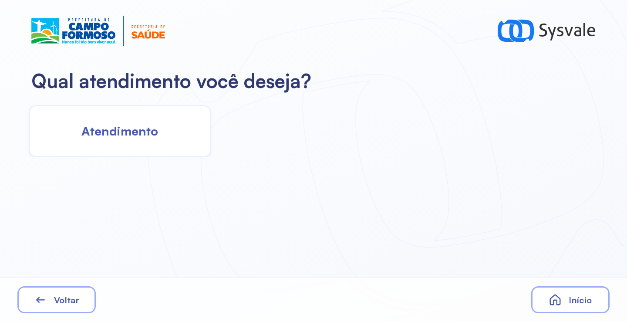
click at [147, 137] on span "Atendimento" at bounding box center [119, 130] width 77 height 15
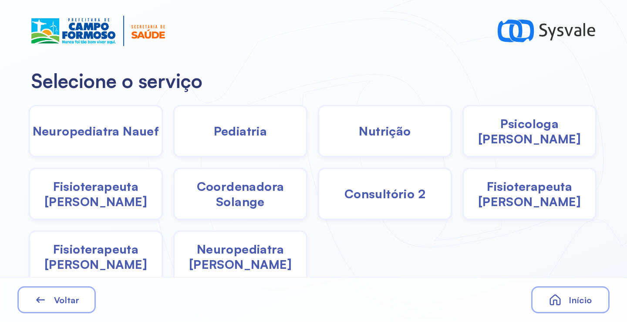
drag, startPoint x: 238, startPoint y: 195, endPoint x: 233, endPoint y: 193, distance: 5.4
click at [233, 193] on span "Coordenadora Solange" at bounding box center [239, 193] width 131 height 30
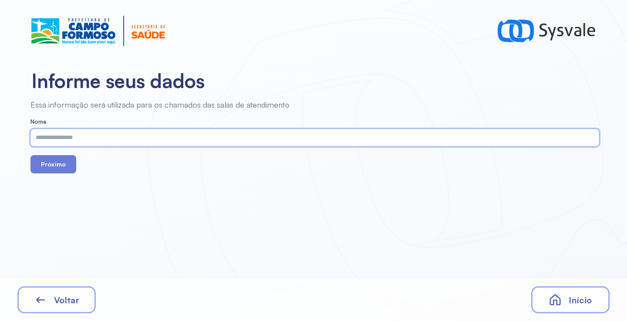
paste input "**********"
type input "**********"
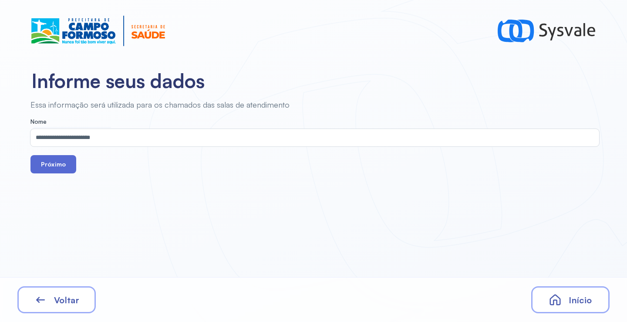
click at [58, 170] on button "Próximo" at bounding box center [53, 164] width 46 height 18
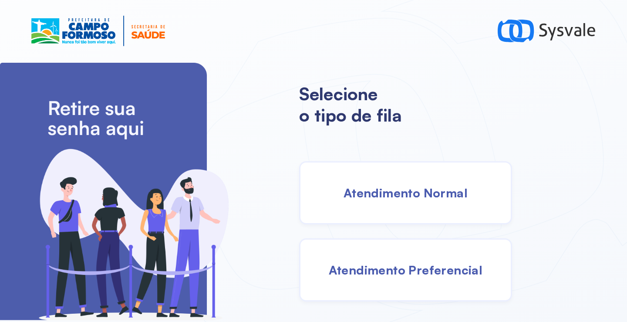
drag, startPoint x: 423, startPoint y: 206, endPoint x: 414, endPoint y: 204, distance: 9.1
click at [414, 204] on div "Atendimento Normal" at bounding box center [405, 192] width 213 height 63
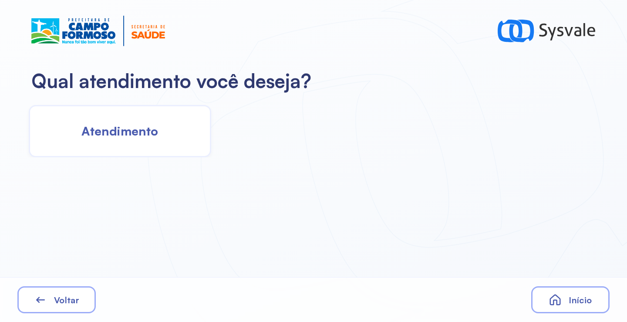
click at [151, 134] on span "Atendimento" at bounding box center [119, 130] width 77 height 15
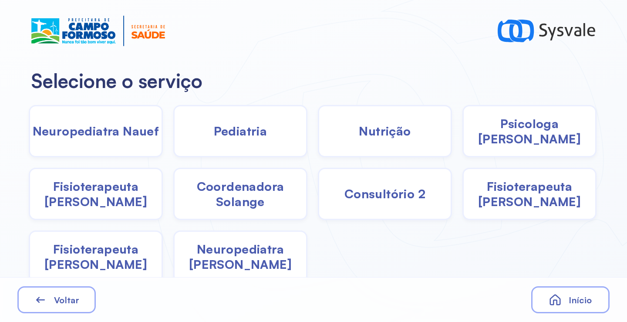
click at [245, 139] on div "Pediatria" at bounding box center [240, 131] width 134 height 52
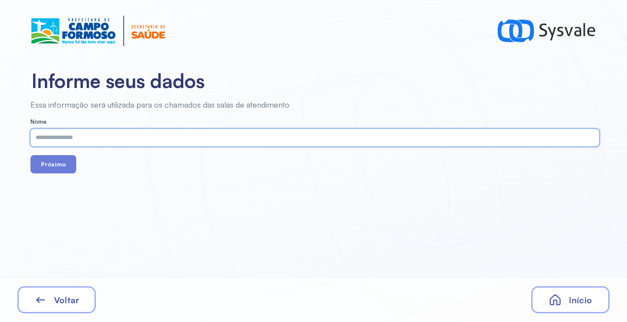
paste input "**********"
type input "**********"
click at [58, 163] on button "Próximo" at bounding box center [53, 164] width 46 height 18
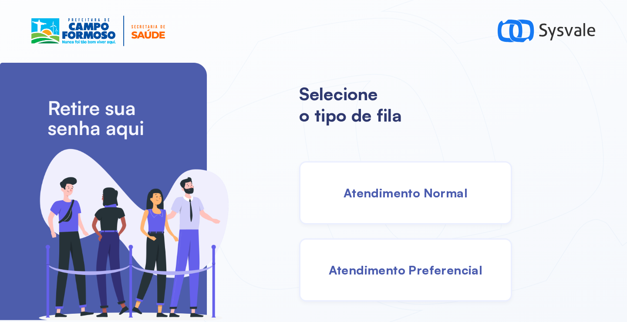
click at [392, 189] on span "Atendimento Normal" at bounding box center [405, 192] width 124 height 15
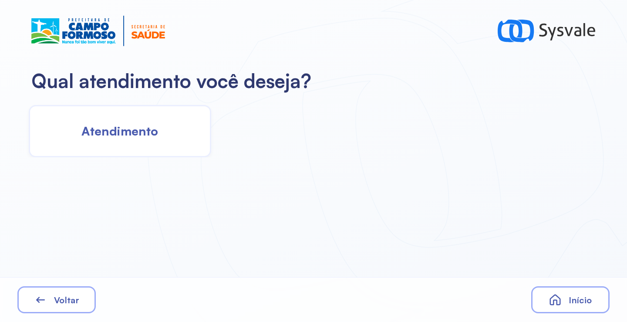
click at [160, 120] on div "Atendimento" at bounding box center [120, 131] width 182 height 52
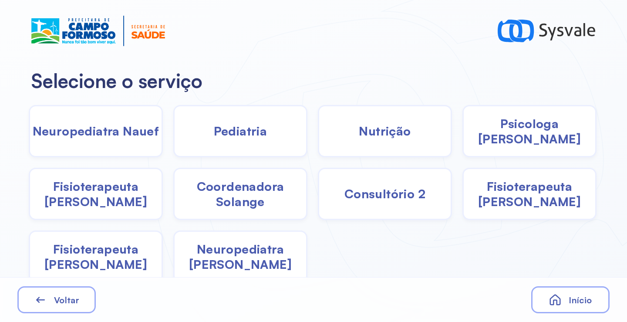
click at [238, 134] on span "Pediatria" at bounding box center [241, 130] width 54 height 15
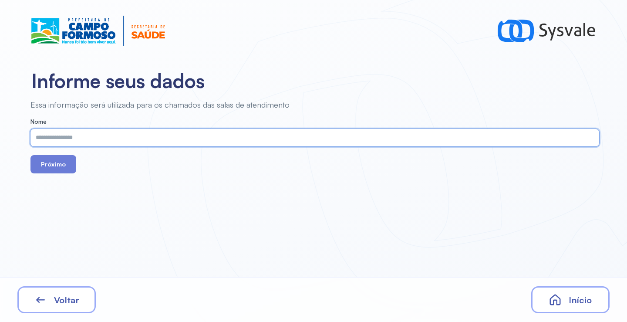
paste input "**********"
type input "**********"
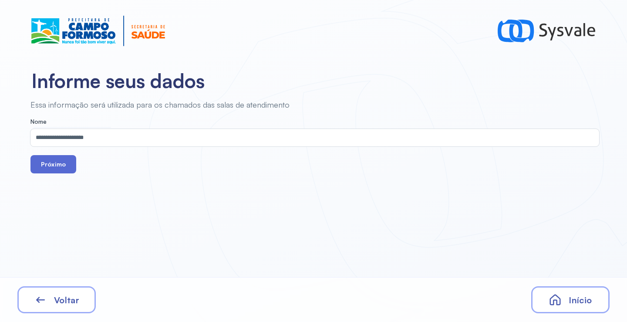
click at [53, 159] on button "Próximo" at bounding box center [53, 164] width 46 height 18
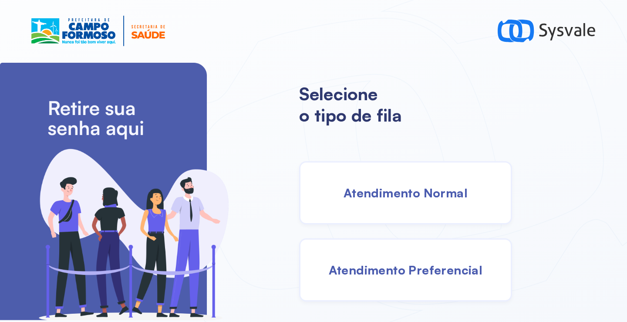
click at [366, 191] on span "Atendimento Normal" at bounding box center [405, 192] width 124 height 15
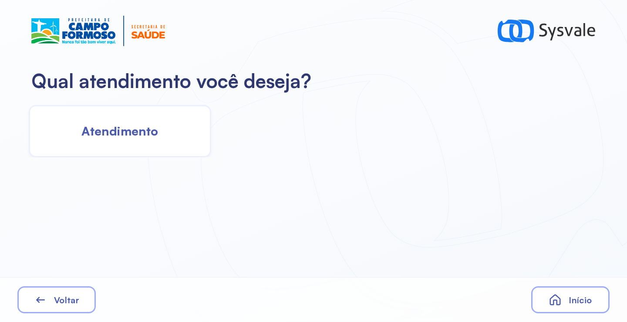
click at [143, 138] on div "Atendimento" at bounding box center [120, 131] width 182 height 52
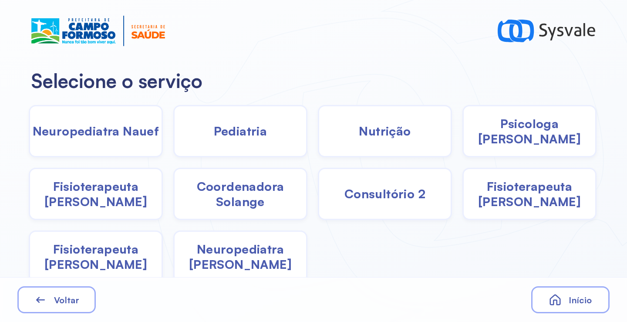
click at [248, 199] on span "Coordenadora Solange" at bounding box center [239, 193] width 131 height 30
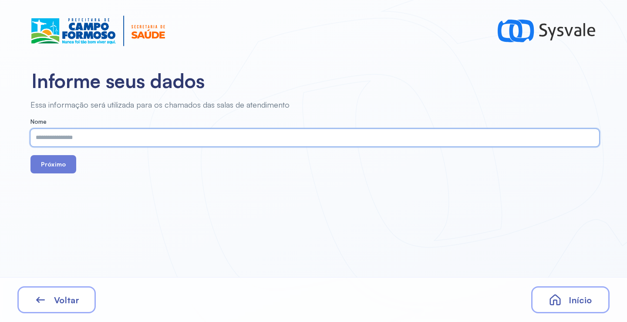
paste input "**********"
type input "**********"
click at [70, 164] on button "Próximo" at bounding box center [53, 164] width 46 height 18
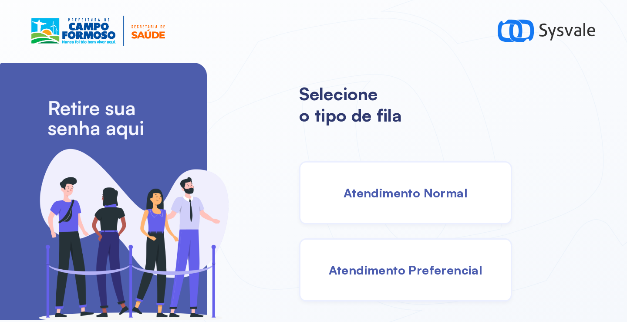
click at [369, 208] on div "Atendimento Normal" at bounding box center [405, 192] width 213 height 63
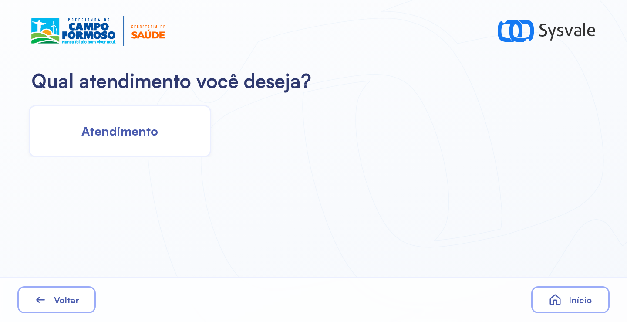
click at [134, 146] on div "Atendimento" at bounding box center [120, 131] width 182 height 52
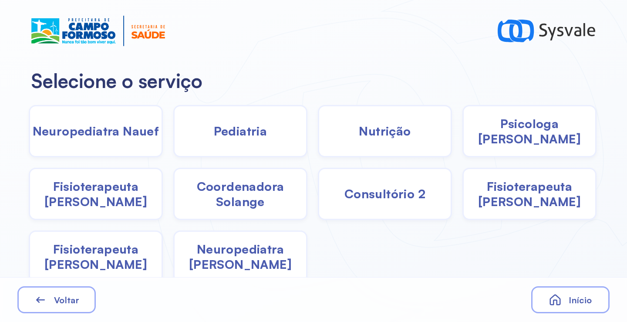
drag, startPoint x: 244, startPoint y: 196, endPoint x: 241, endPoint y: 192, distance: 5.2
click at [241, 192] on span "Coordenadora Solange" at bounding box center [239, 193] width 131 height 30
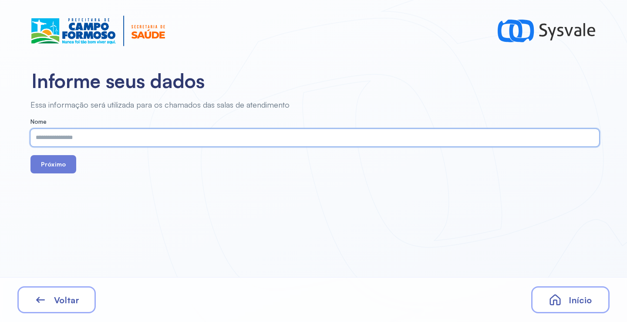
paste input "**********"
type input "**********"
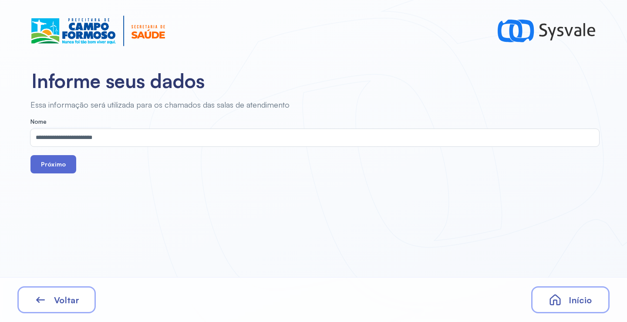
click at [69, 163] on button "Próximo" at bounding box center [53, 164] width 46 height 18
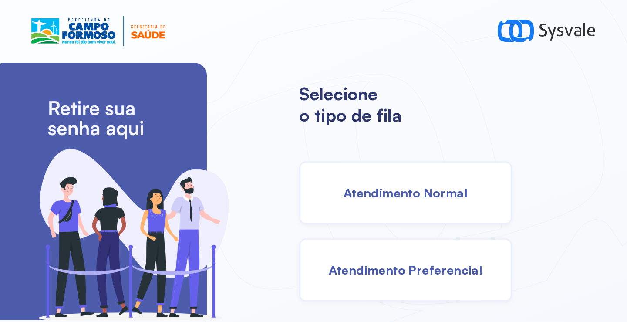
click at [387, 181] on div "Atendimento Normal" at bounding box center [405, 192] width 213 height 63
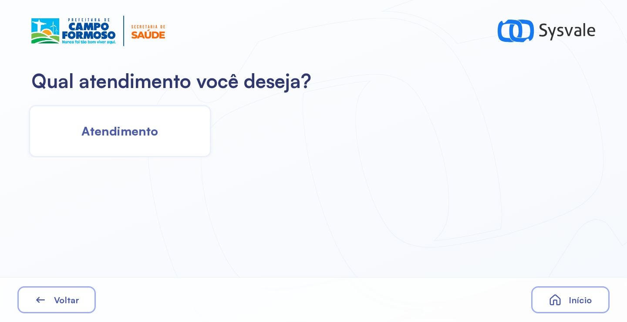
click at [142, 126] on span "Atendimento" at bounding box center [119, 130] width 77 height 15
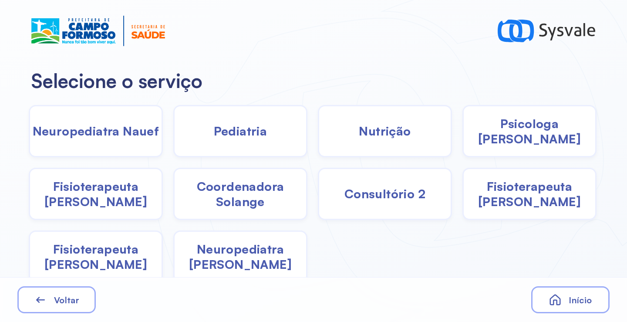
click at [504, 198] on span "Fisioterapeuta Francyne" at bounding box center [528, 193] width 131 height 30
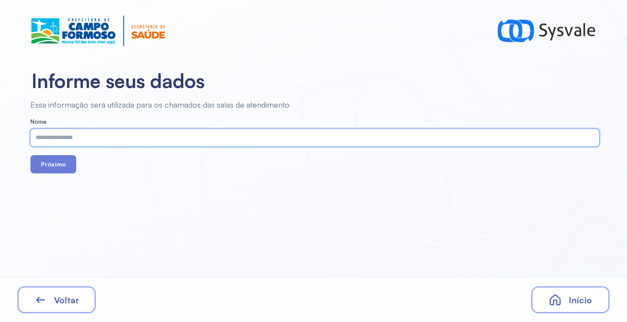
paste input "**********"
type input "**********"
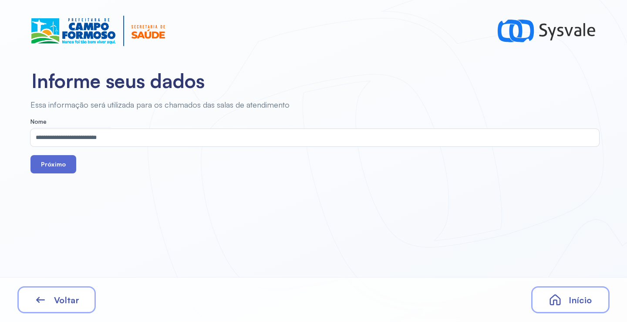
click at [44, 160] on button "Próximo" at bounding box center [53, 164] width 46 height 18
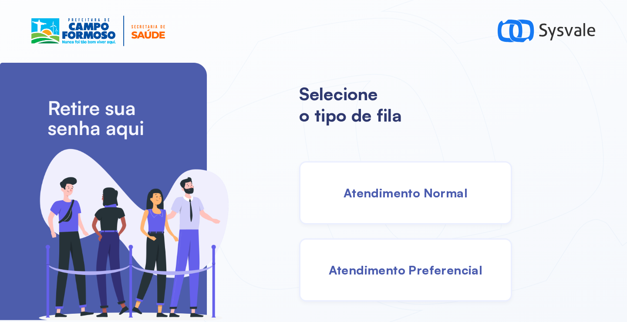
click at [357, 167] on div "Atendimento Normal" at bounding box center [405, 192] width 213 height 63
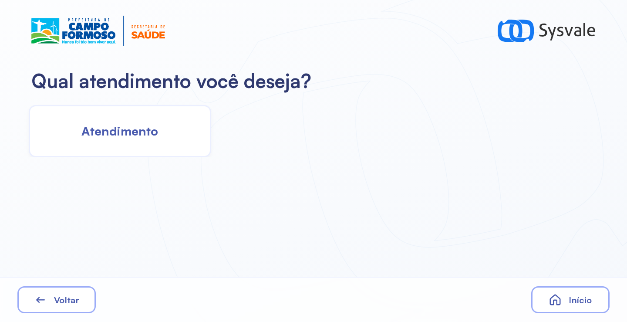
click at [138, 131] on span "Atendimento" at bounding box center [119, 130] width 77 height 15
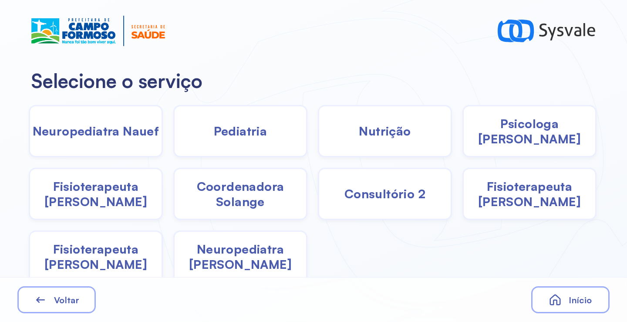
click at [231, 198] on span "Coordenadora Solange" at bounding box center [239, 193] width 131 height 30
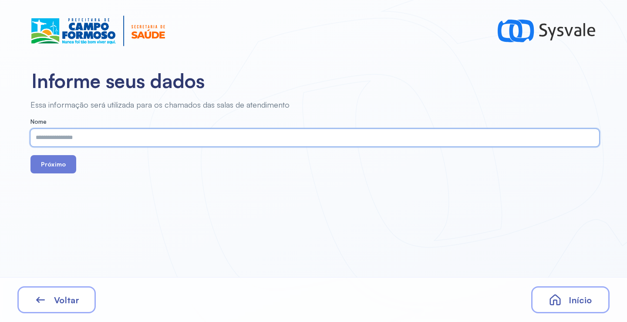
paste input "**********"
type input "**********"
click at [54, 166] on button "Próximo" at bounding box center [53, 164] width 46 height 18
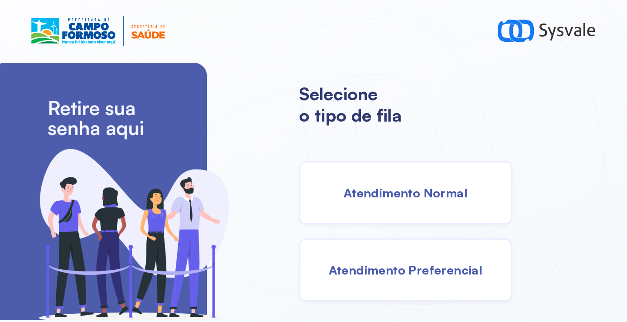
click at [385, 195] on span "Atendimento Normal" at bounding box center [405, 192] width 124 height 15
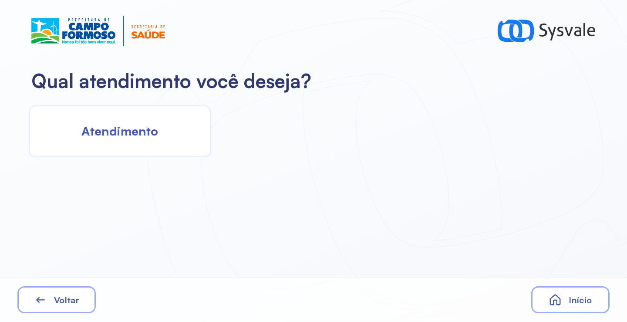
click at [138, 148] on div "Atendimento" at bounding box center [120, 131] width 182 height 52
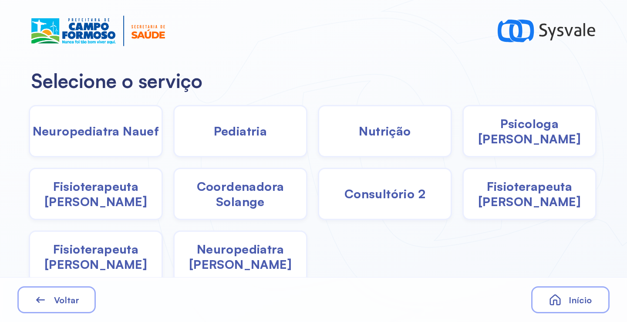
drag, startPoint x: 258, startPoint y: 201, endPoint x: 254, endPoint y: 196, distance: 6.5
click at [254, 196] on span "Coordenadora Solange" at bounding box center [239, 193] width 131 height 30
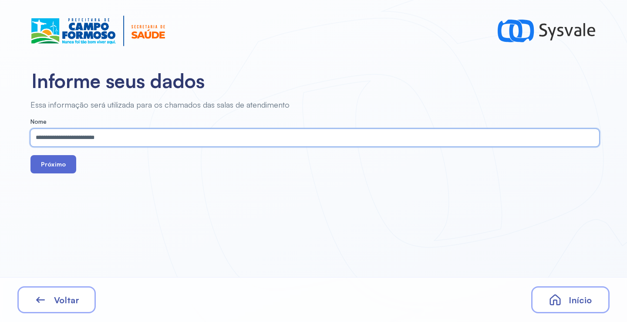
click at [54, 169] on button "Próximo" at bounding box center [53, 164] width 46 height 18
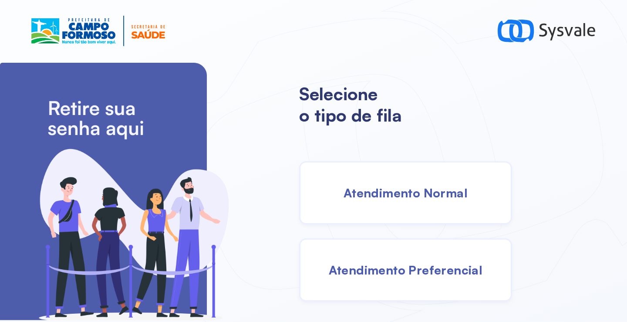
click at [391, 199] on span "Atendimento Normal" at bounding box center [405, 192] width 124 height 15
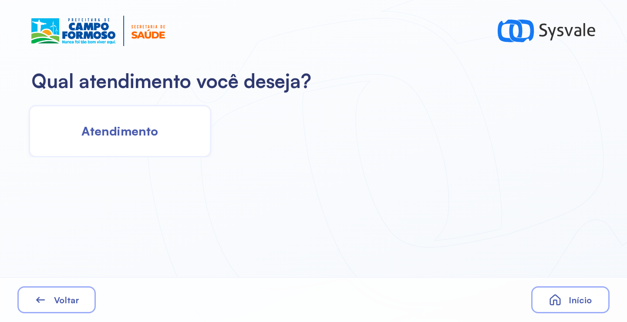
click at [173, 152] on div "Atendimento" at bounding box center [120, 131] width 182 height 52
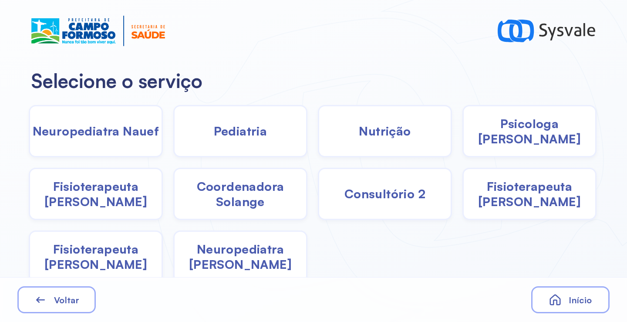
click at [105, 201] on span "Fisioterapeuta Janusia" at bounding box center [95, 193] width 131 height 30
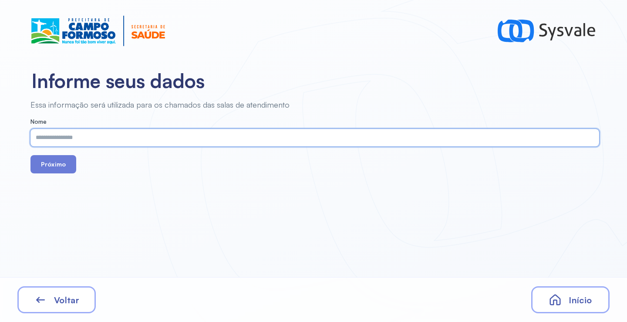
paste input "**********"
type input "**********"
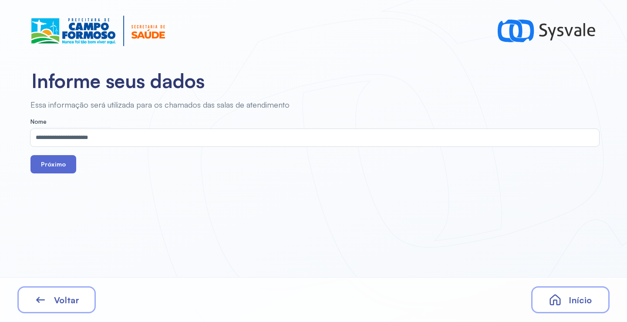
click at [54, 164] on button "Próximo" at bounding box center [53, 164] width 46 height 18
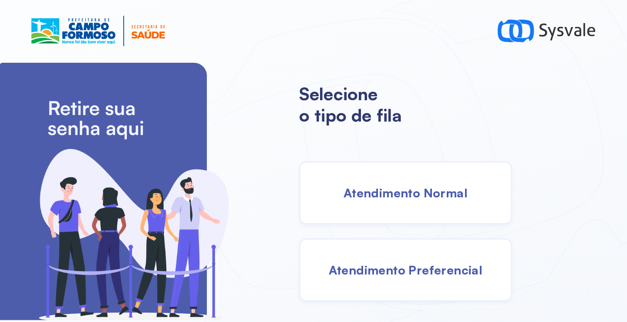
drag, startPoint x: 398, startPoint y: 205, endPoint x: 393, endPoint y: 202, distance: 5.5
click at [393, 202] on div "Atendimento Normal" at bounding box center [405, 192] width 213 height 63
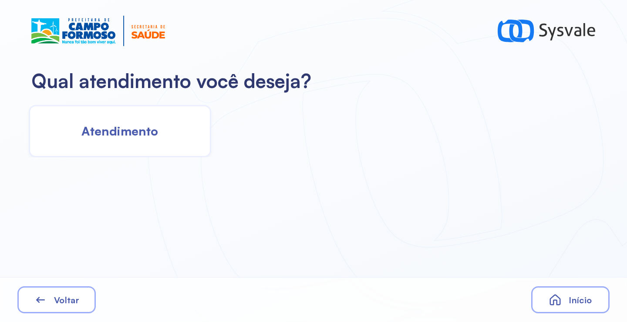
click at [158, 138] on span "Atendimento" at bounding box center [119, 130] width 77 height 15
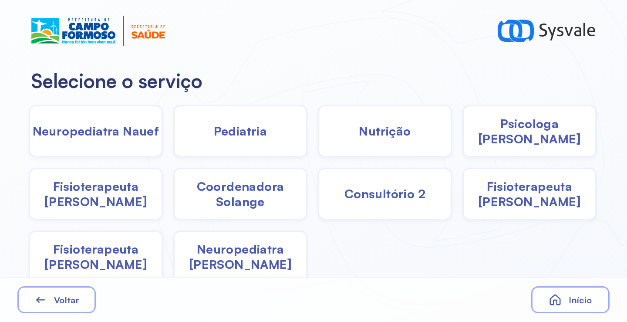
click at [249, 136] on span "Pediatria" at bounding box center [241, 130] width 54 height 15
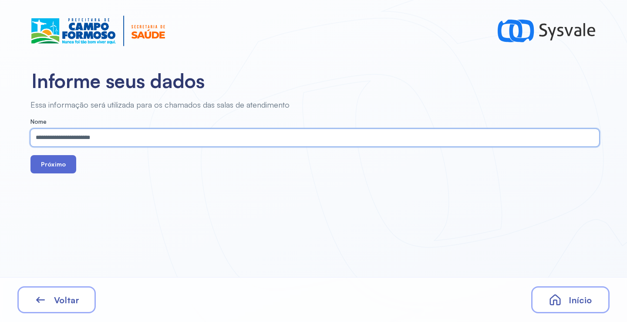
type input "**********"
click at [49, 166] on button "Próximo" at bounding box center [53, 164] width 46 height 18
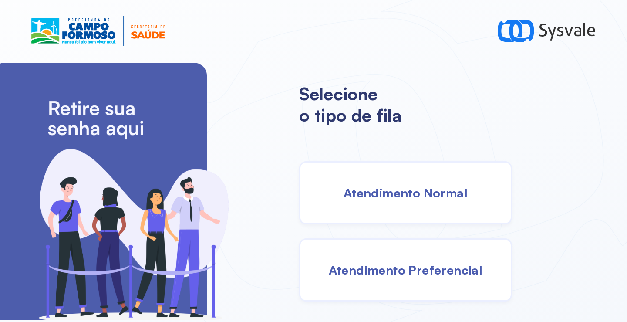
click at [376, 188] on span "Atendimento Normal" at bounding box center [405, 192] width 124 height 15
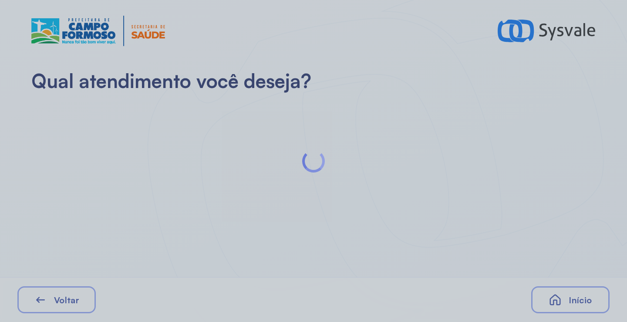
click at [130, 123] on div at bounding box center [313, 161] width 627 height 322
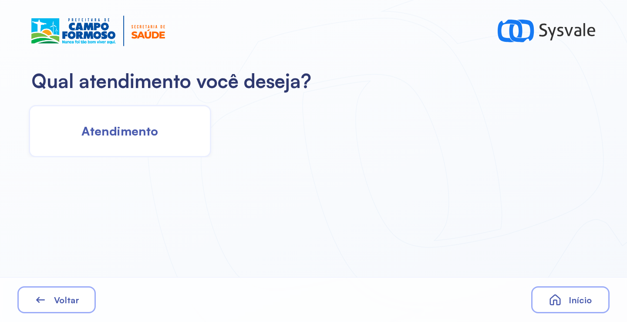
click at [142, 135] on span "Atendimento" at bounding box center [119, 130] width 77 height 15
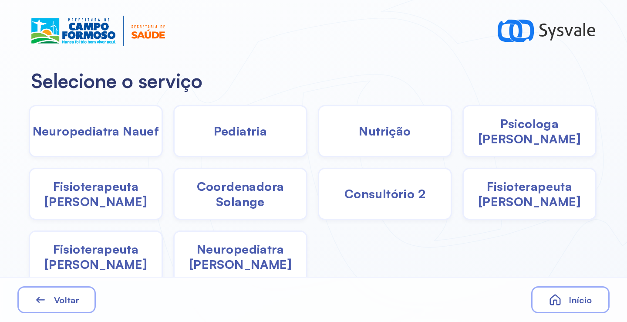
click at [261, 129] on span "Pediatria" at bounding box center [241, 130] width 54 height 15
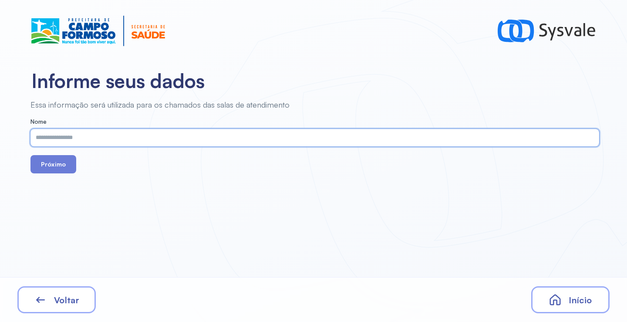
paste input "**********"
type input "**********"
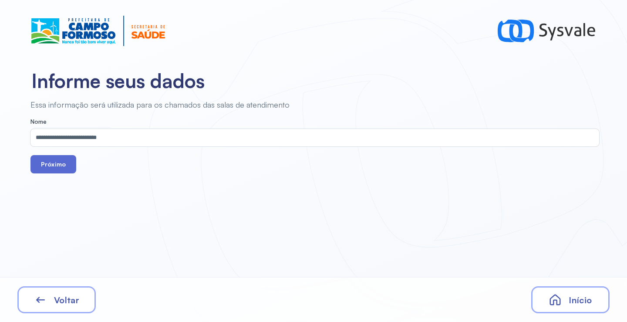
click at [60, 161] on button "Próximo" at bounding box center [53, 164] width 46 height 18
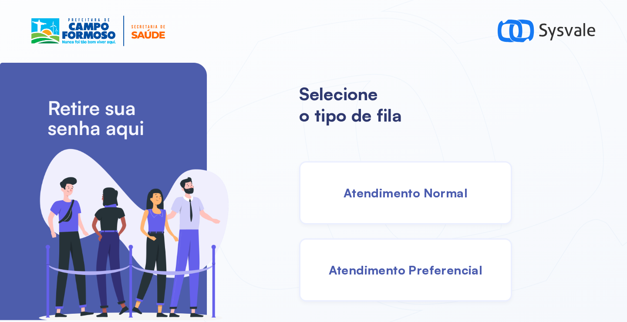
click at [407, 197] on span "Atendimento Normal" at bounding box center [405, 192] width 124 height 15
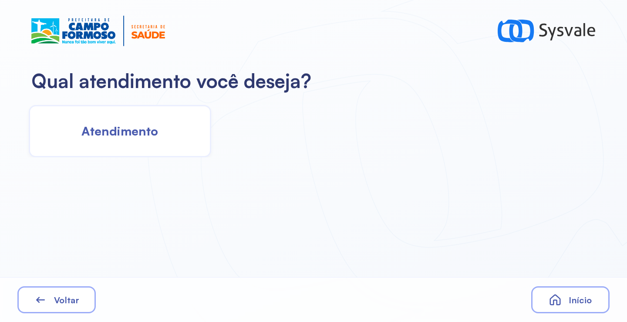
click at [80, 141] on div "Atendimento" at bounding box center [120, 131] width 182 height 52
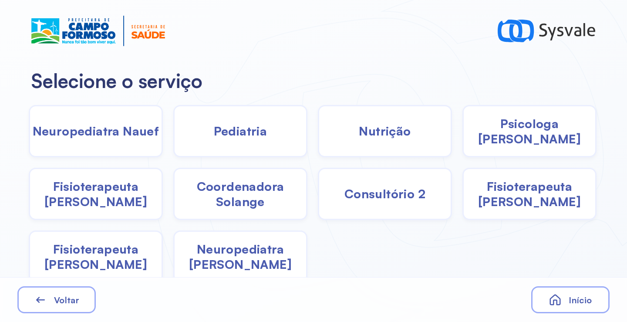
click at [100, 204] on span "Fisioterapeuta Janusia" at bounding box center [95, 193] width 131 height 30
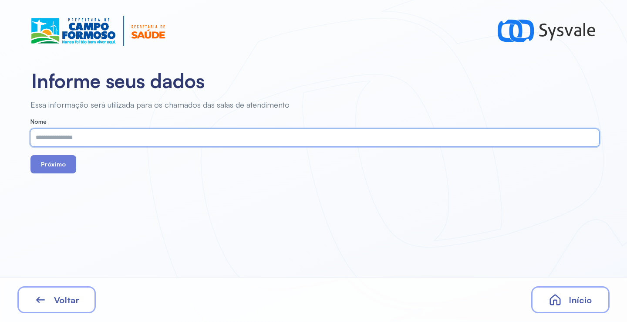
paste input "**********"
type input "**********"
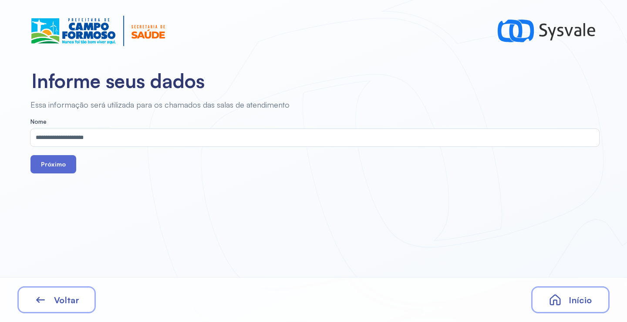
click at [63, 165] on button "Próximo" at bounding box center [53, 164] width 46 height 18
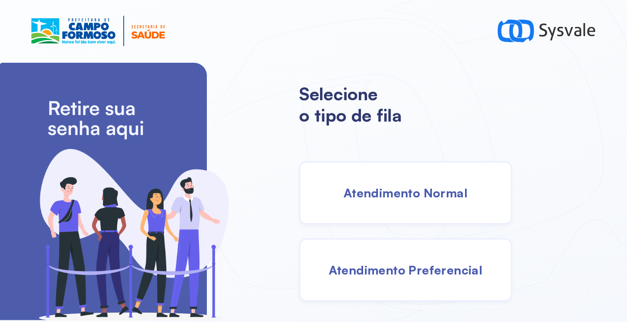
click at [391, 198] on span "Atendimento Normal" at bounding box center [405, 192] width 124 height 15
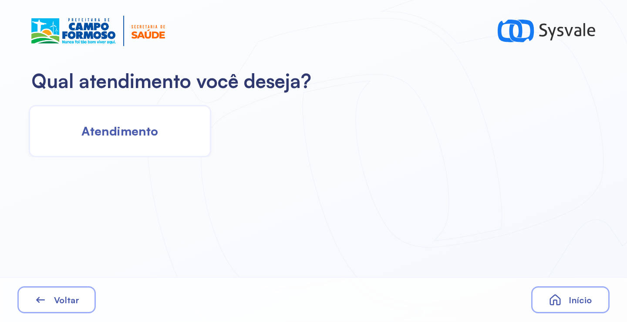
click at [144, 139] on div "Atendimento" at bounding box center [120, 131] width 182 height 52
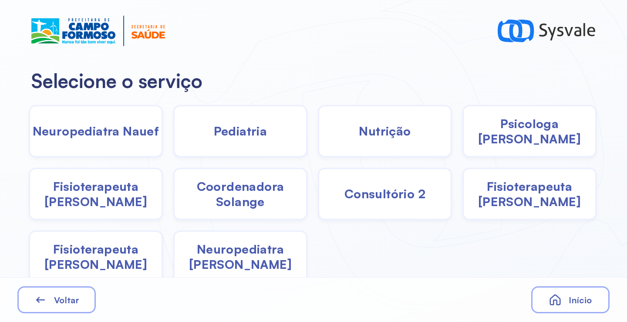
drag, startPoint x: 247, startPoint y: 198, endPoint x: 242, endPoint y: 195, distance: 5.7
click at [242, 195] on span "Coordenadora Solange" at bounding box center [239, 193] width 131 height 30
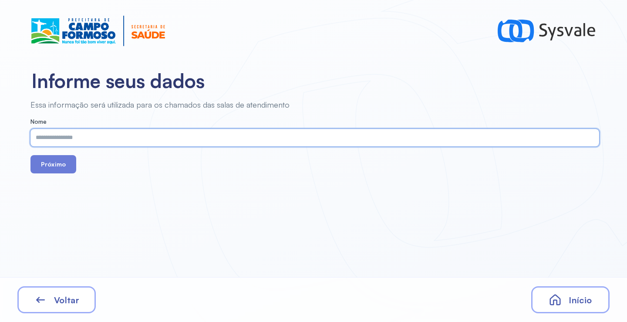
paste input "**********"
type input "**********"
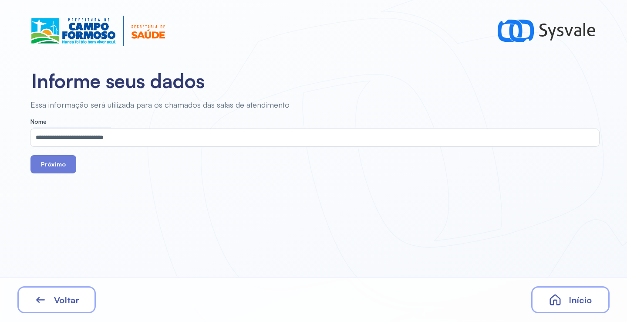
drag, startPoint x: 67, startPoint y: 162, endPoint x: 74, endPoint y: 178, distance: 17.1
click at [66, 161] on button "Próximo" at bounding box center [53, 164] width 46 height 18
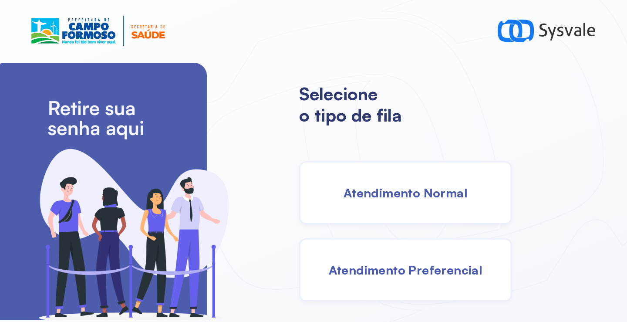
click at [401, 215] on div "Atendimento Normal" at bounding box center [405, 192] width 213 height 63
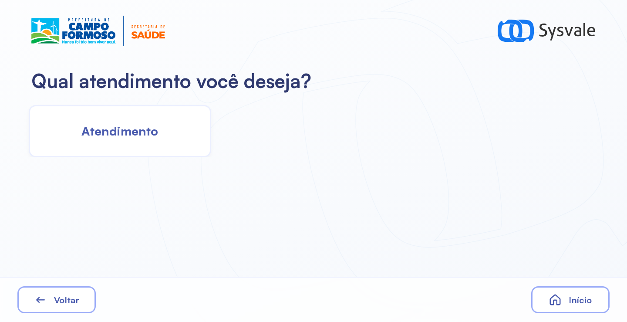
click at [150, 140] on div "Atendimento" at bounding box center [120, 131] width 182 height 52
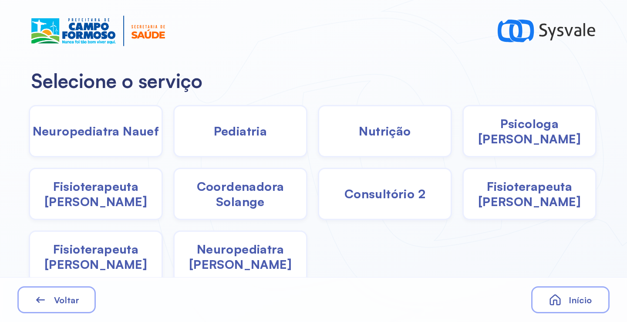
click at [245, 135] on span "Pediatria" at bounding box center [241, 130] width 54 height 15
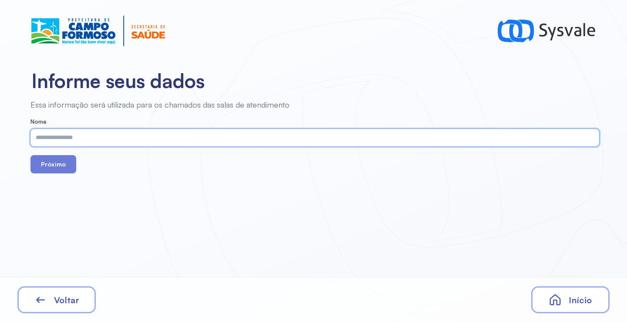
paste input "**********"
type input "**********"
drag, startPoint x: 28, startPoint y: 155, endPoint x: 43, endPoint y: 163, distance: 16.7
click at [28, 156] on div "**********" at bounding box center [312, 137] width 625 height 74
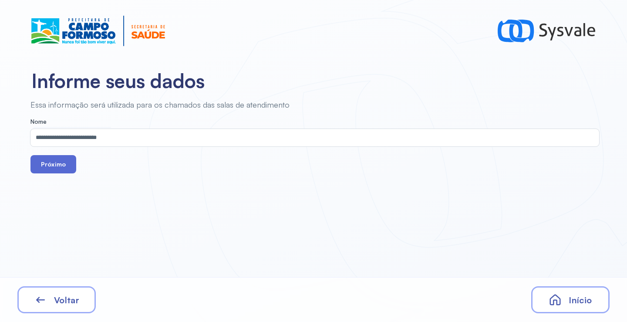
click at [49, 164] on button "Próximo" at bounding box center [53, 164] width 46 height 18
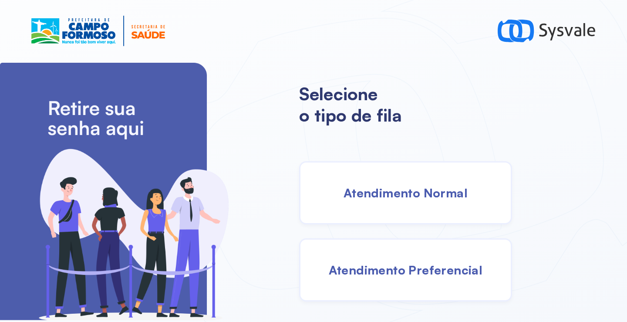
click at [375, 185] on span "Atendimento Normal" at bounding box center [405, 192] width 124 height 15
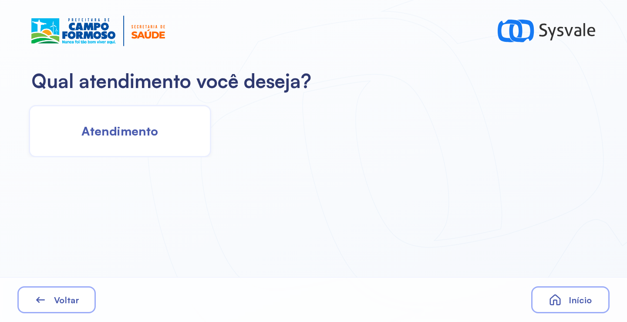
click at [171, 146] on div "Atendimento" at bounding box center [120, 131] width 182 height 52
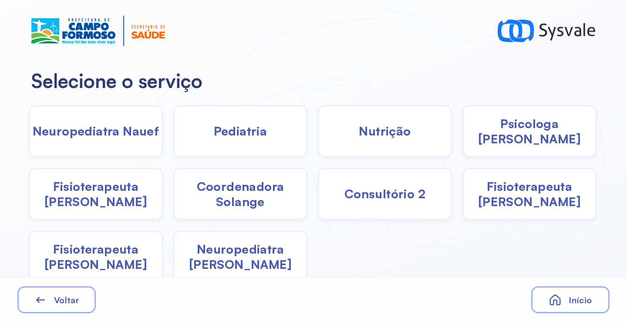
click at [221, 133] on span "Pediatria" at bounding box center [241, 130] width 54 height 15
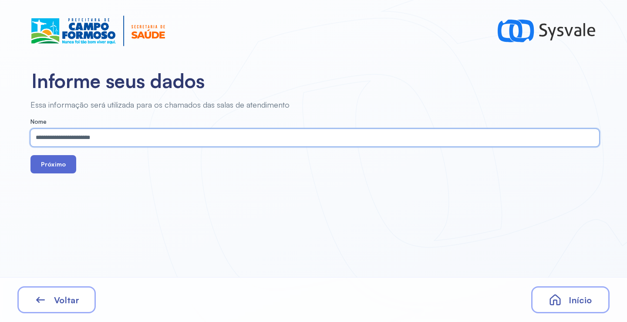
click at [40, 168] on button "Próximo" at bounding box center [53, 164] width 46 height 18
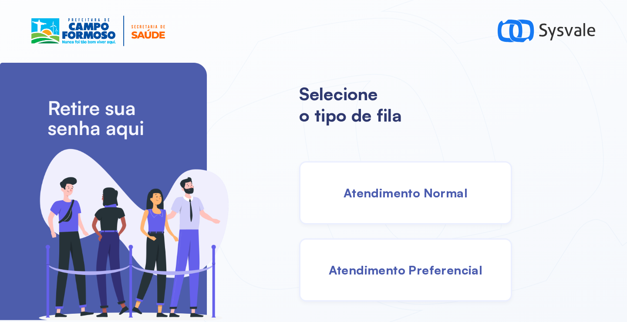
click at [382, 262] on span "Atendimento Preferencial" at bounding box center [406, 269] width 154 height 15
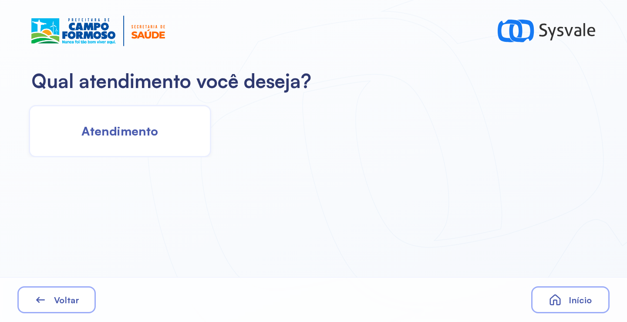
click at [114, 121] on div "Atendimento" at bounding box center [120, 131] width 182 height 52
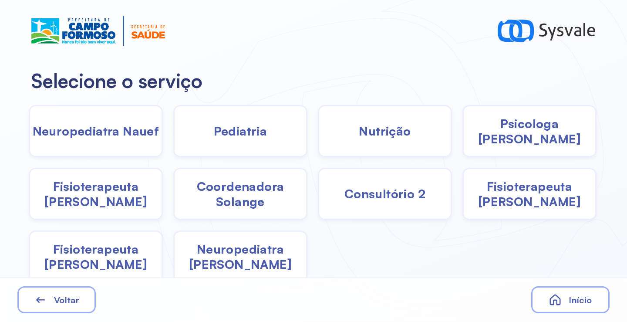
click at [225, 137] on span "Pediatria" at bounding box center [241, 130] width 54 height 15
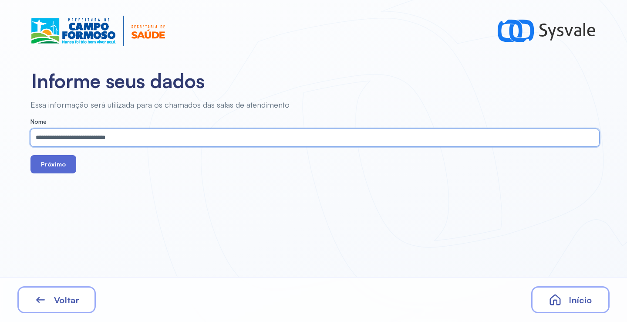
type input "**********"
click at [63, 162] on button "Próximo" at bounding box center [53, 164] width 46 height 18
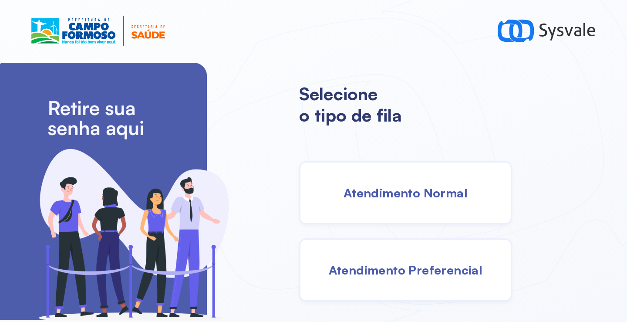
click at [349, 188] on span "Atendimento Normal" at bounding box center [405, 192] width 124 height 15
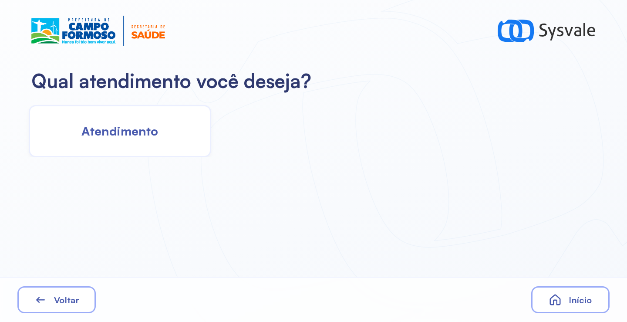
click at [131, 147] on div "Atendimento" at bounding box center [120, 131] width 182 height 52
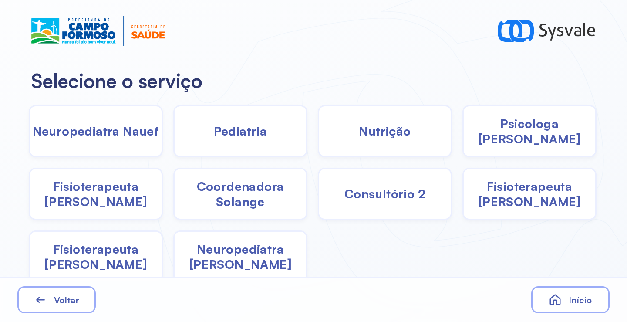
drag, startPoint x: 242, startPoint y: 202, endPoint x: 235, endPoint y: 200, distance: 6.9
click at [235, 200] on span "Coordenadora Solange" at bounding box center [239, 193] width 131 height 30
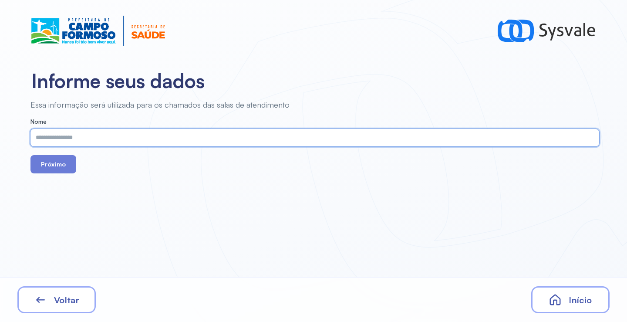
paste input "**********"
type input "**********"
click at [47, 169] on button "Próximo" at bounding box center [53, 164] width 46 height 18
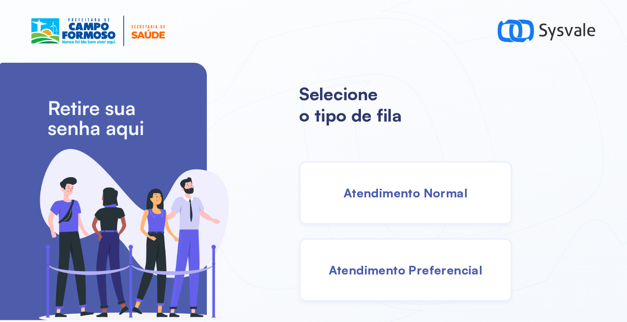
click at [405, 188] on span "Atendimento Normal" at bounding box center [405, 192] width 124 height 15
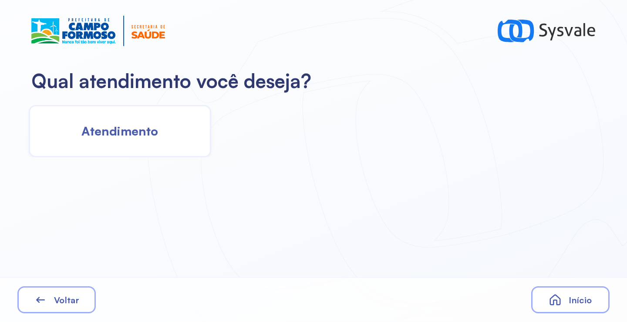
click at [147, 119] on div "Atendimento" at bounding box center [120, 131] width 182 height 52
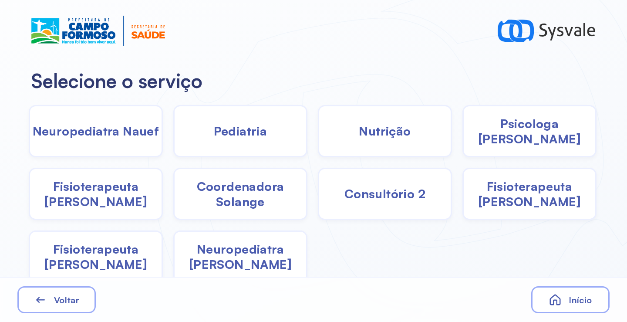
click at [267, 184] on span "Coordenadora Solange" at bounding box center [239, 193] width 131 height 30
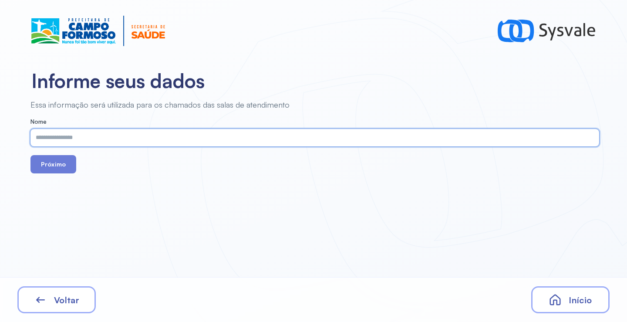
paste input "**********"
type input "**********"
click at [72, 164] on button "Próximo" at bounding box center [53, 164] width 46 height 18
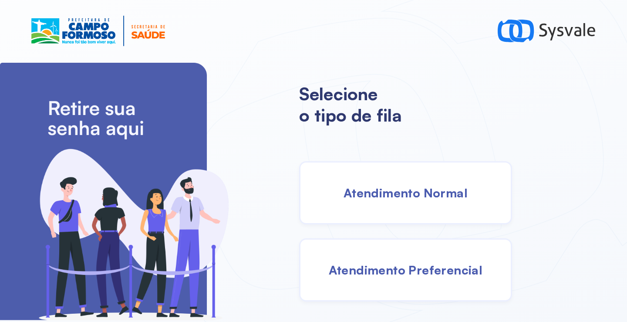
click at [413, 181] on div "Atendimento Normal" at bounding box center [405, 192] width 213 height 63
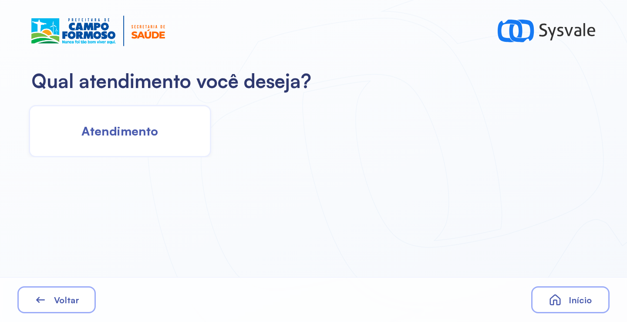
click at [135, 127] on span "Atendimento" at bounding box center [119, 130] width 77 height 15
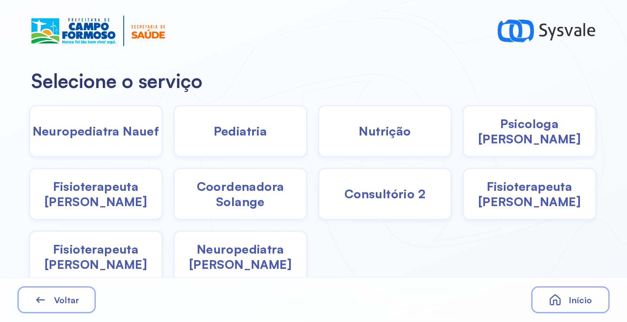
click at [523, 138] on span "Psicologa Alana" at bounding box center [528, 131] width 131 height 30
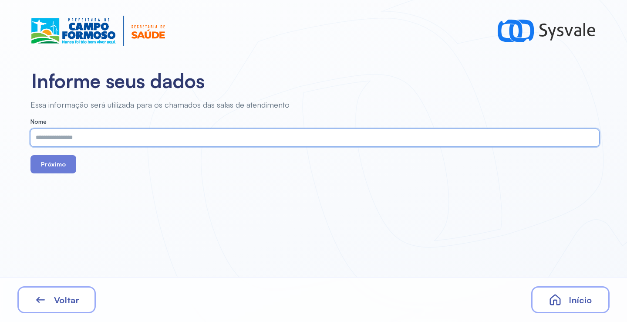
paste input "**********"
type input "**********"
click at [56, 162] on button "Próximo" at bounding box center [53, 164] width 46 height 18
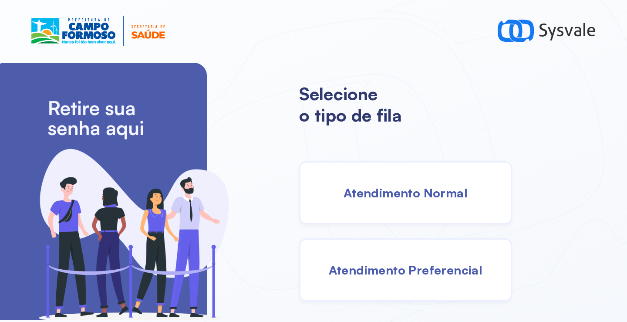
drag, startPoint x: 375, startPoint y: 198, endPoint x: 366, endPoint y: 197, distance: 9.6
click at [366, 197] on span "Atendimento Normal" at bounding box center [405, 192] width 124 height 15
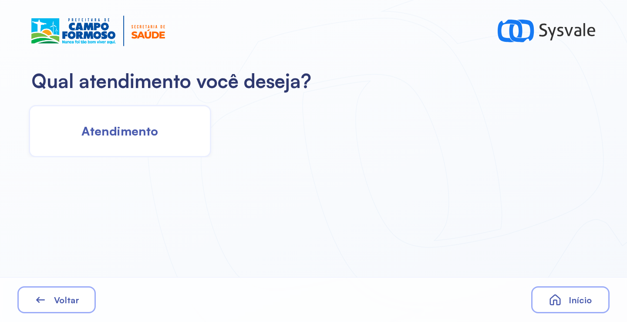
click at [118, 132] on span "Atendimento" at bounding box center [119, 130] width 77 height 15
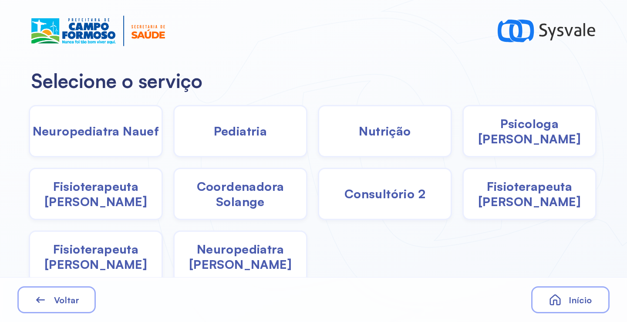
click at [249, 134] on span "Pediatria" at bounding box center [241, 130] width 54 height 15
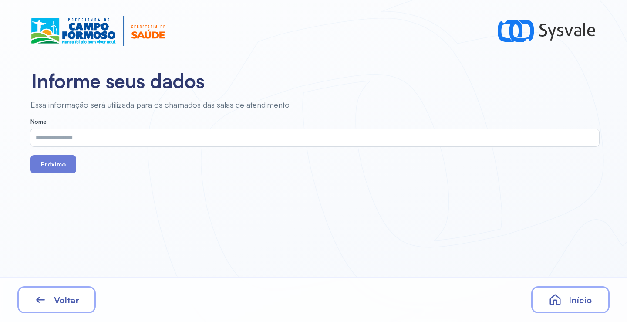
click at [60, 294] on span "Voltar" at bounding box center [66, 299] width 25 height 11
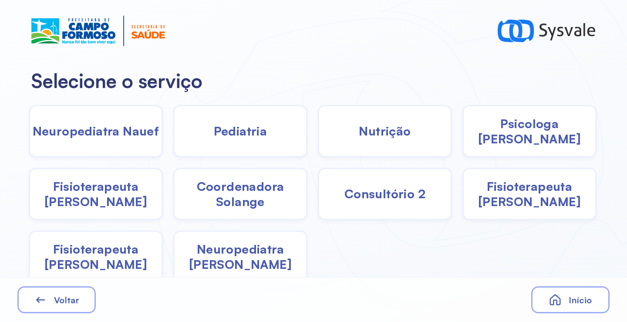
click at [227, 198] on span "Coordenadora Solange" at bounding box center [239, 193] width 131 height 30
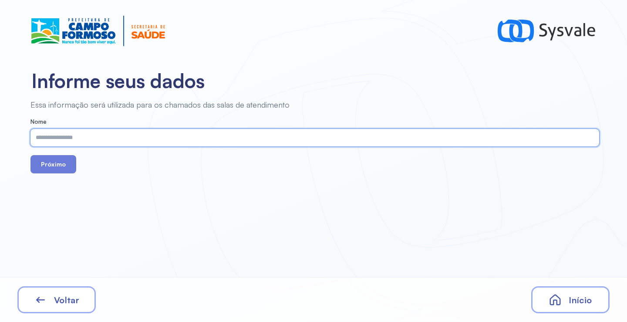
paste input "**********"
type input "**********"
click at [62, 157] on button "Próximo" at bounding box center [53, 164] width 46 height 18
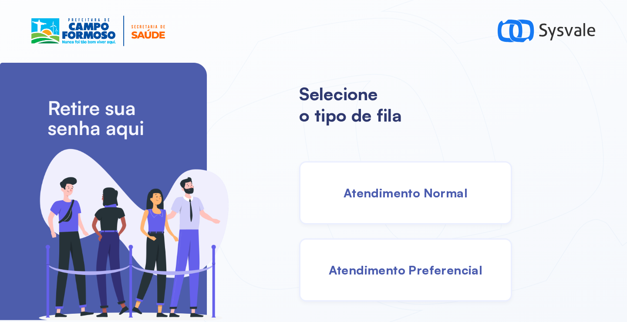
click at [392, 184] on div "Atendimento Normal" at bounding box center [405, 192] width 213 height 63
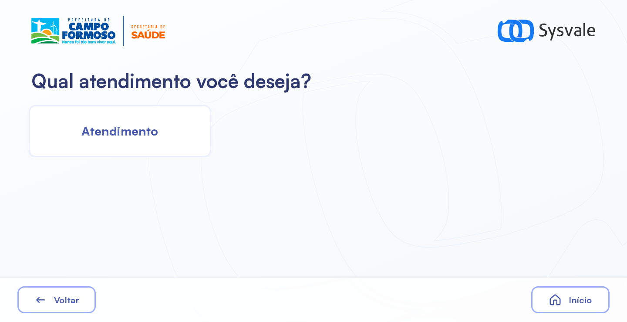
click at [134, 139] on div "Atendimento" at bounding box center [120, 131] width 182 height 52
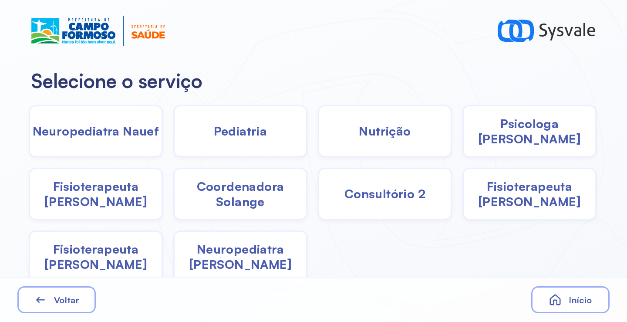
click at [105, 204] on span "Fisioterapeuta Janusia" at bounding box center [95, 193] width 131 height 30
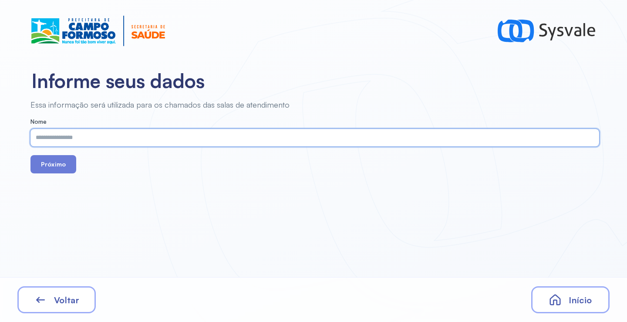
paste input "**********"
type input "**********"
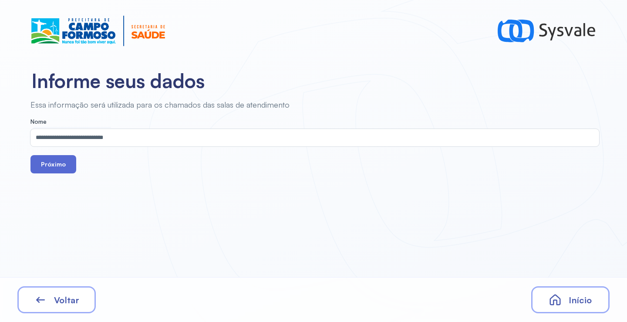
click at [69, 167] on button "Próximo" at bounding box center [53, 164] width 46 height 18
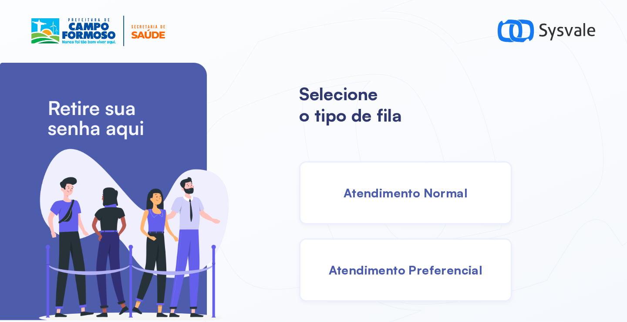
click at [431, 189] on span "Atendimento Normal" at bounding box center [405, 192] width 124 height 15
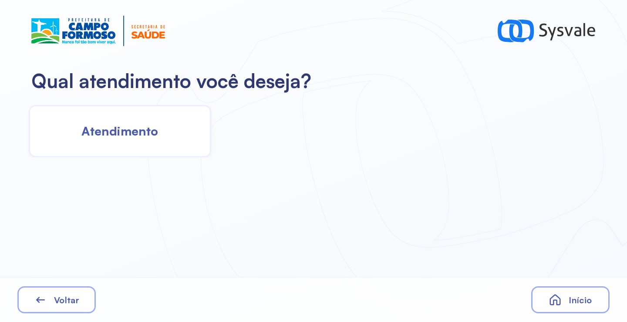
click at [157, 142] on div "Atendimento" at bounding box center [120, 131] width 182 height 52
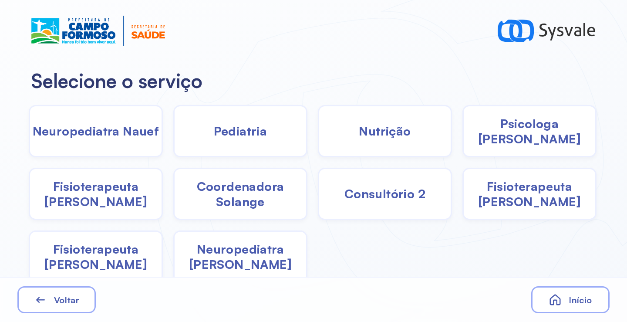
click at [243, 197] on span "Coordenadora Solange" at bounding box center [239, 193] width 131 height 30
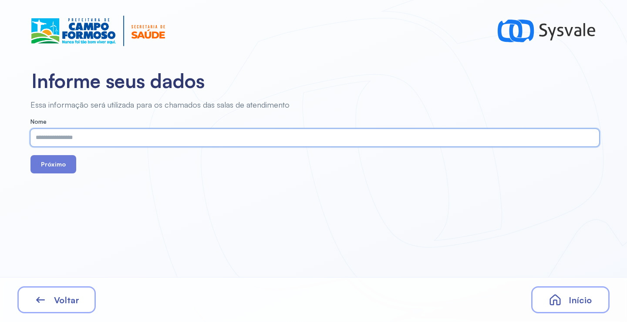
paste input "**********"
type input "**********"
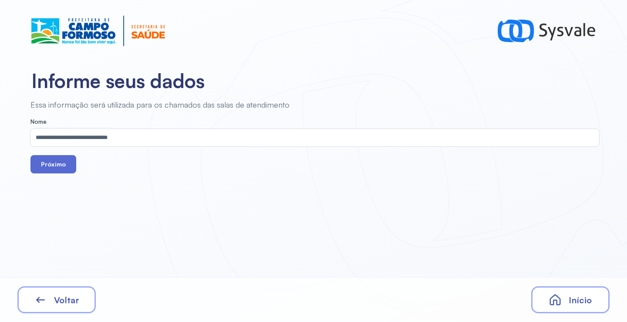
click at [58, 164] on button "Próximo" at bounding box center [53, 164] width 46 height 18
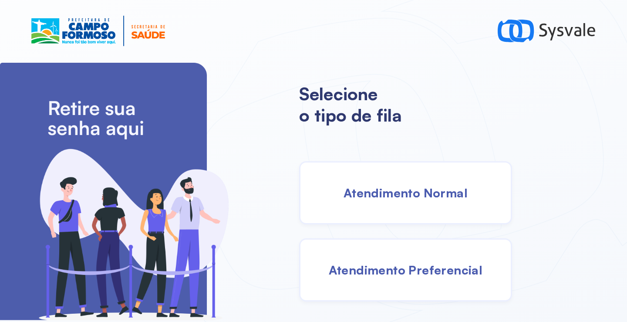
click at [394, 182] on div "Atendimento Normal" at bounding box center [405, 192] width 213 height 63
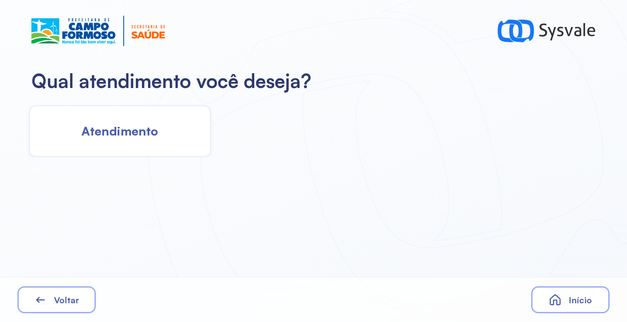
click at [164, 129] on div "Atendimento" at bounding box center [120, 131] width 182 height 52
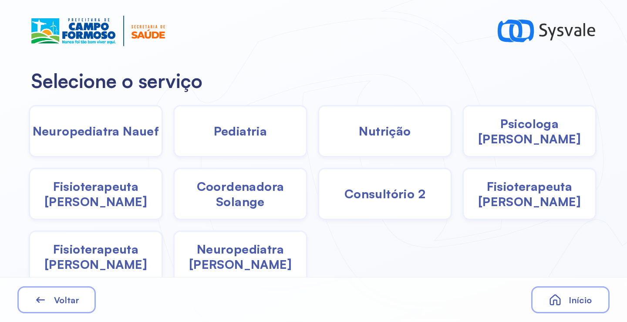
click at [241, 191] on span "Coordenadora Solange" at bounding box center [239, 193] width 131 height 30
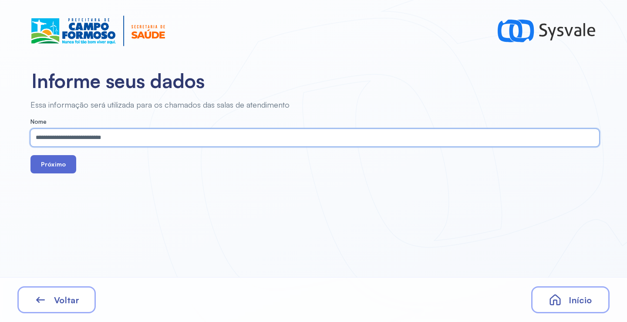
click at [57, 168] on button "Próximo" at bounding box center [53, 164] width 46 height 18
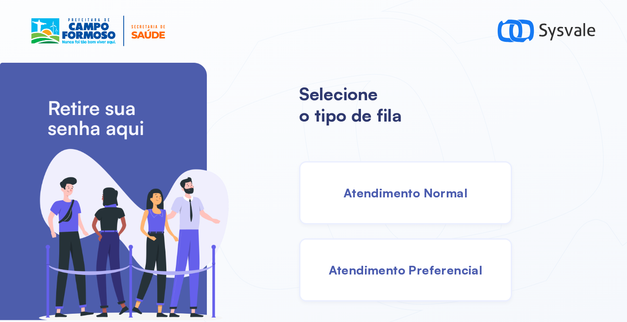
click at [389, 202] on div "Atendimento Normal" at bounding box center [405, 192] width 213 height 63
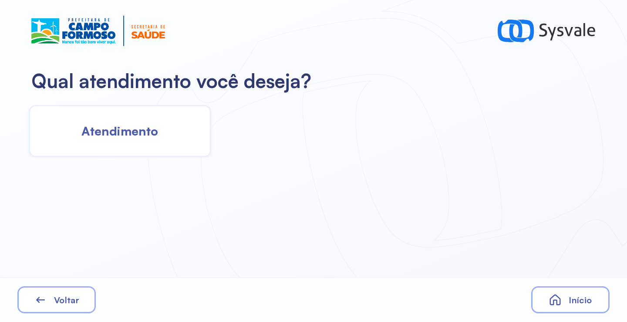
click at [110, 123] on div "Atendimento" at bounding box center [120, 131] width 182 height 52
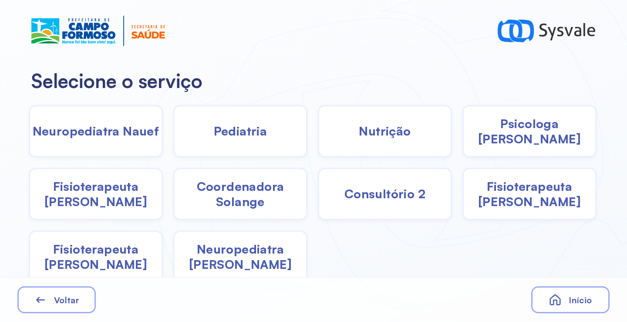
click at [241, 200] on span "Coordenadora Solange" at bounding box center [239, 193] width 131 height 30
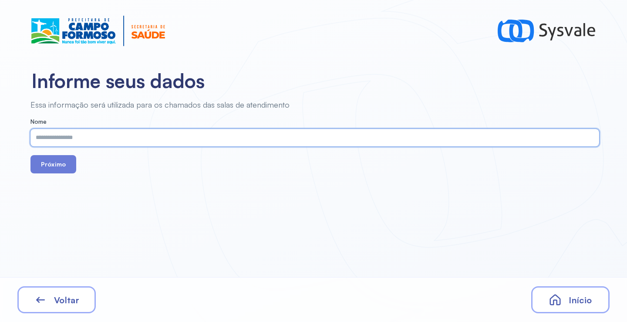
paste input "**********"
type input "**********"
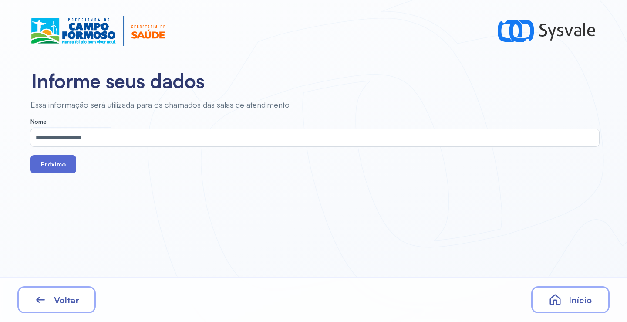
click at [56, 166] on button "Próximo" at bounding box center [53, 164] width 46 height 18
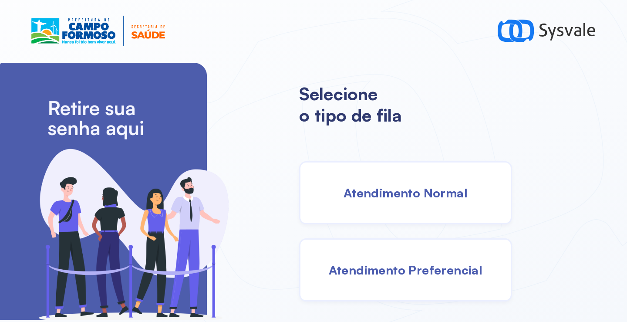
click at [406, 191] on span "Atendimento Normal" at bounding box center [405, 192] width 124 height 15
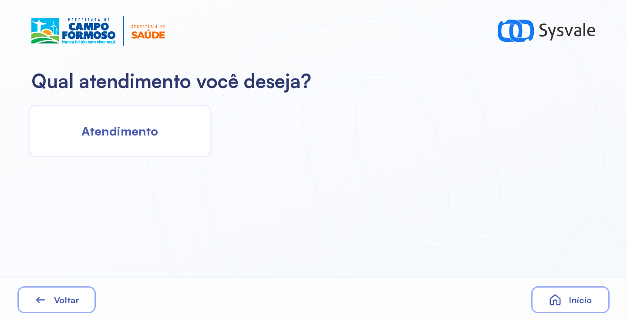
click at [156, 134] on span "Atendimento" at bounding box center [119, 130] width 77 height 15
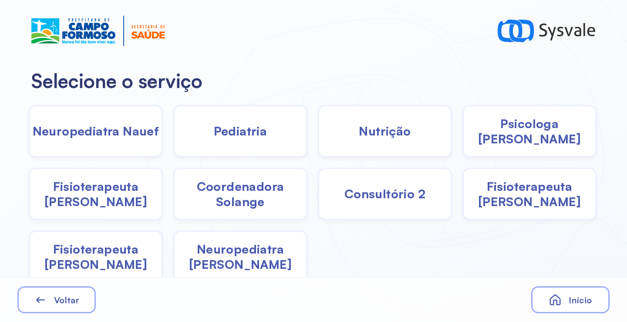
click at [527, 131] on span "Psicologa Alana" at bounding box center [528, 131] width 131 height 30
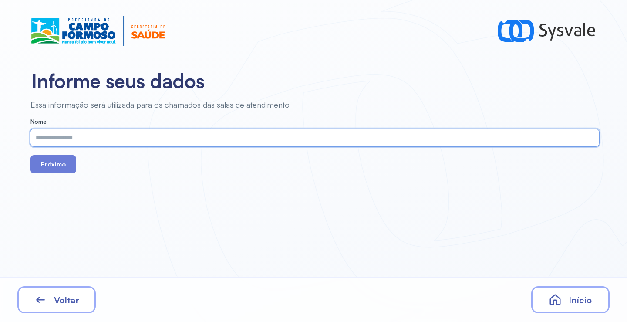
paste input "**********"
type input "**********"
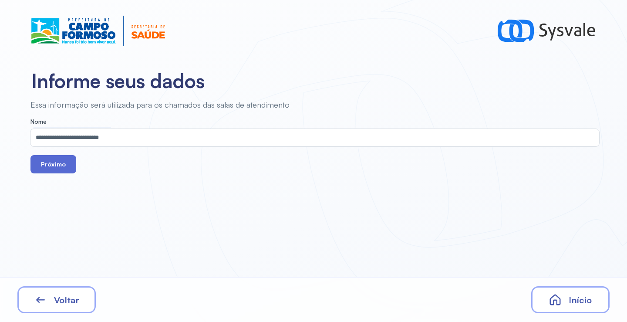
click at [37, 162] on button "Próximo" at bounding box center [53, 164] width 46 height 18
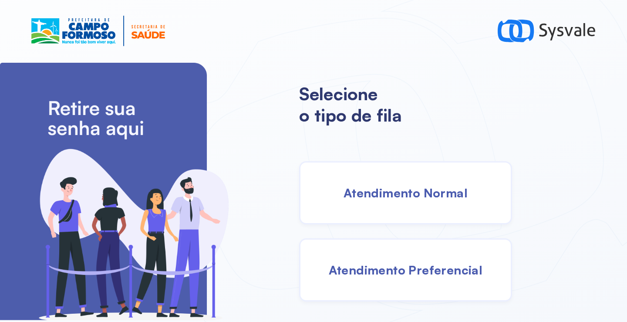
click at [377, 282] on div "Atendimento Preferencial" at bounding box center [405, 269] width 213 height 63
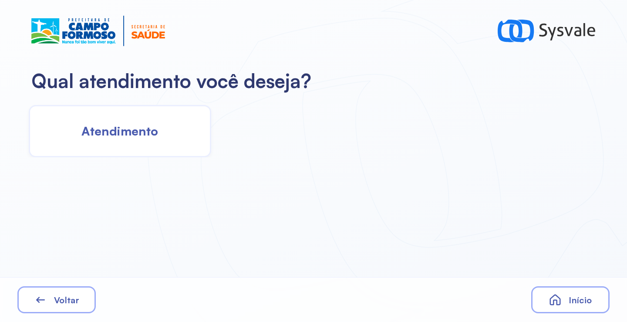
click at [148, 127] on span "Atendimento" at bounding box center [119, 130] width 77 height 15
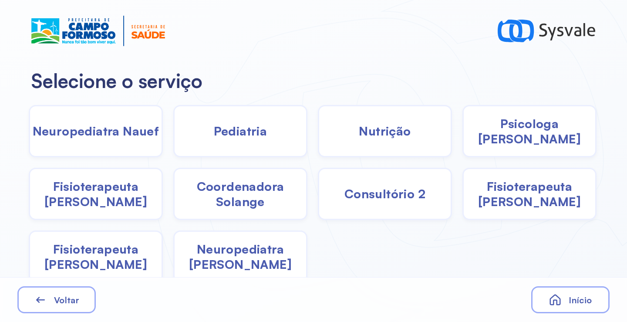
click at [221, 131] on span "Pediatria" at bounding box center [241, 130] width 54 height 15
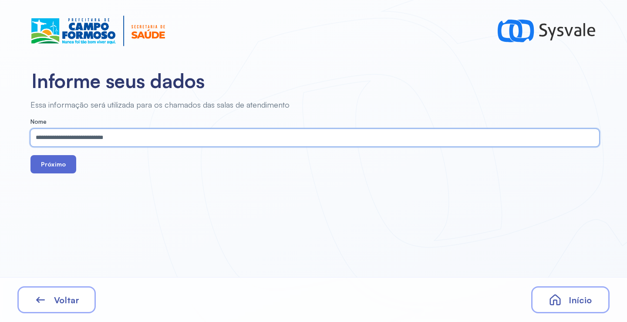
type input "**********"
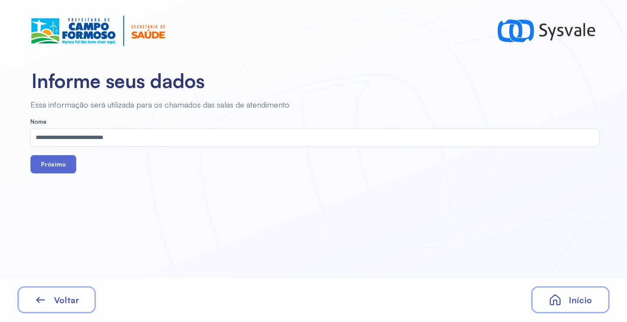
click at [55, 155] on button "Próximo" at bounding box center [53, 164] width 46 height 18
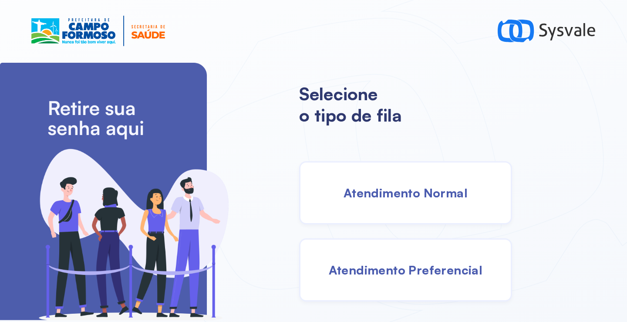
click at [393, 180] on div "Atendimento Normal" at bounding box center [405, 192] width 213 height 63
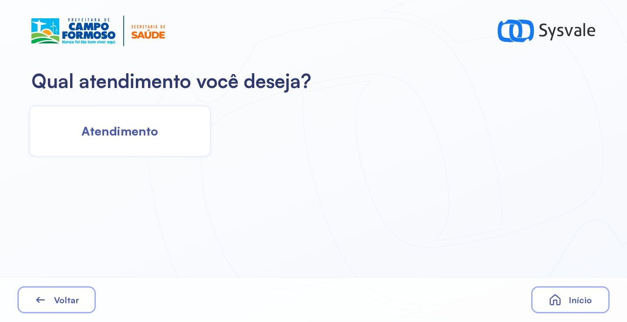
drag, startPoint x: 88, startPoint y: 113, endPoint x: 93, endPoint y: 111, distance: 5.3
click at [93, 111] on div "Atendimento" at bounding box center [120, 131] width 182 height 52
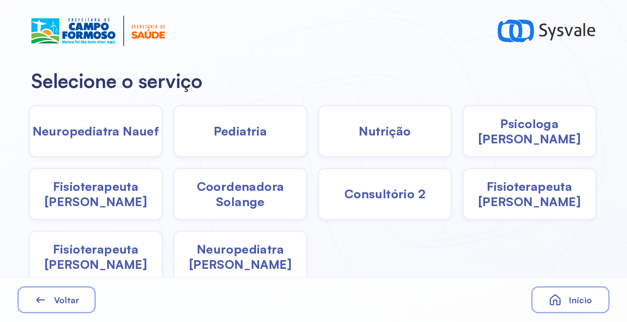
drag, startPoint x: 228, startPoint y: 209, endPoint x: 223, endPoint y: 205, distance: 6.5
click at [223, 205] on div "Coordenadora Solange" at bounding box center [240, 194] width 134 height 52
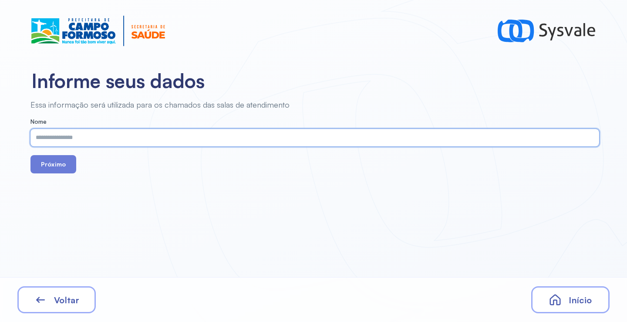
paste input "**********"
type input "**********"
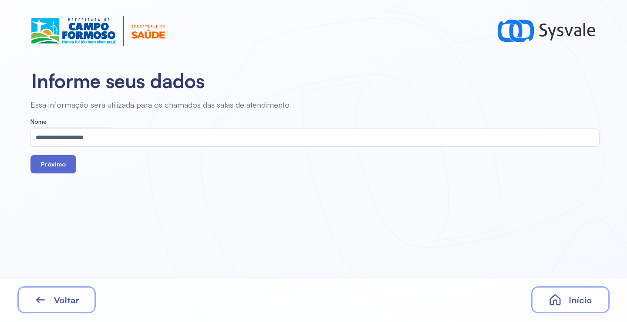
click at [51, 165] on button "Próximo" at bounding box center [53, 164] width 46 height 18
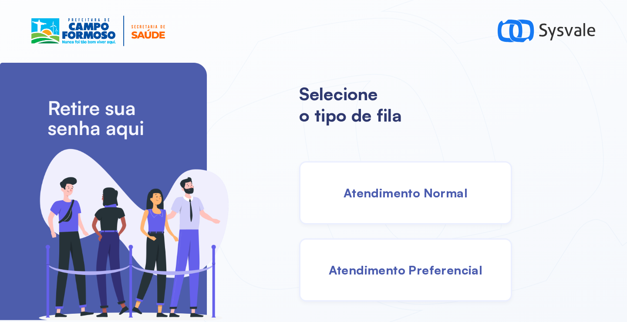
click at [416, 196] on span "Atendimento Normal" at bounding box center [405, 192] width 124 height 15
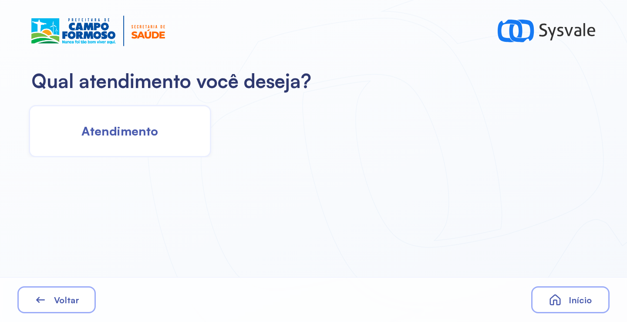
click at [137, 140] on div "Atendimento" at bounding box center [120, 131] width 182 height 52
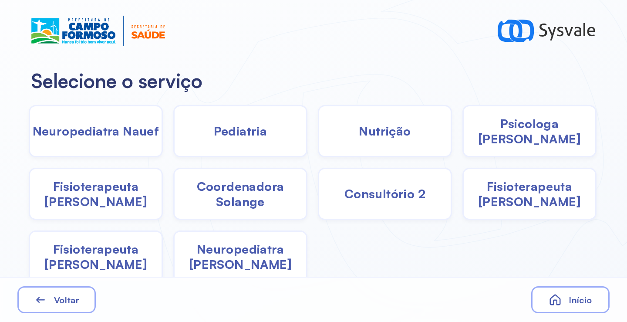
click at [521, 200] on span "Fisioterapeuta Francyne" at bounding box center [528, 193] width 131 height 30
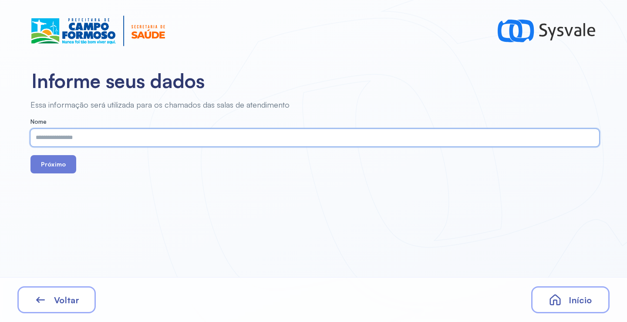
drag, startPoint x: 228, startPoint y: 124, endPoint x: 168, endPoint y: 136, distance: 62.0
paste input "**********"
type input "**********"
click at [64, 164] on button "Próximo" at bounding box center [53, 164] width 46 height 18
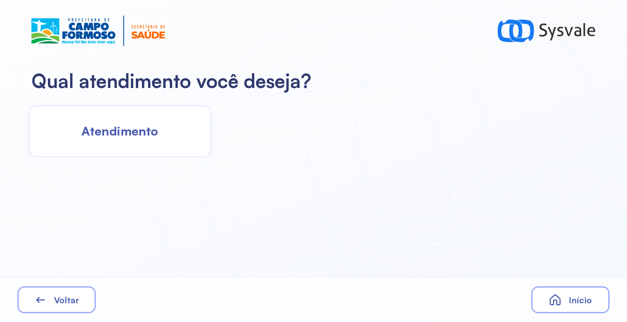
click at [175, 132] on div "Atendimento" at bounding box center [120, 131] width 182 height 52
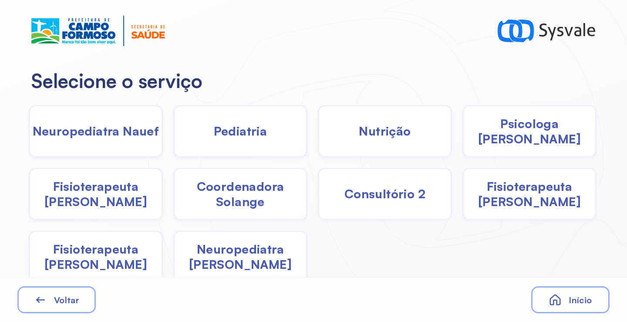
click at [109, 249] on span "Fisioterapeuta [PERSON_NAME]" at bounding box center [95, 256] width 131 height 30
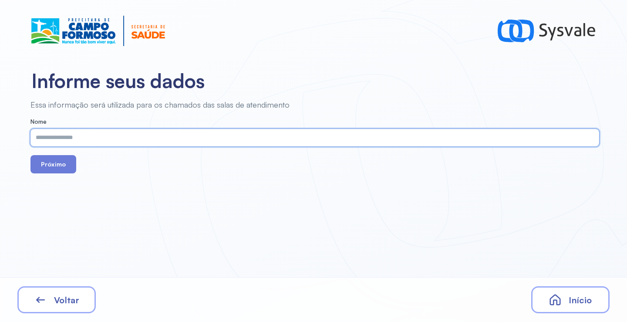
paste input "**********"
type input "**********"
click at [65, 167] on button "Próximo" at bounding box center [53, 164] width 46 height 18
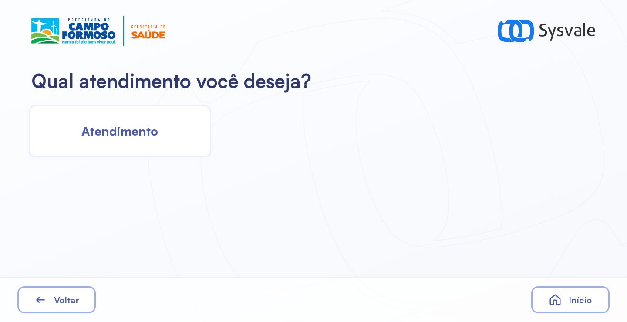
click at [145, 144] on div "Atendimento" at bounding box center [120, 131] width 182 height 52
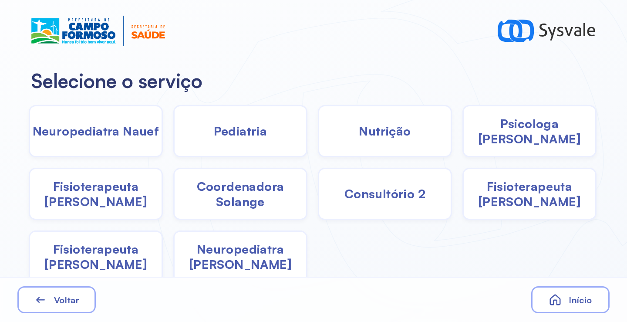
click at [518, 201] on span "Fisioterapeuta [PERSON_NAME]" at bounding box center [528, 193] width 131 height 30
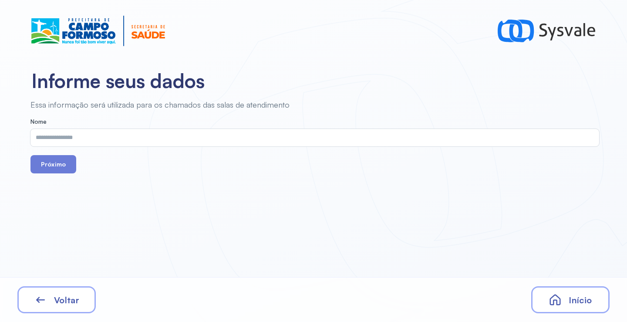
drag, startPoint x: 213, startPoint y: 127, endPoint x: 174, endPoint y: 137, distance: 41.0
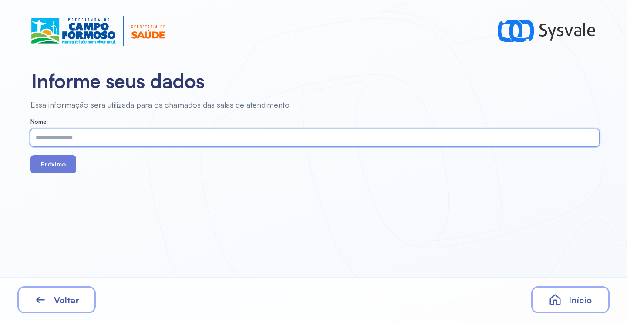
paste input "**********"
type input "**********"
click at [63, 162] on button "Próximo" at bounding box center [53, 164] width 46 height 18
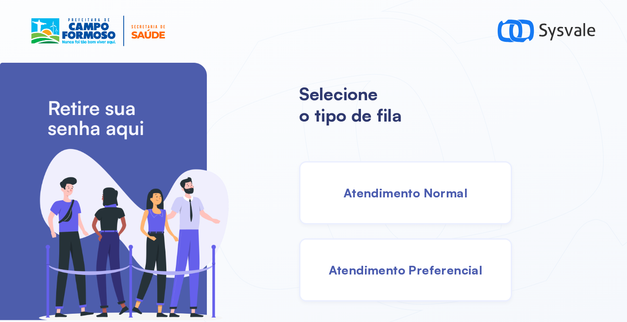
click at [366, 193] on span "Atendimento Normal" at bounding box center [405, 192] width 124 height 15
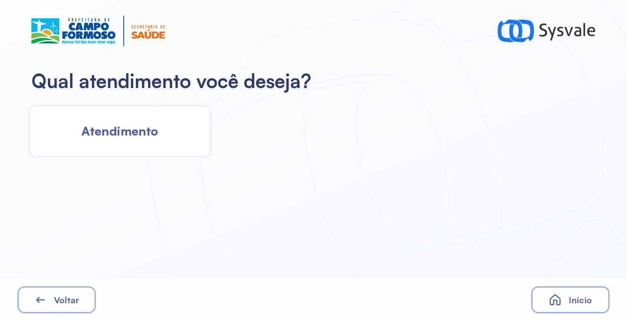
click at [108, 129] on span "Atendimento" at bounding box center [119, 130] width 77 height 15
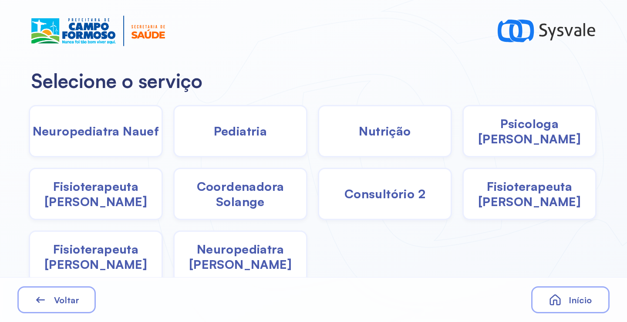
click at [524, 132] on span "Psicologa [PERSON_NAME]" at bounding box center [528, 131] width 131 height 30
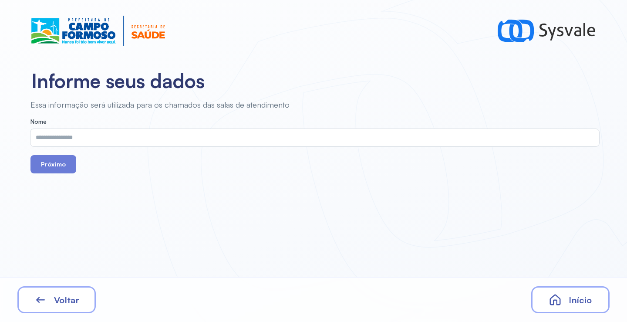
drag, startPoint x: 329, startPoint y: 126, endPoint x: 248, endPoint y: 136, distance: 80.7
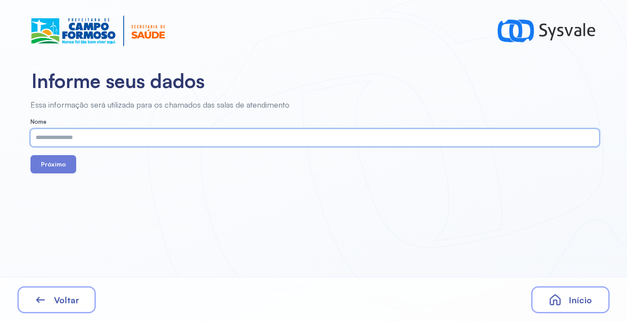
paste input "**********"
type input "**********"
click at [52, 160] on button "Próximo" at bounding box center [53, 164] width 46 height 18
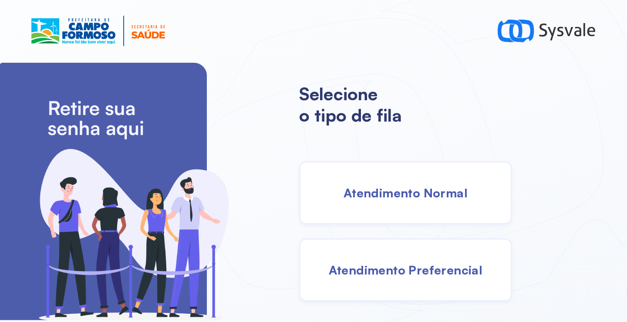
click at [386, 199] on span "Atendimento Normal" at bounding box center [405, 192] width 124 height 15
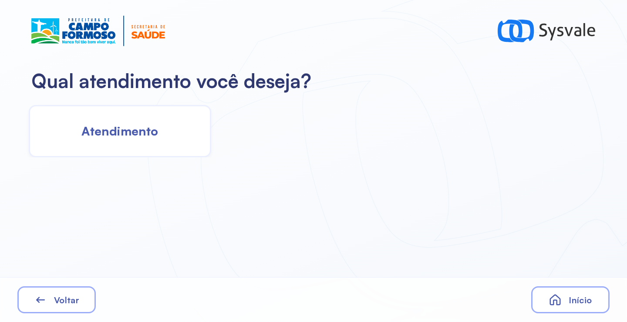
click at [137, 150] on div "Atendimento" at bounding box center [120, 131] width 182 height 52
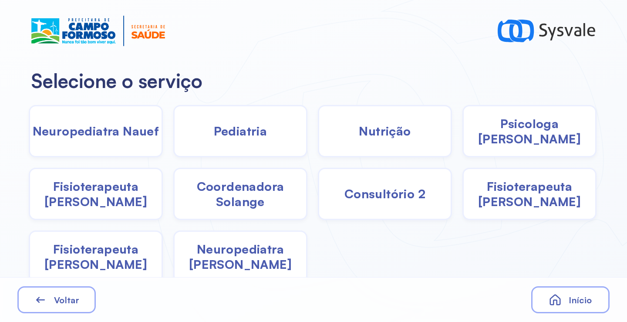
click at [508, 142] on div "Psicologa Alana" at bounding box center [529, 131] width 134 height 52
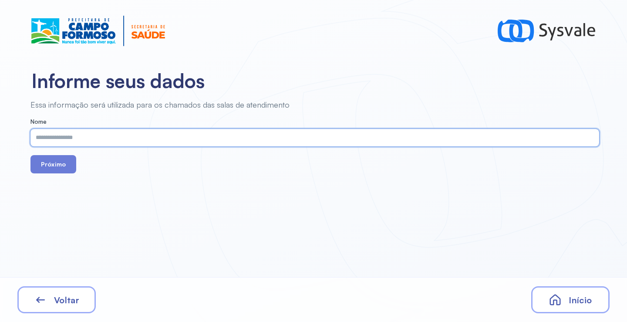
paste input "**********"
type input "**********"
click at [44, 161] on button "Próximo" at bounding box center [53, 164] width 46 height 18
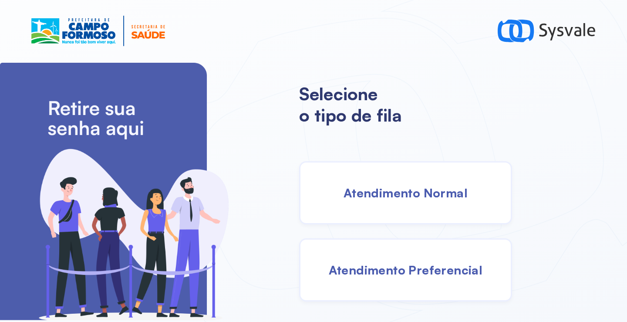
click at [398, 188] on span "Atendimento Normal" at bounding box center [405, 192] width 124 height 15
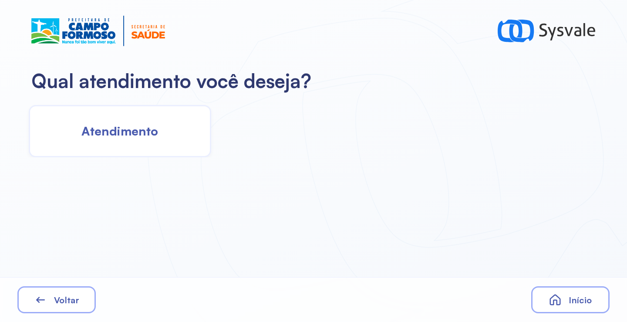
click at [140, 134] on span "Atendimento" at bounding box center [119, 130] width 77 height 15
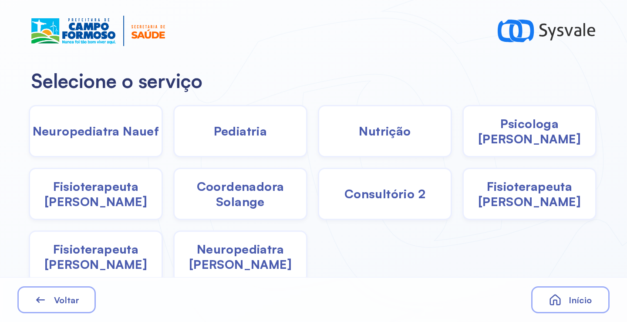
click at [117, 248] on span "Fisioterapeuta Morgana" at bounding box center [95, 256] width 131 height 30
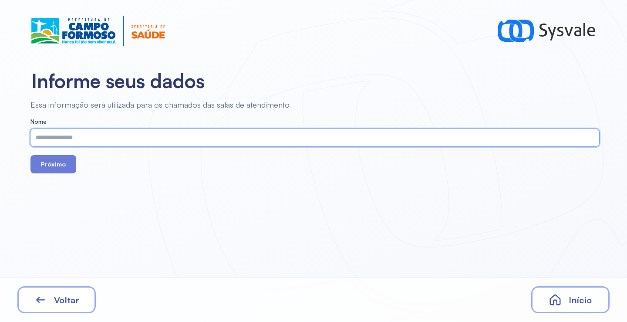
paste input "**********"
type input "**********"
click at [56, 163] on button "Próximo" at bounding box center [53, 164] width 46 height 18
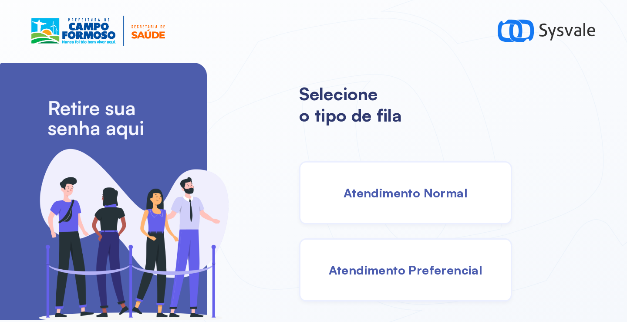
click at [345, 198] on span "Atendimento Normal" at bounding box center [405, 192] width 124 height 15
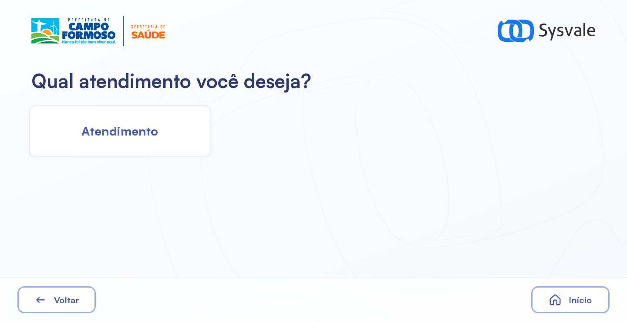
click at [103, 140] on div "Atendimento" at bounding box center [120, 131] width 182 height 52
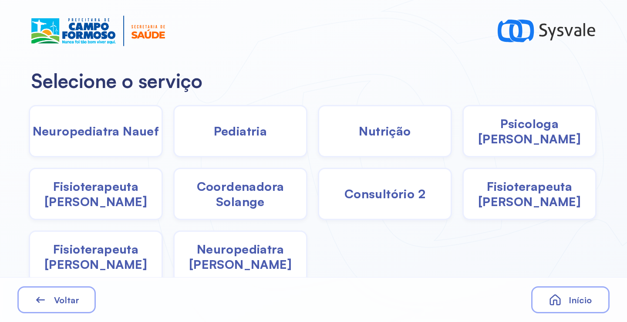
click at [537, 196] on span "Fisioterapeuta Francyne" at bounding box center [528, 193] width 131 height 30
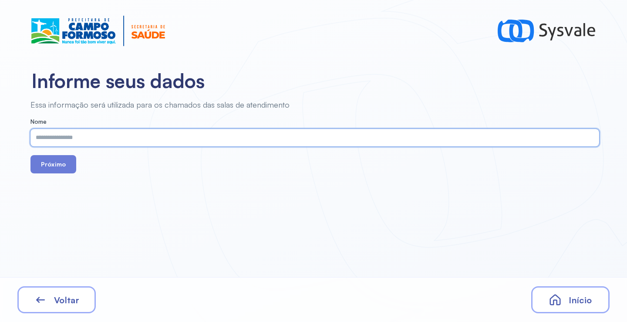
click at [237, 141] on input "text" at bounding box center [312, 137] width 565 height 17
paste input "**********"
type input "**********"
click at [64, 164] on button "Próximo" at bounding box center [53, 164] width 46 height 18
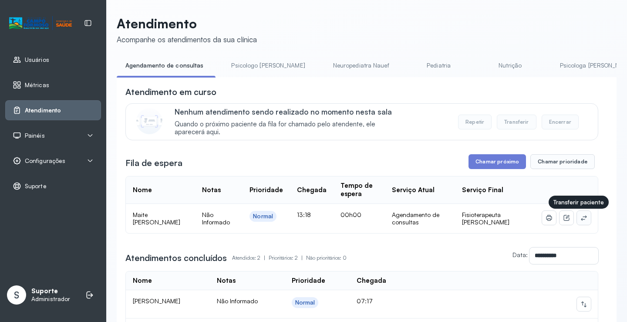
click at [580, 219] on icon at bounding box center [583, 217] width 7 height 7
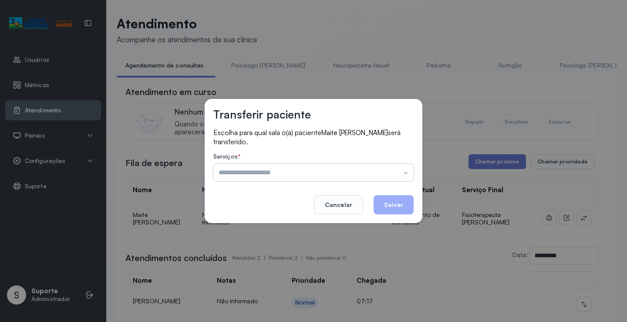
click at [320, 175] on input "text" at bounding box center [313, 172] width 200 height 17
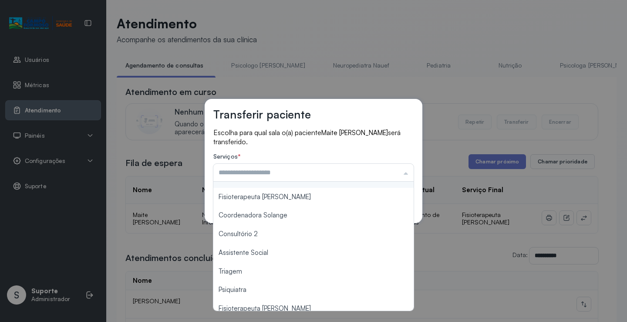
scroll to position [132, 0]
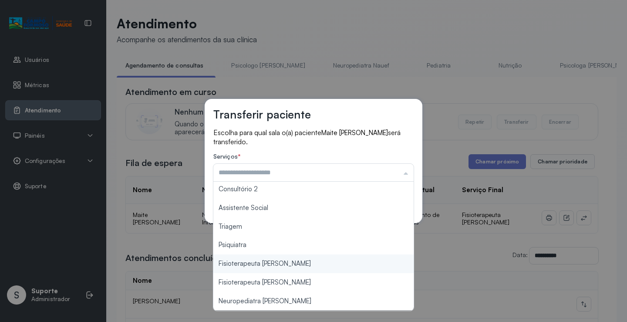
type input "**********"
click at [305, 265] on div "**********" at bounding box center [313, 161] width 627 height 322
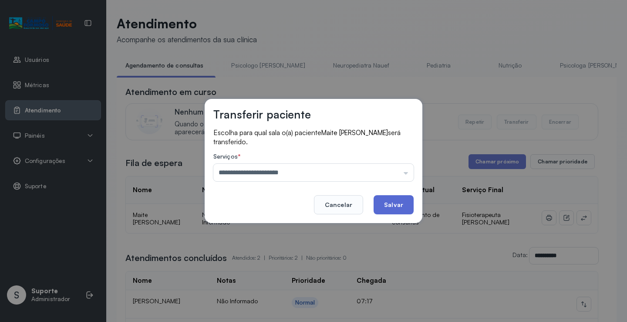
click at [391, 205] on button "Salvar" at bounding box center [393, 204] width 40 height 19
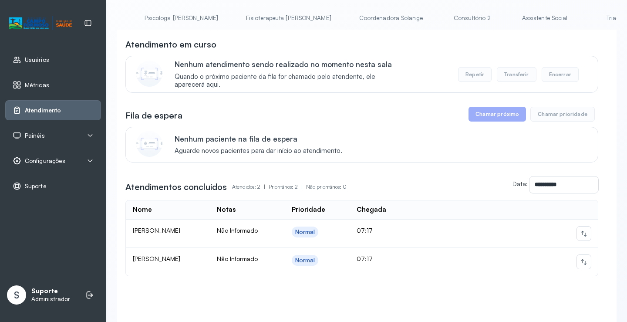
scroll to position [0, 438]
click at [419, 14] on link "Consultório 2" at bounding box center [449, 18] width 61 height 14
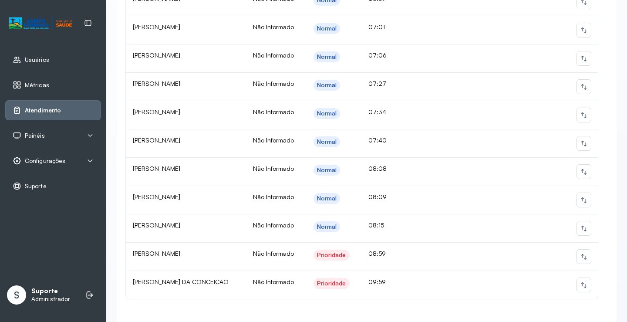
scroll to position [439, 0]
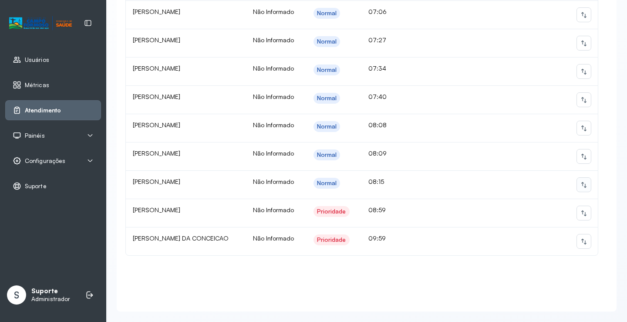
click at [580, 188] on icon at bounding box center [583, 184] width 7 height 7
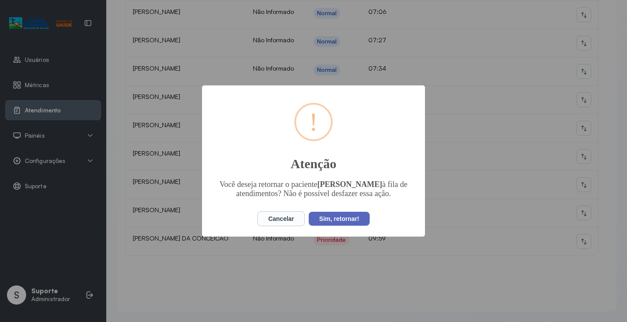
click at [337, 224] on button "Sim, retornar!" at bounding box center [339, 218] width 61 height 14
